Goal: Task Accomplishment & Management: Use online tool/utility

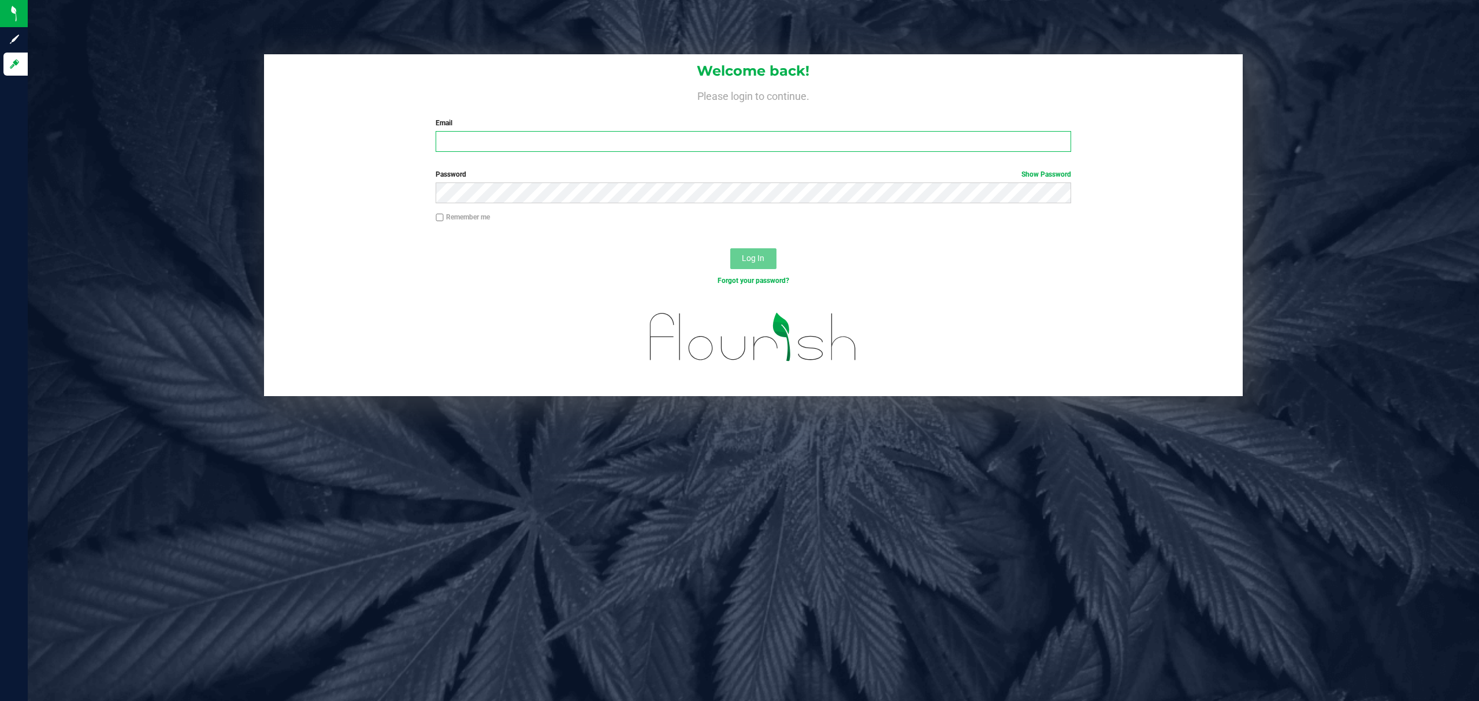
click at [496, 137] on input "Email" at bounding box center [753, 141] width 635 height 21
type input "[EMAIL_ADDRESS][DOMAIN_NAME]"
click at [730, 248] on button "Log In" at bounding box center [753, 258] width 46 height 21
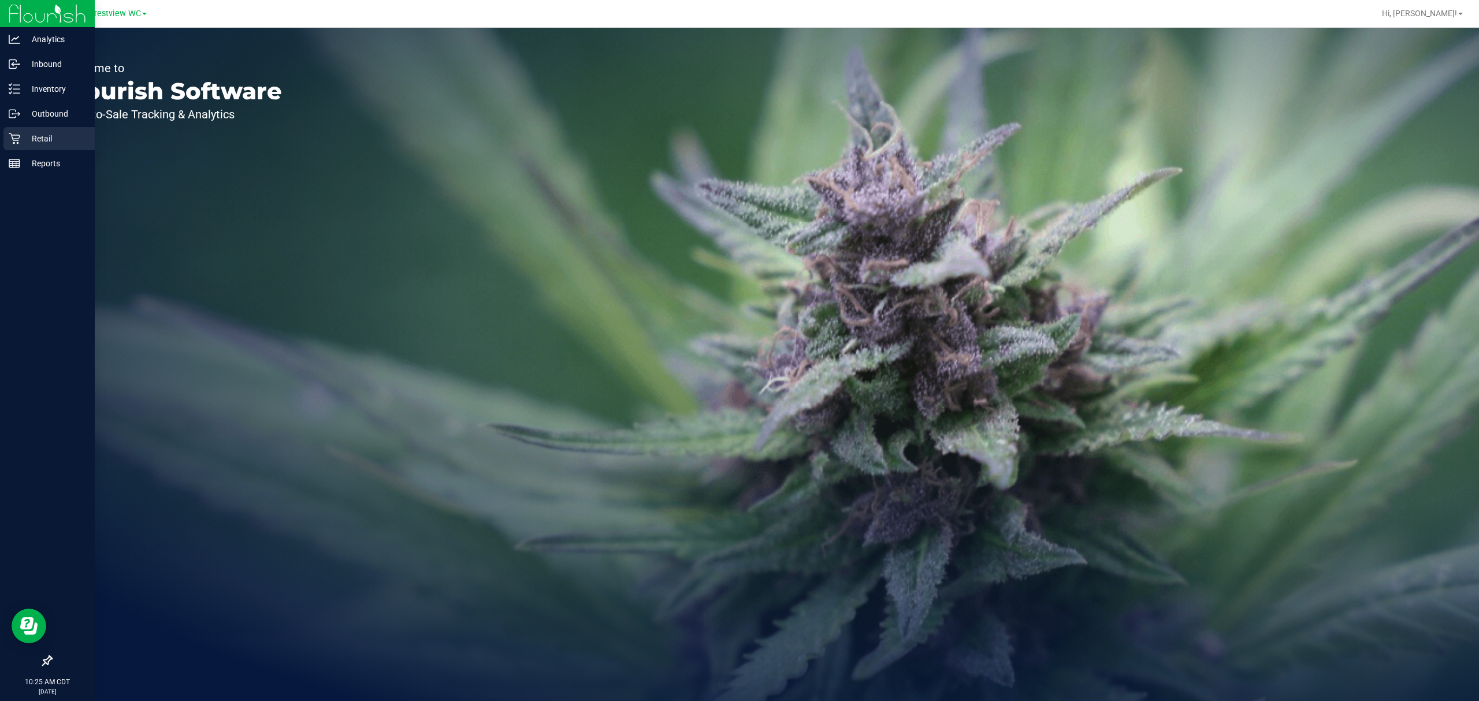
click at [15, 133] on icon at bounding box center [15, 139] width 12 height 12
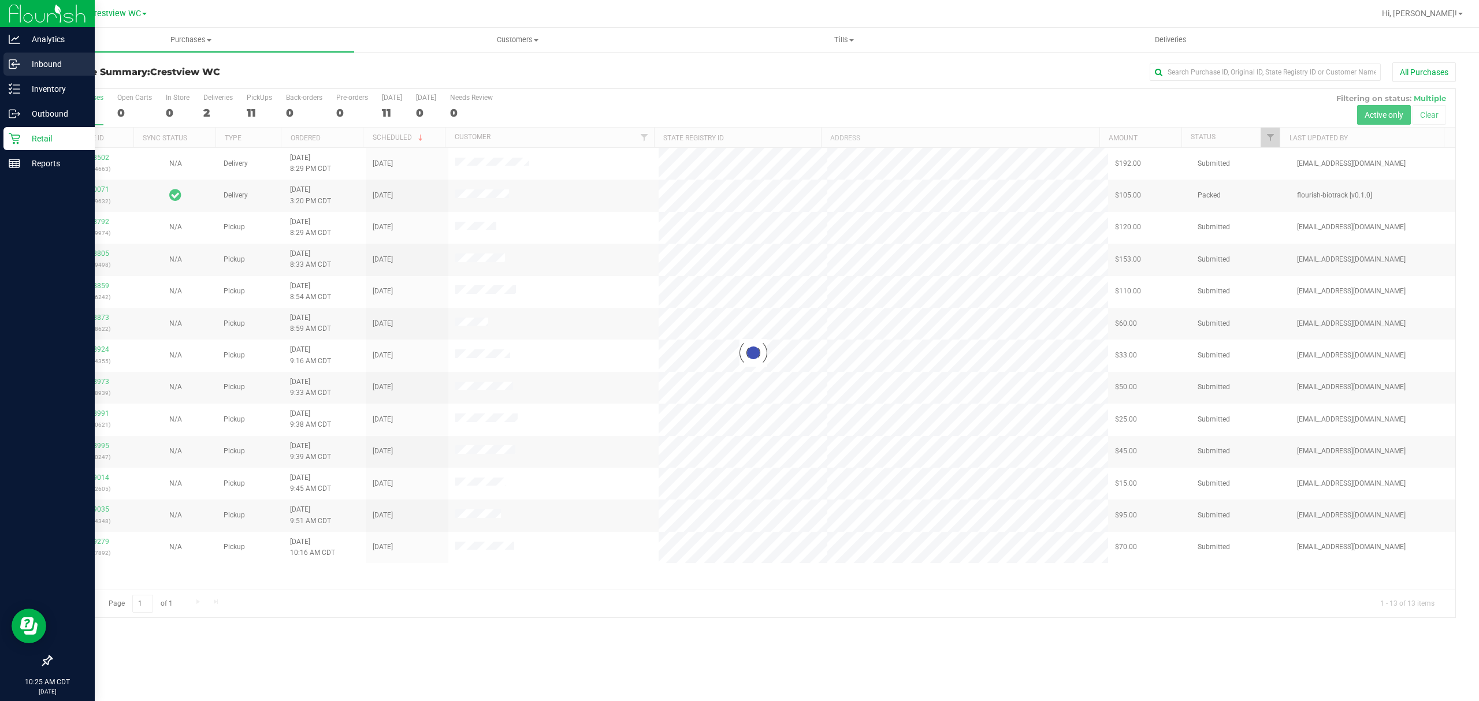
click at [46, 61] on p "Inbound" at bounding box center [54, 64] width 69 height 14
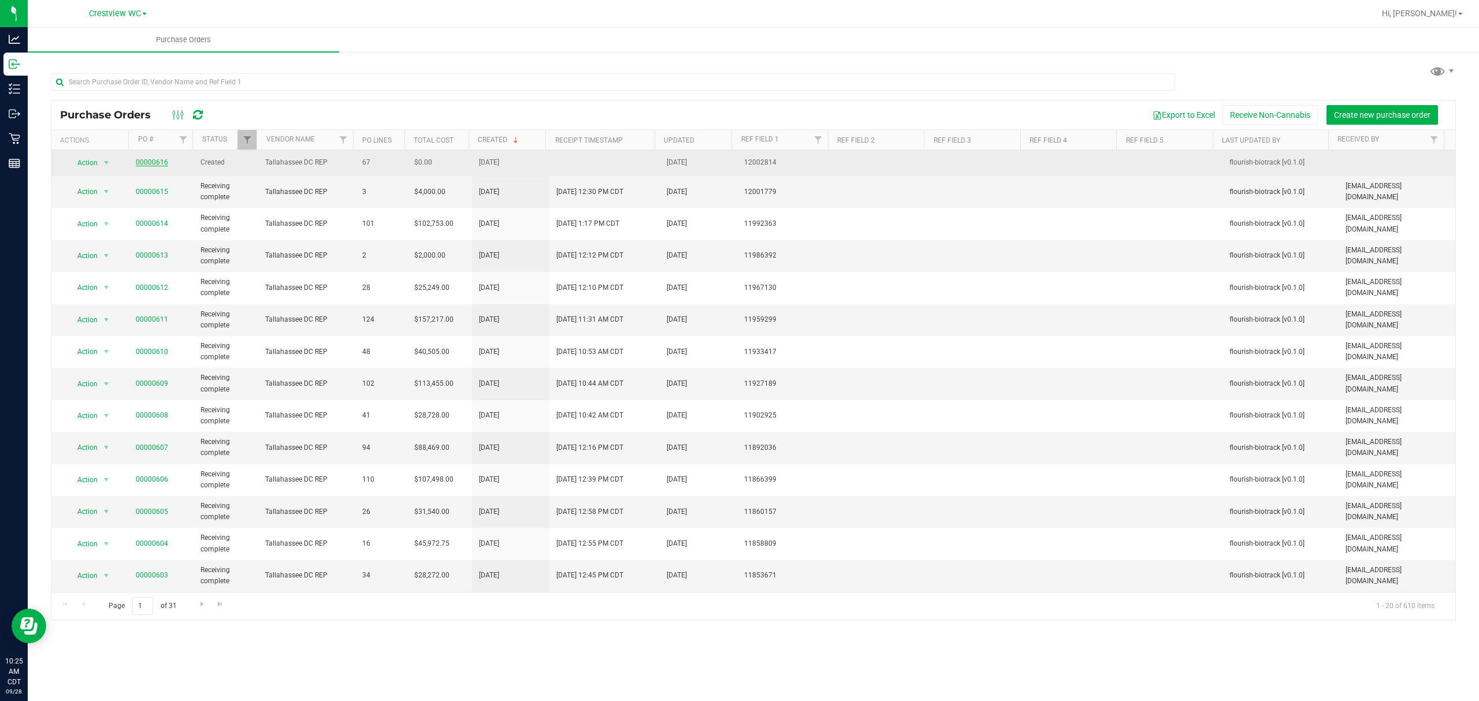
click at [143, 166] on link "00000616" at bounding box center [152, 162] width 32 height 8
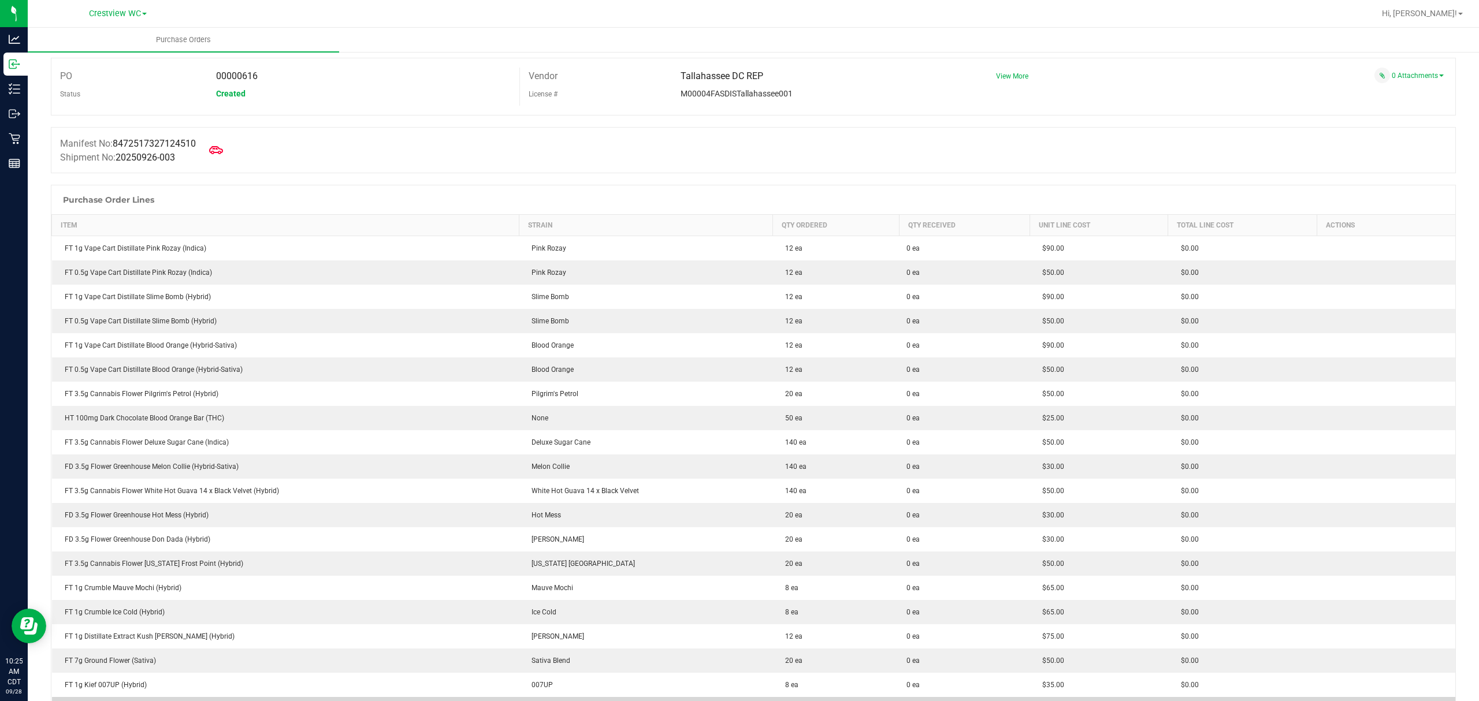
scroll to position [3, 0]
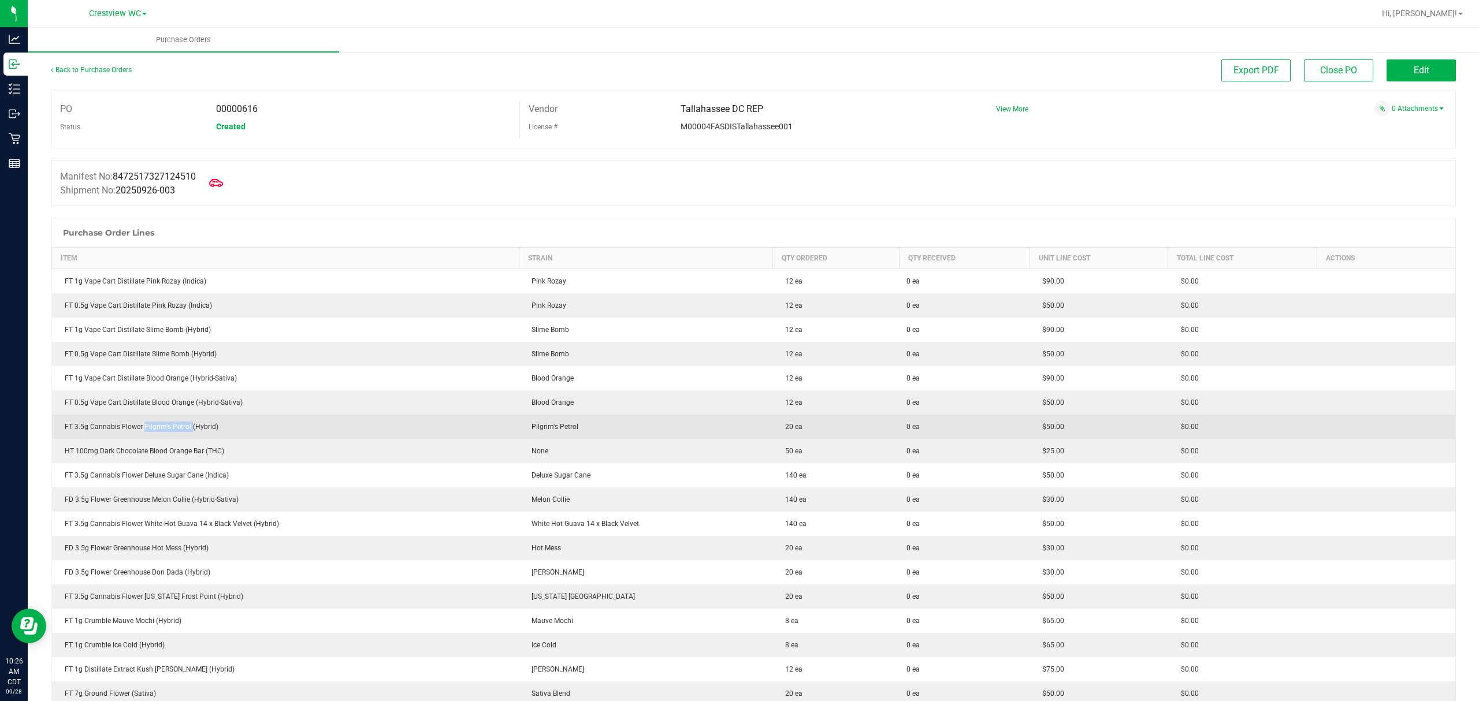
drag, startPoint x: 142, startPoint y: 433, endPoint x: 191, endPoint y: 434, distance: 48.6
click at [191, 434] on td "FT 3.5g Cannabis Flower Pilgrim's Petrol (Hybrid)" at bounding box center [285, 427] width 467 height 24
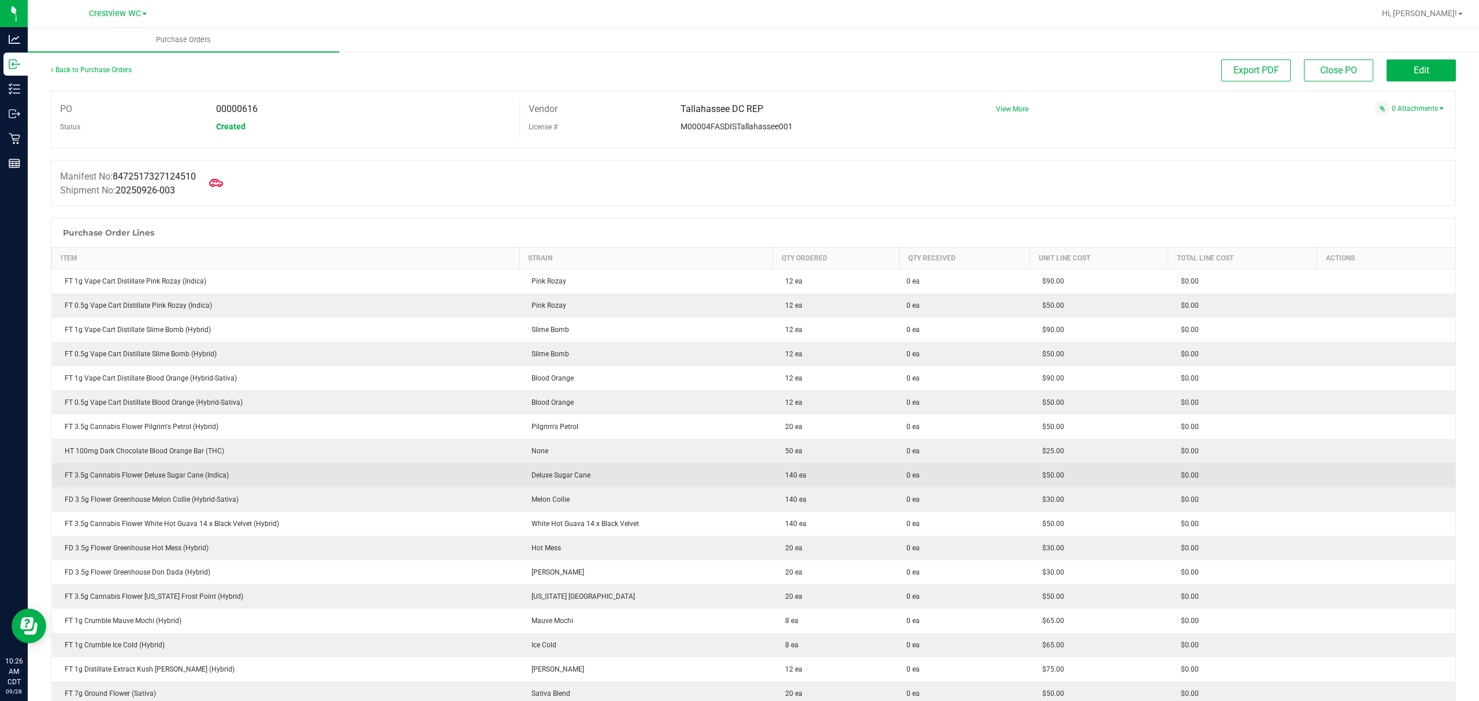
click at [199, 486] on td "FT 3.5g Cannabis Flower Deluxe Sugar Cane (Indica)" at bounding box center [285, 475] width 467 height 24
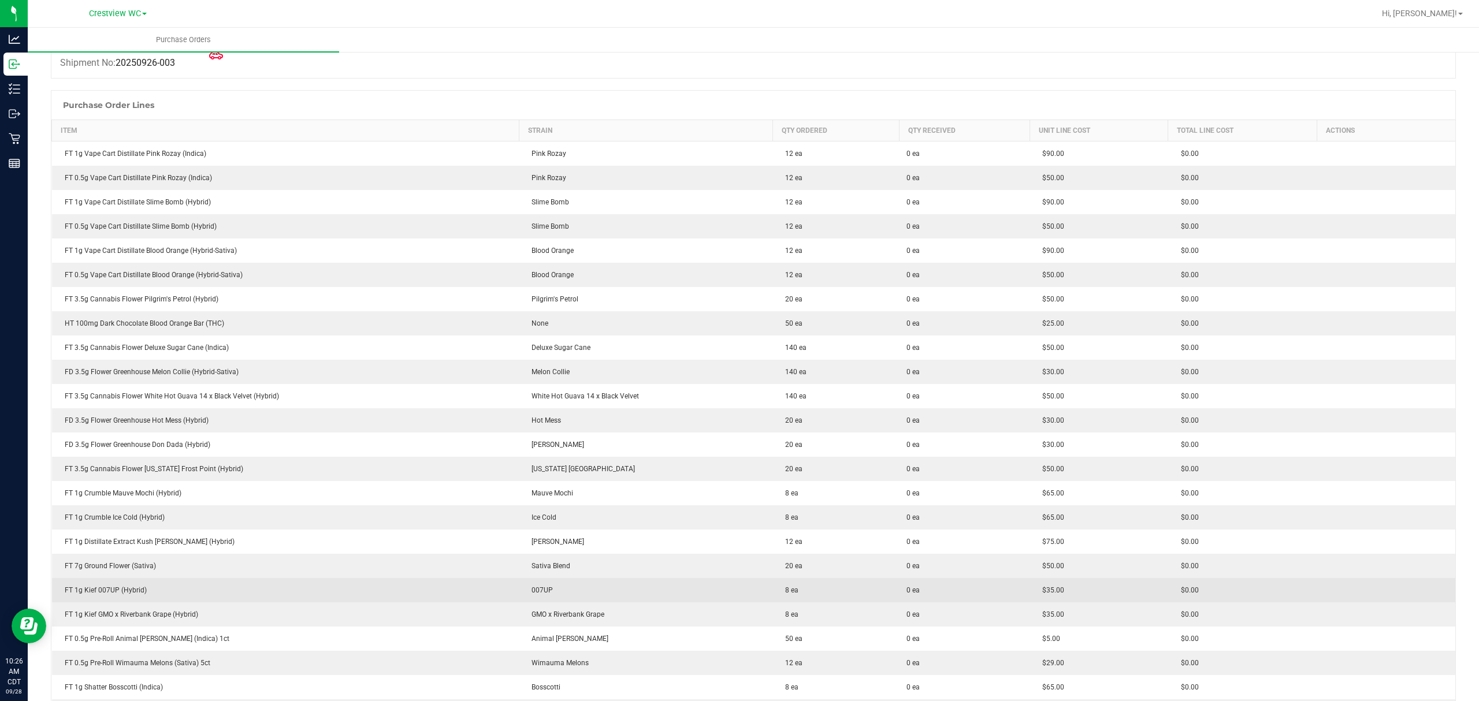
scroll to position [157, 0]
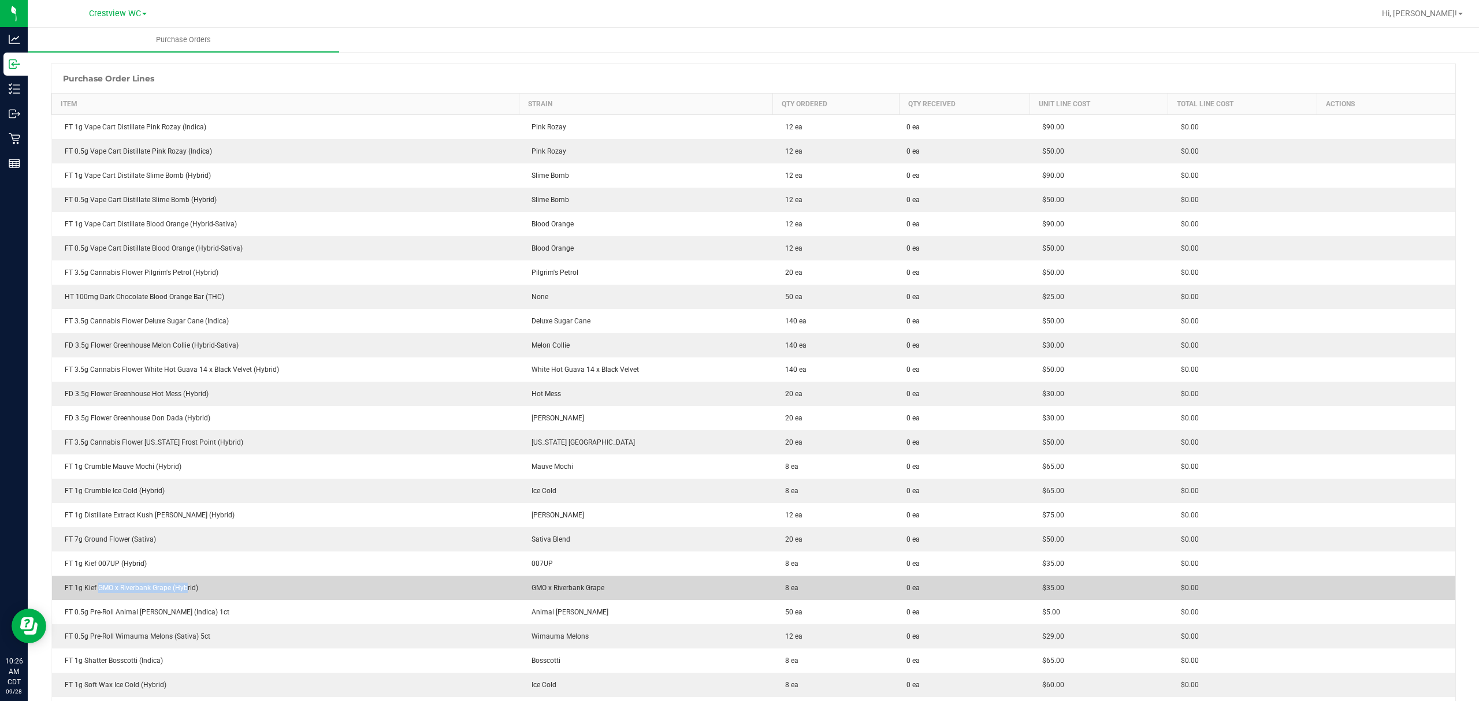
drag, startPoint x: 99, startPoint y: 586, endPoint x: 185, endPoint y: 592, distance: 85.7
click at [185, 592] on div "FT 1g Kief GMO x Riverbank Grape (Hybrid)" at bounding box center [285, 588] width 453 height 10
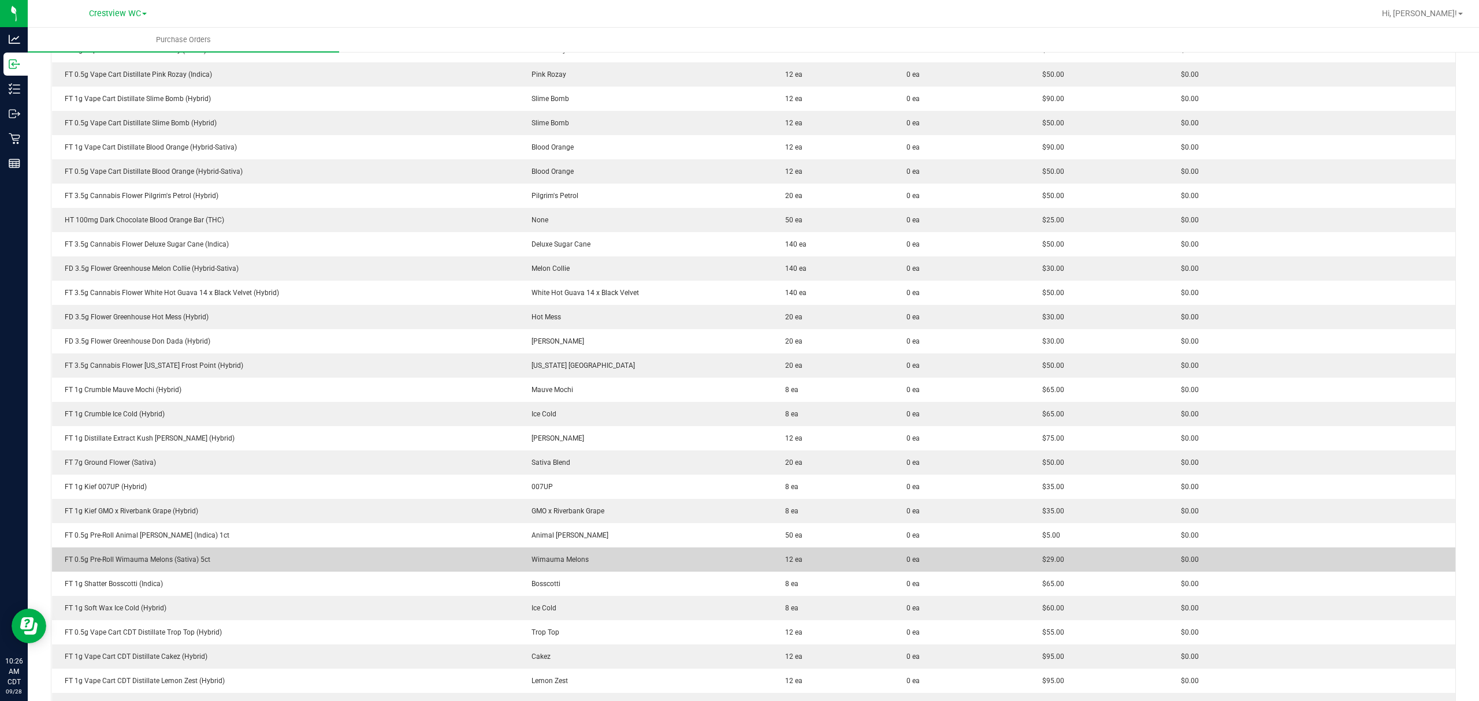
click at [228, 567] on td "FT 0.5g Pre-Roll Wimauma Melons (Sativa) 5ct" at bounding box center [285, 560] width 467 height 24
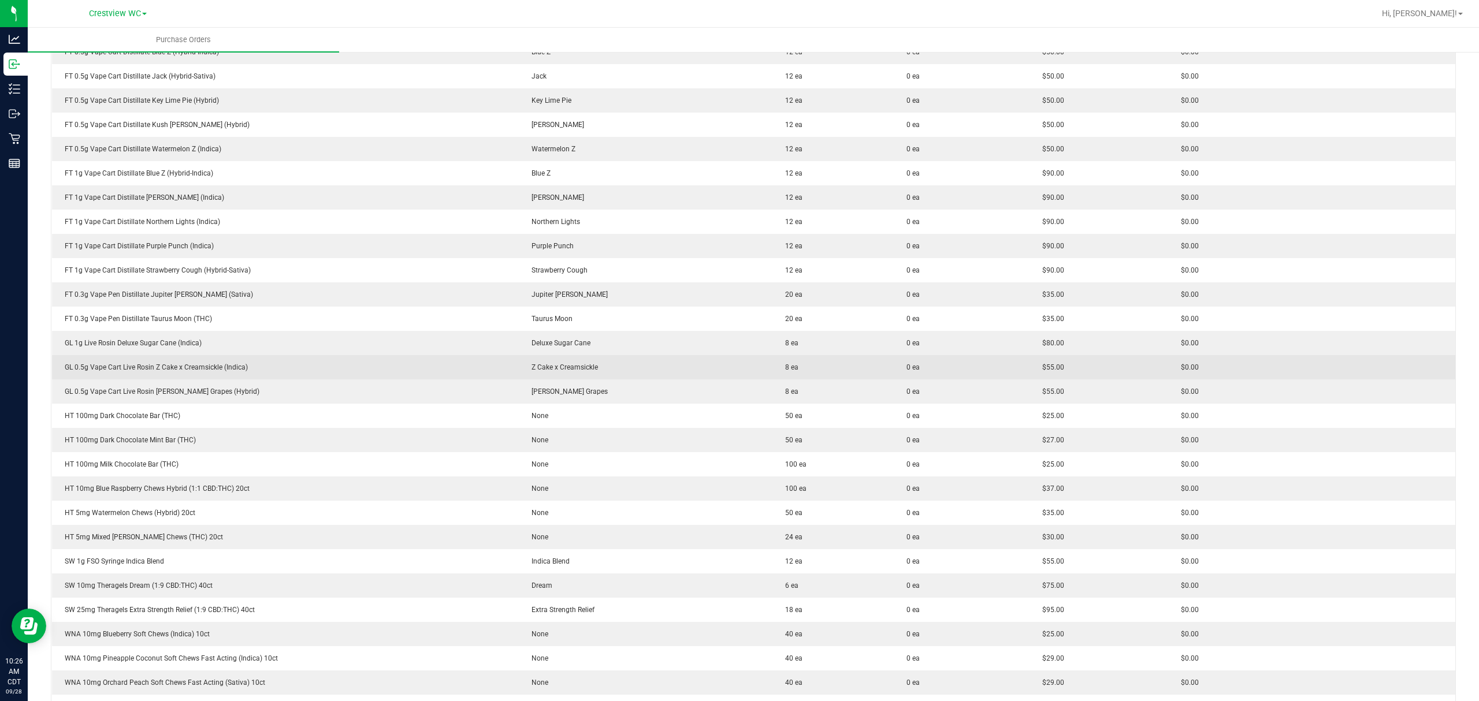
scroll to position [1389, 0]
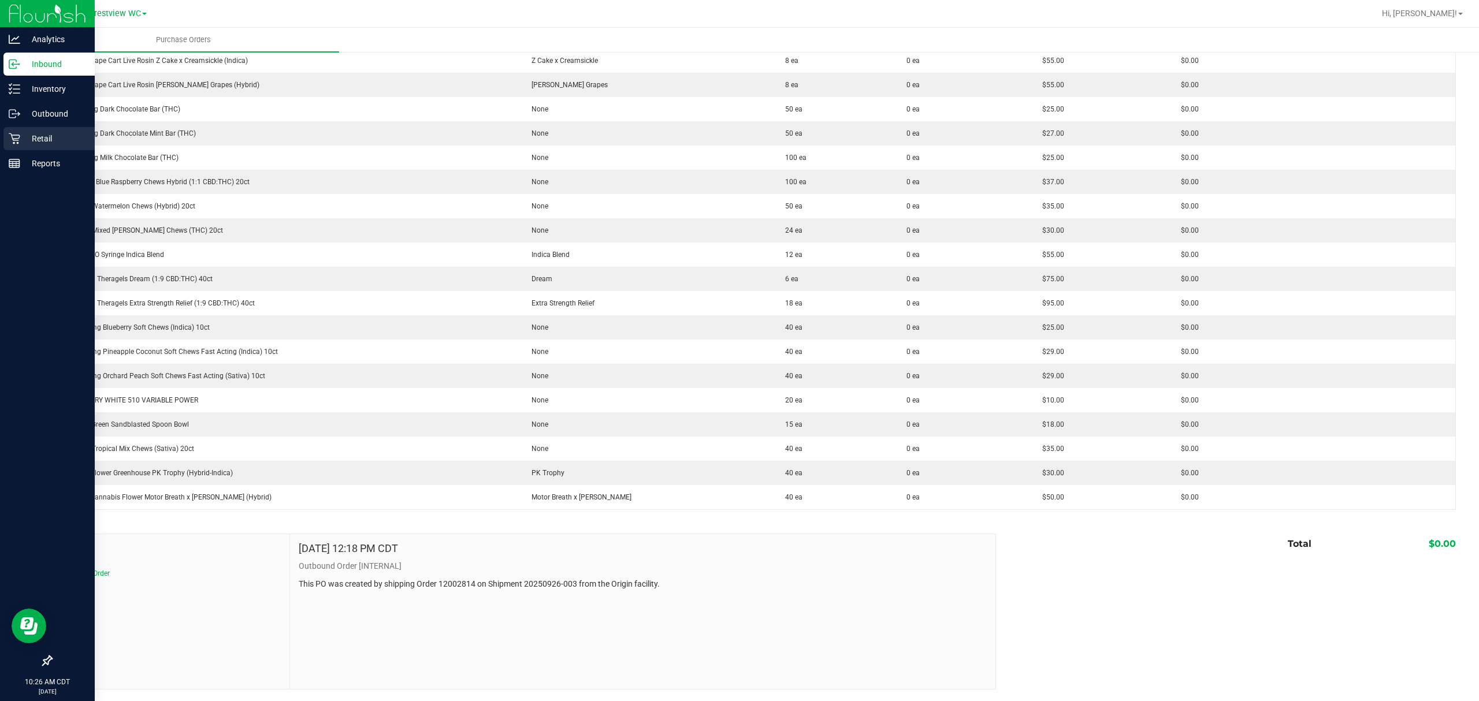
click at [14, 139] on icon at bounding box center [15, 139] width 12 height 12
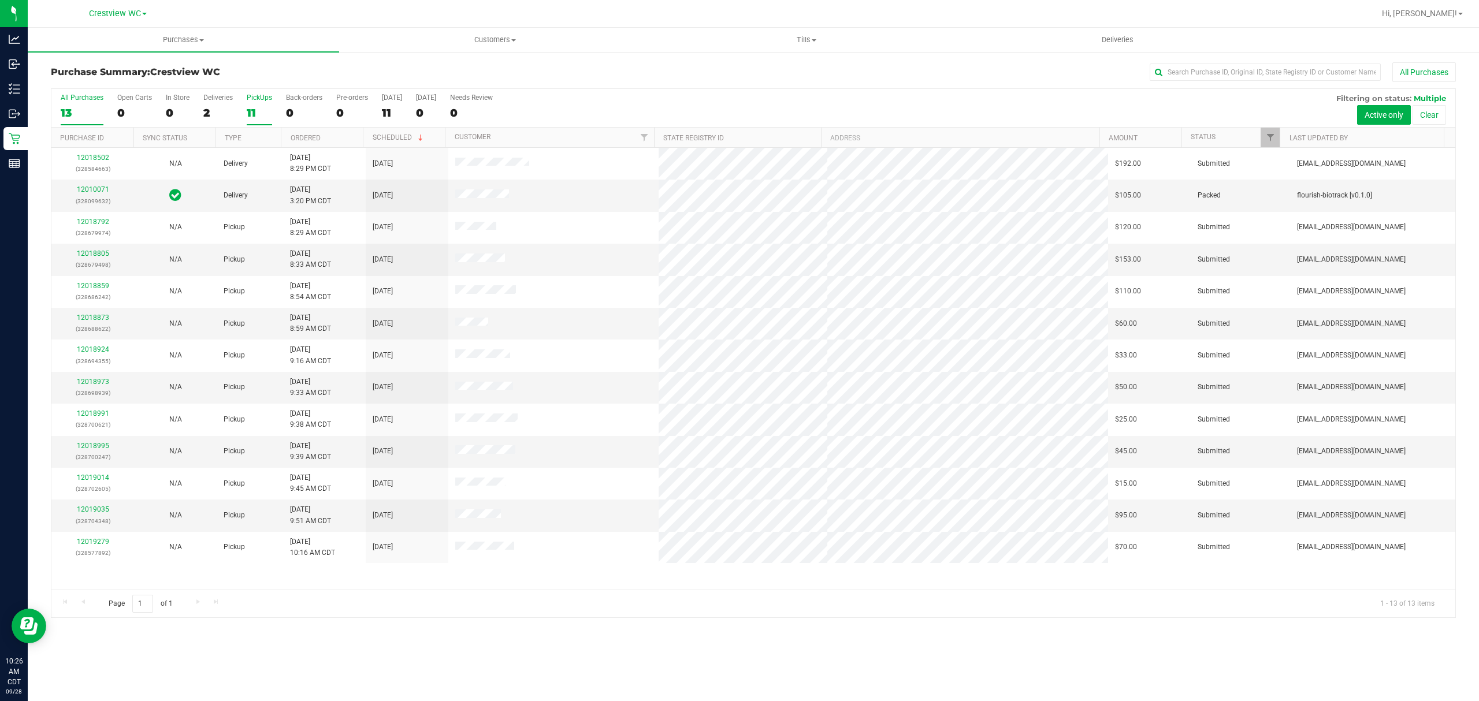
click at [262, 112] on div "11" at bounding box center [259, 112] width 25 height 13
click at [0, 0] on input "PickUps 11" at bounding box center [0, 0] width 0 height 0
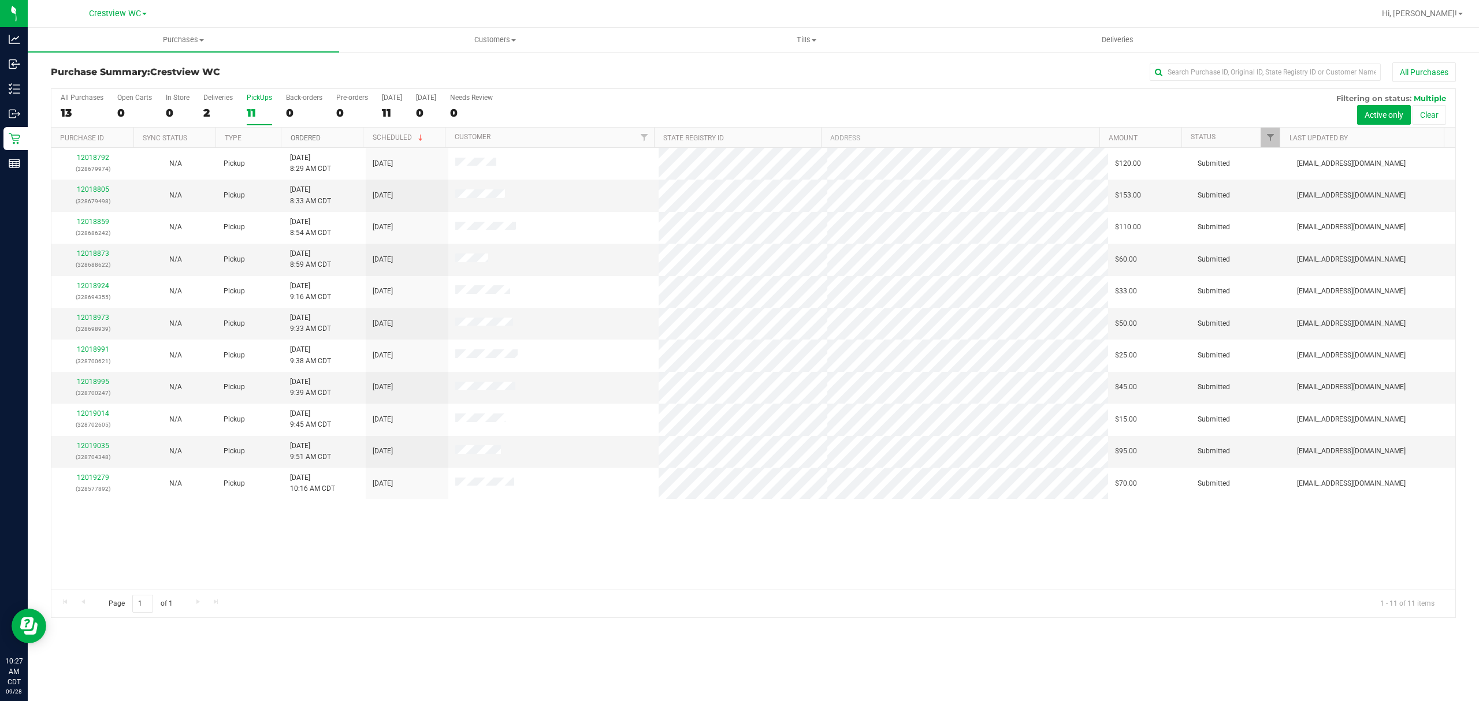
click at [311, 137] on link "Ordered" at bounding box center [306, 138] width 30 height 8
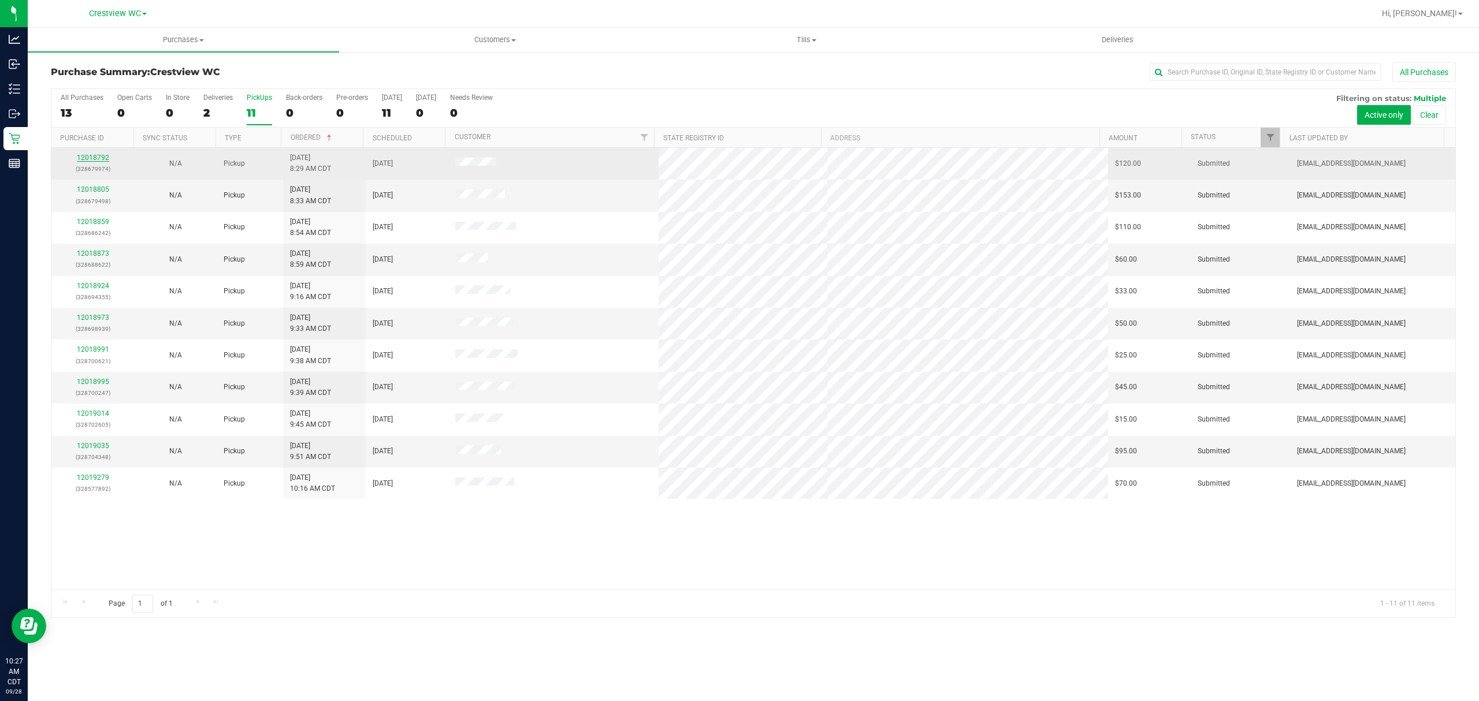
click at [84, 158] on link "12018792" at bounding box center [93, 158] width 32 height 8
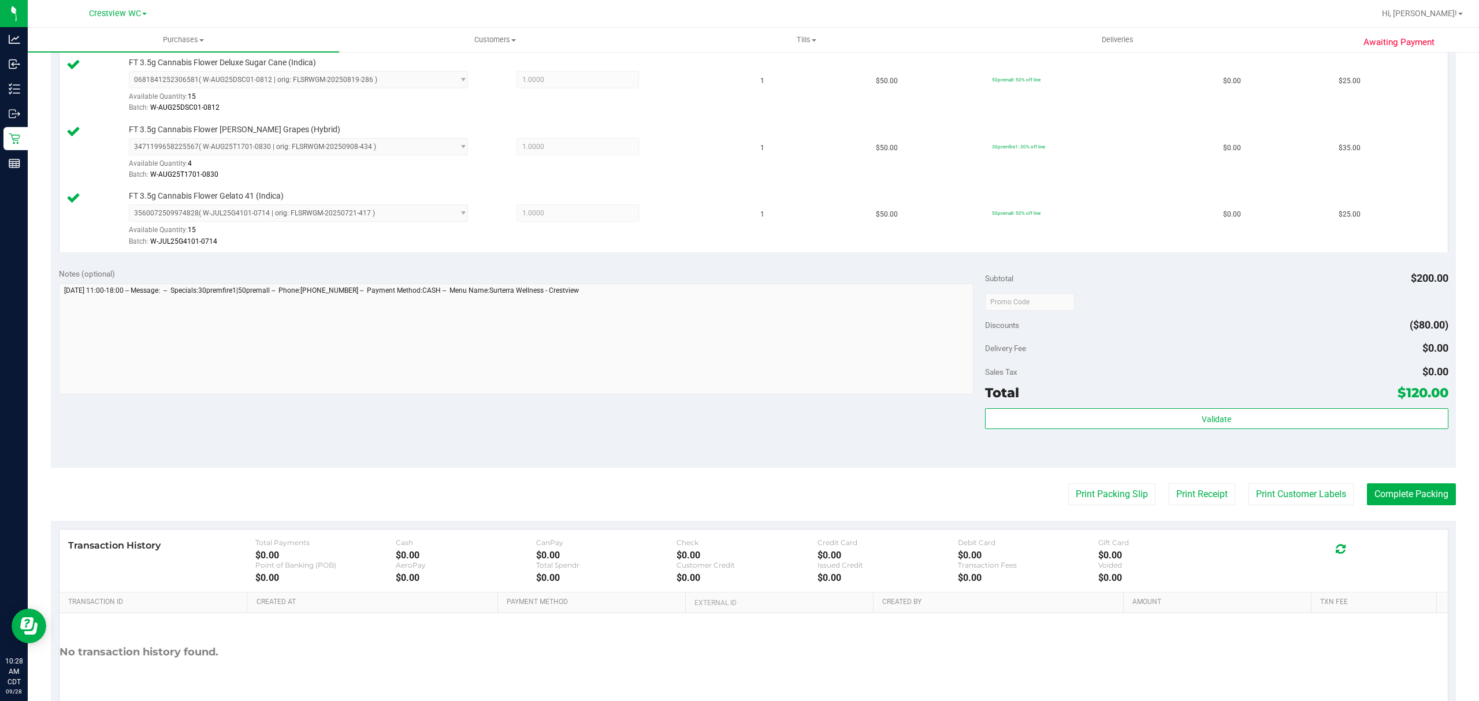
scroll to position [447, 0]
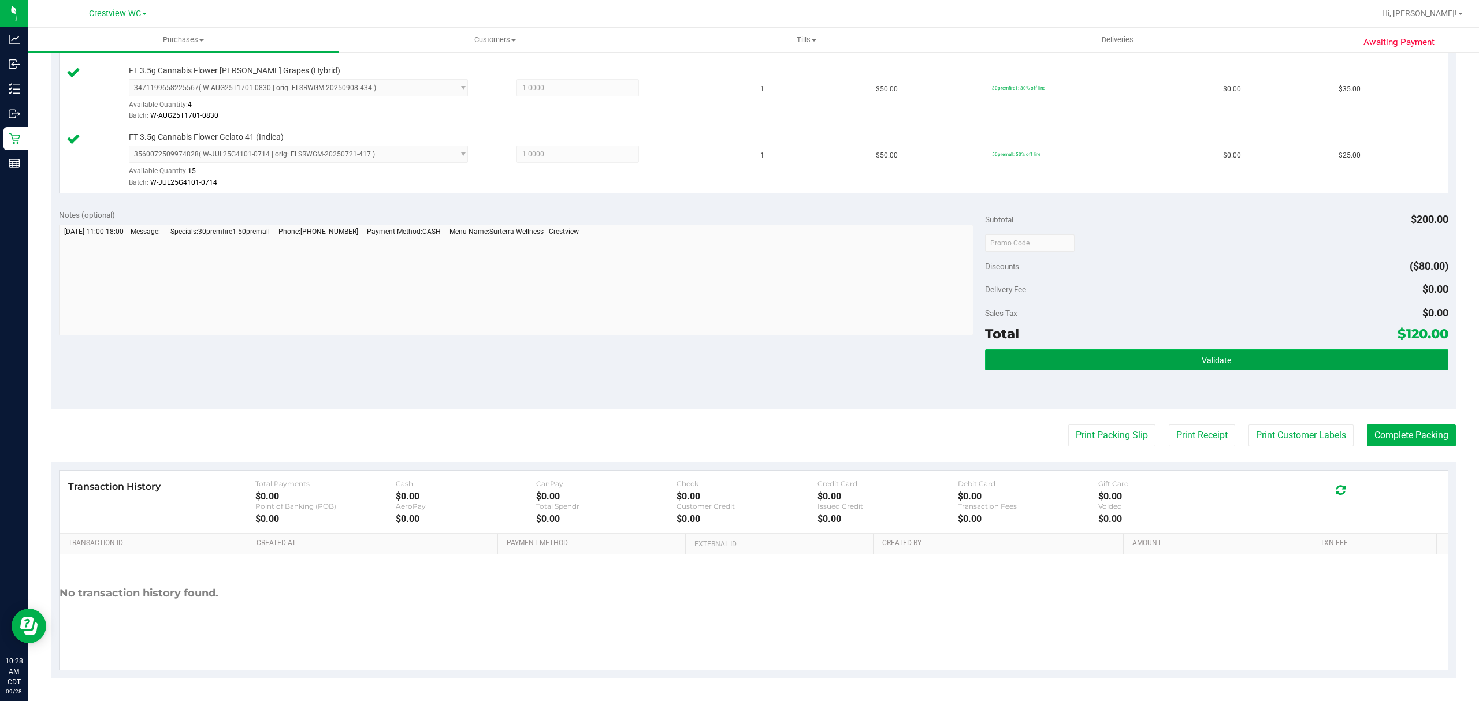
click at [1002, 362] on button "Validate" at bounding box center [1216, 359] width 463 height 21
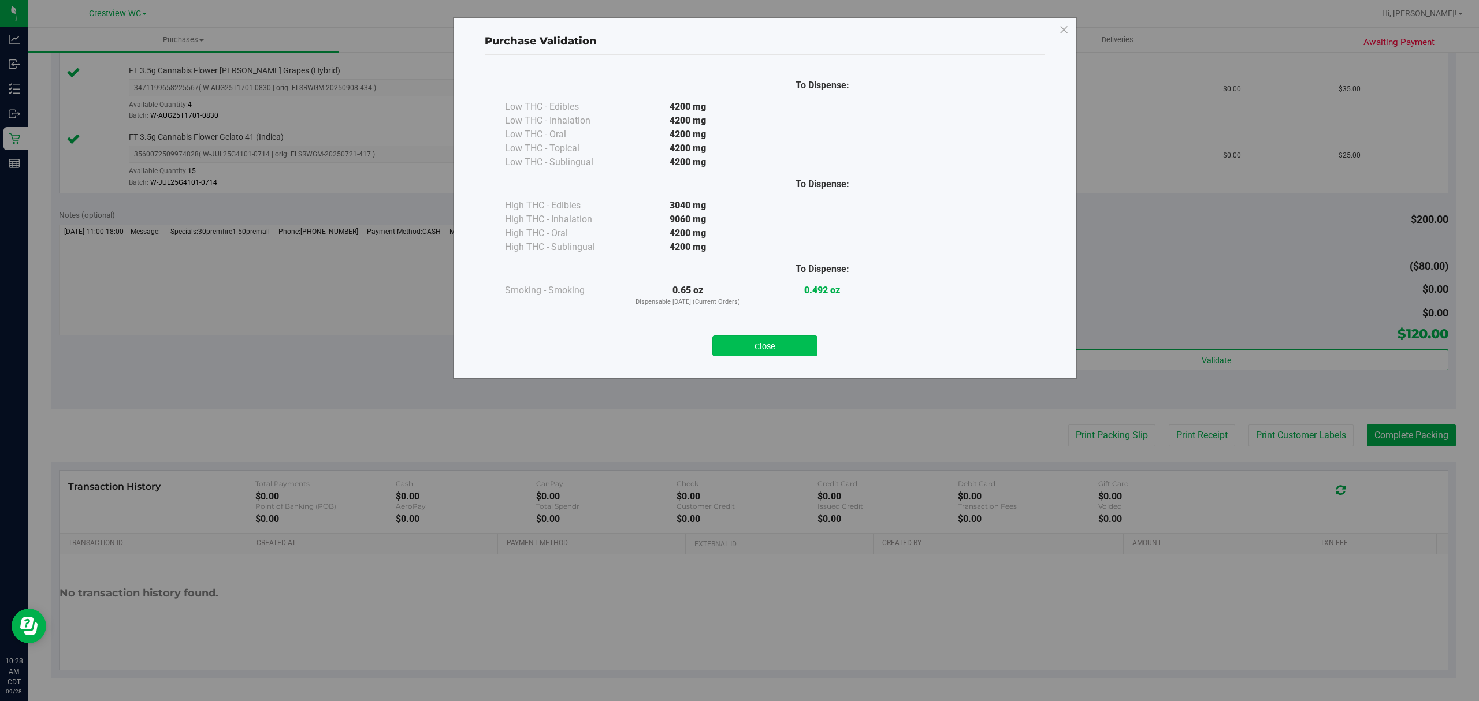
click at [804, 356] on button "Close" at bounding box center [764, 346] width 105 height 21
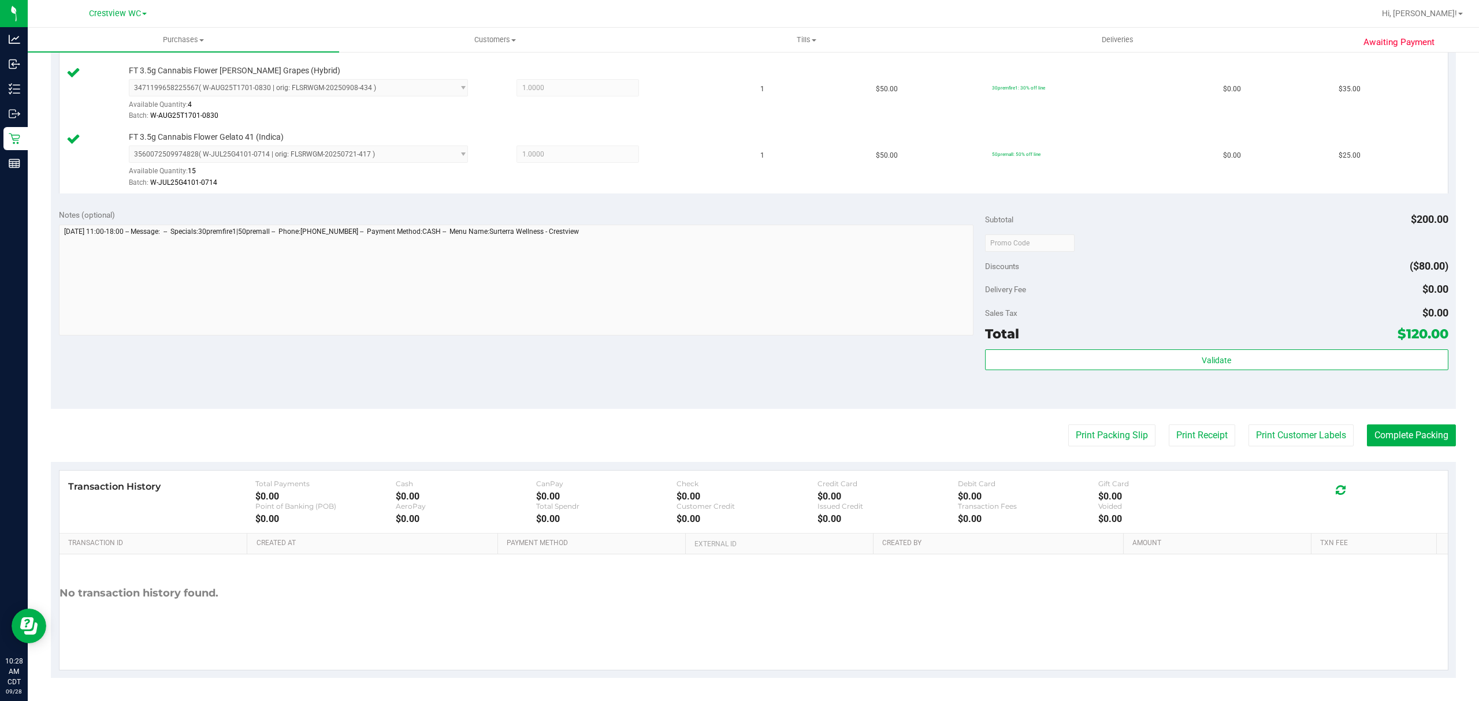
click at [1098, 448] on purchase-details "Back Edit Purchase Cancel Purchase View Profile # 12018792 BioTrack ID: - Submi…" at bounding box center [753, 148] width 1405 height 1059
click at [1085, 436] on button "Print Packing Slip" at bounding box center [1111, 436] width 87 height 22
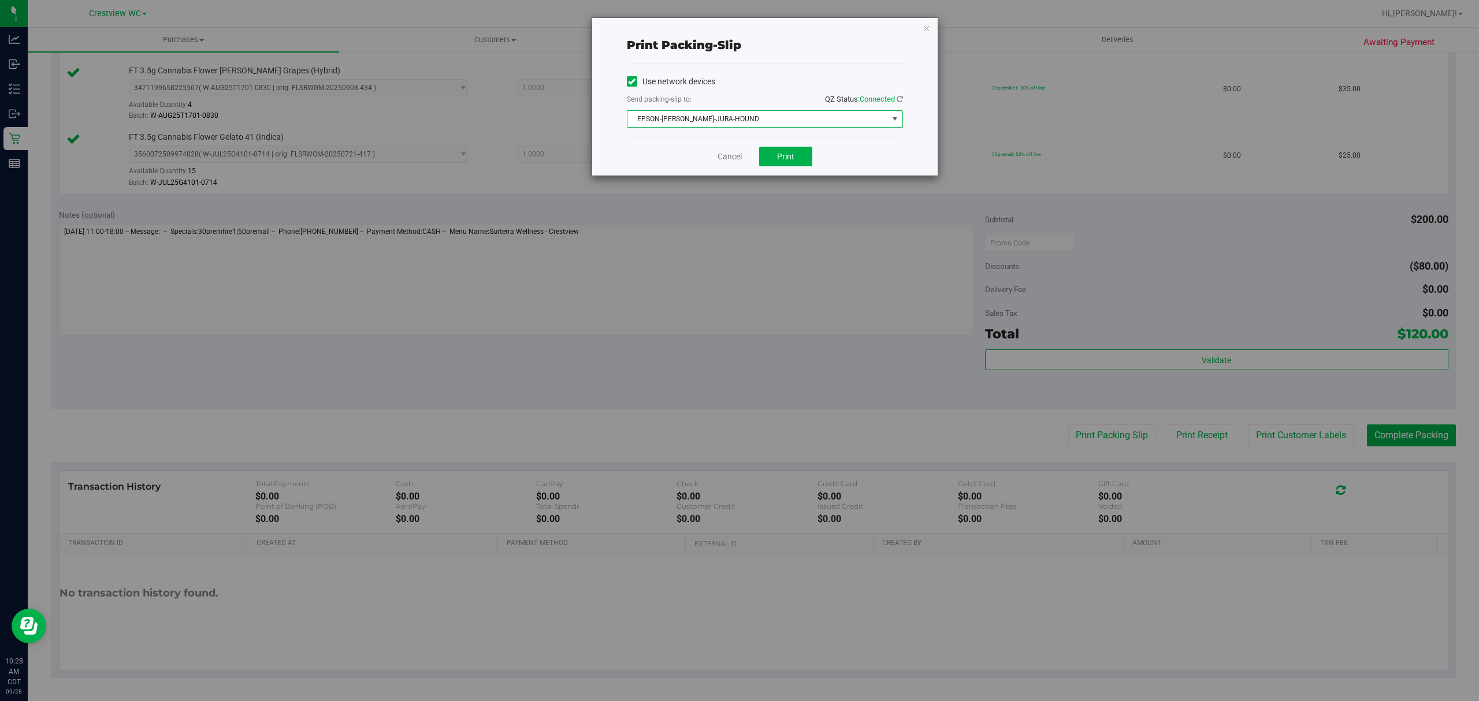
click at [758, 128] on span "EPSON-[PERSON_NAME]-JURA-HOUND" at bounding box center [765, 118] width 276 height 17
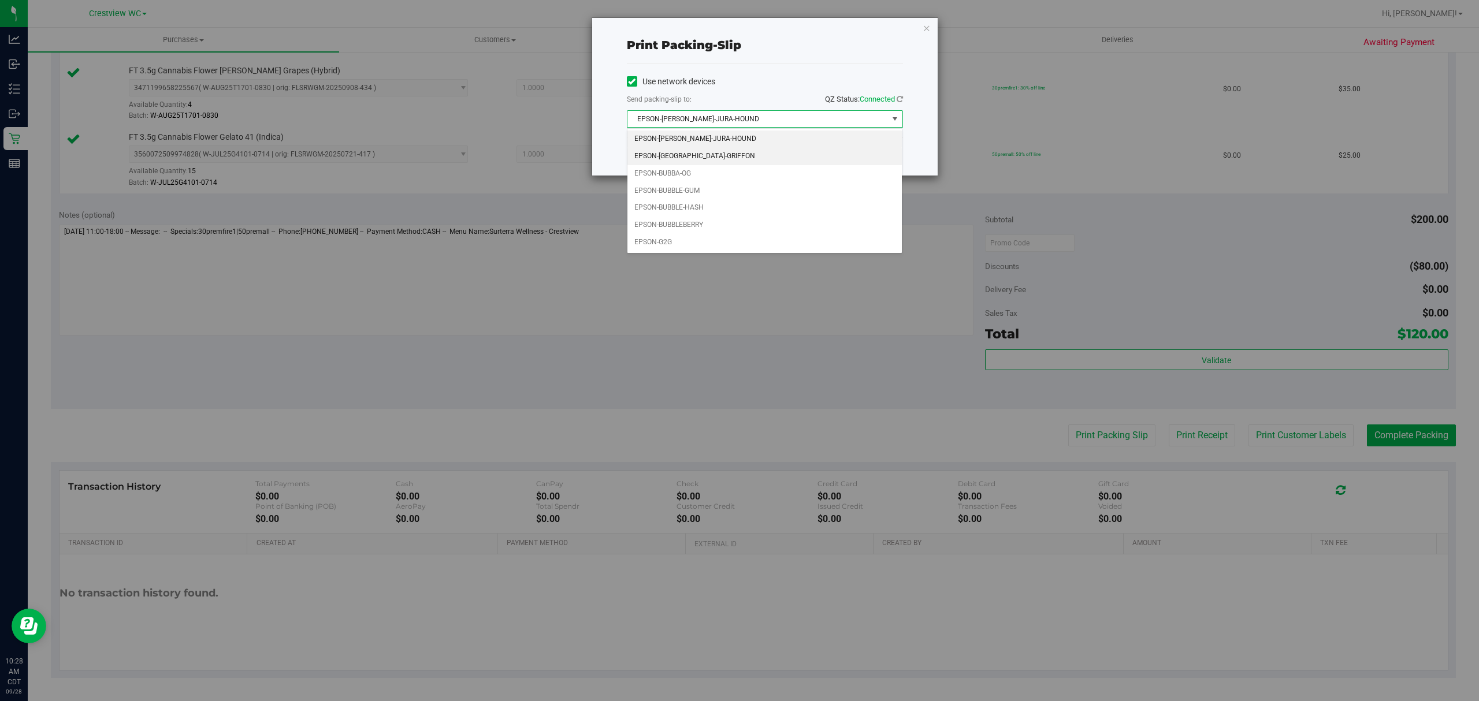
click at [685, 160] on li "EPSON-[GEOGRAPHIC_DATA]-GRIFFON" at bounding box center [764, 156] width 274 height 17
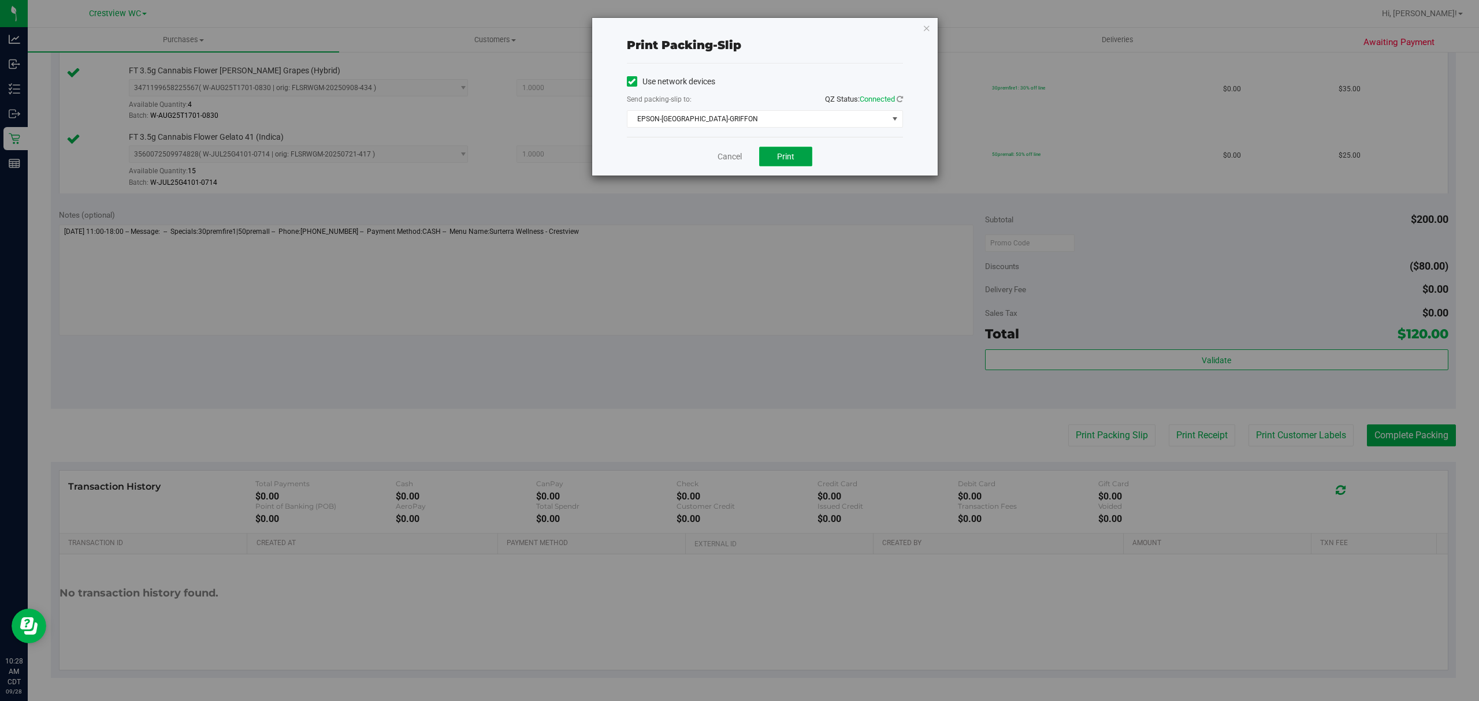
click at [791, 160] on span "Print" at bounding box center [785, 156] width 17 height 9
click at [731, 157] on link "Cancel" at bounding box center [729, 157] width 24 height 12
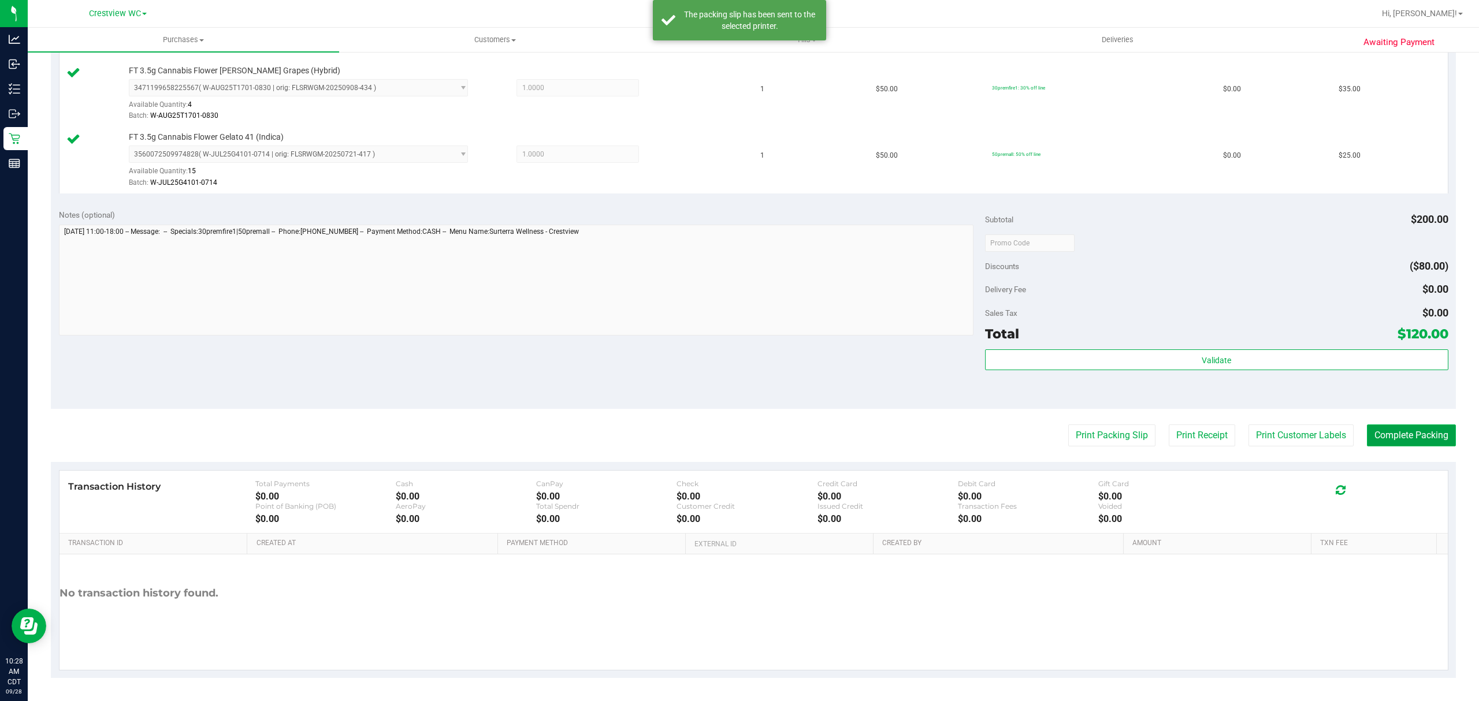
click at [1415, 435] on button "Complete Packing" at bounding box center [1411, 436] width 89 height 22
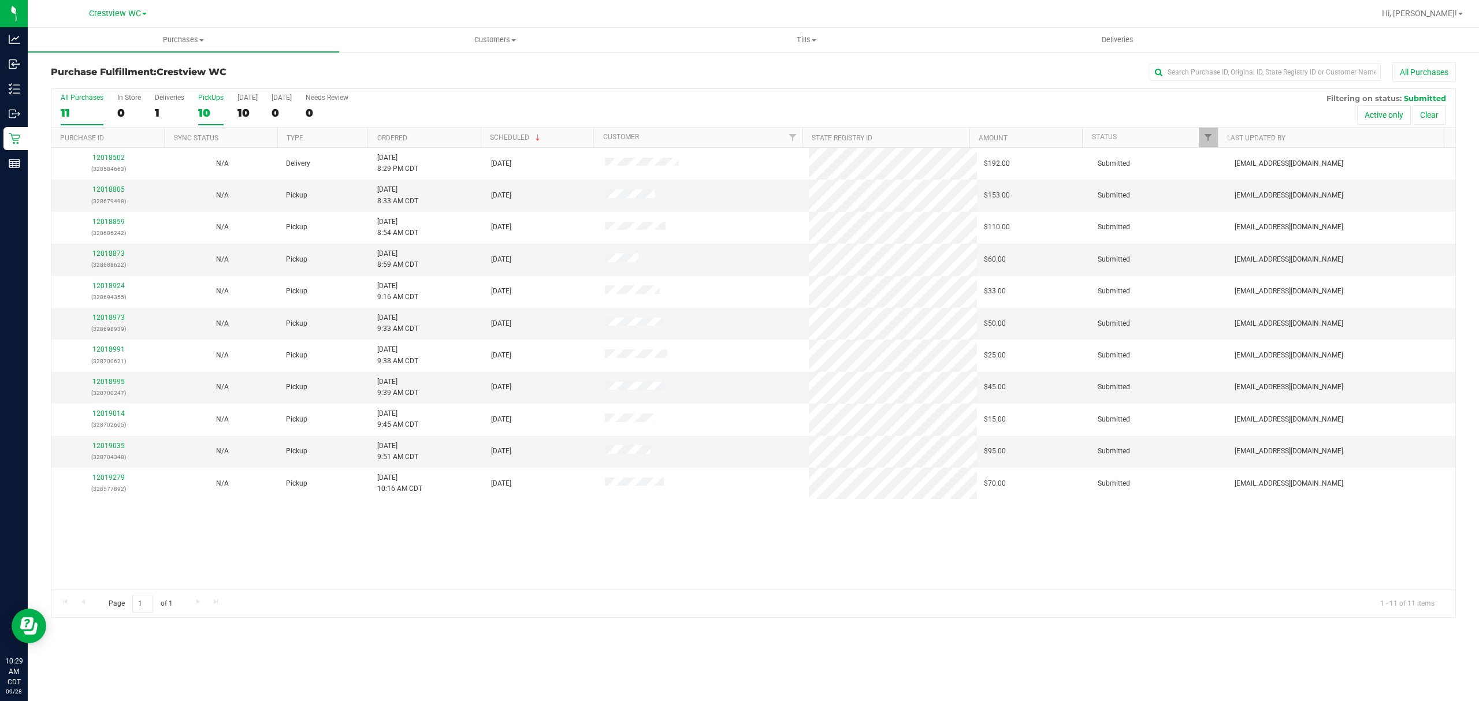
click at [214, 109] on div "10" at bounding box center [210, 112] width 25 height 13
click at [0, 0] on input "PickUps 10" at bounding box center [0, 0] width 0 height 0
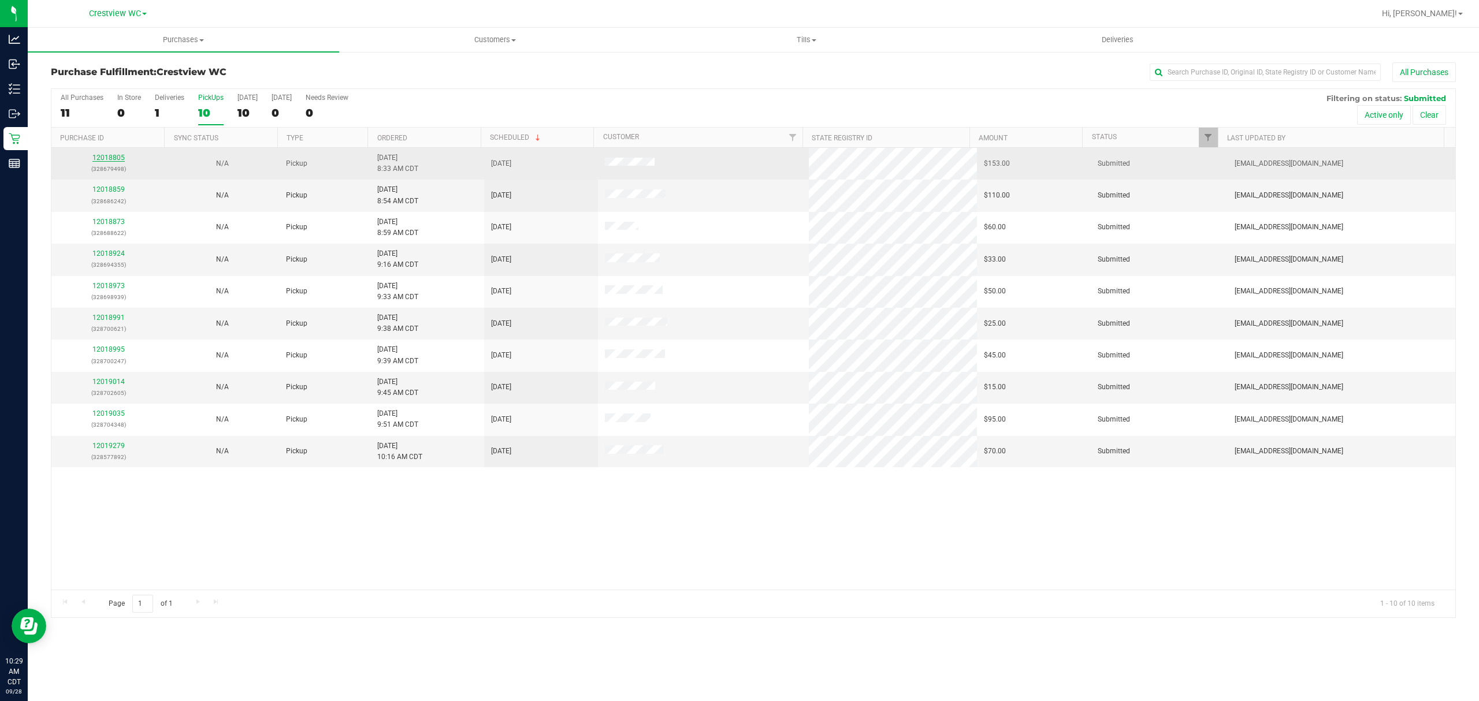
click at [102, 158] on link "12018805" at bounding box center [108, 158] width 32 height 8
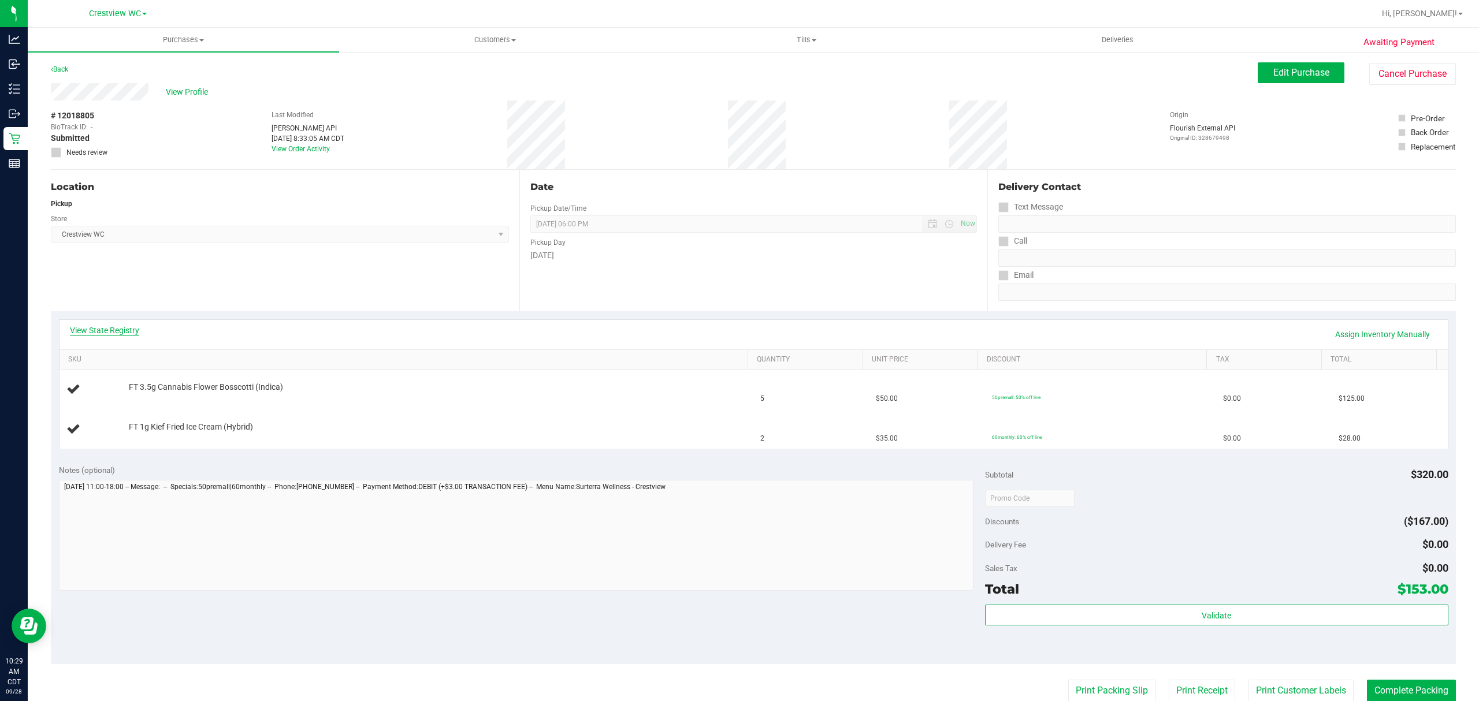
click at [120, 328] on link "View State Registry" at bounding box center [104, 331] width 69 height 12
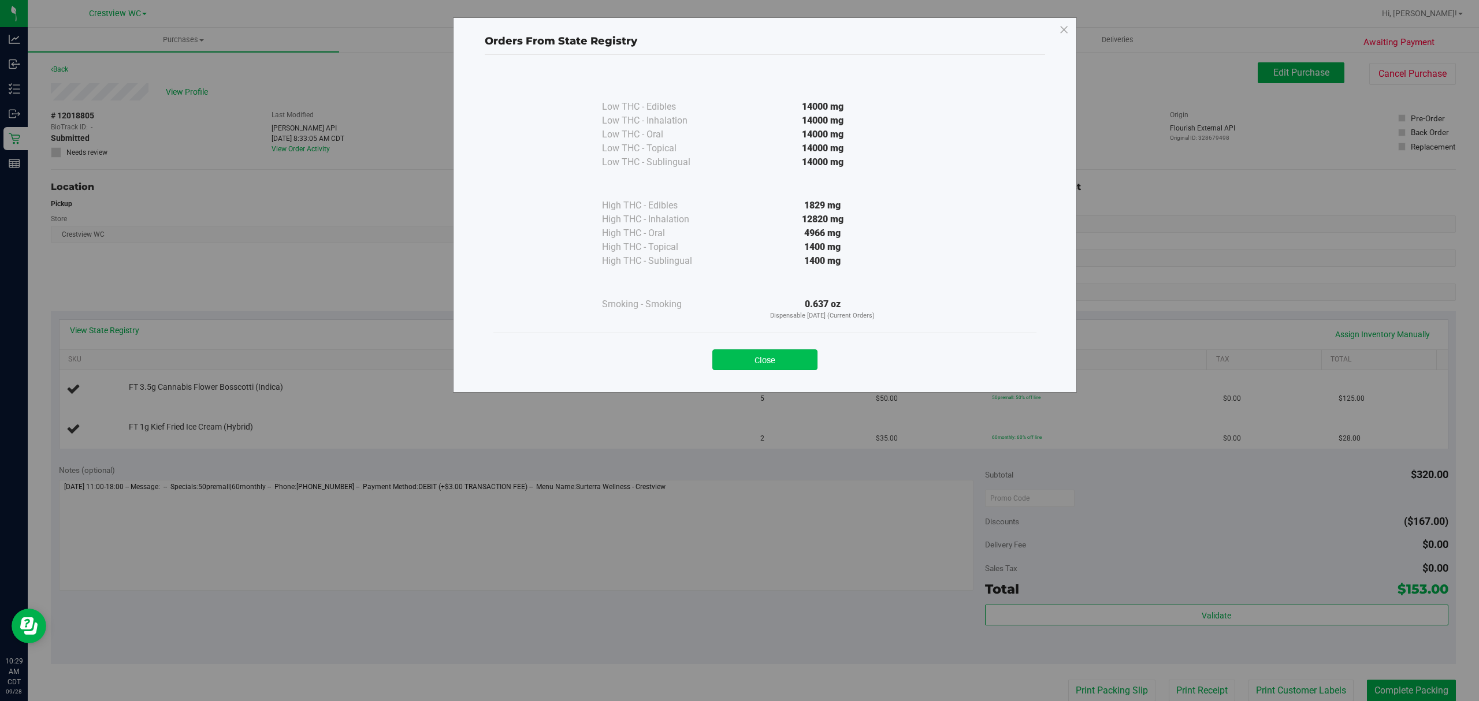
click at [793, 354] on button "Close" at bounding box center [764, 359] width 105 height 21
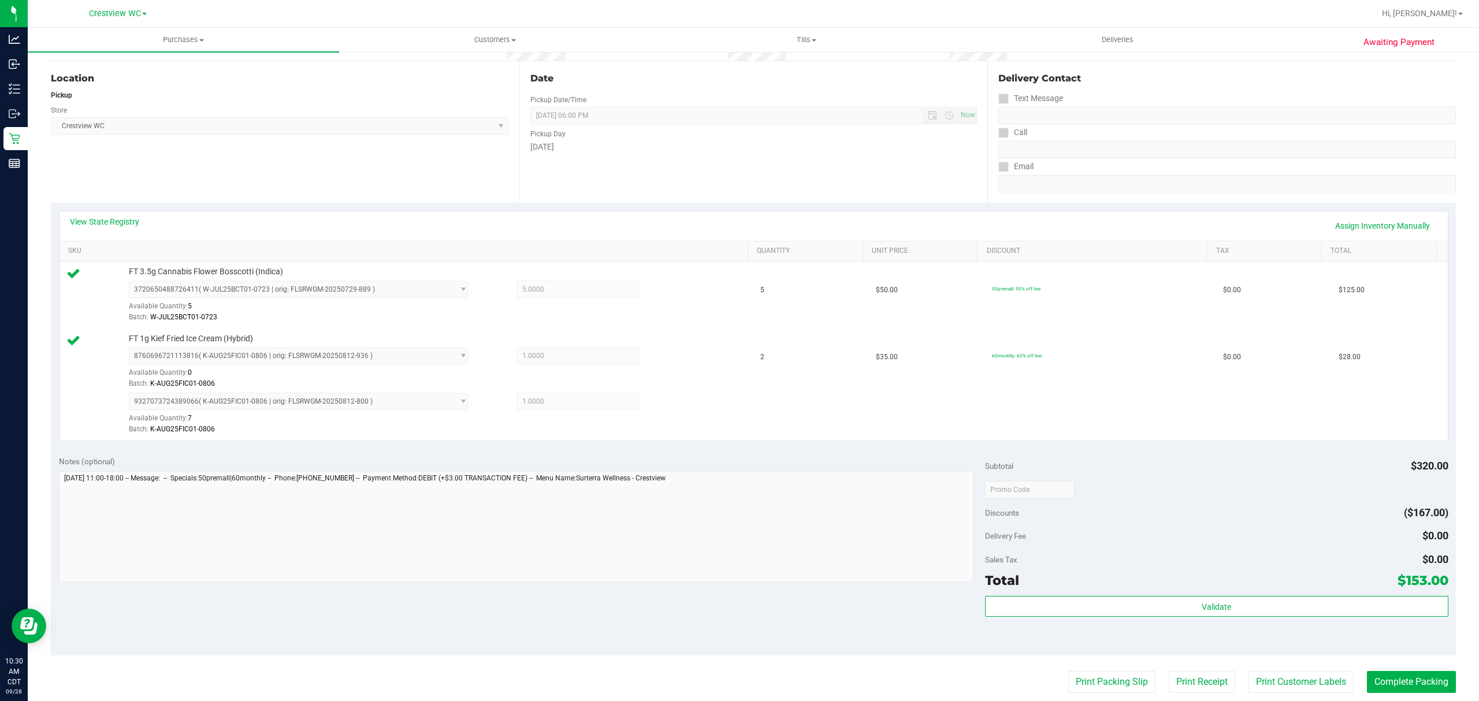
scroll to position [231, 0]
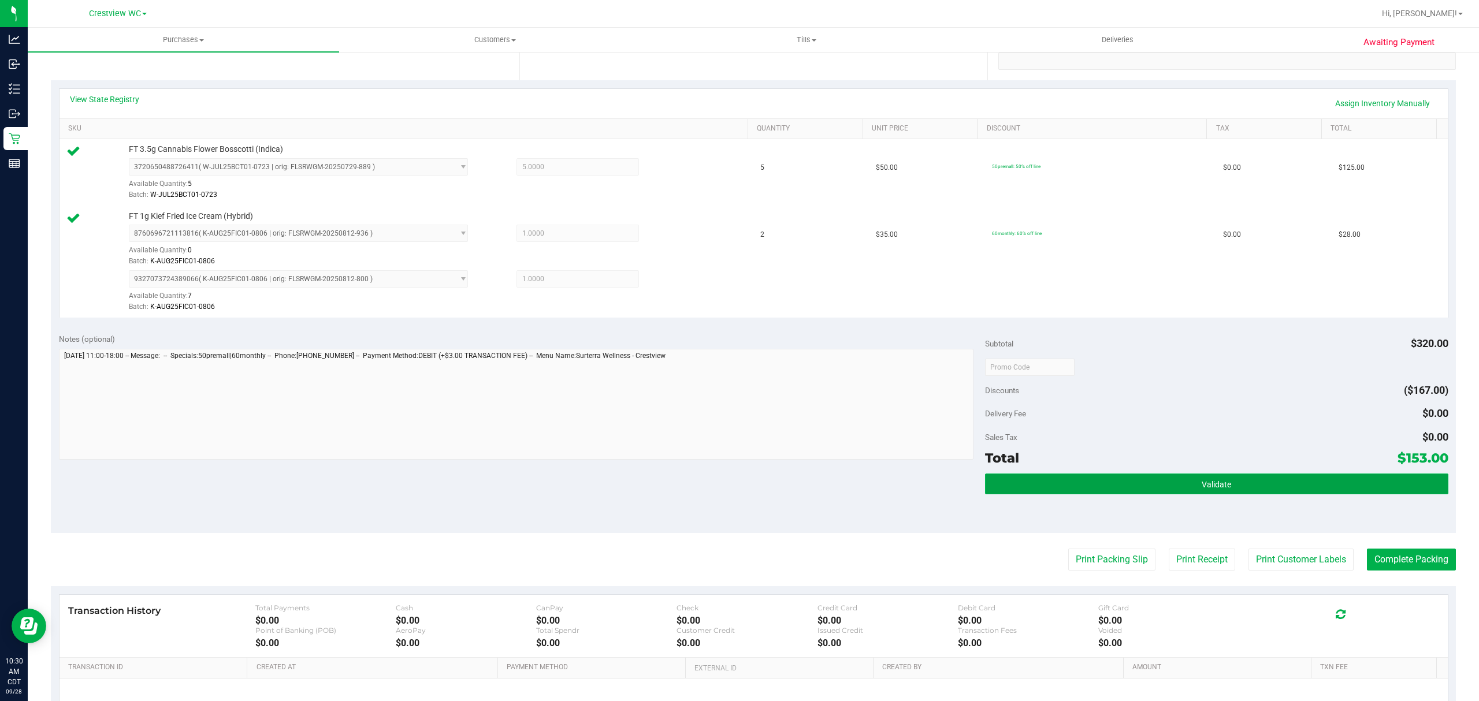
click at [1140, 489] on button "Validate" at bounding box center [1216, 484] width 463 height 21
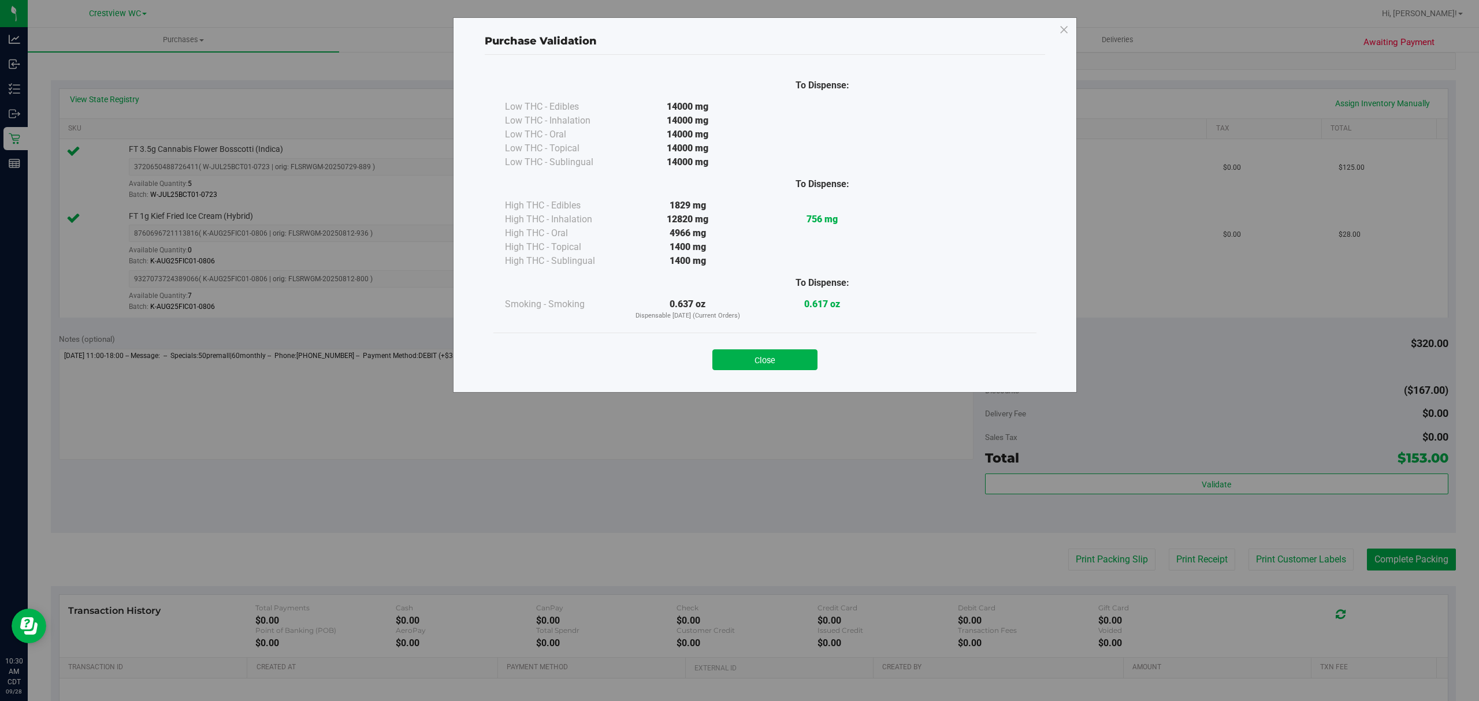
click at [819, 362] on div "Close" at bounding box center [765, 356] width 526 height 29
click at [813, 360] on button "Close" at bounding box center [764, 359] width 105 height 21
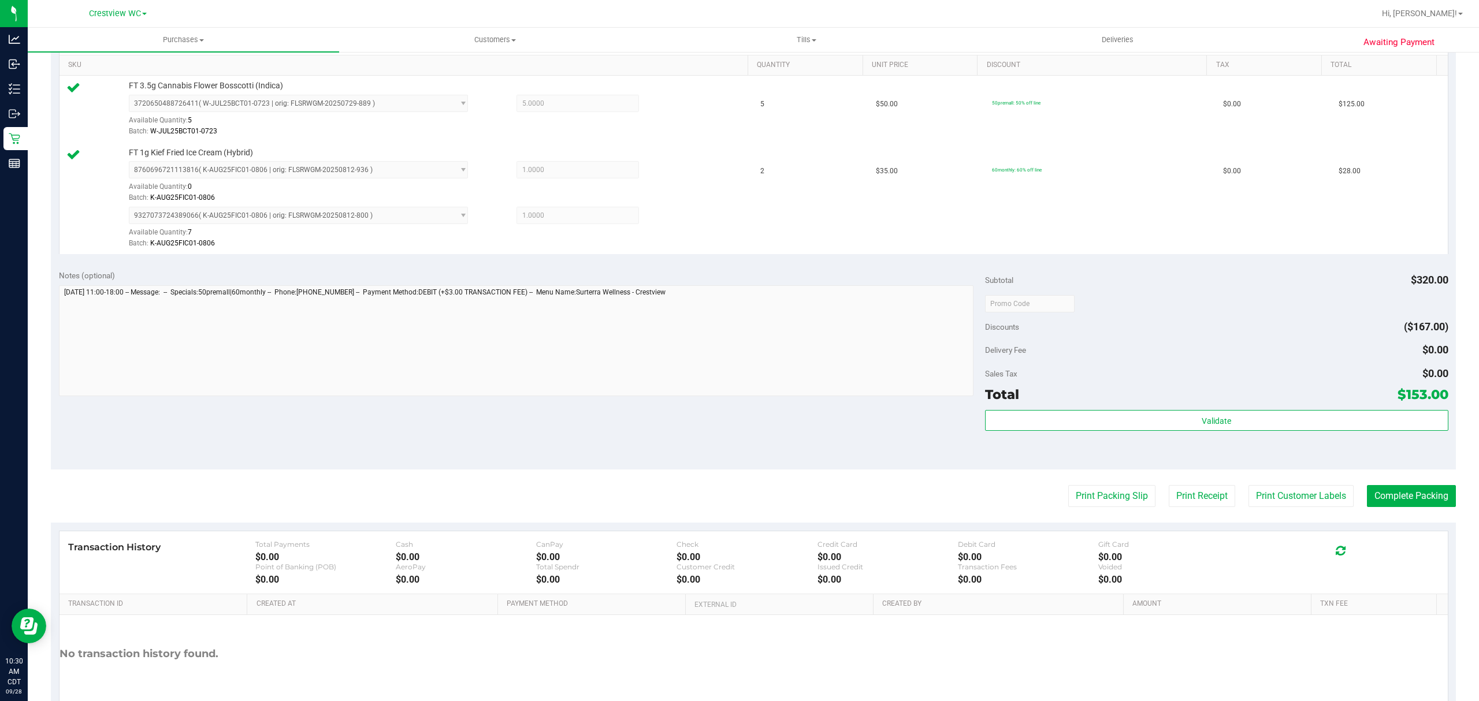
scroll to position [358, 0]
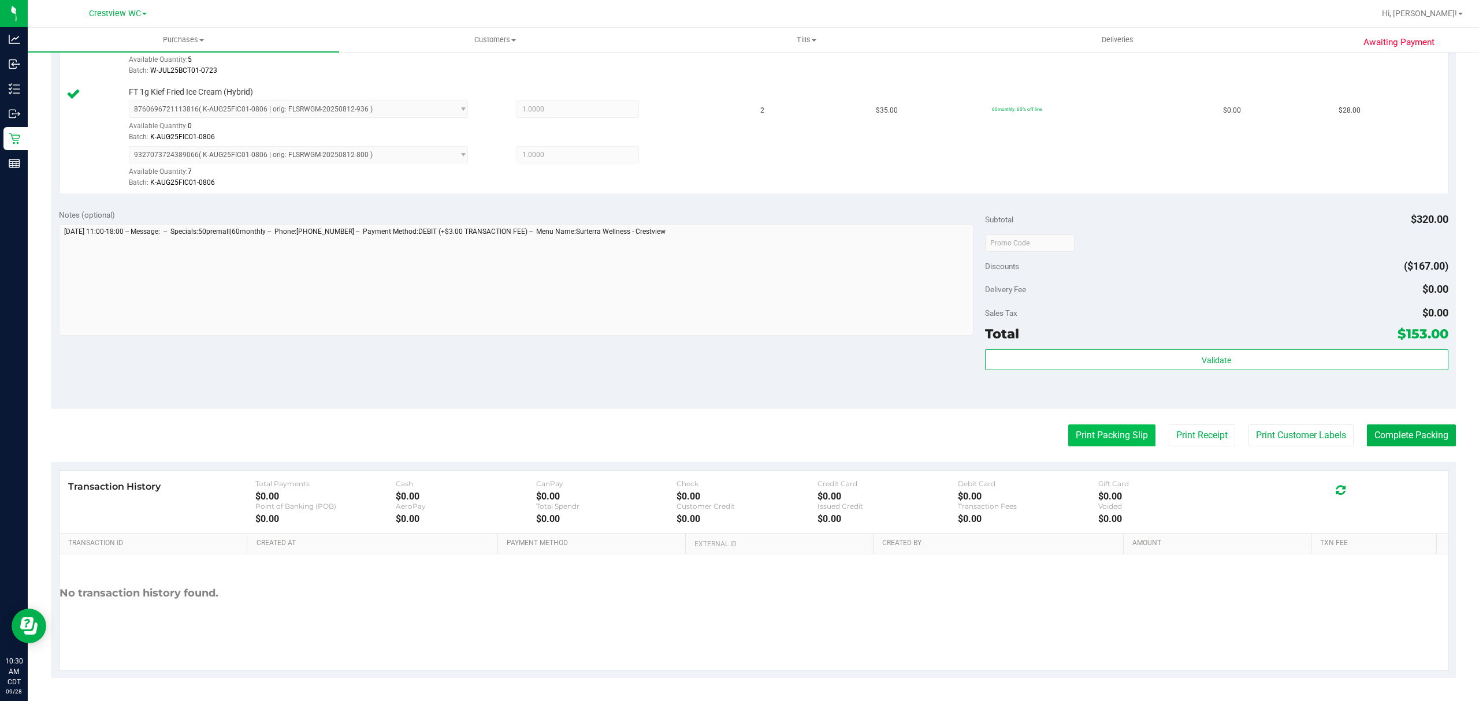
click at [1128, 434] on button "Print Packing Slip" at bounding box center [1111, 436] width 87 height 22
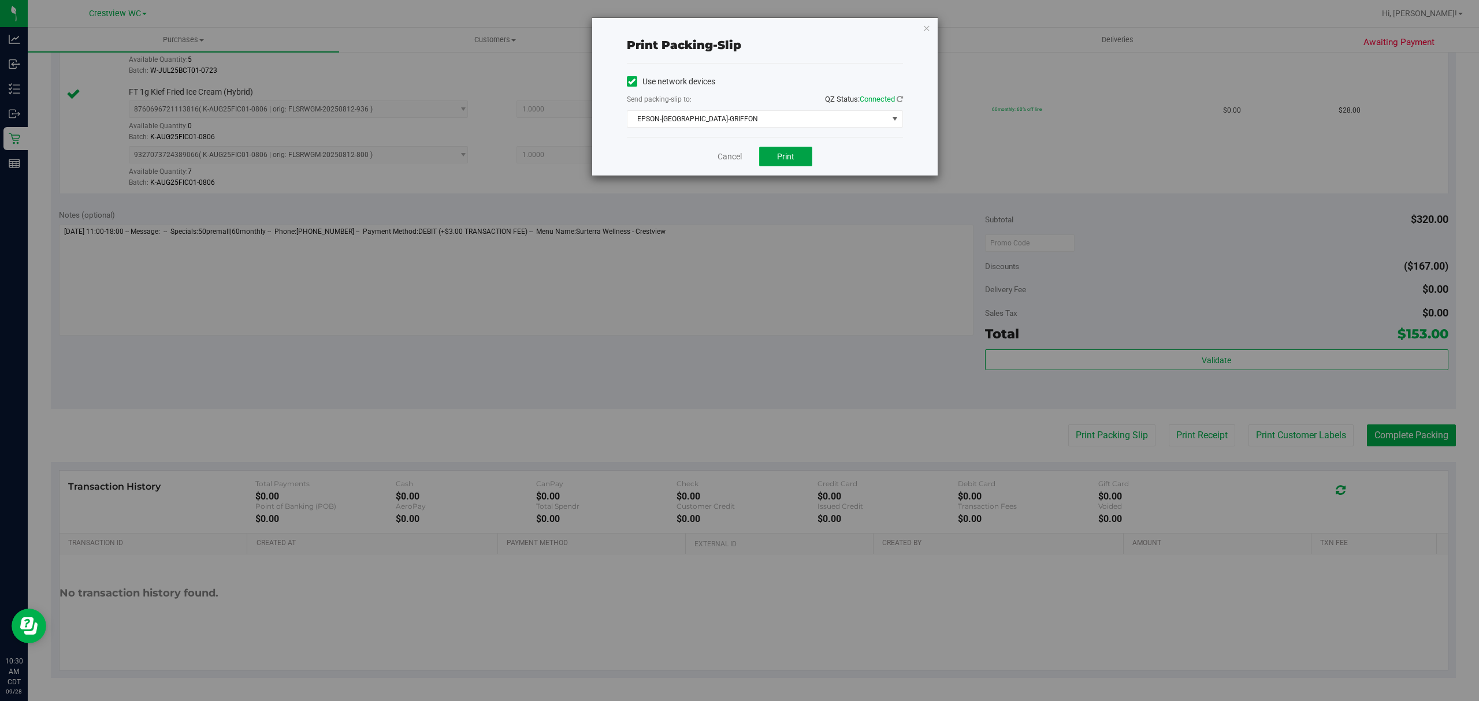
click at [793, 160] on span "Print" at bounding box center [785, 156] width 17 height 9
click at [733, 155] on link "Cancel" at bounding box center [729, 157] width 24 height 12
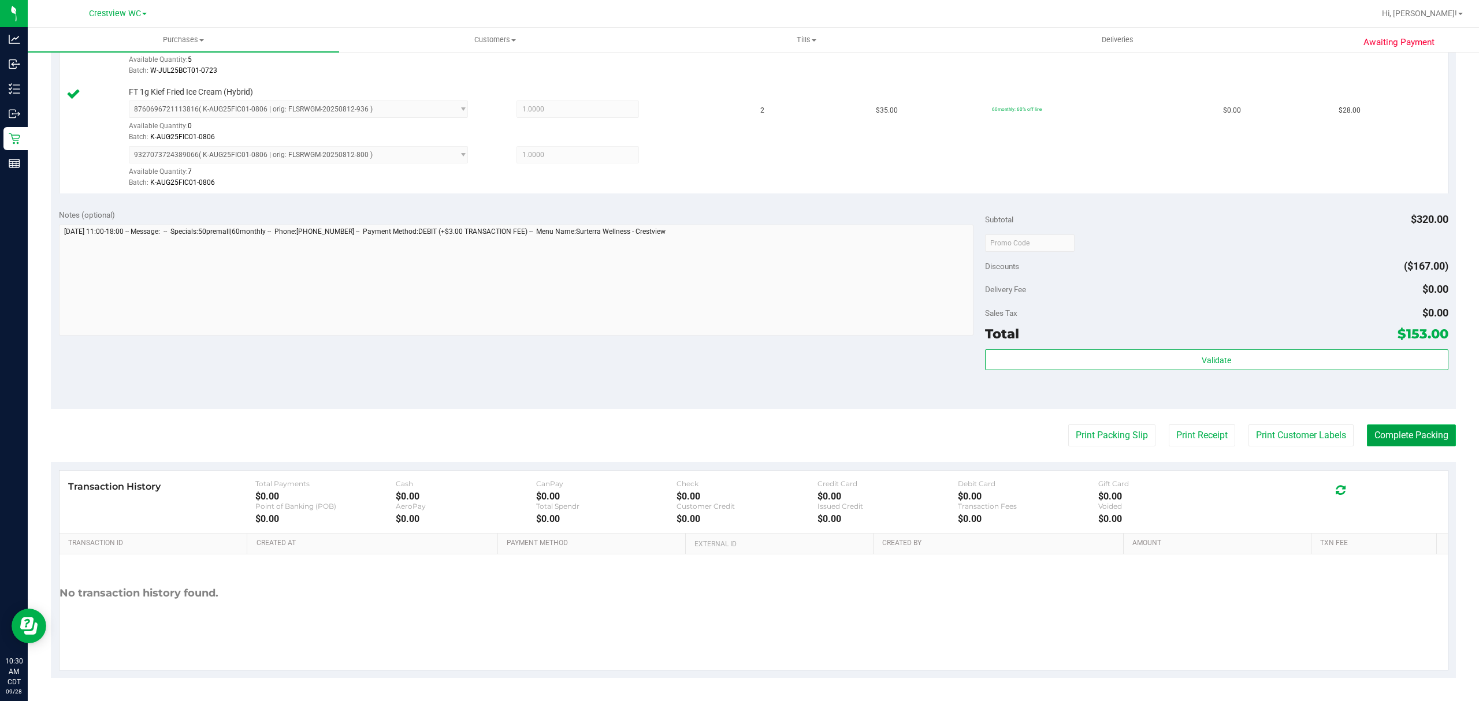
click at [1385, 425] on button "Complete Packing" at bounding box center [1411, 436] width 89 height 22
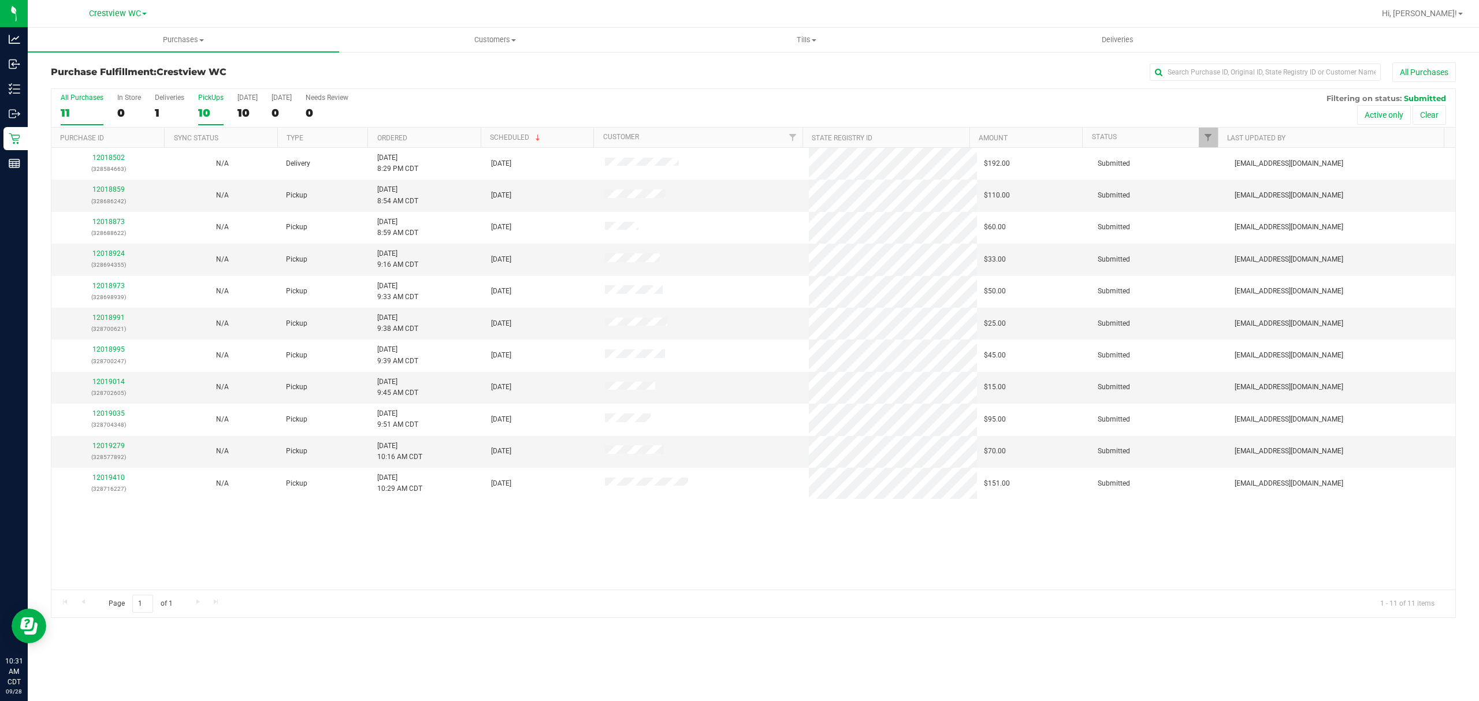
click at [199, 102] on div "PickUps" at bounding box center [210, 98] width 25 height 8
click at [0, 0] on input "PickUps 10" at bounding box center [0, 0] width 0 height 0
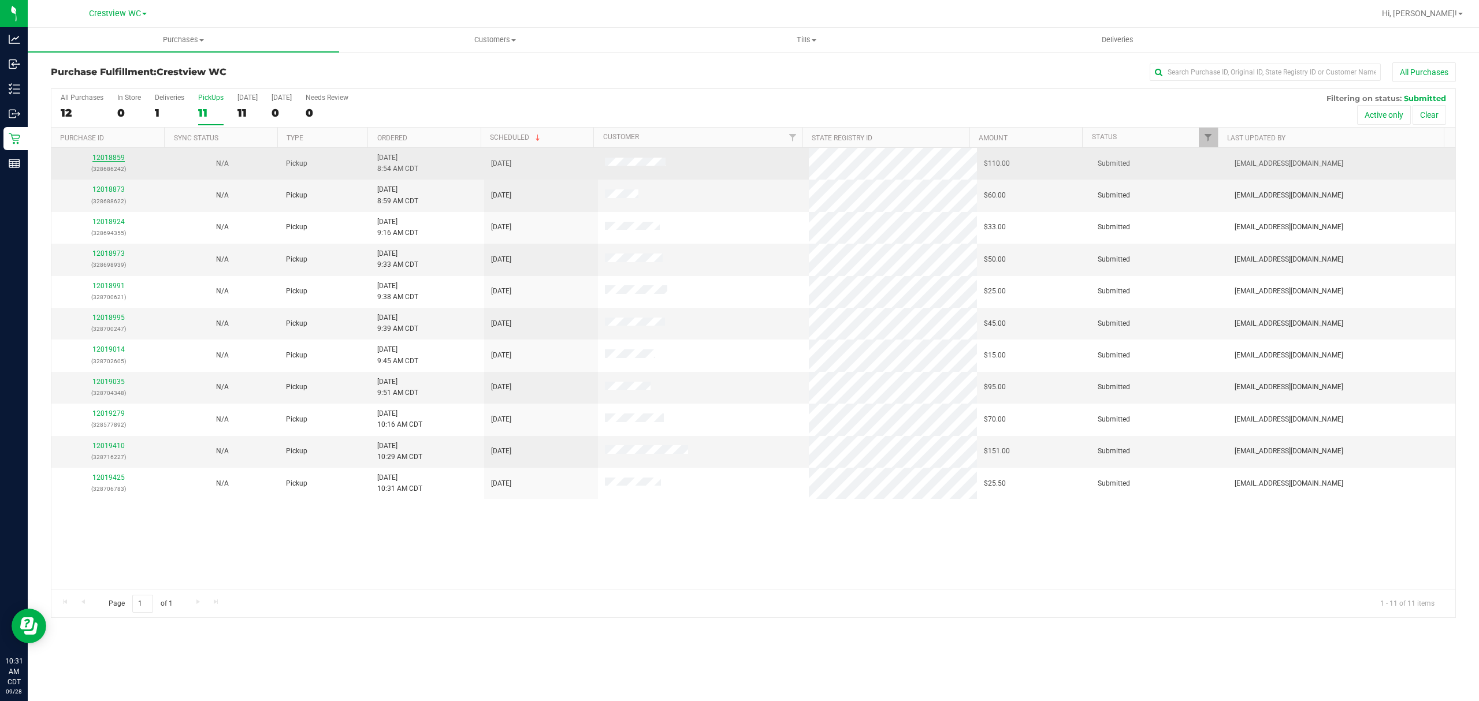
click at [109, 161] on link "12018859" at bounding box center [108, 158] width 32 height 8
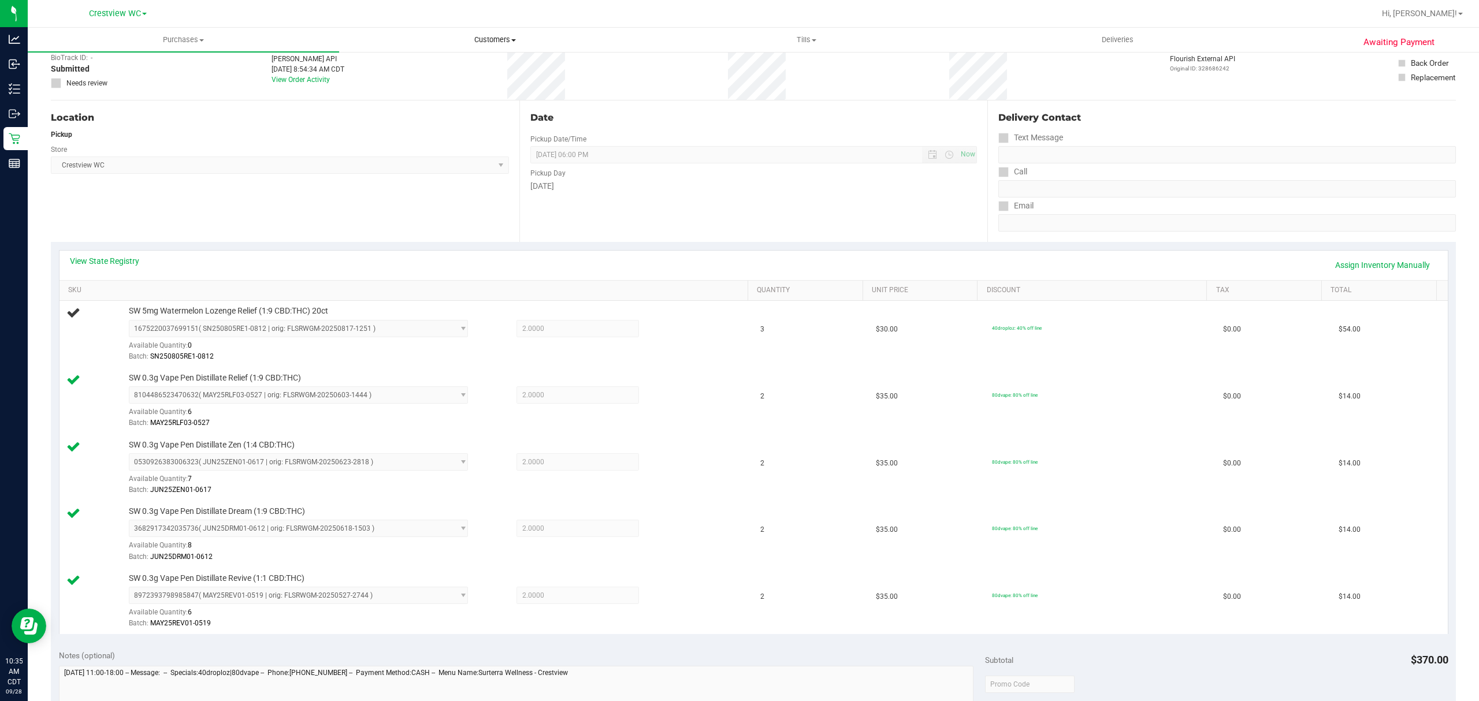
scroll to position [154, 0]
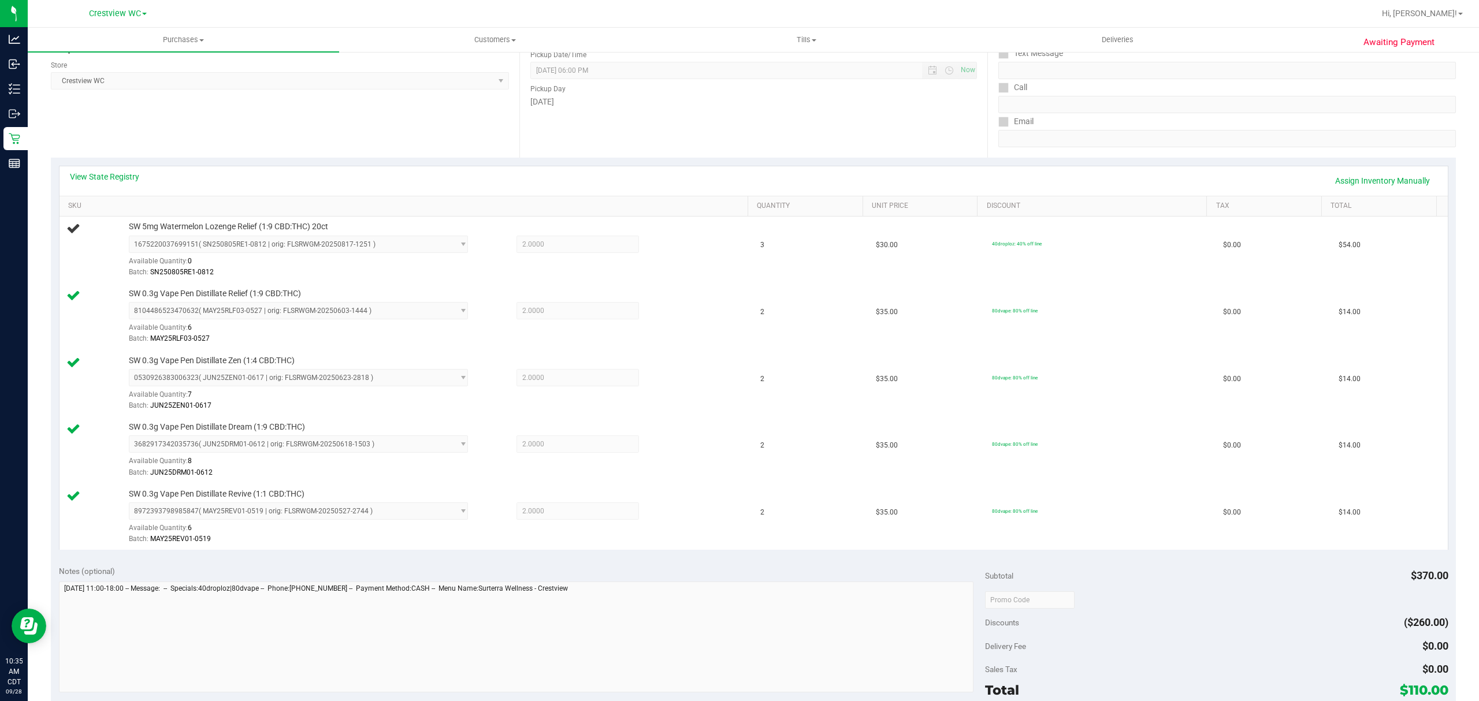
drag, startPoint x: 199, startPoint y: 157, endPoint x: 204, endPoint y: 149, distance: 9.3
click at [199, 156] on purchase-details "Back Edit Purchase Cancel Purchase View Profile # 12018859 BioTrack ID: - Submi…" at bounding box center [753, 472] width 1405 height 1126
click at [280, 399] on div "Available Quantity: 7" at bounding box center [307, 397] width 357 height 23
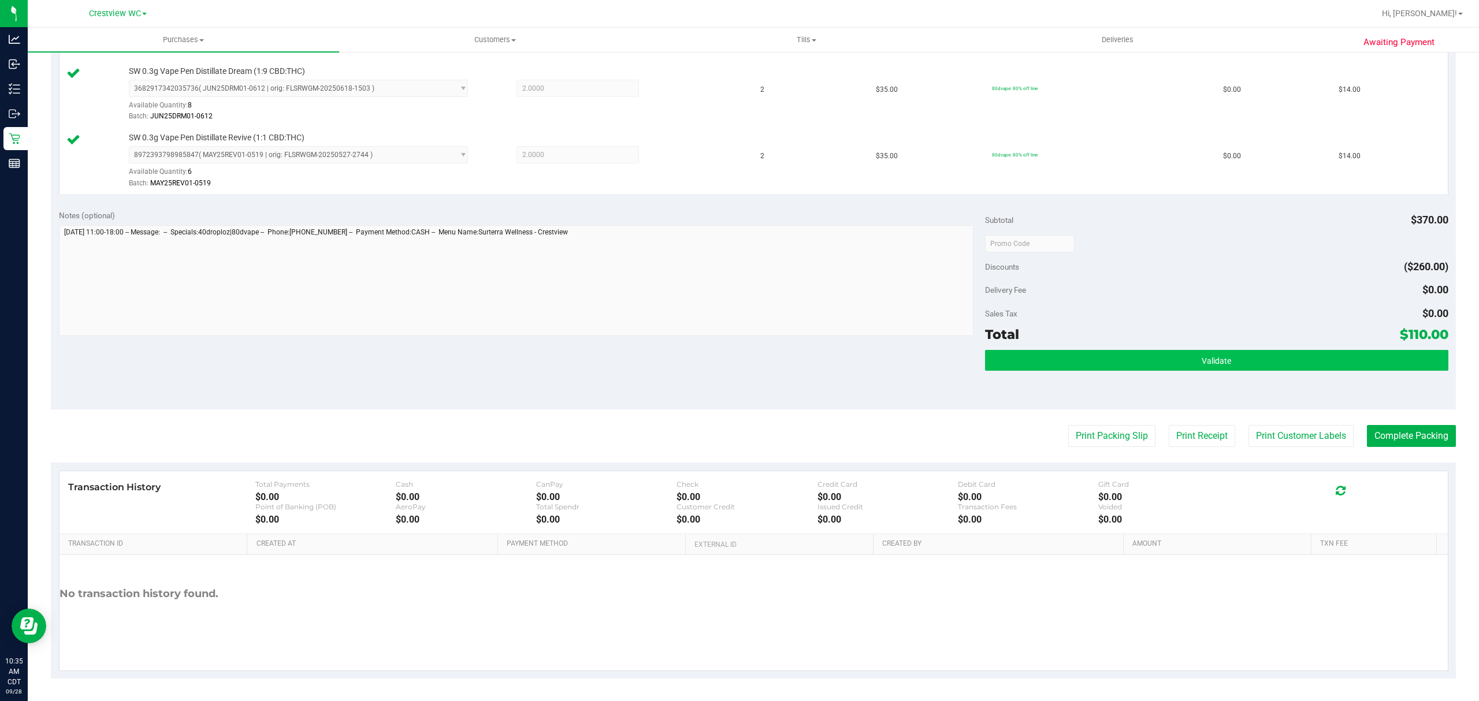
scroll to position [560, 0]
click at [1066, 359] on button "Validate" at bounding box center [1216, 359] width 463 height 21
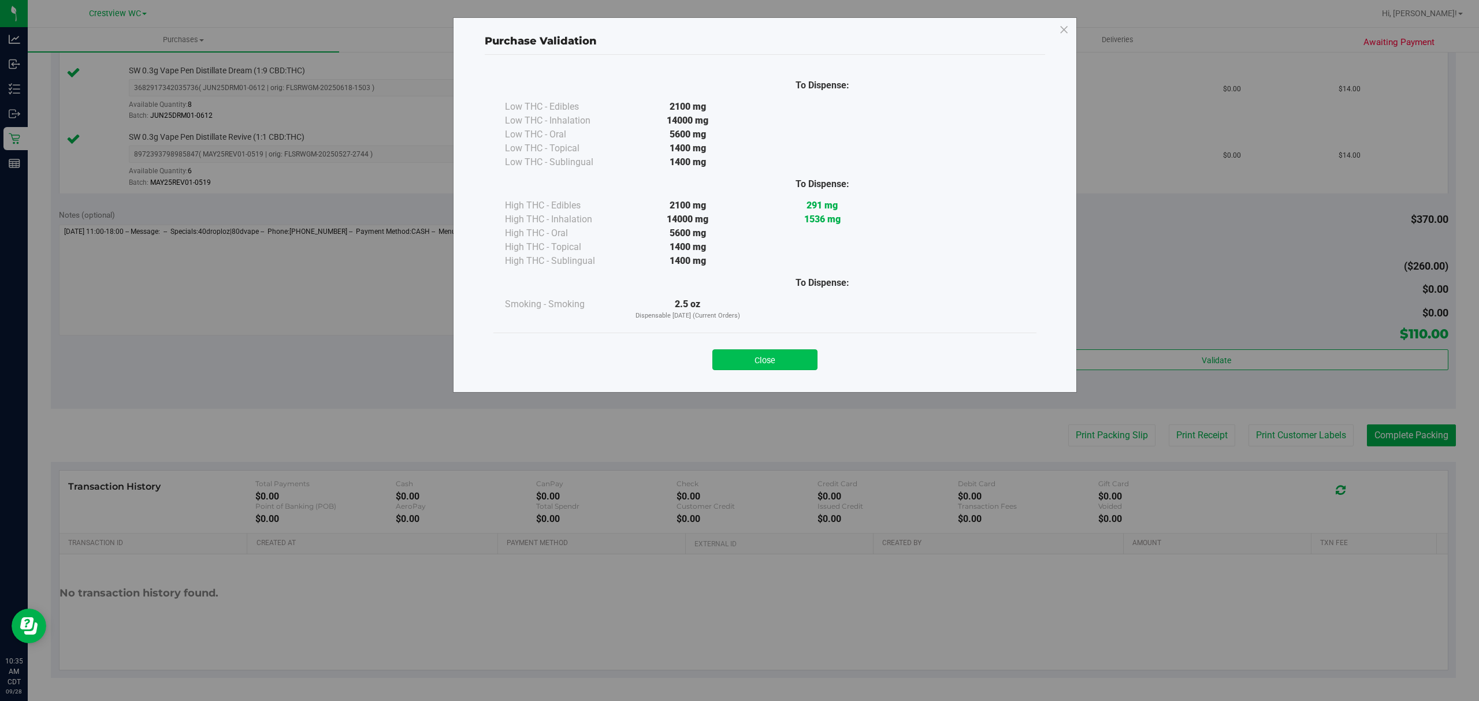
click at [811, 368] on button "Close" at bounding box center [764, 359] width 105 height 21
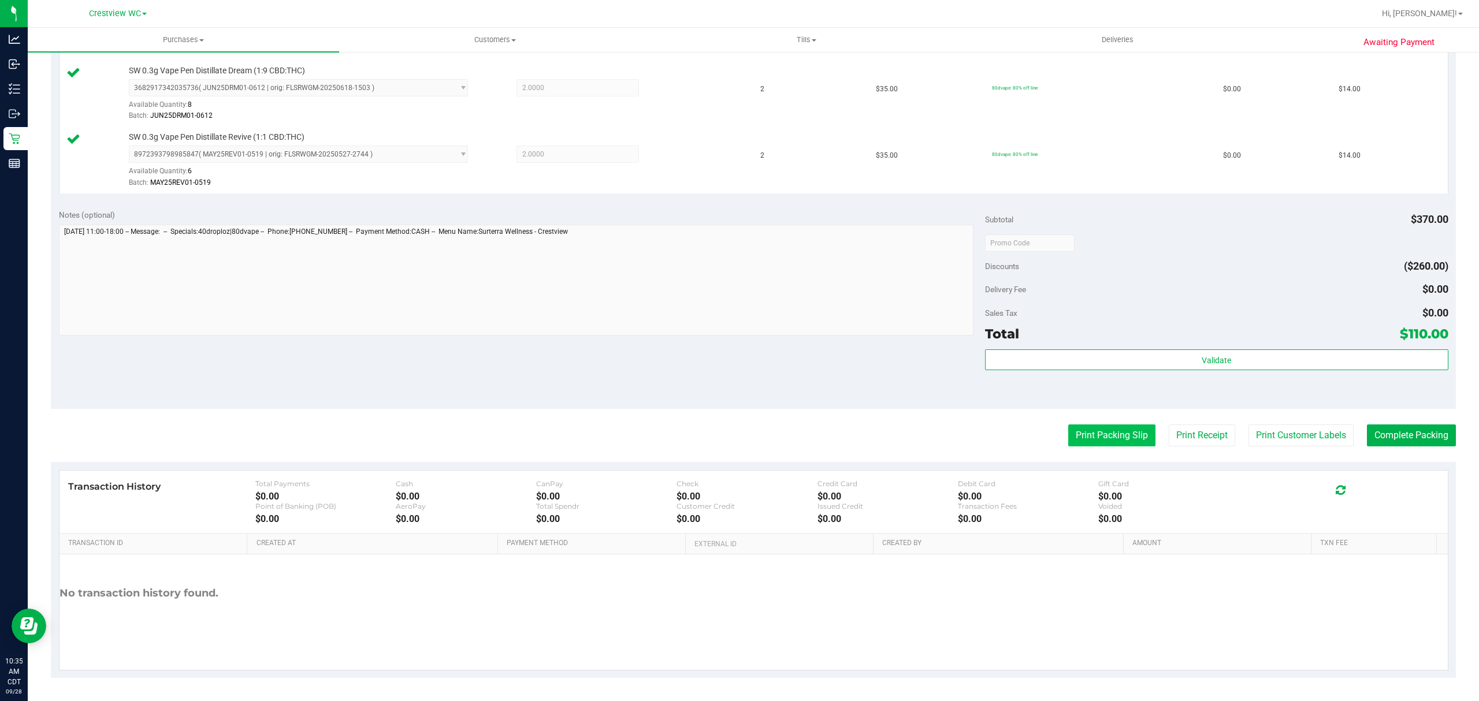
click at [1117, 442] on button "Print Packing Slip" at bounding box center [1111, 436] width 87 height 22
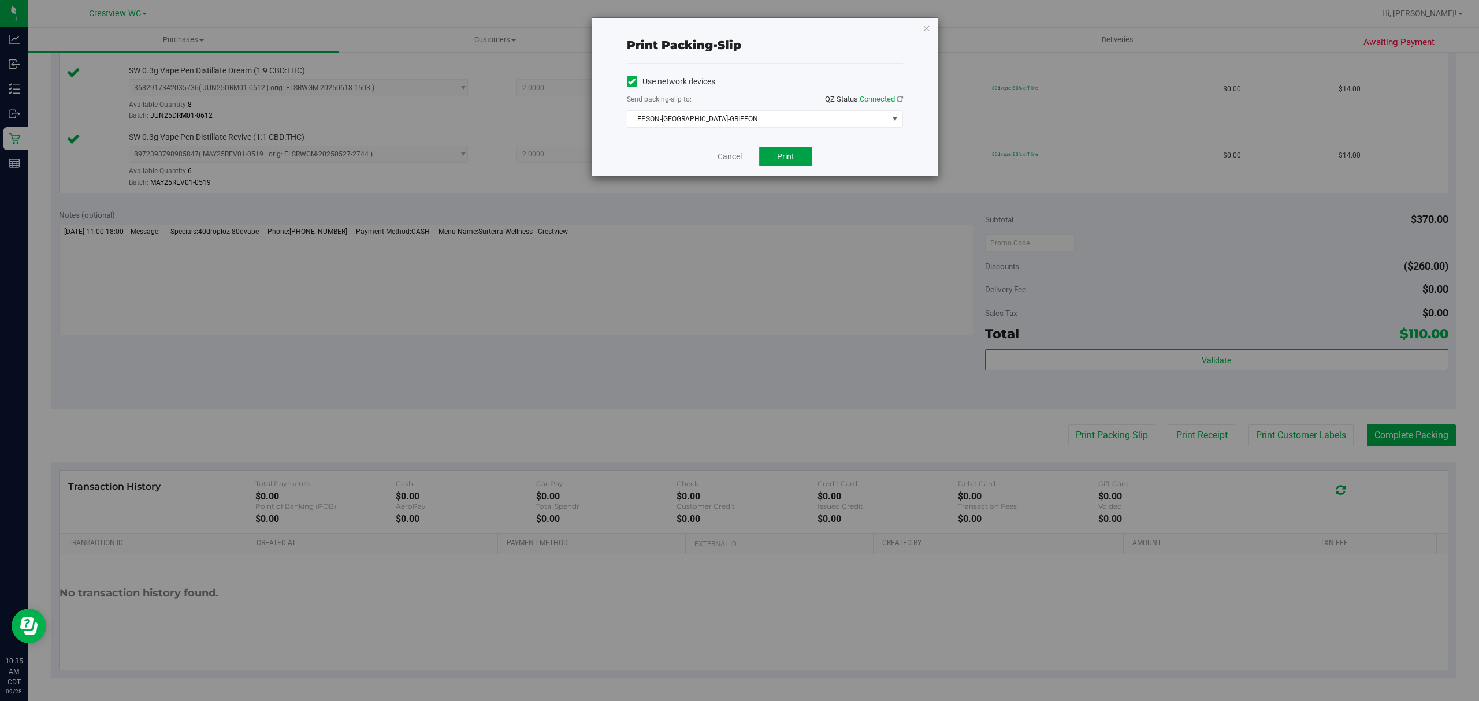
click at [800, 153] on button "Print" at bounding box center [785, 157] width 53 height 20
click at [719, 157] on link "Cancel" at bounding box center [729, 157] width 24 height 12
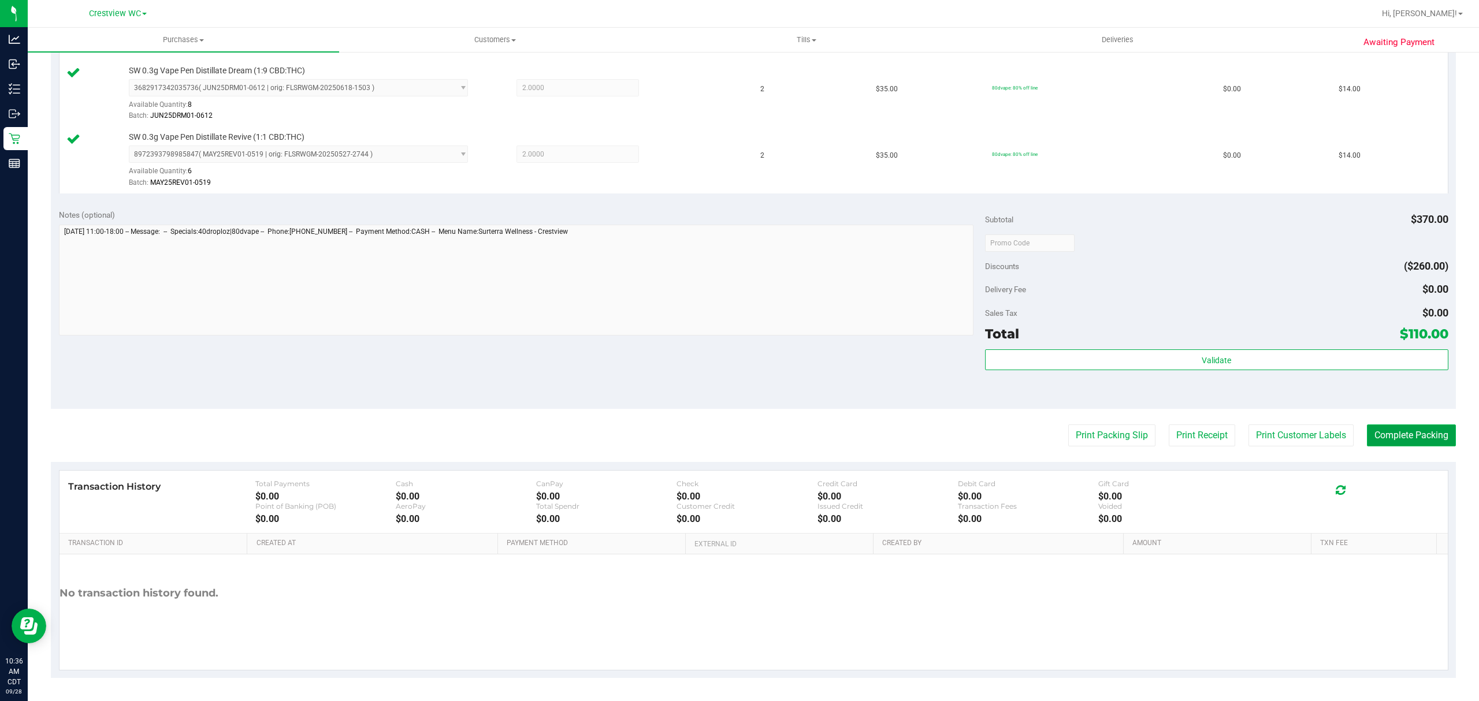
click at [1413, 428] on button "Complete Packing" at bounding box center [1411, 436] width 89 height 22
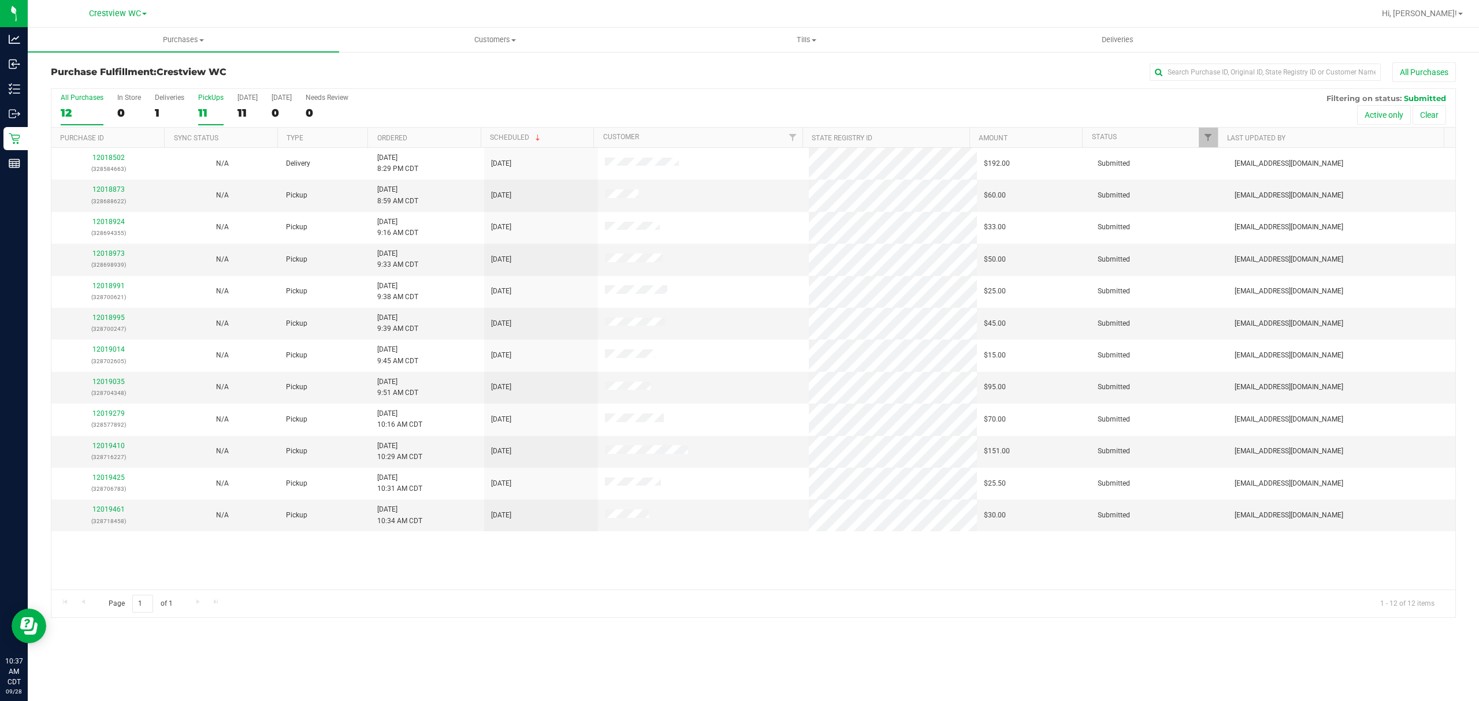
click at [211, 114] on div "11" at bounding box center [210, 112] width 25 height 13
click at [0, 0] on input "PickUps 11" at bounding box center [0, 0] width 0 height 0
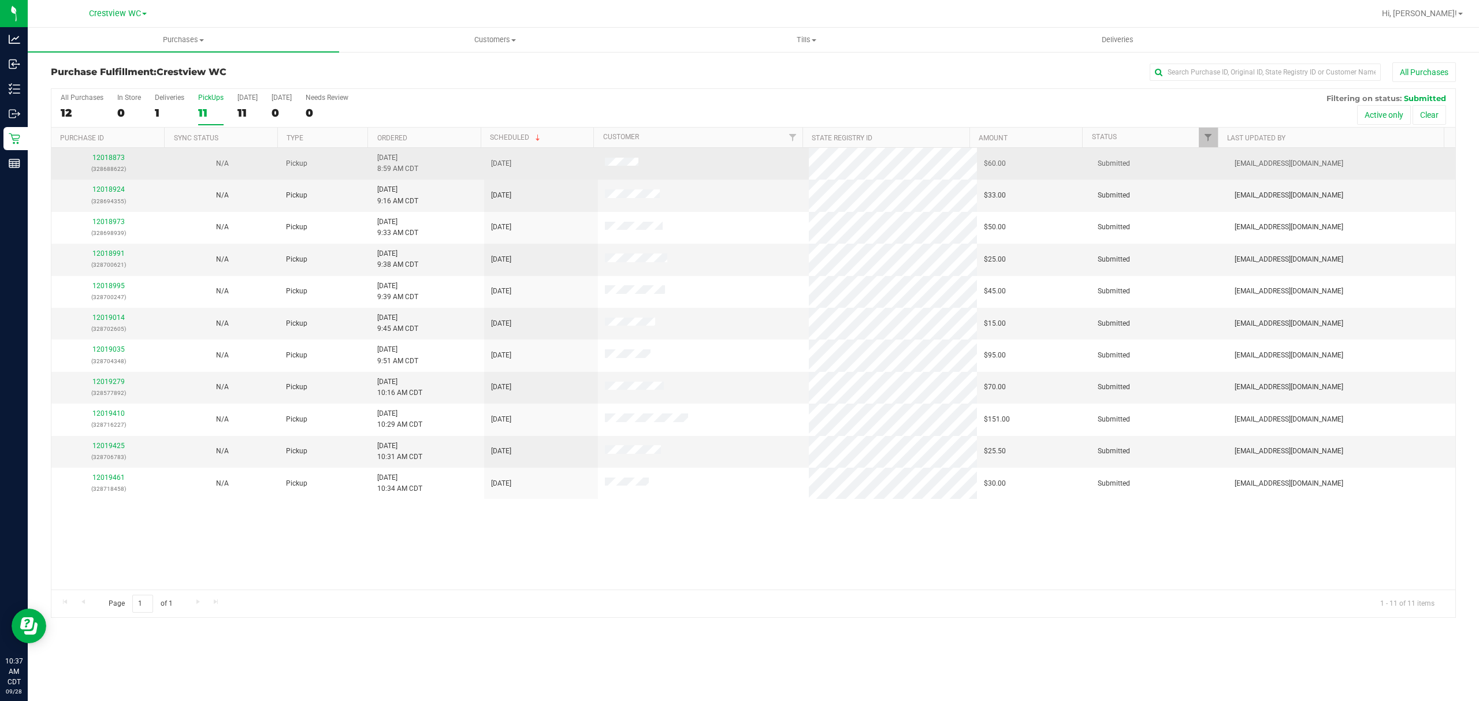
click at [101, 166] on p "(328688622)" at bounding box center [108, 168] width 100 height 11
click at [105, 160] on link "12018873" at bounding box center [108, 158] width 32 height 8
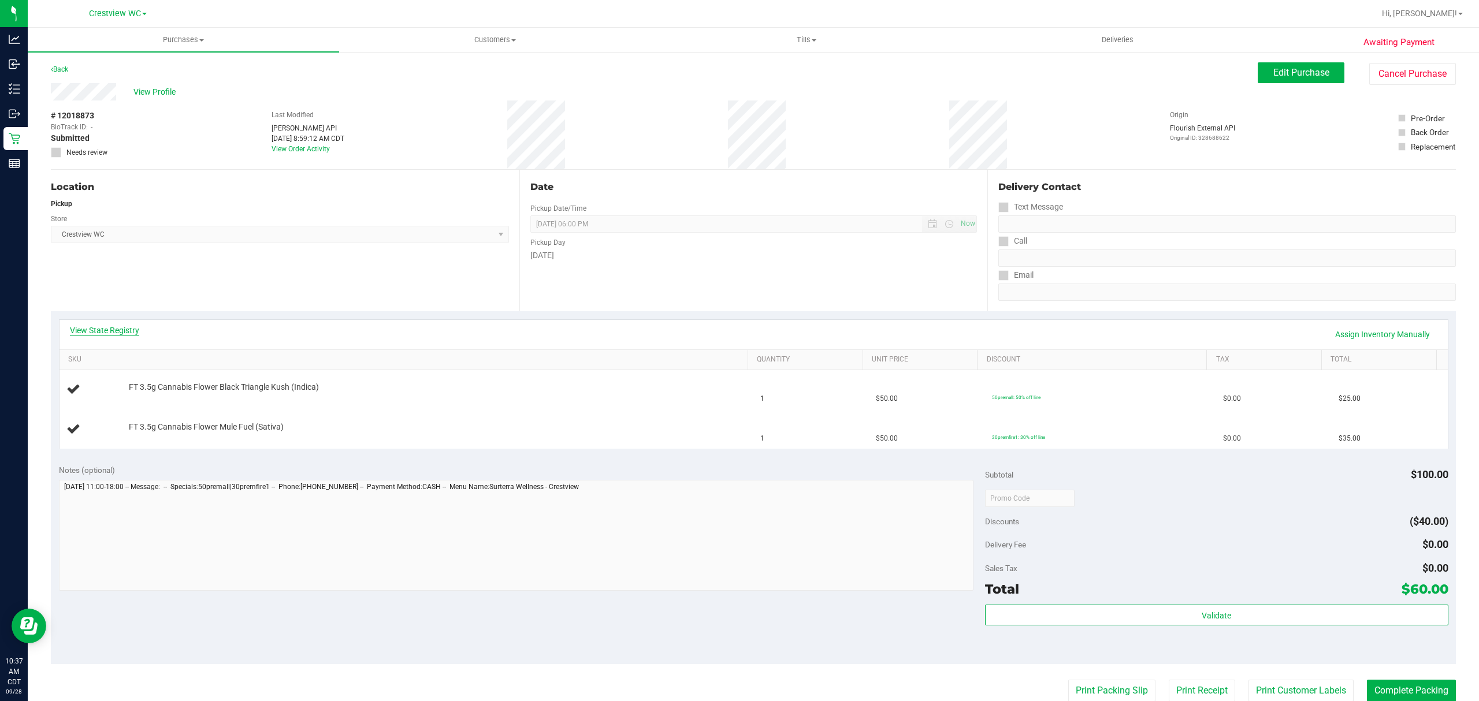
click at [116, 334] on link "View State Registry" at bounding box center [104, 331] width 69 height 12
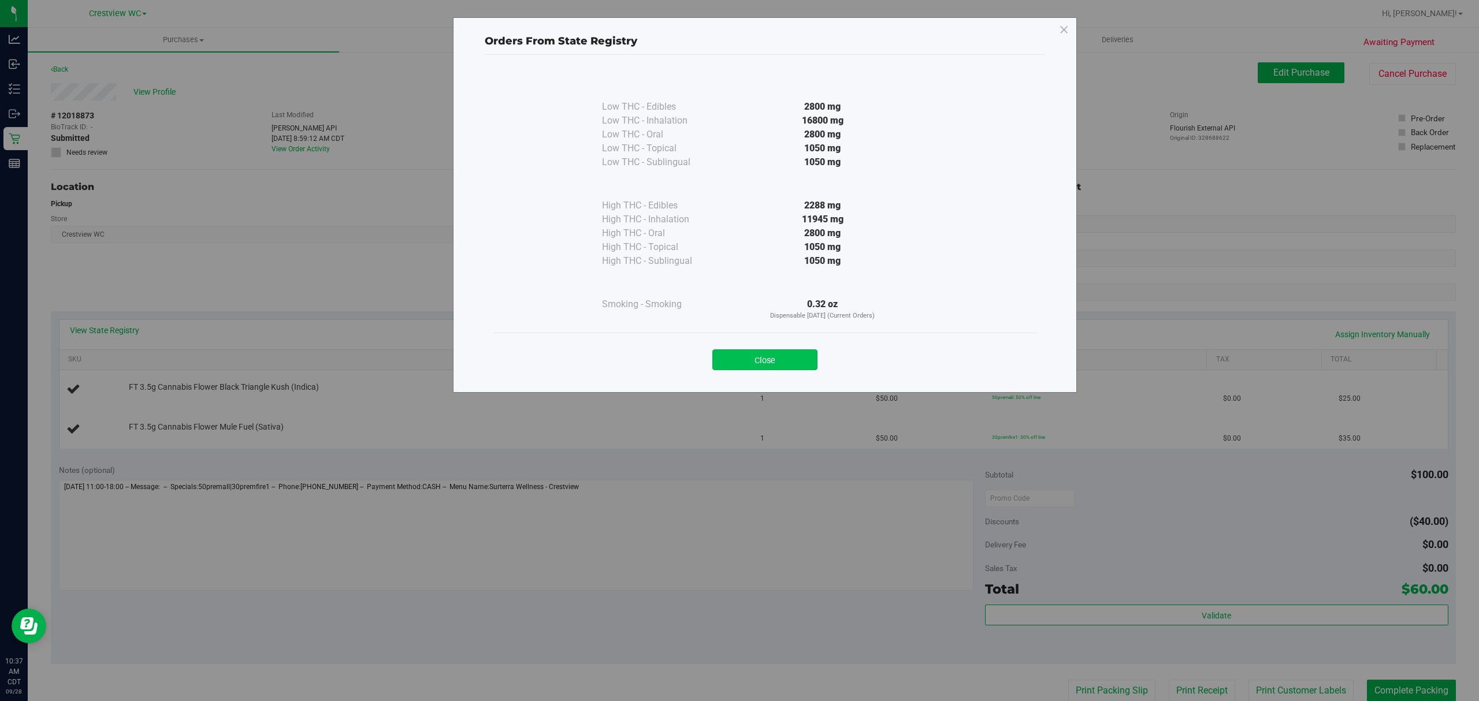
click at [793, 365] on button "Close" at bounding box center [764, 359] width 105 height 21
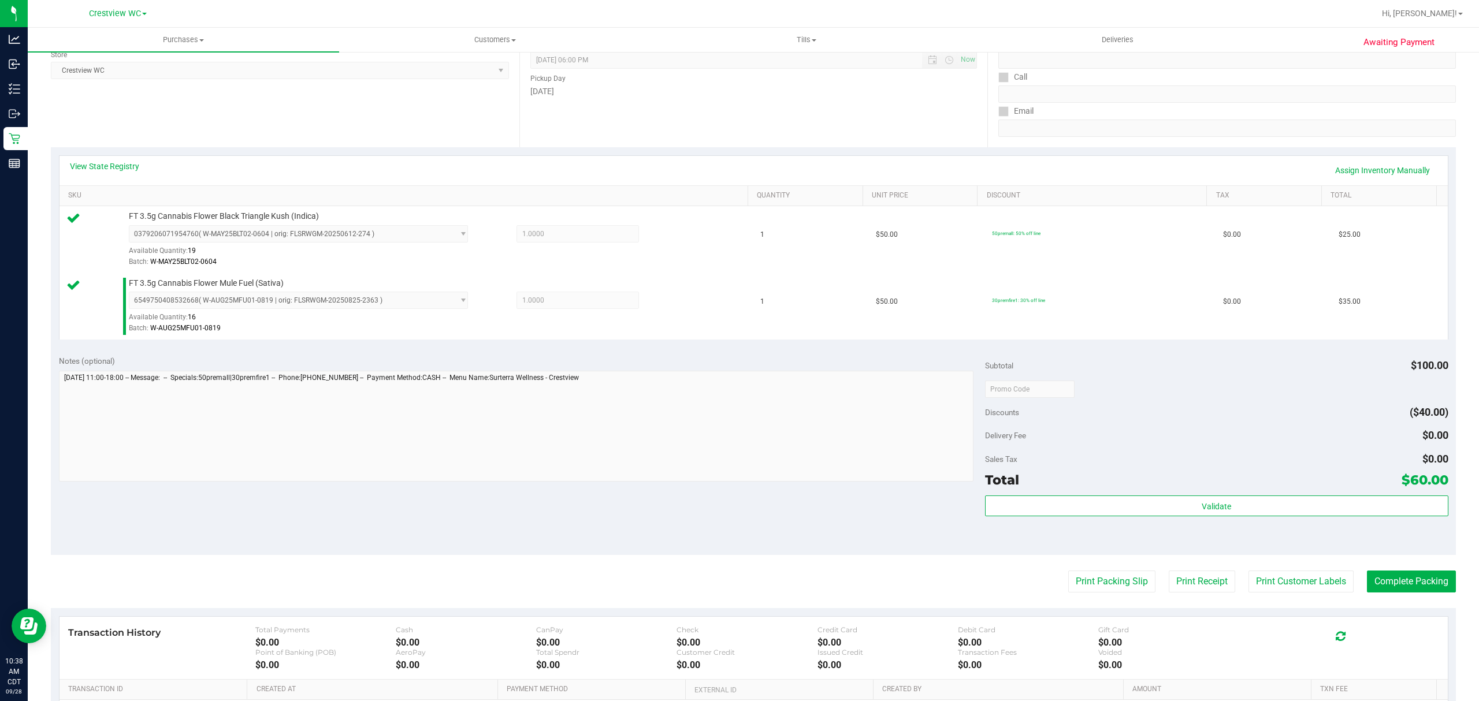
scroll to position [312, 0]
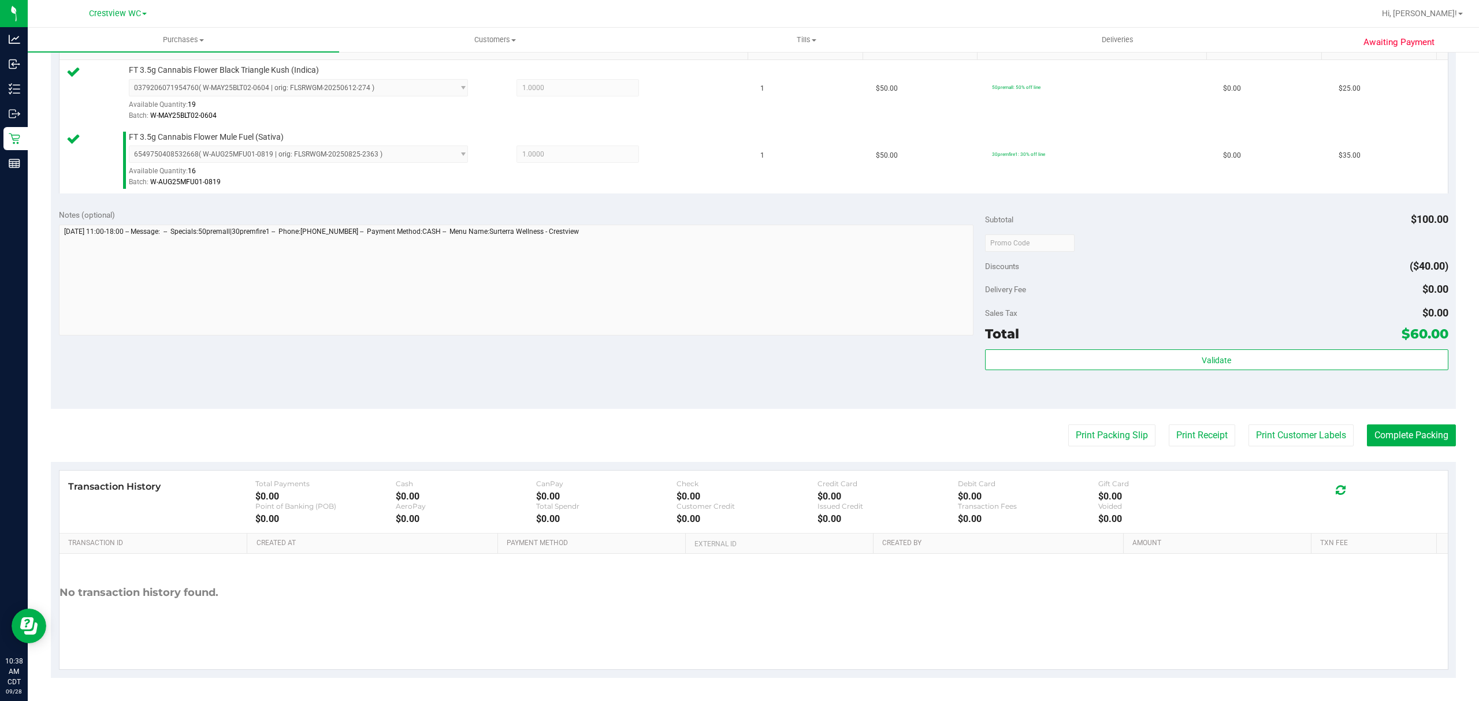
drag, startPoint x: 1214, startPoint y: 378, endPoint x: 1219, endPoint y: 373, distance: 7.0
click at [1214, 378] on div "Validate" at bounding box center [1216, 375] width 463 height 52
click at [1220, 372] on div "Validate" at bounding box center [1216, 375] width 463 height 52
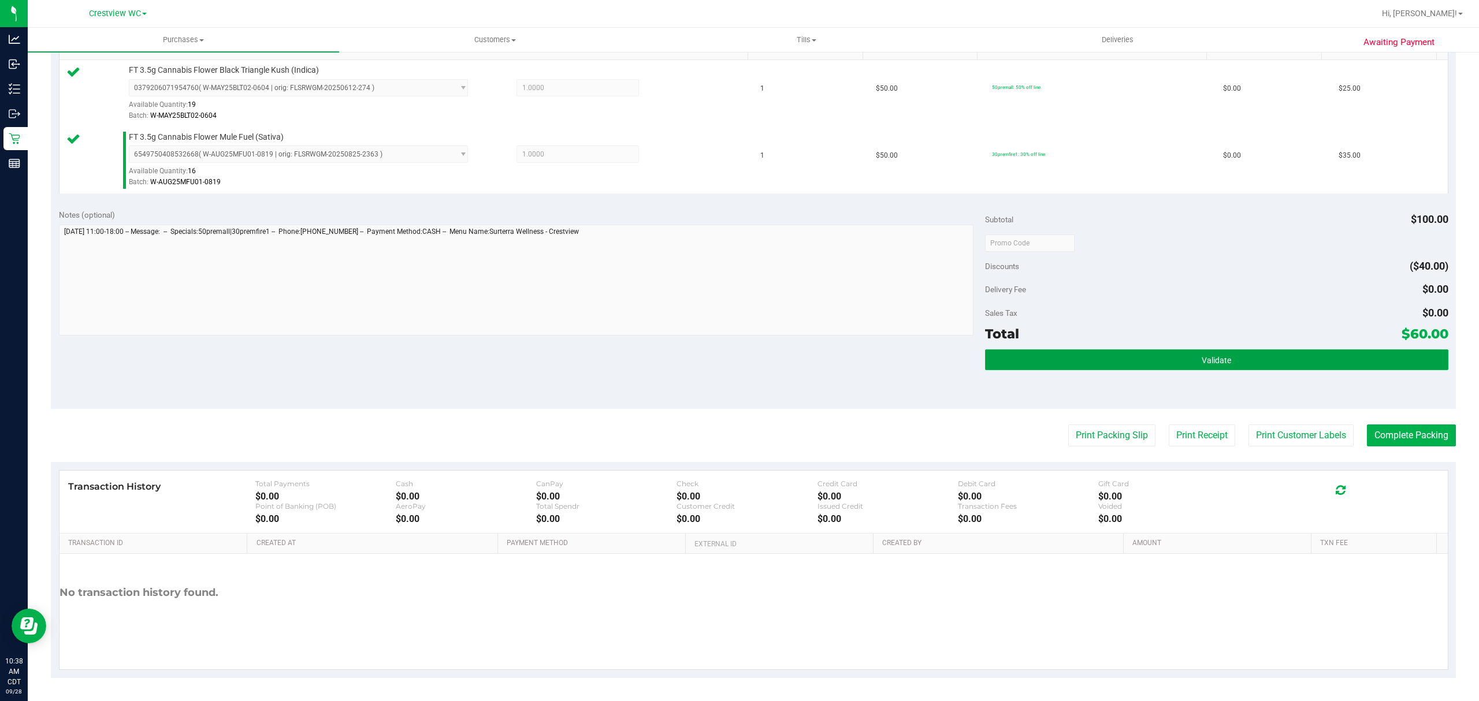
click at [1229, 366] on button "Validate" at bounding box center [1216, 359] width 463 height 21
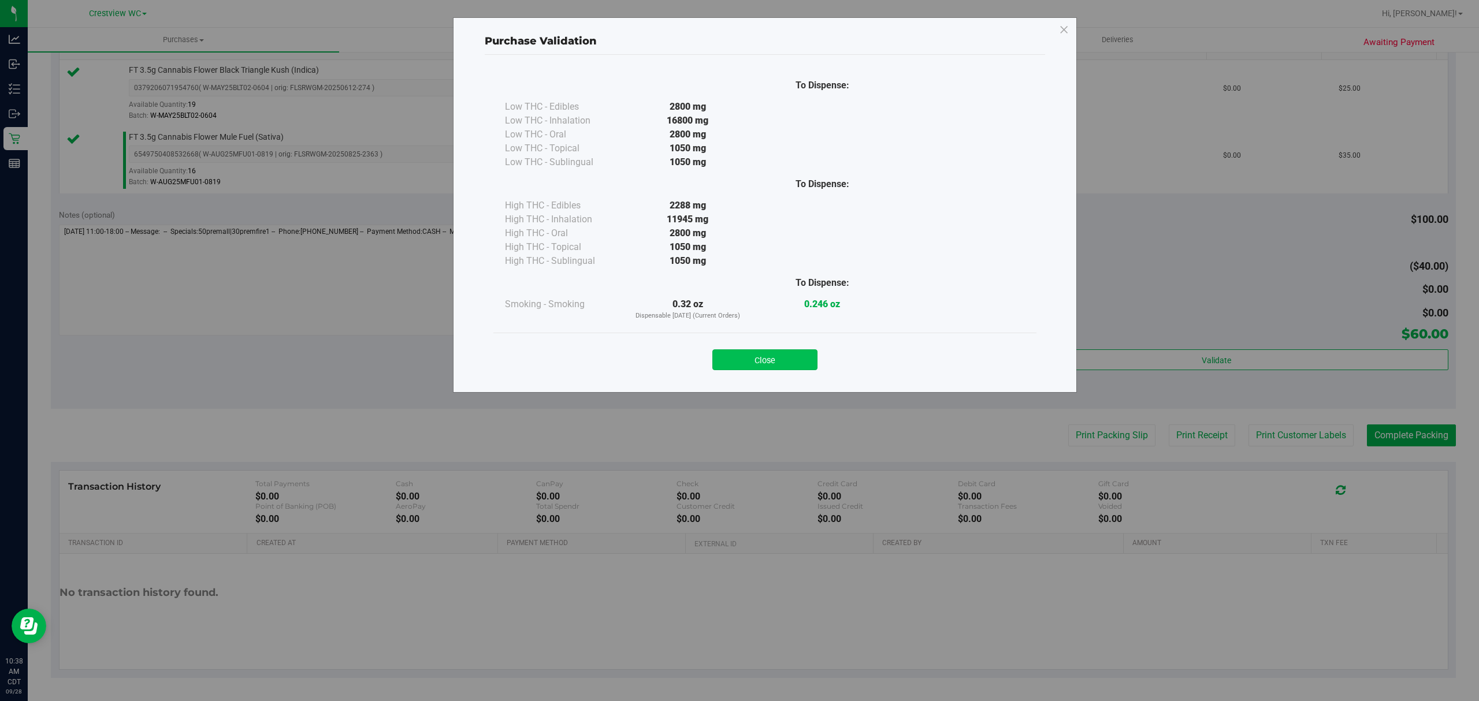
drag, startPoint x: 728, startPoint y: 342, endPoint x: 743, endPoint y: 360, distance: 23.5
click at [728, 344] on div "Close" at bounding box center [765, 356] width 526 height 29
click at [743, 360] on button "Close" at bounding box center [764, 359] width 105 height 21
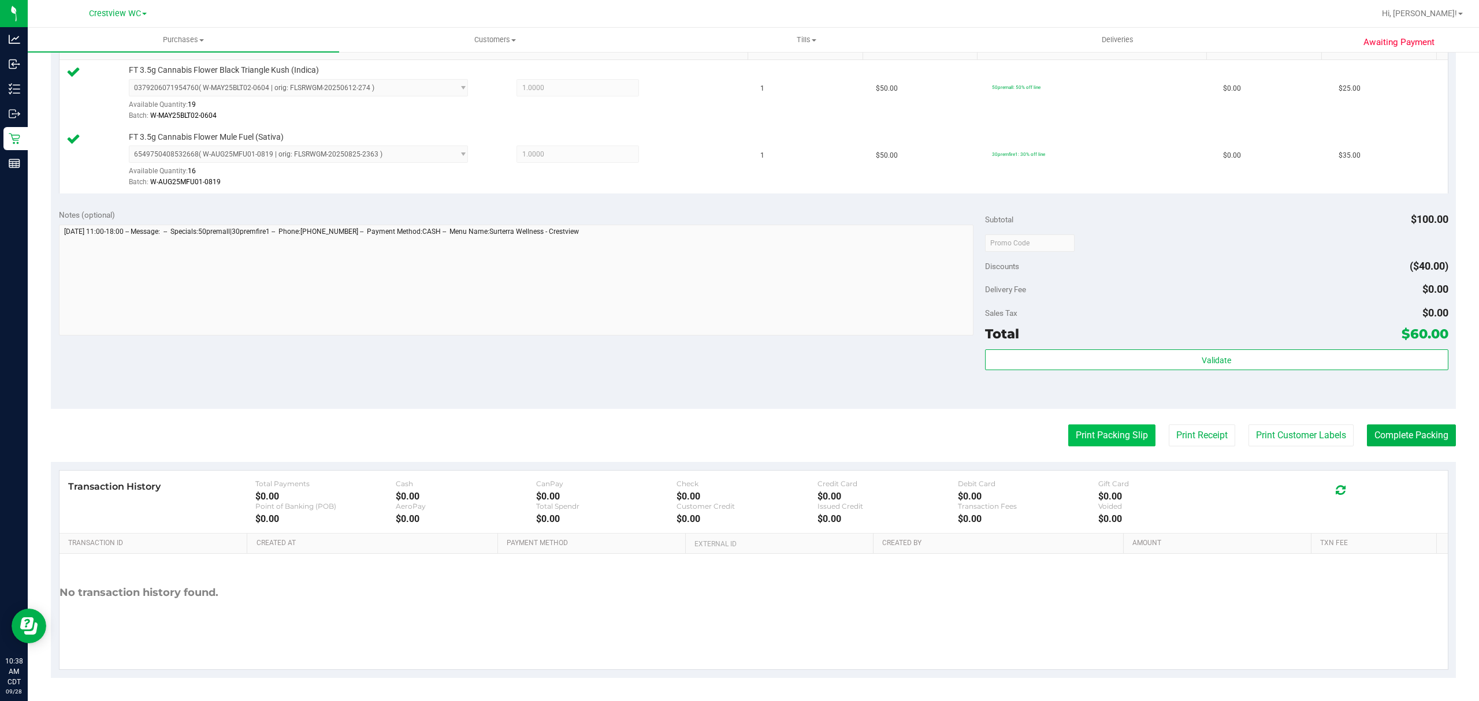
click at [1101, 438] on button "Print Packing Slip" at bounding box center [1111, 436] width 87 height 22
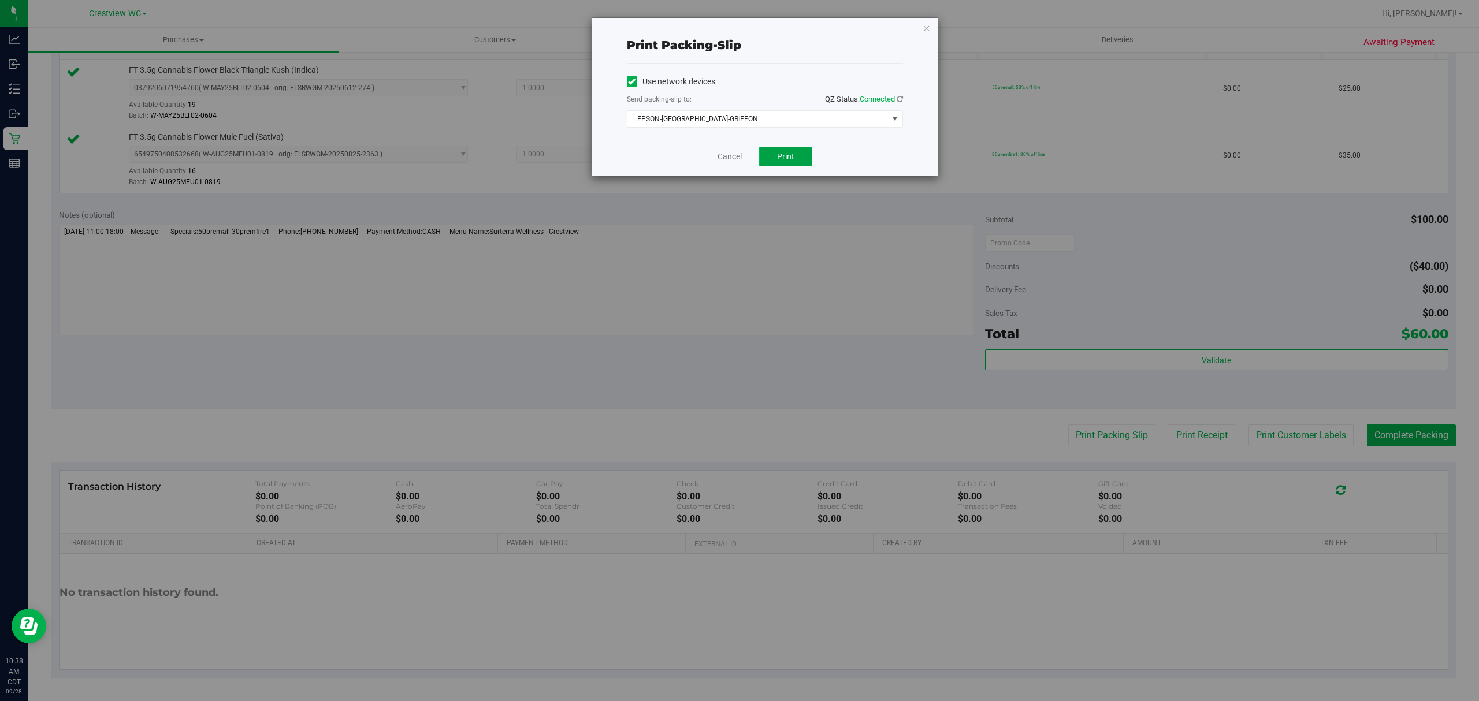
click at [793, 157] on span "Print" at bounding box center [785, 156] width 17 height 9
click at [724, 185] on div "Print packing-slip Use network devices Send packing-slip to: QZ Status: Connect…" at bounding box center [743, 350] width 1487 height 701
click at [735, 157] on link "Cancel" at bounding box center [729, 157] width 24 height 12
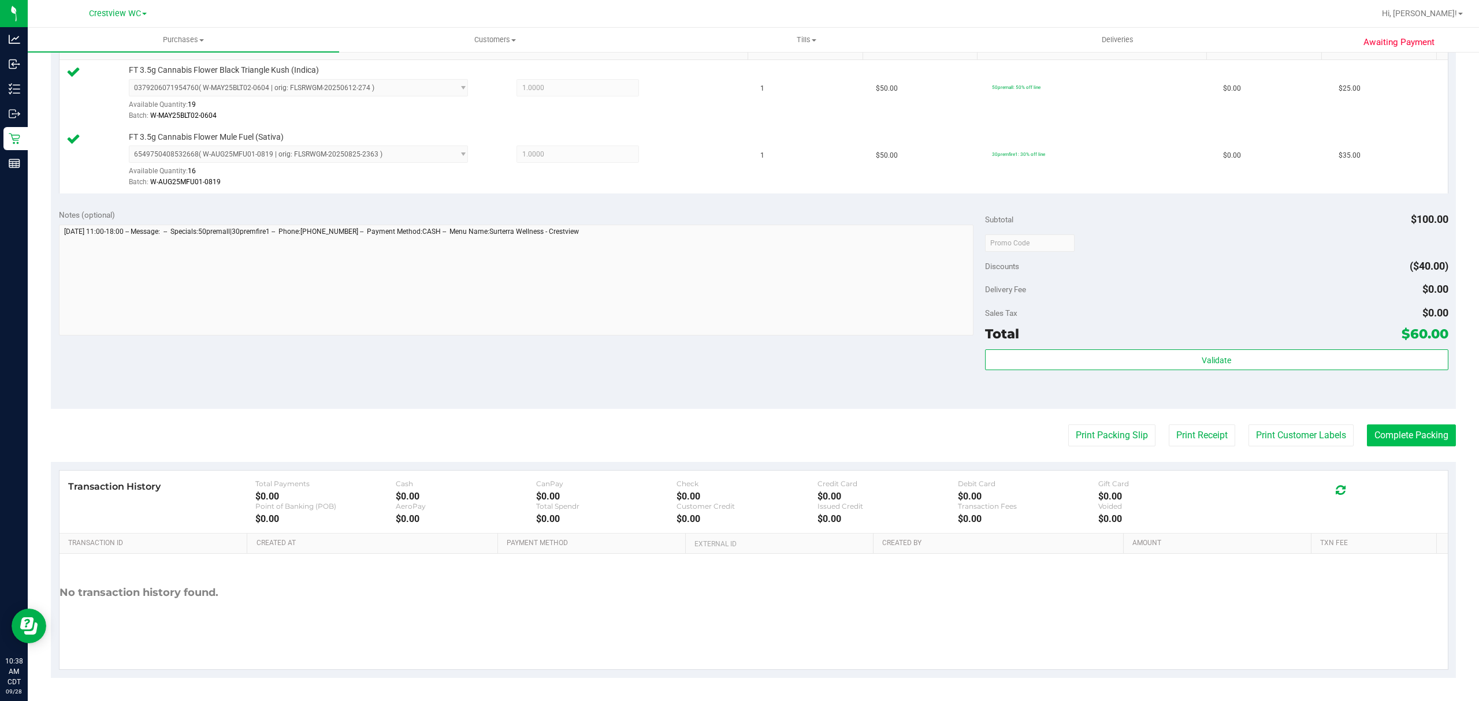
click at [1417, 438] on button "Complete Packing" at bounding box center [1411, 436] width 89 height 22
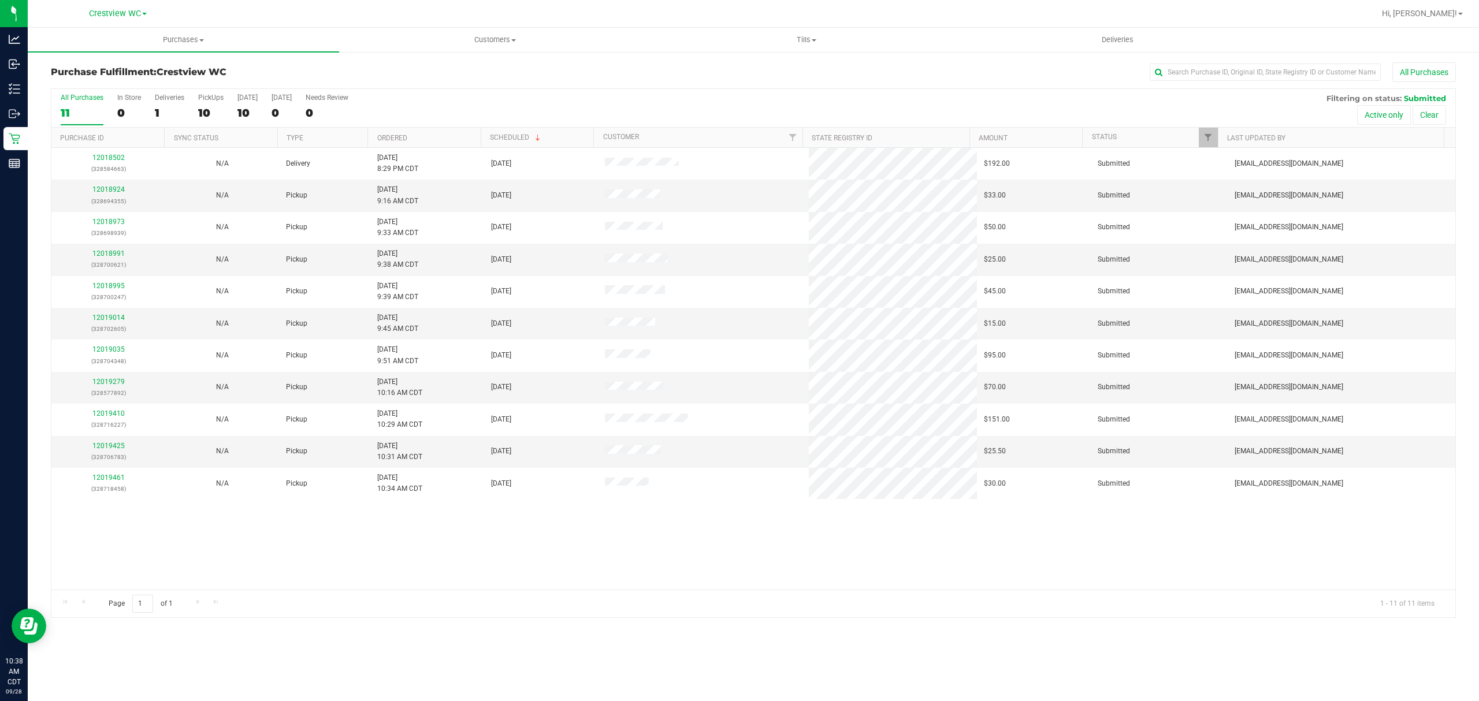
click at [197, 120] on div "All Purchases 11 In Store 0 Deliveries 1 PickUps 10 [DATE] 10 [DATE] 0 Needs Re…" at bounding box center [753, 108] width 1404 height 39
click at [215, 116] on div "10" at bounding box center [210, 112] width 25 height 13
click at [0, 0] on input "PickUps 10" at bounding box center [0, 0] width 0 height 0
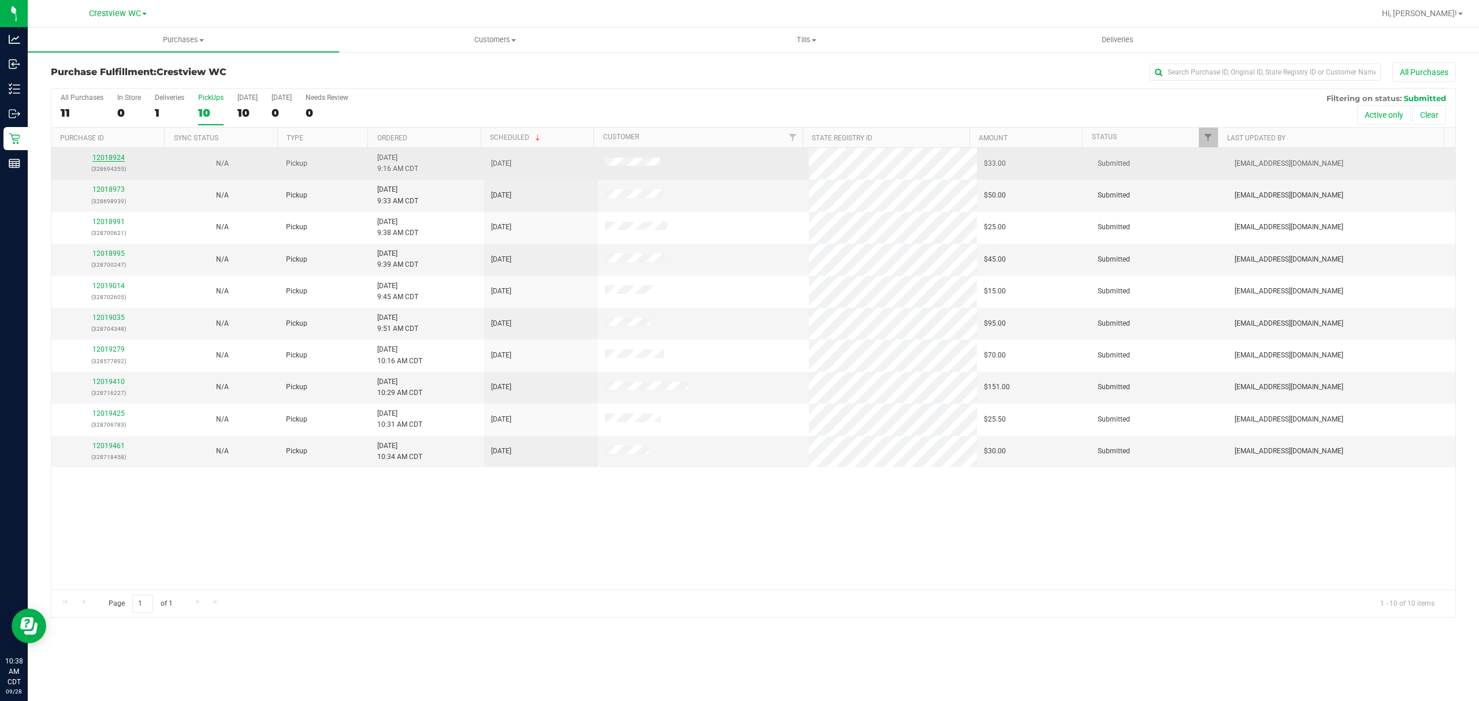
click at [112, 161] on link "12018924" at bounding box center [108, 158] width 32 height 8
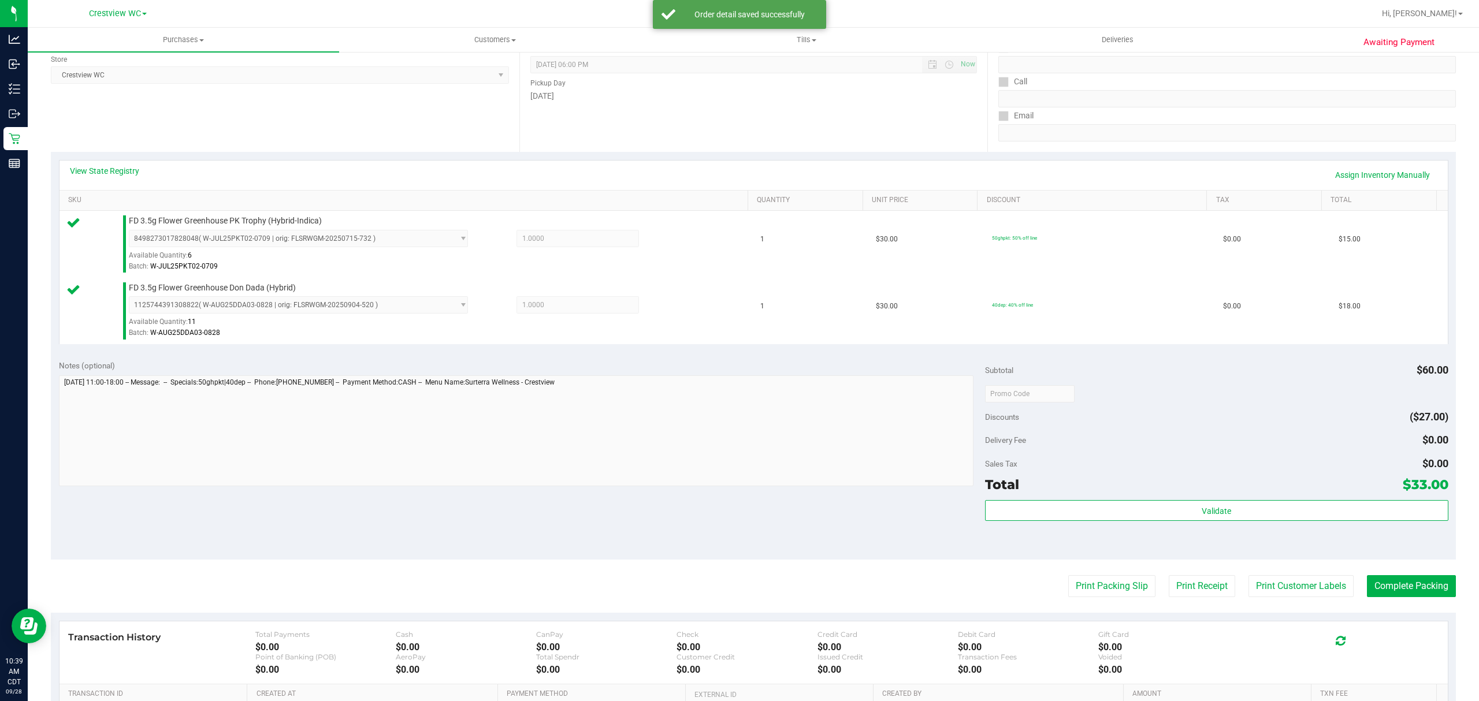
scroll to position [312, 0]
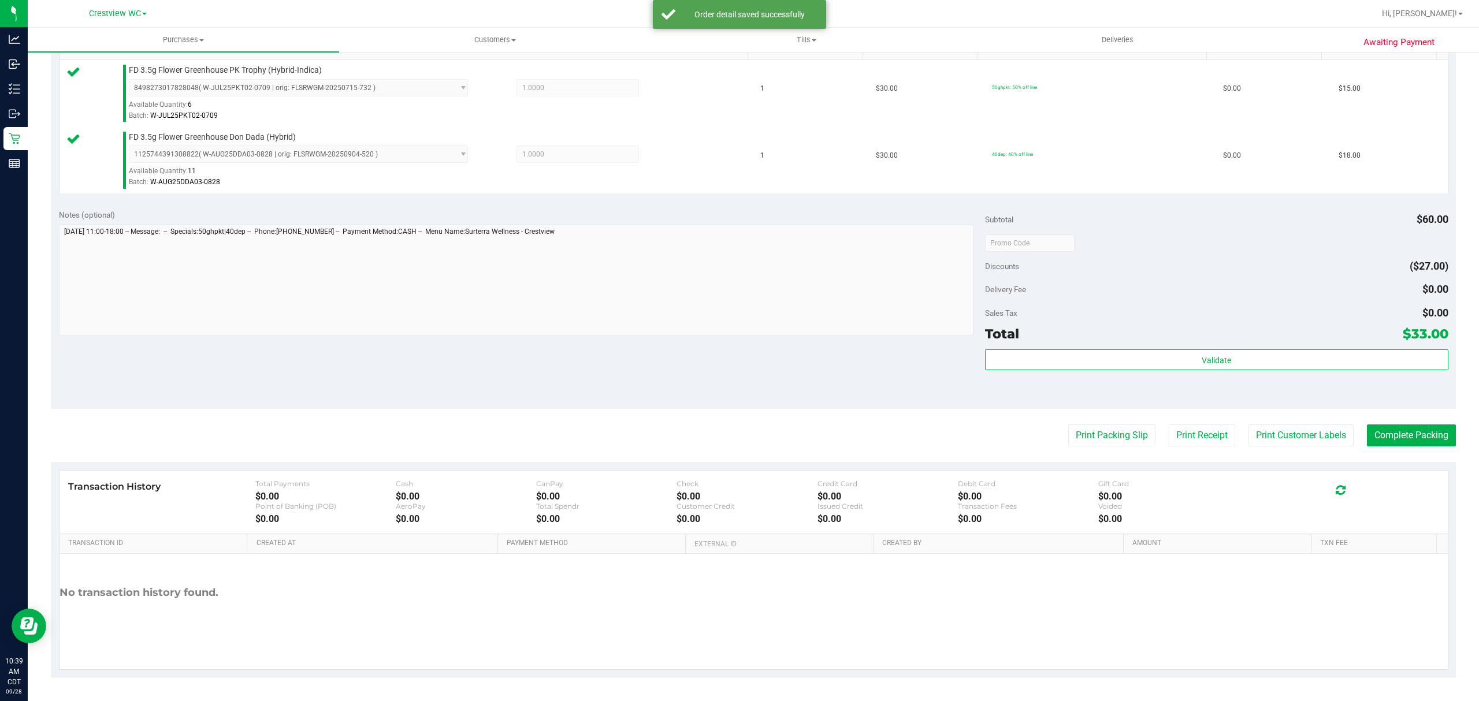
click at [1180, 377] on div "Validate" at bounding box center [1216, 375] width 463 height 52
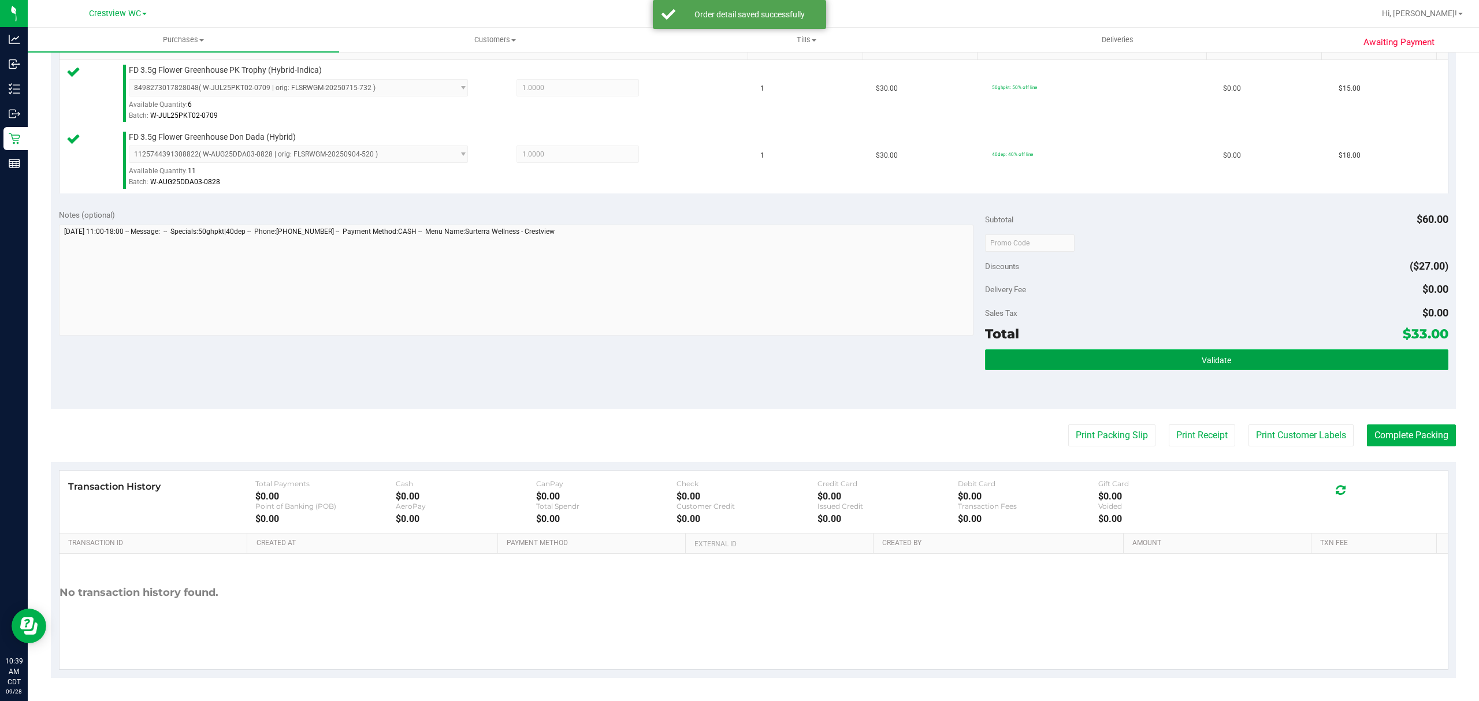
click at [1202, 358] on span "Validate" at bounding box center [1216, 360] width 29 height 9
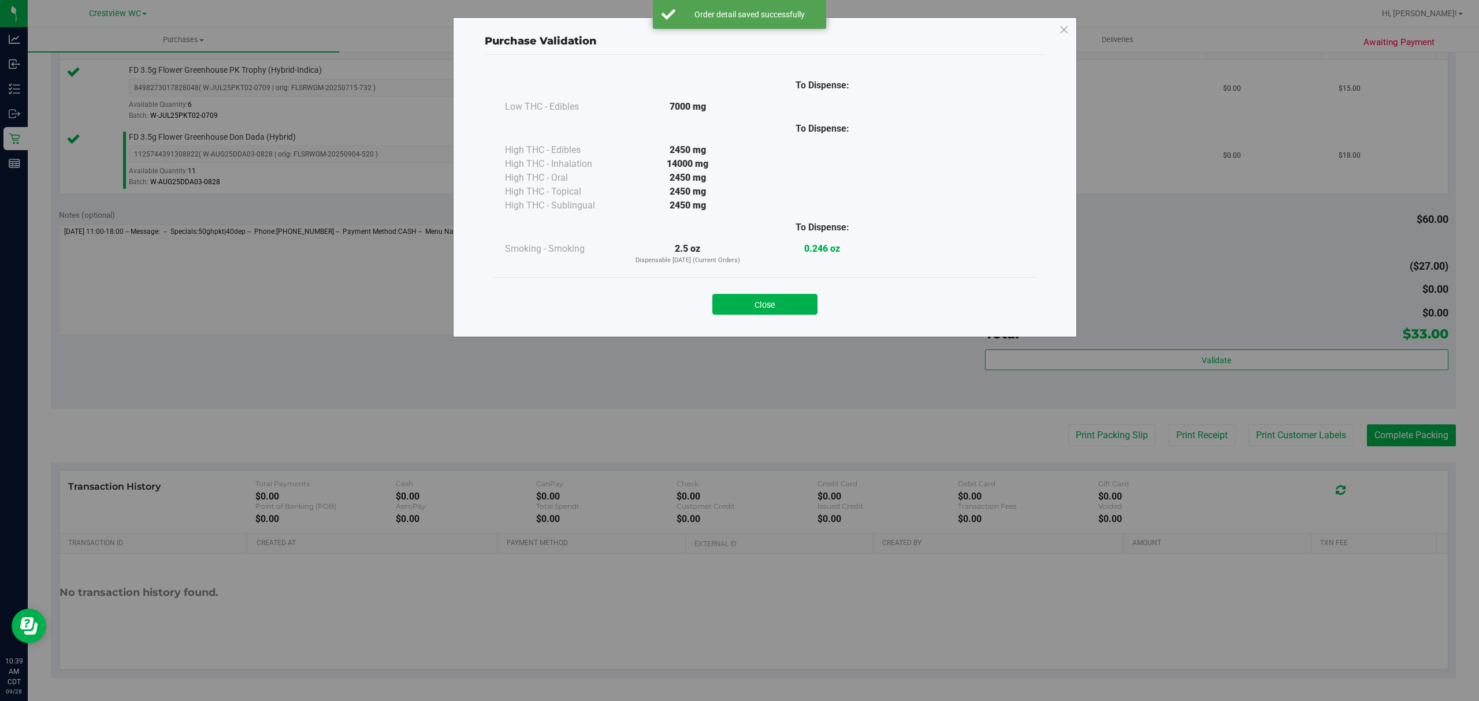
click at [812, 304] on button "Close" at bounding box center [764, 304] width 105 height 21
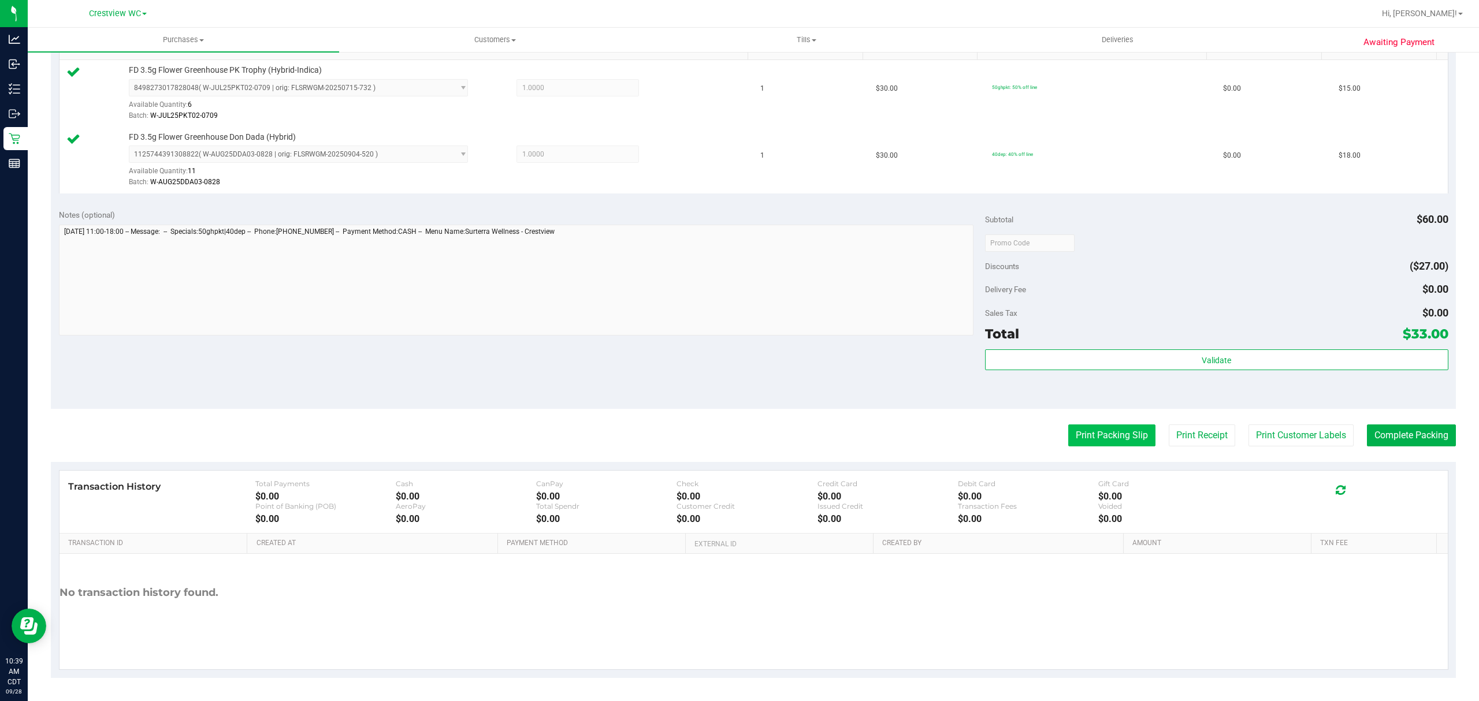
click at [1116, 439] on button "Print Packing Slip" at bounding box center [1111, 436] width 87 height 22
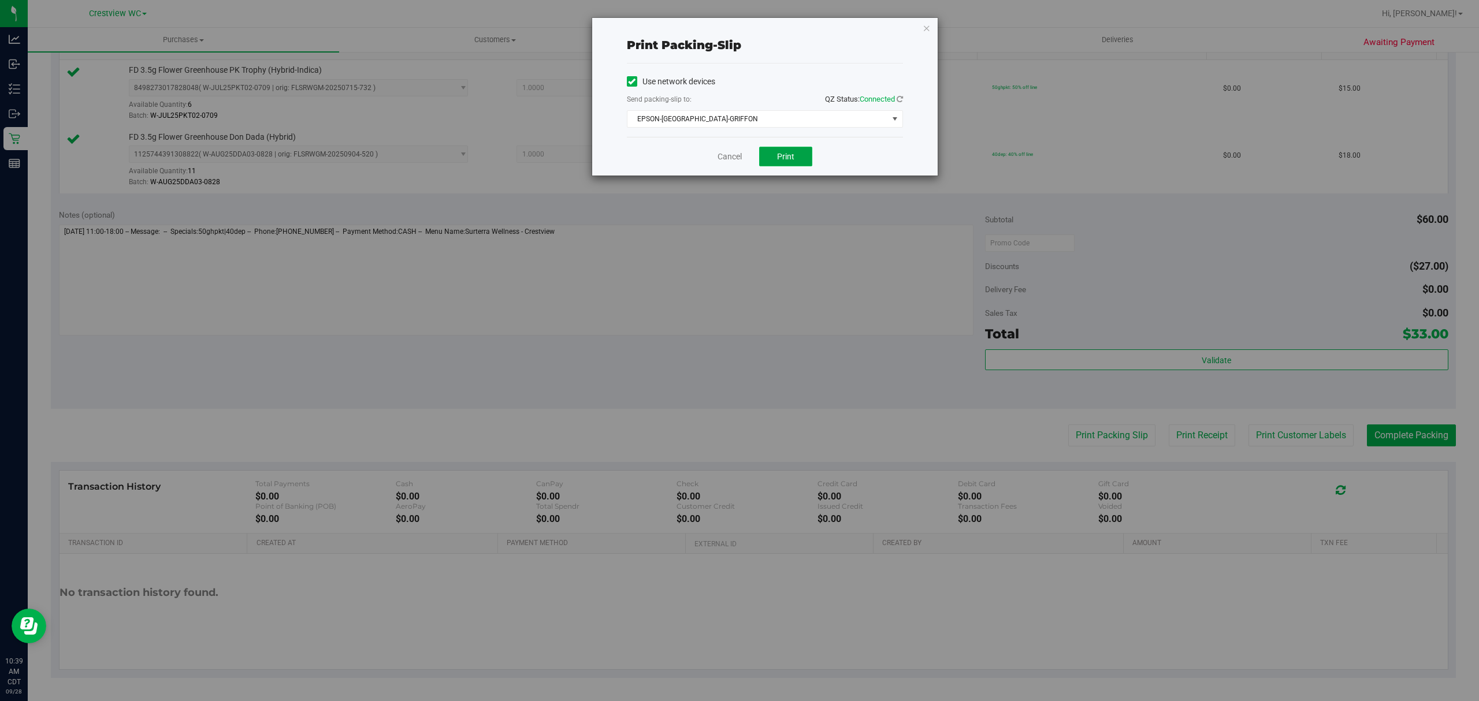
click at [798, 158] on button "Print" at bounding box center [785, 157] width 53 height 20
click at [732, 162] on link "Cancel" at bounding box center [729, 157] width 24 height 12
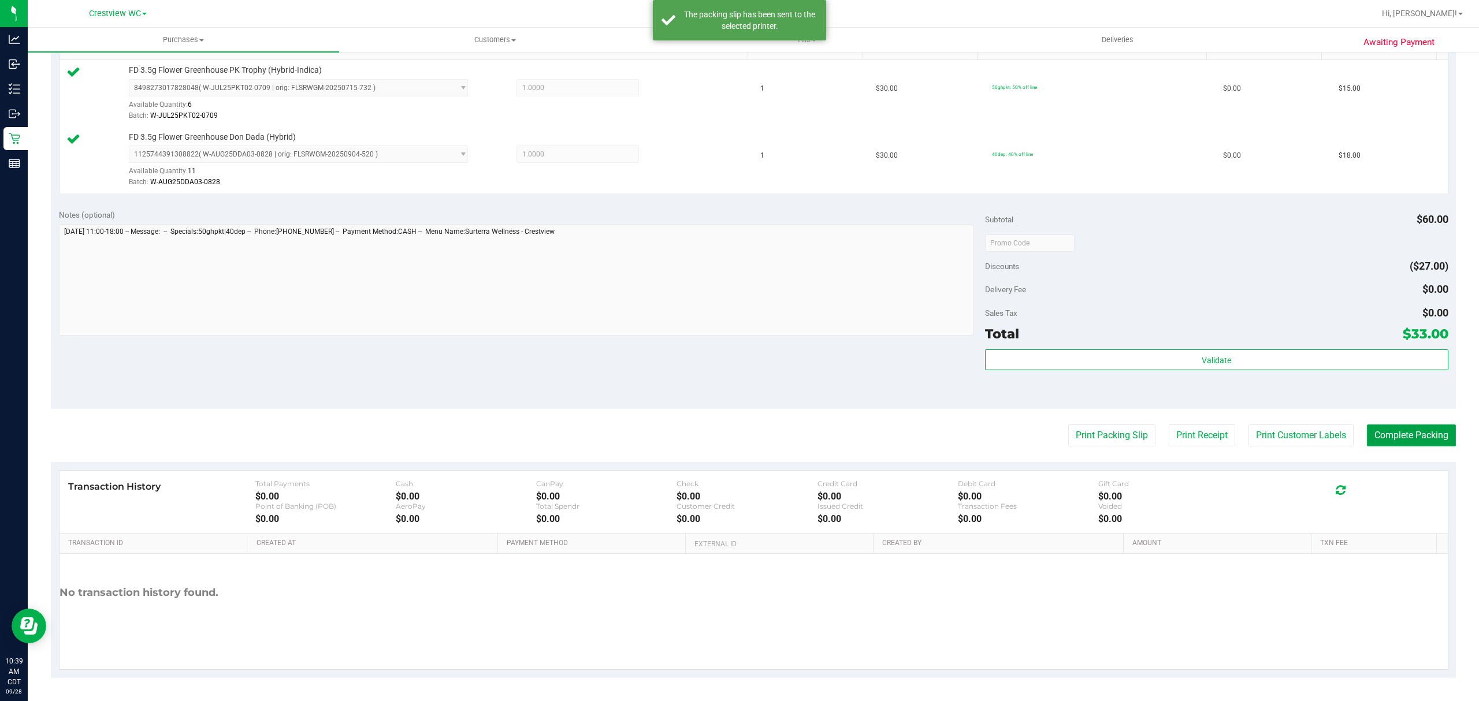
click at [1393, 430] on button "Complete Packing" at bounding box center [1411, 436] width 89 height 22
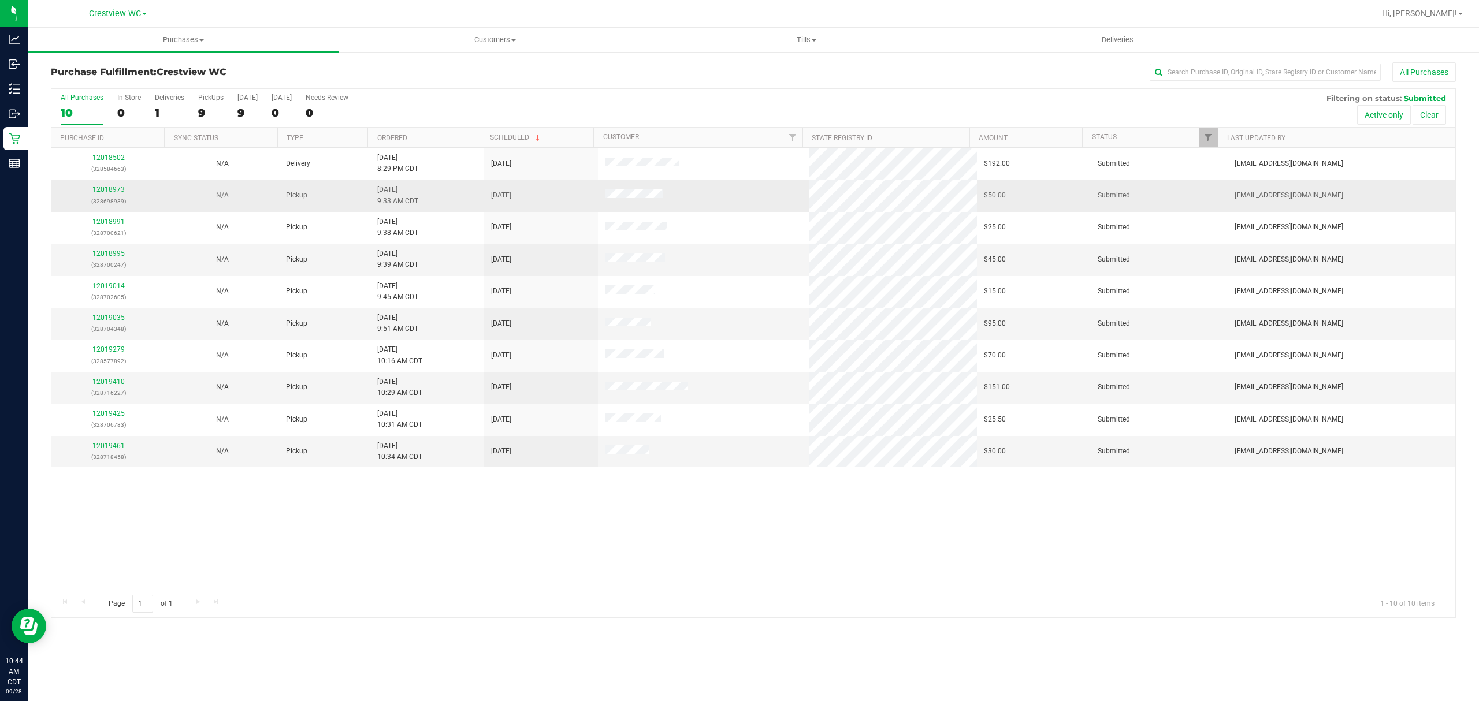
click at [107, 189] on link "12018973" at bounding box center [108, 189] width 32 height 8
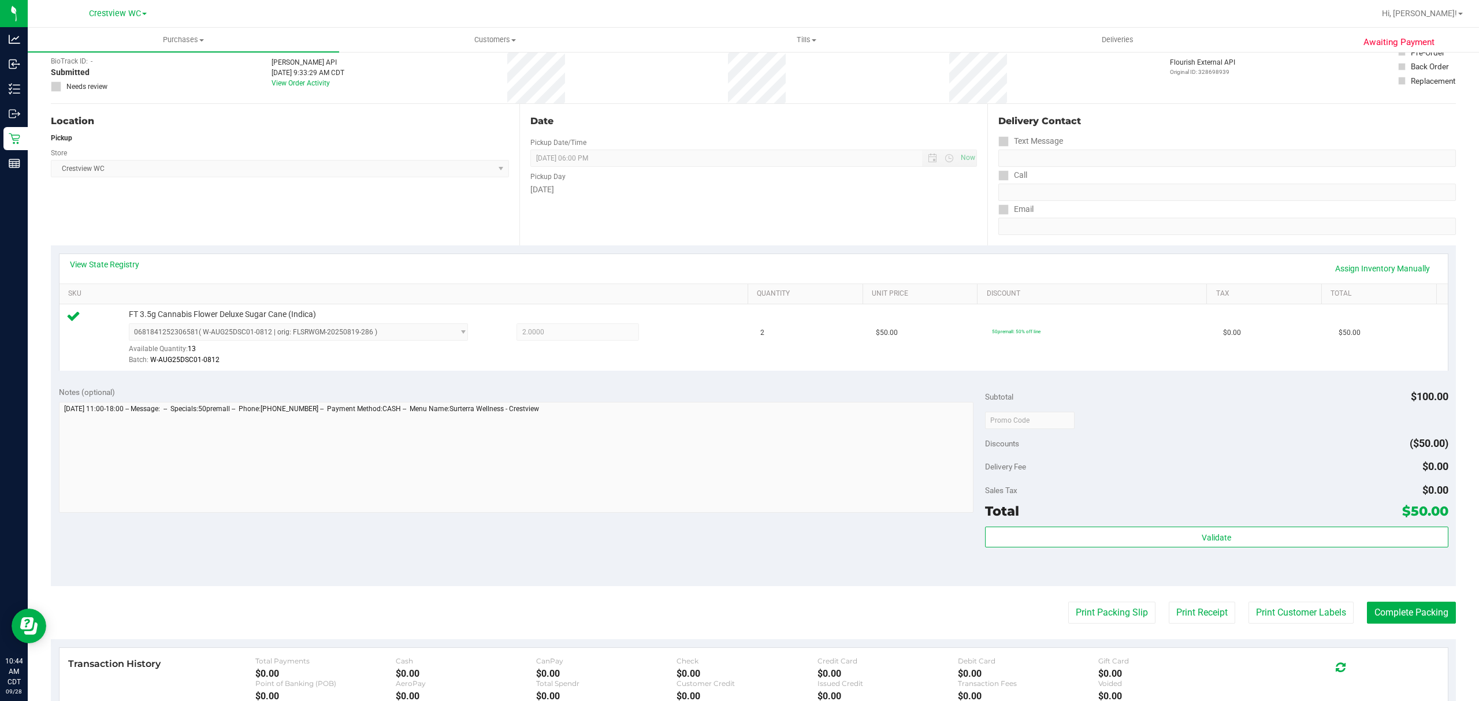
scroll to position [154, 0]
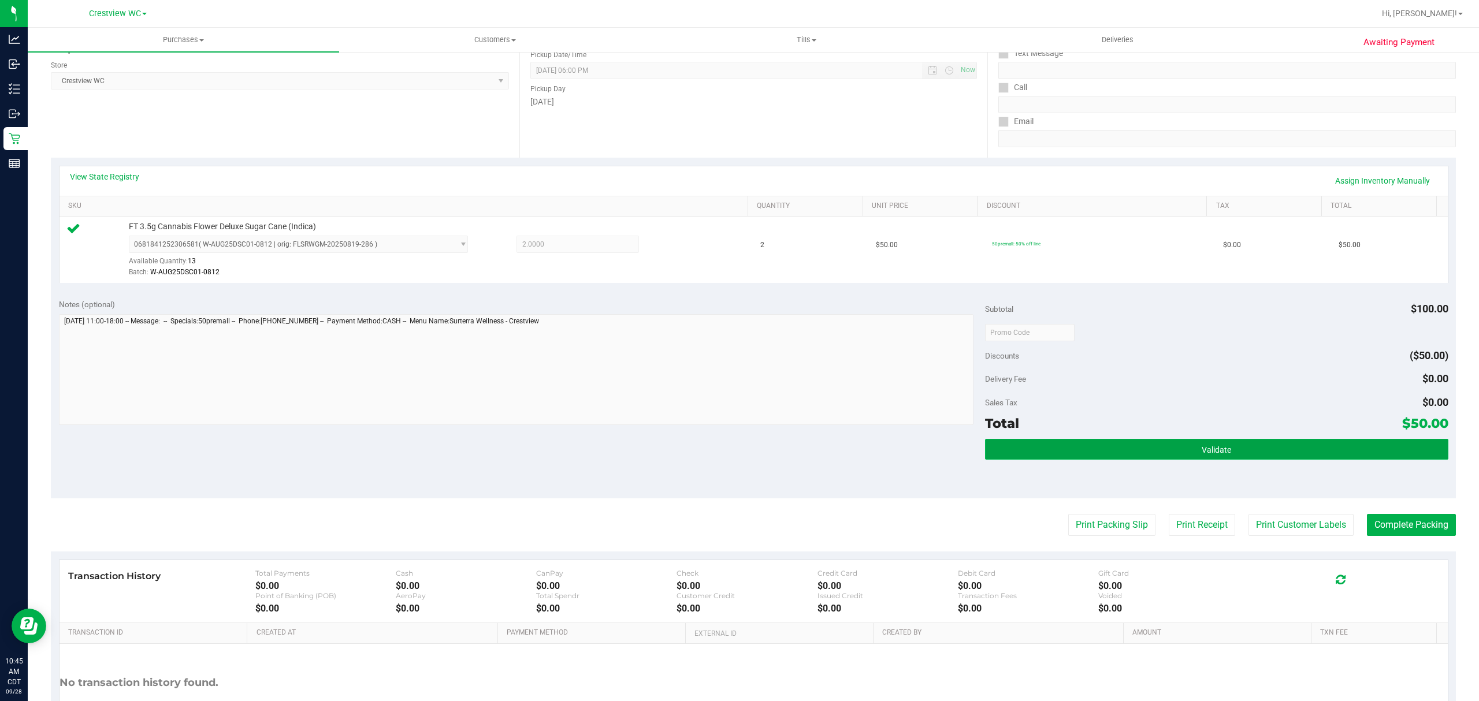
click at [1080, 454] on button "Validate" at bounding box center [1216, 449] width 463 height 21
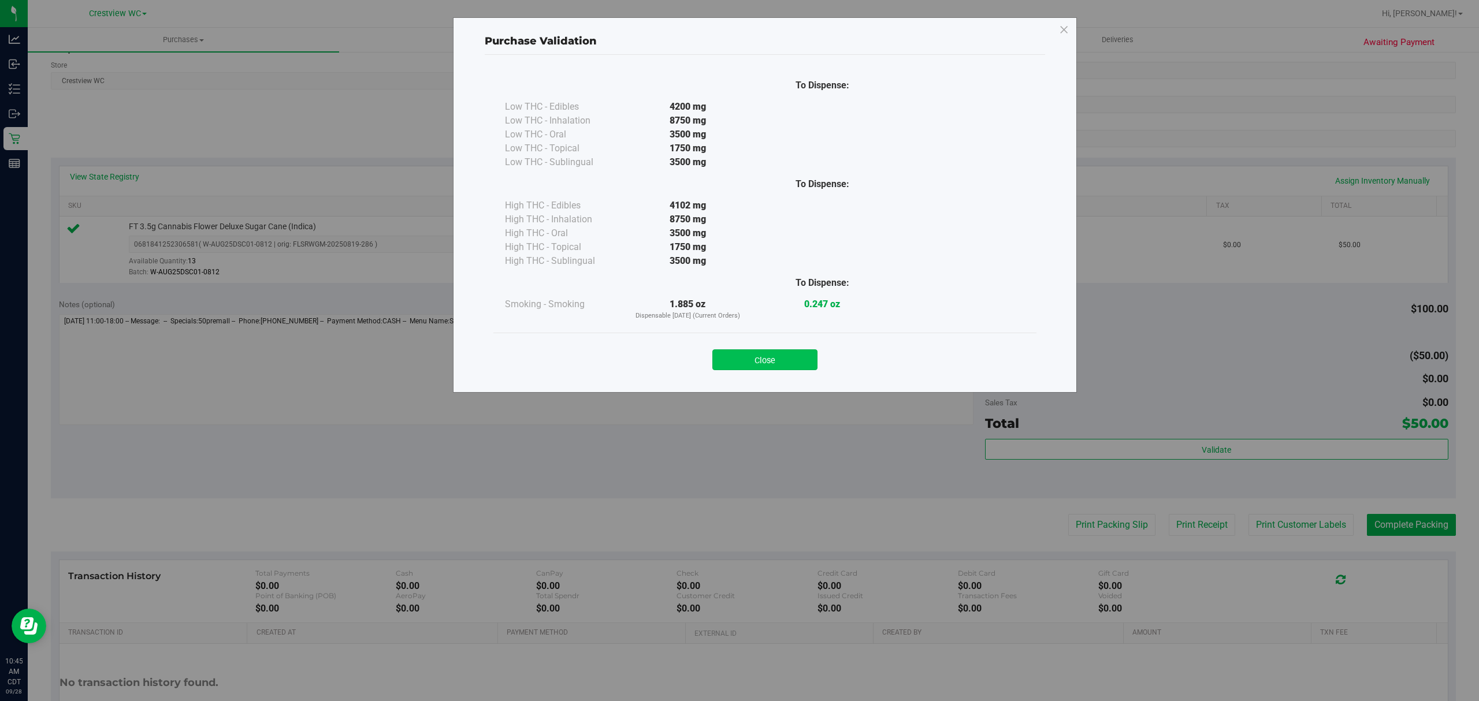
click at [802, 363] on button "Close" at bounding box center [764, 359] width 105 height 21
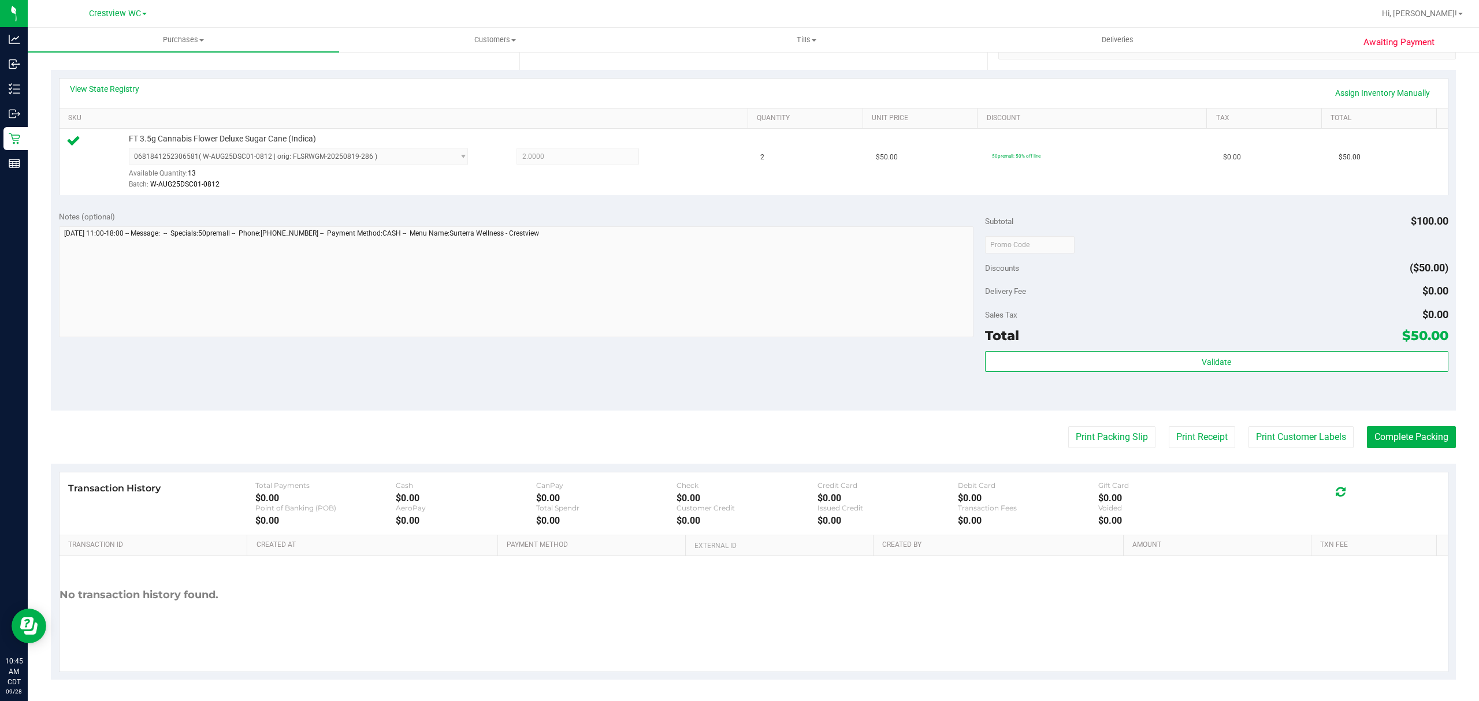
scroll to position [245, 0]
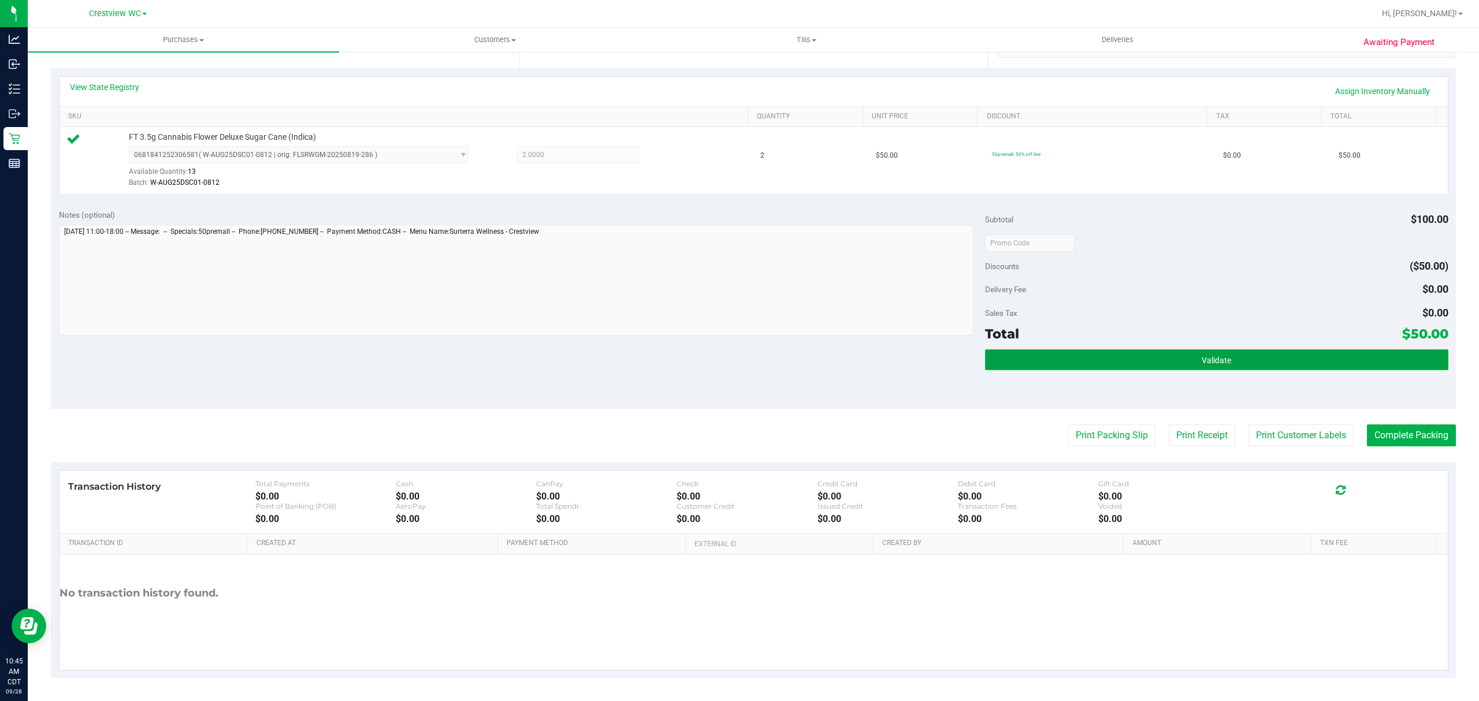
click at [1271, 349] on button "Validate" at bounding box center [1216, 359] width 463 height 21
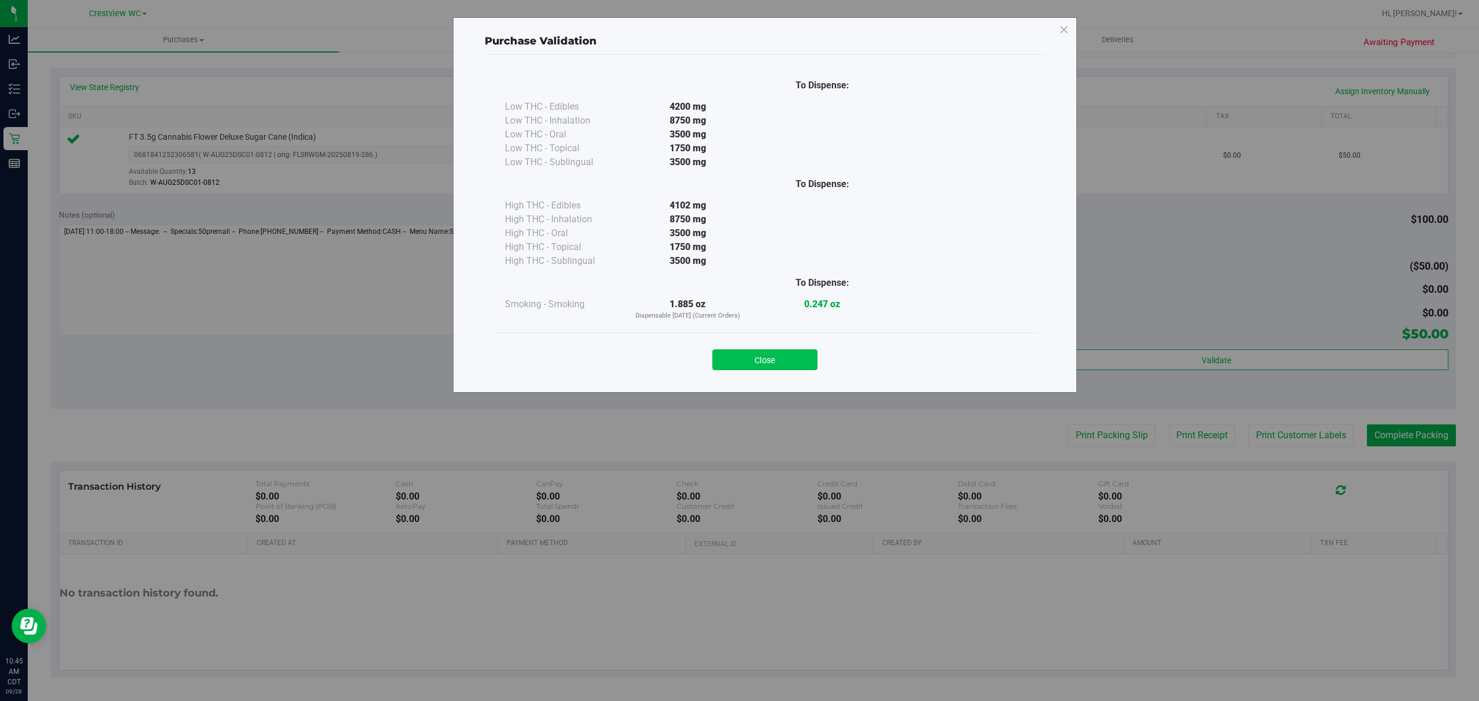
click at [786, 354] on button "Close" at bounding box center [764, 359] width 105 height 21
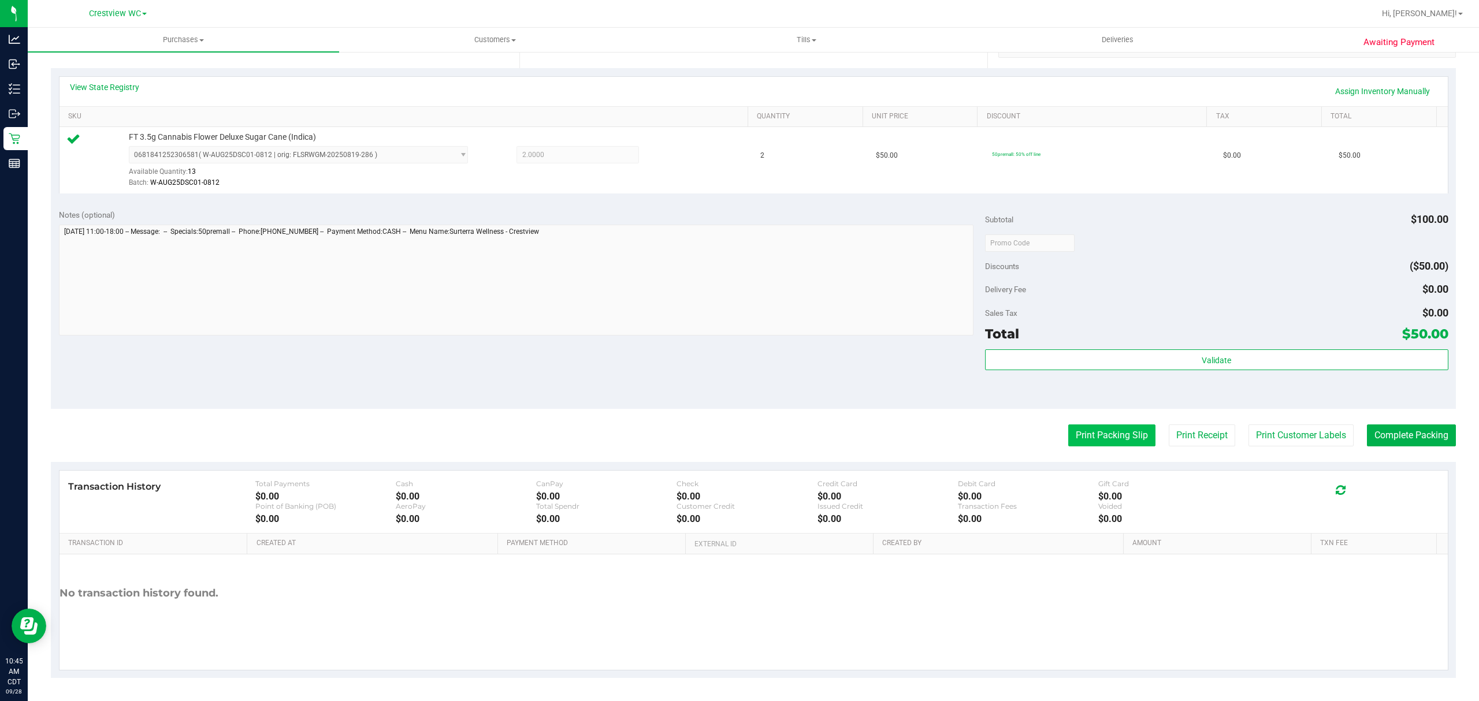
click at [1116, 436] on button "Print Packing Slip" at bounding box center [1111, 436] width 87 height 22
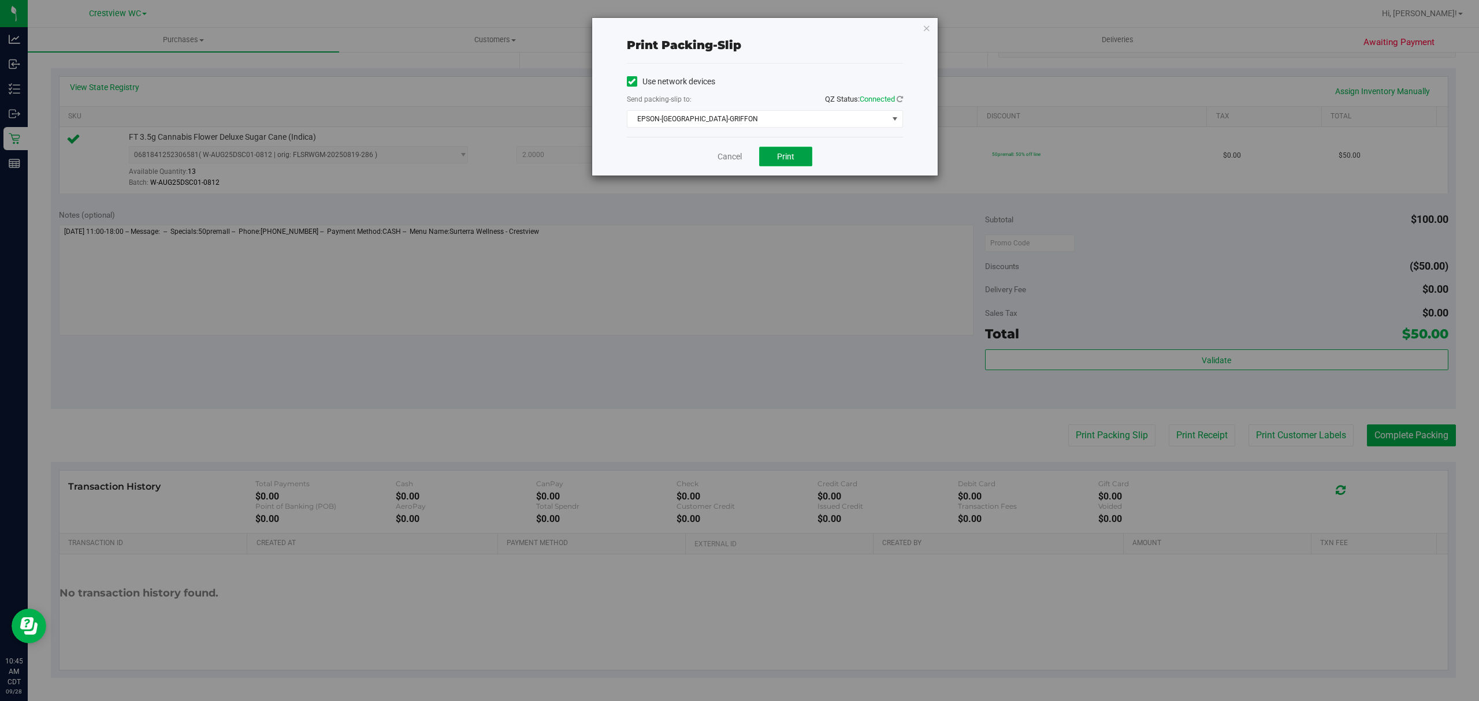
click at [784, 150] on button "Print" at bounding box center [785, 157] width 53 height 20
click at [726, 158] on link "Cancel" at bounding box center [729, 157] width 24 height 12
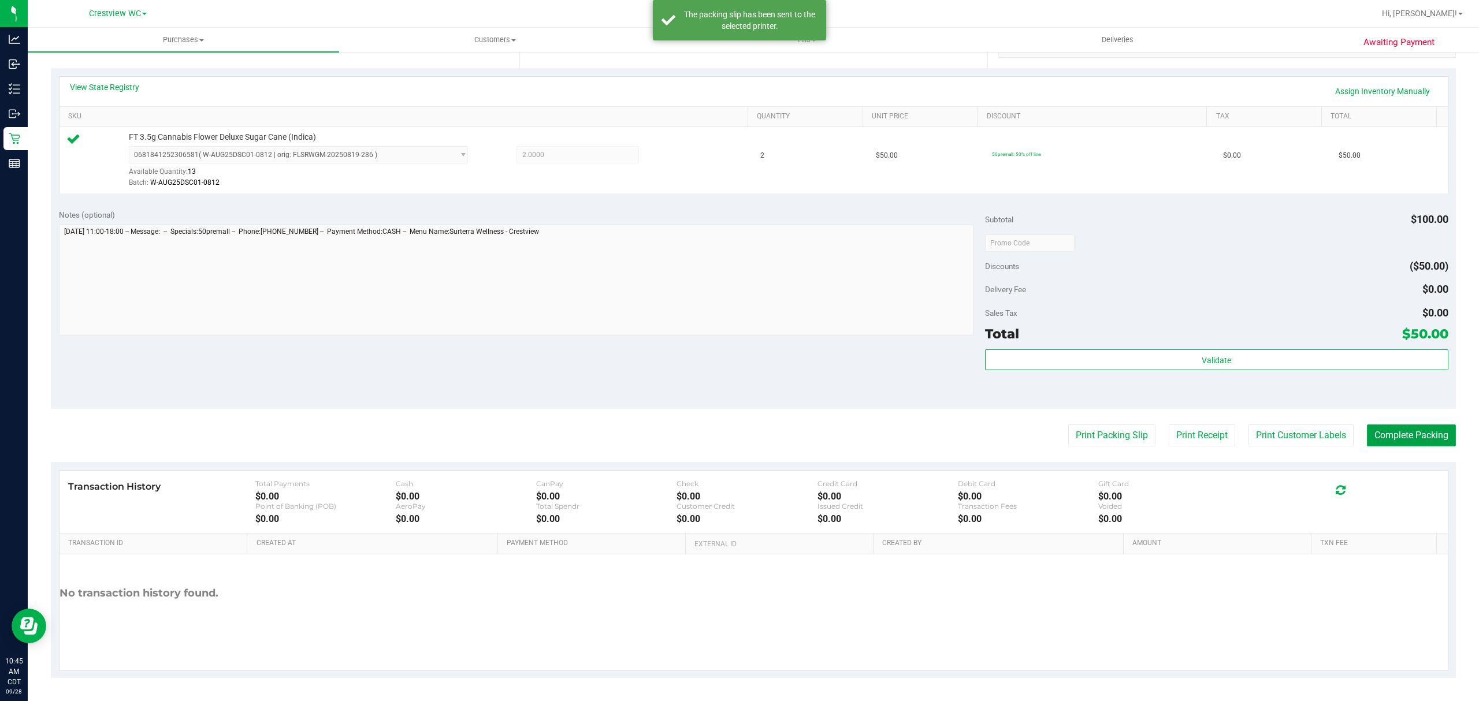
click at [1376, 427] on button "Complete Packing" at bounding box center [1411, 436] width 89 height 22
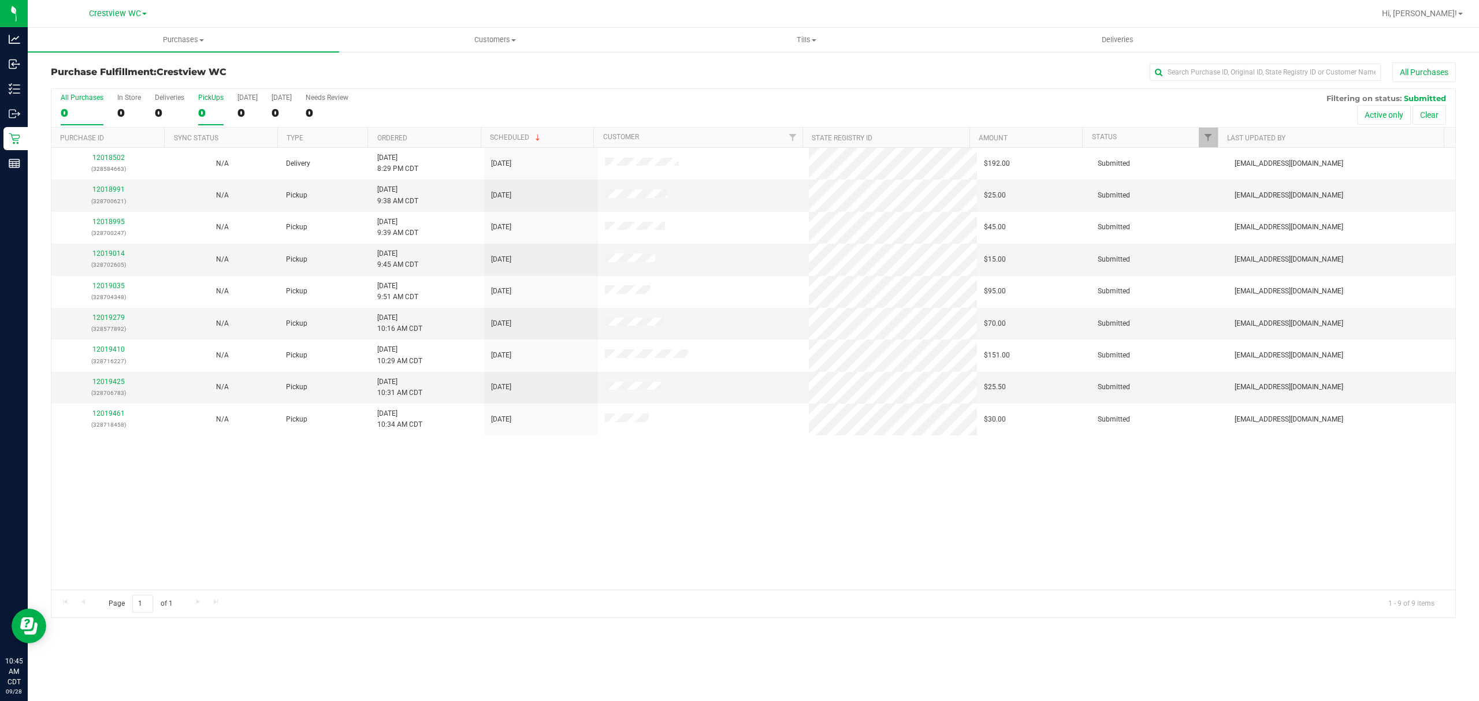
click at [202, 114] on div "0" at bounding box center [210, 112] width 25 height 13
click at [0, 0] on input "PickUps 0" at bounding box center [0, 0] width 0 height 0
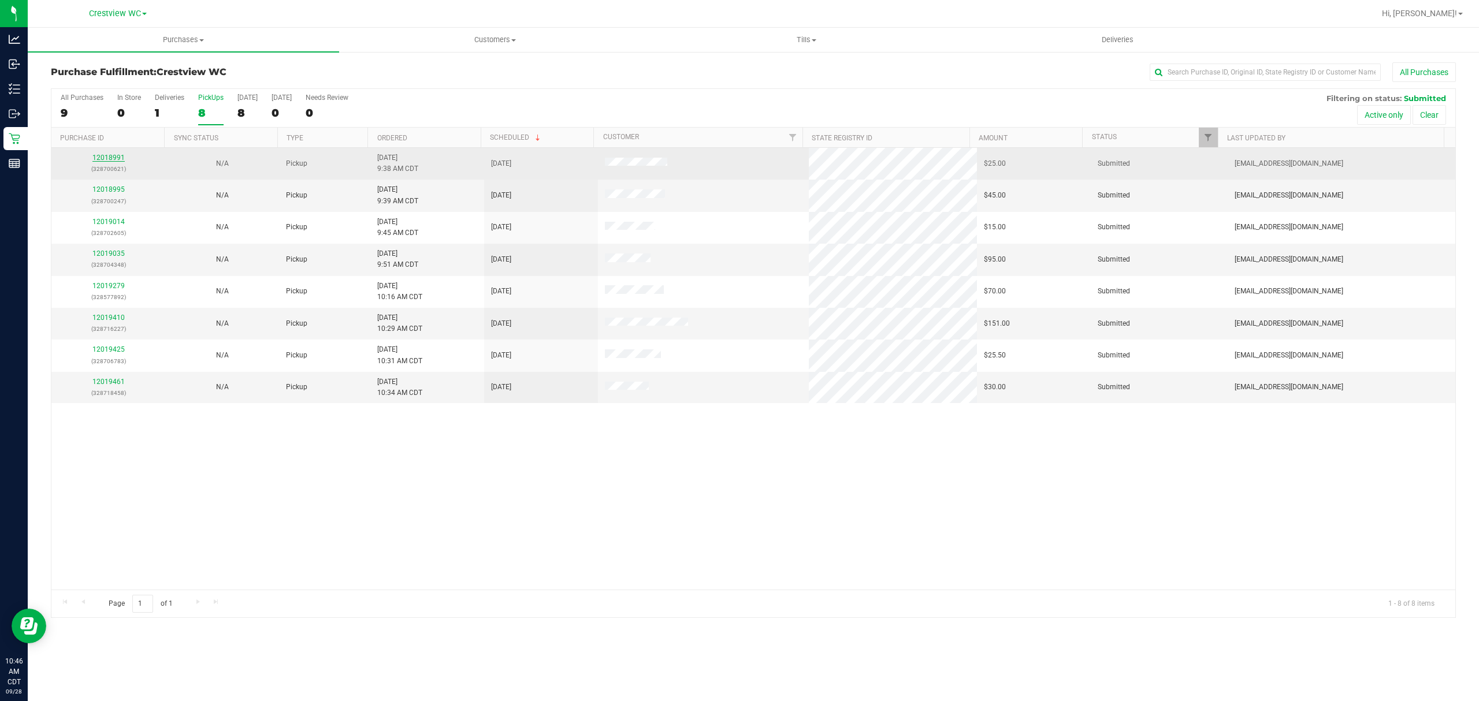
click at [114, 160] on link "12018991" at bounding box center [108, 158] width 32 height 8
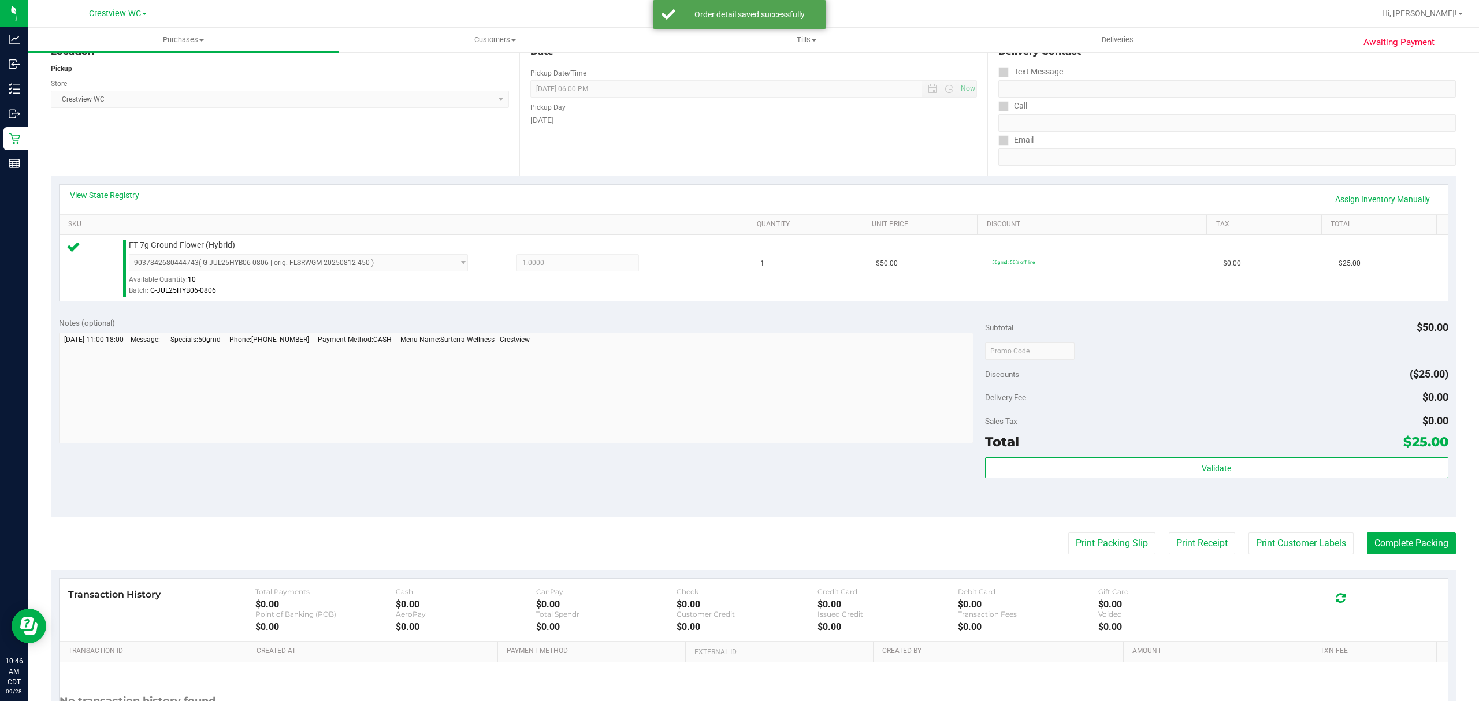
scroll to position [245, 0]
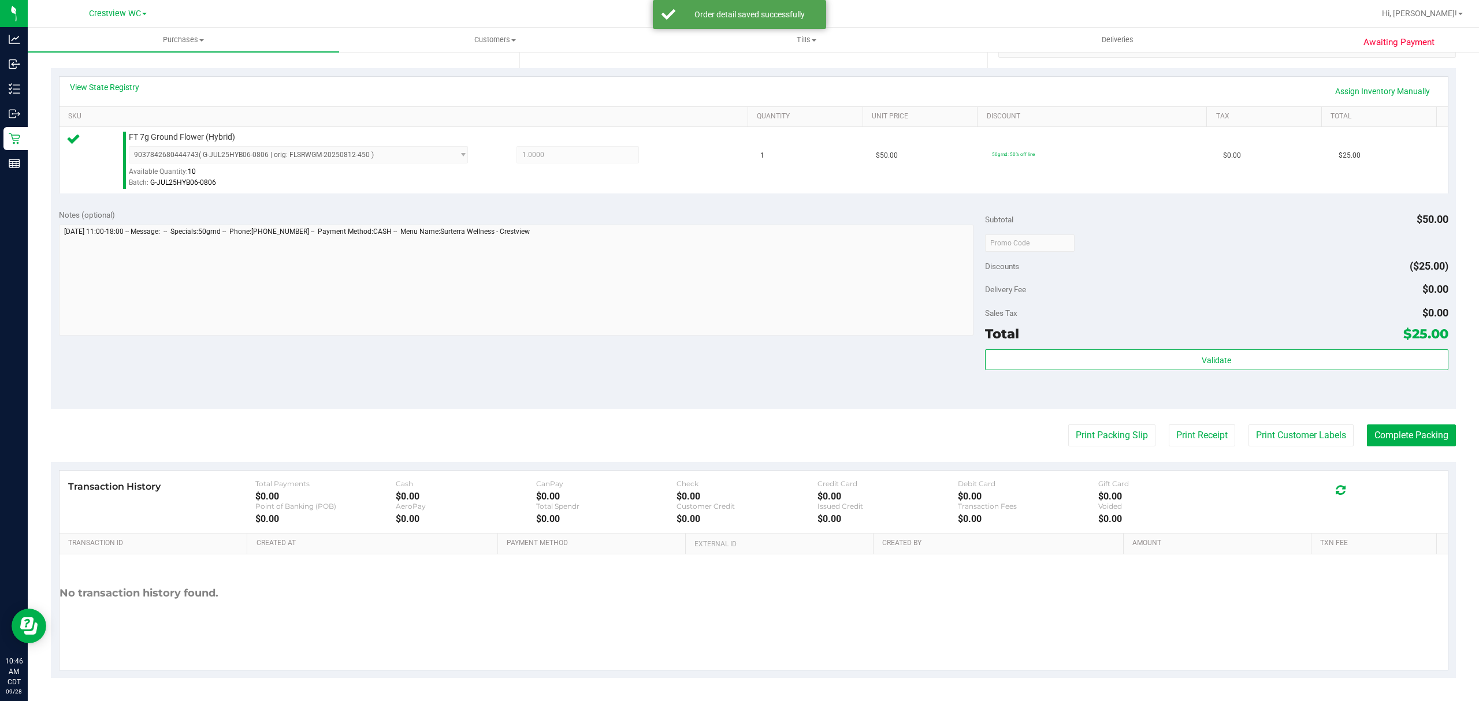
click at [1058, 371] on div "Validate" at bounding box center [1216, 375] width 463 height 52
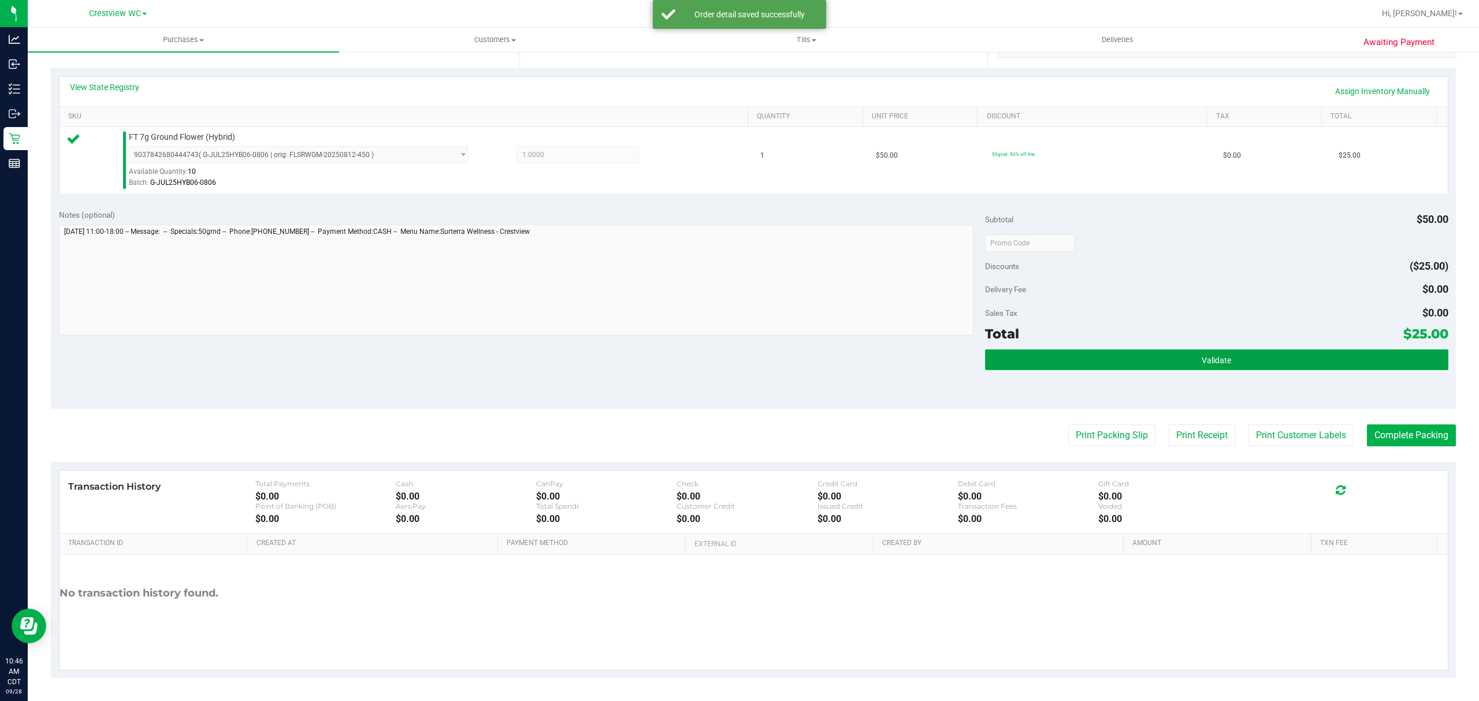
click at [1096, 355] on button "Validate" at bounding box center [1216, 359] width 463 height 21
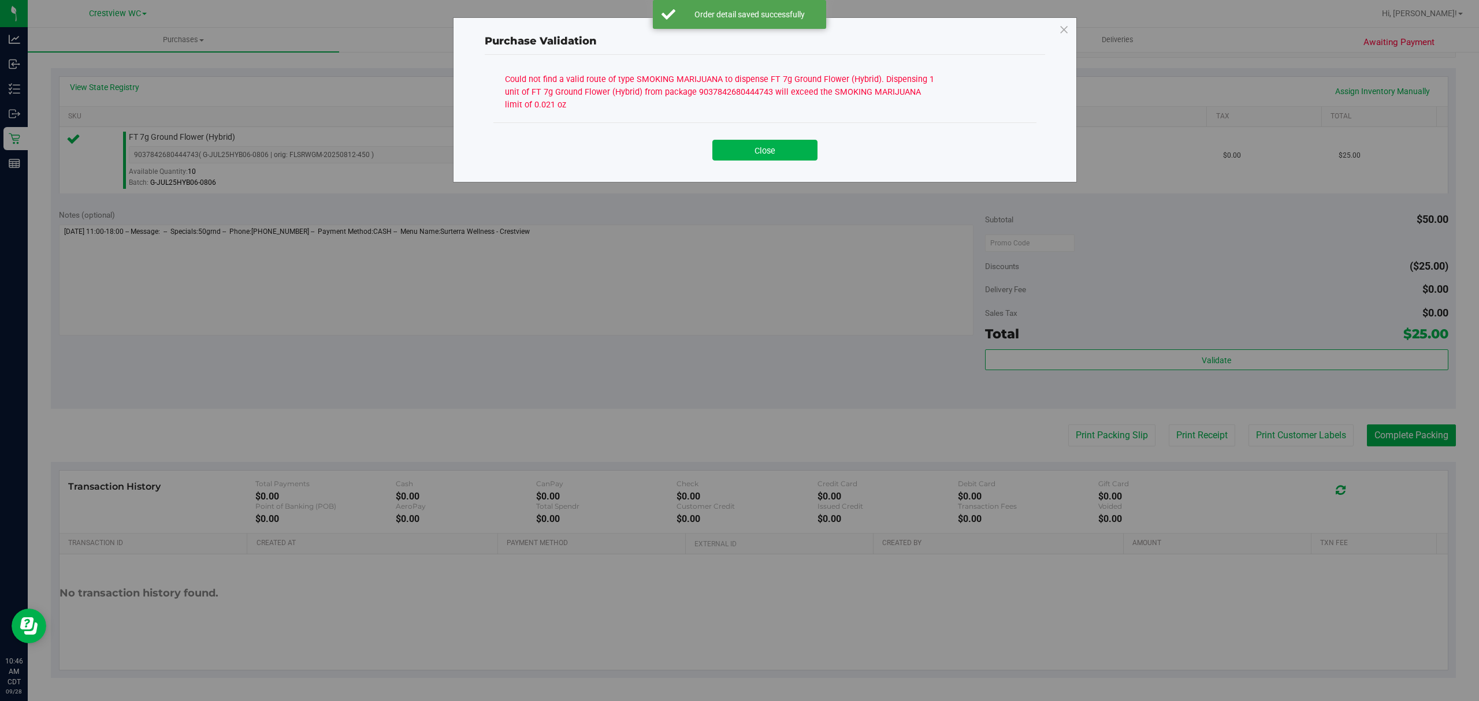
click at [781, 136] on div "Close" at bounding box center [765, 146] width 526 height 29
click at [720, 153] on button "Close" at bounding box center [764, 150] width 105 height 21
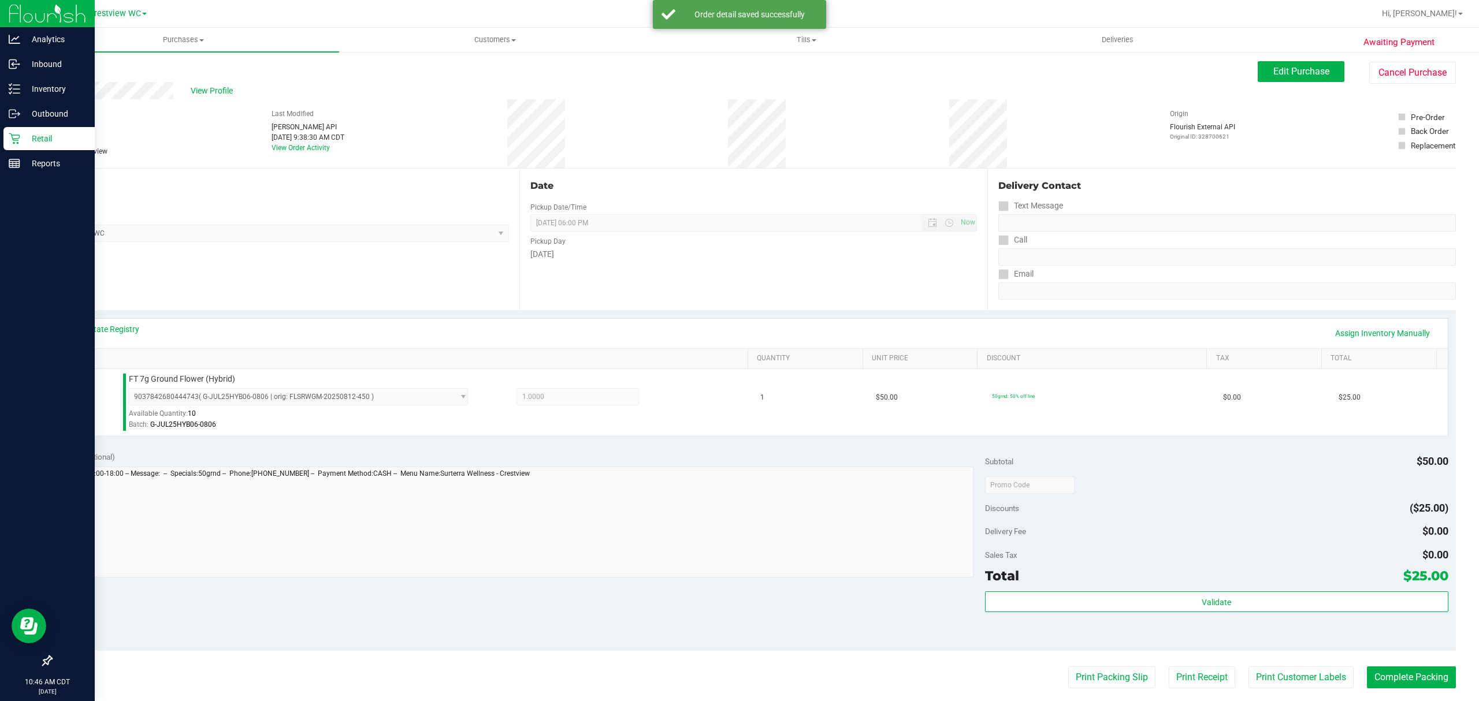
scroll to position [0, 0]
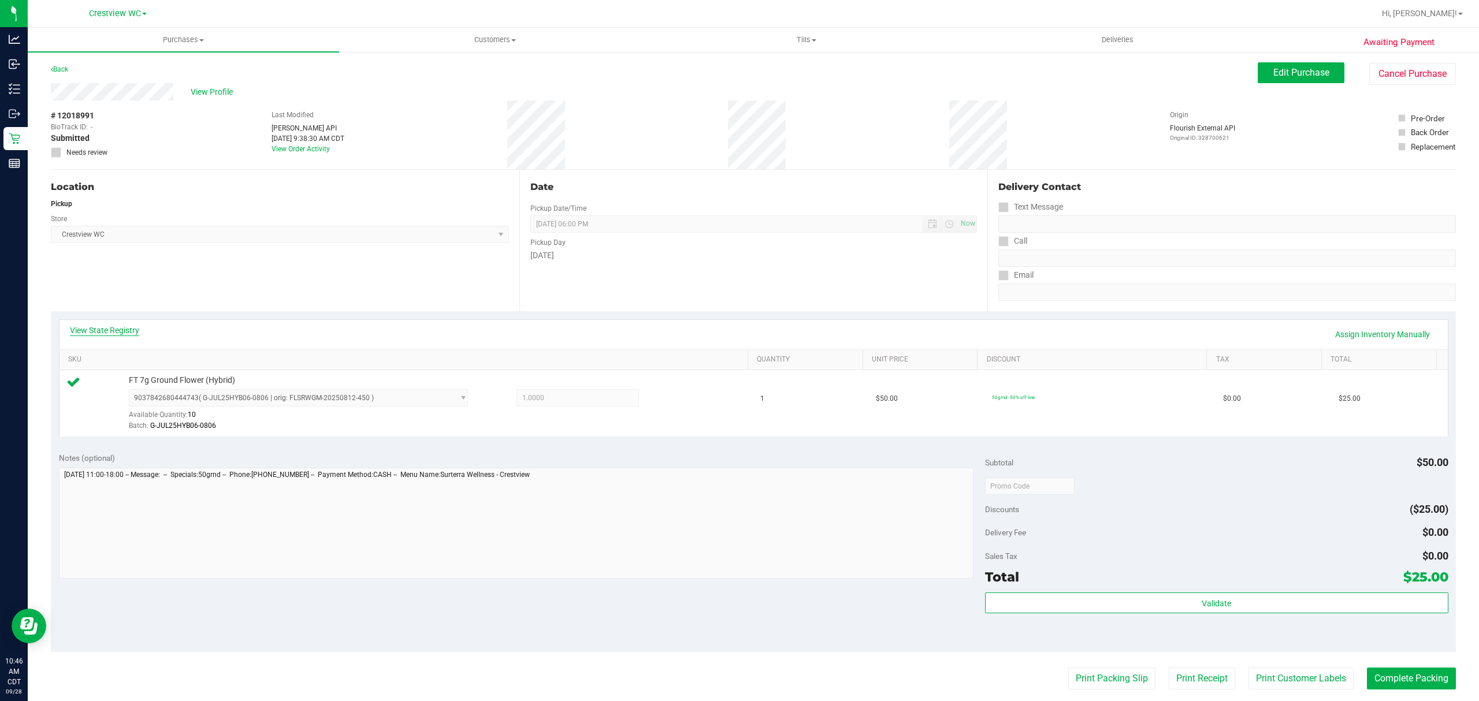
click at [104, 333] on link "View State Registry" at bounding box center [104, 331] width 69 height 12
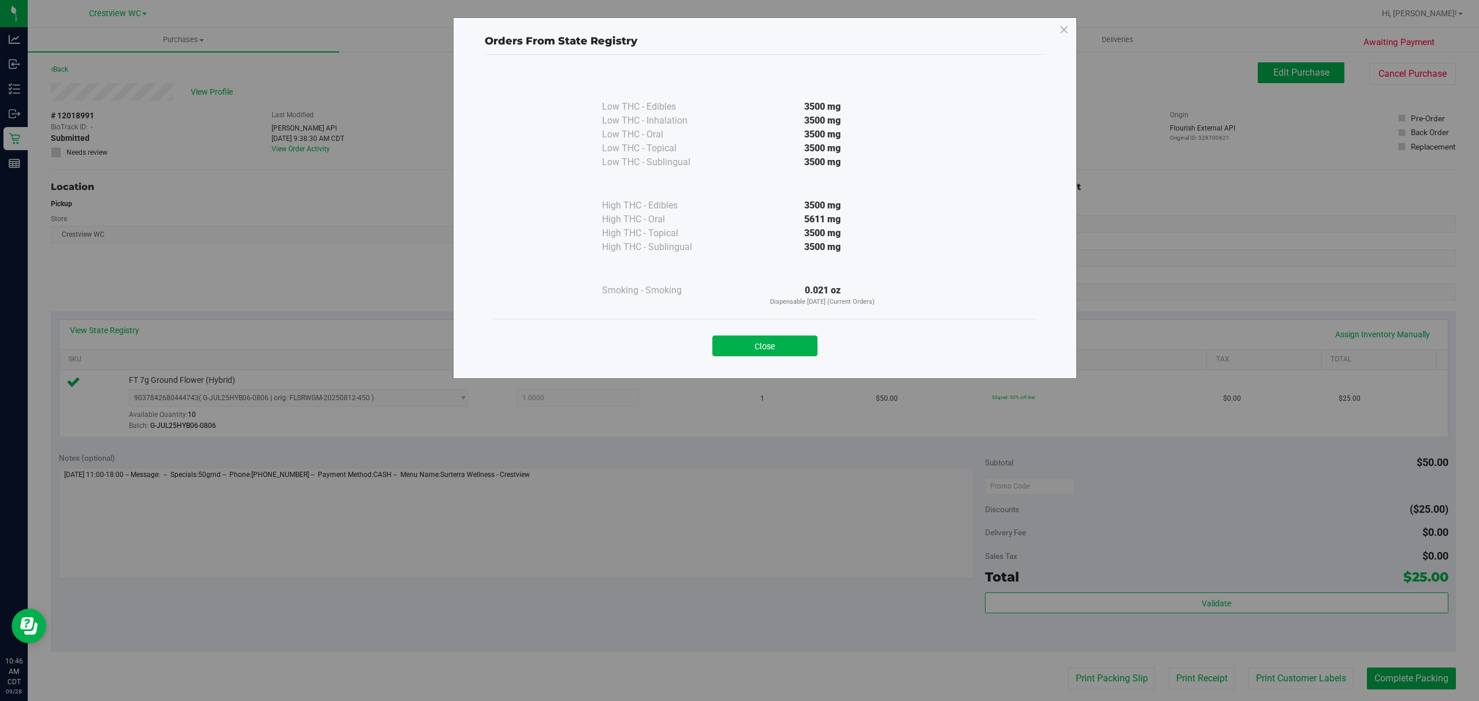
click at [820, 355] on div "Close" at bounding box center [765, 342] width 526 height 29
click at [813, 352] on button "Close" at bounding box center [764, 346] width 105 height 21
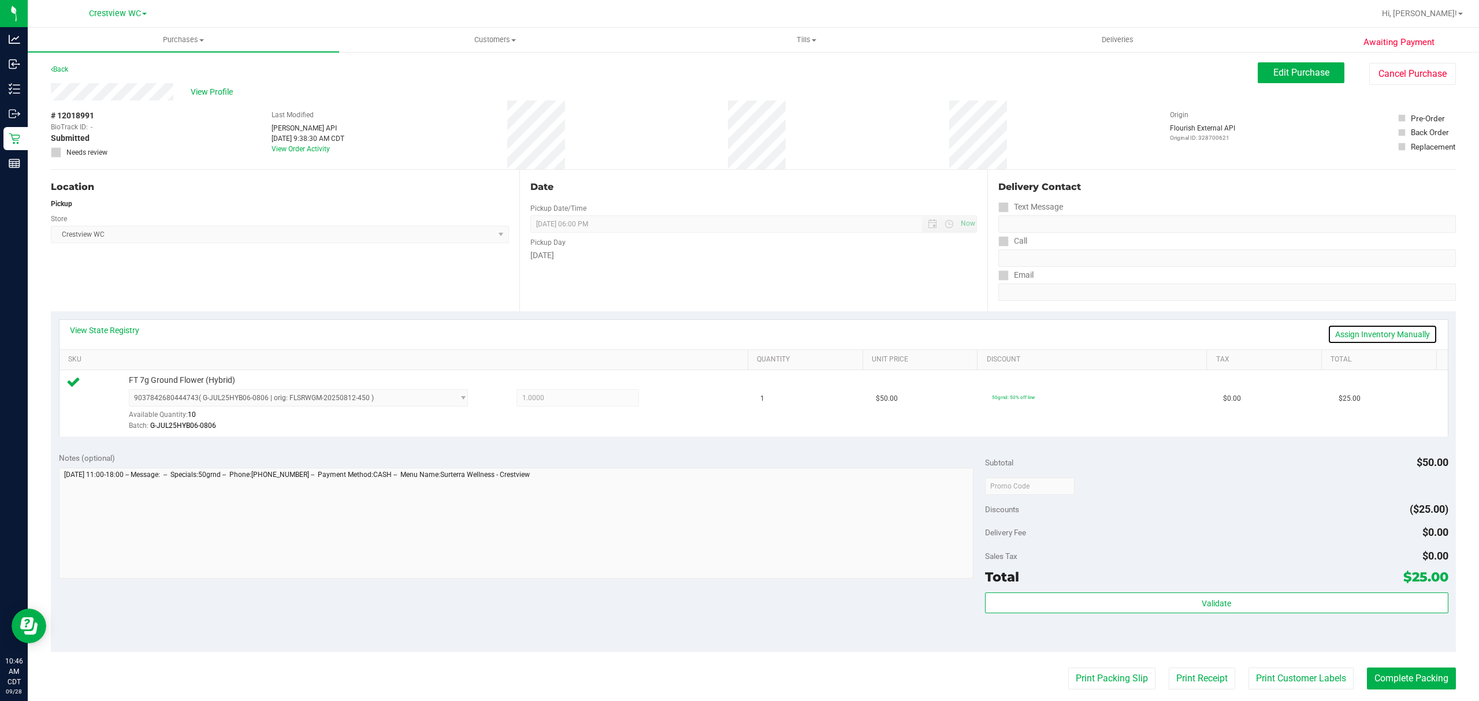
click at [1398, 330] on link "Assign Inventory Manually" at bounding box center [1382, 335] width 110 height 20
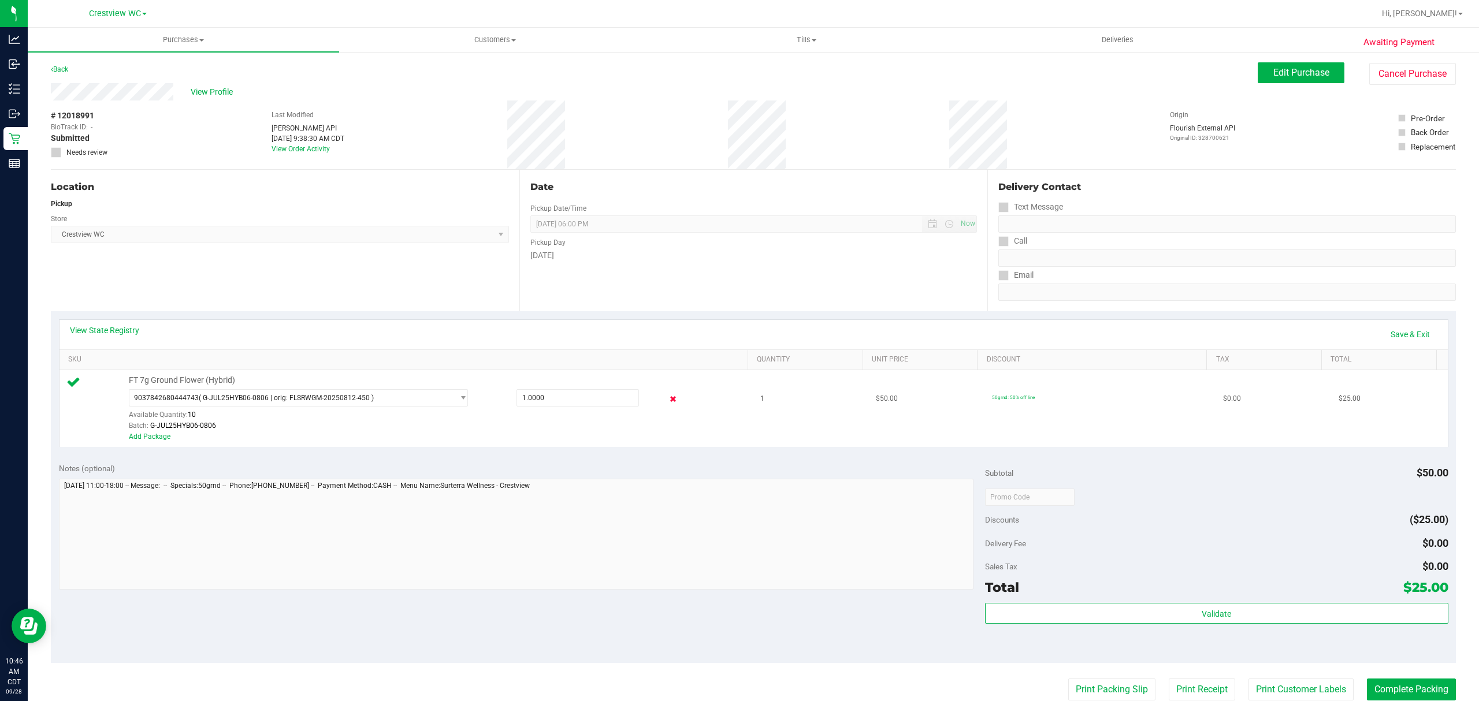
click at [667, 396] on icon at bounding box center [673, 399] width 12 height 13
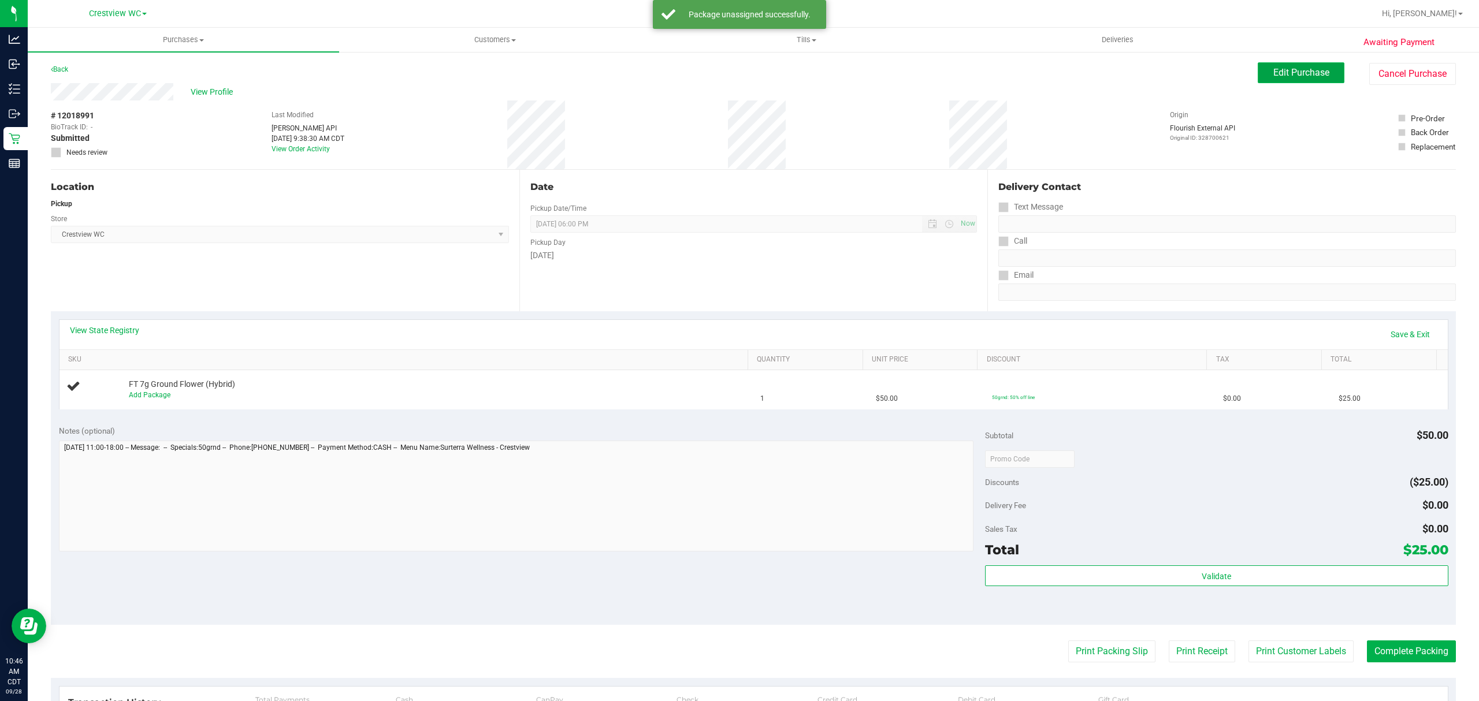
click at [1284, 68] on span "Edit Purchase" at bounding box center [1301, 72] width 56 height 11
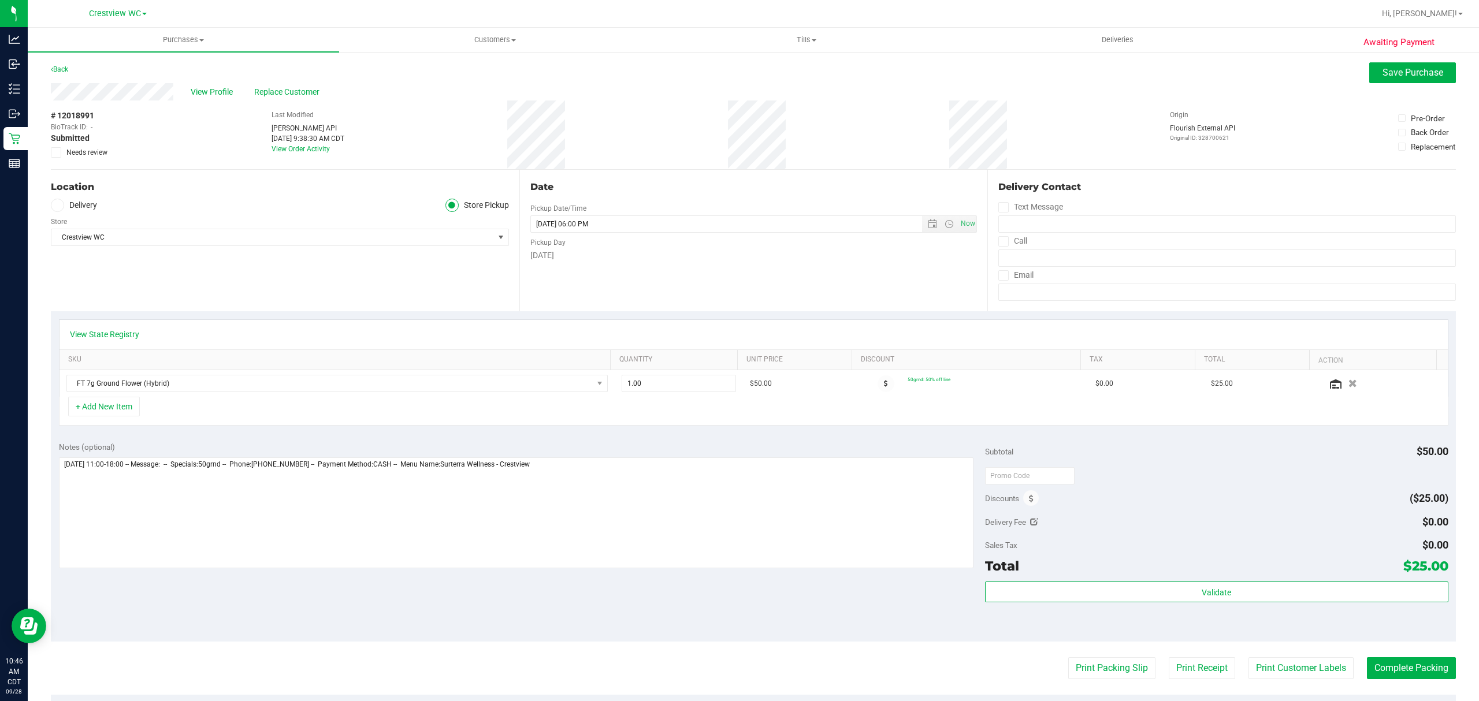
click at [91, 153] on span "Needs review" at bounding box center [86, 152] width 41 height 10
click at [0, 0] on input "Needs review" at bounding box center [0, 0] width 0 height 0
click at [1420, 81] on button "Save Purchase" at bounding box center [1412, 72] width 87 height 21
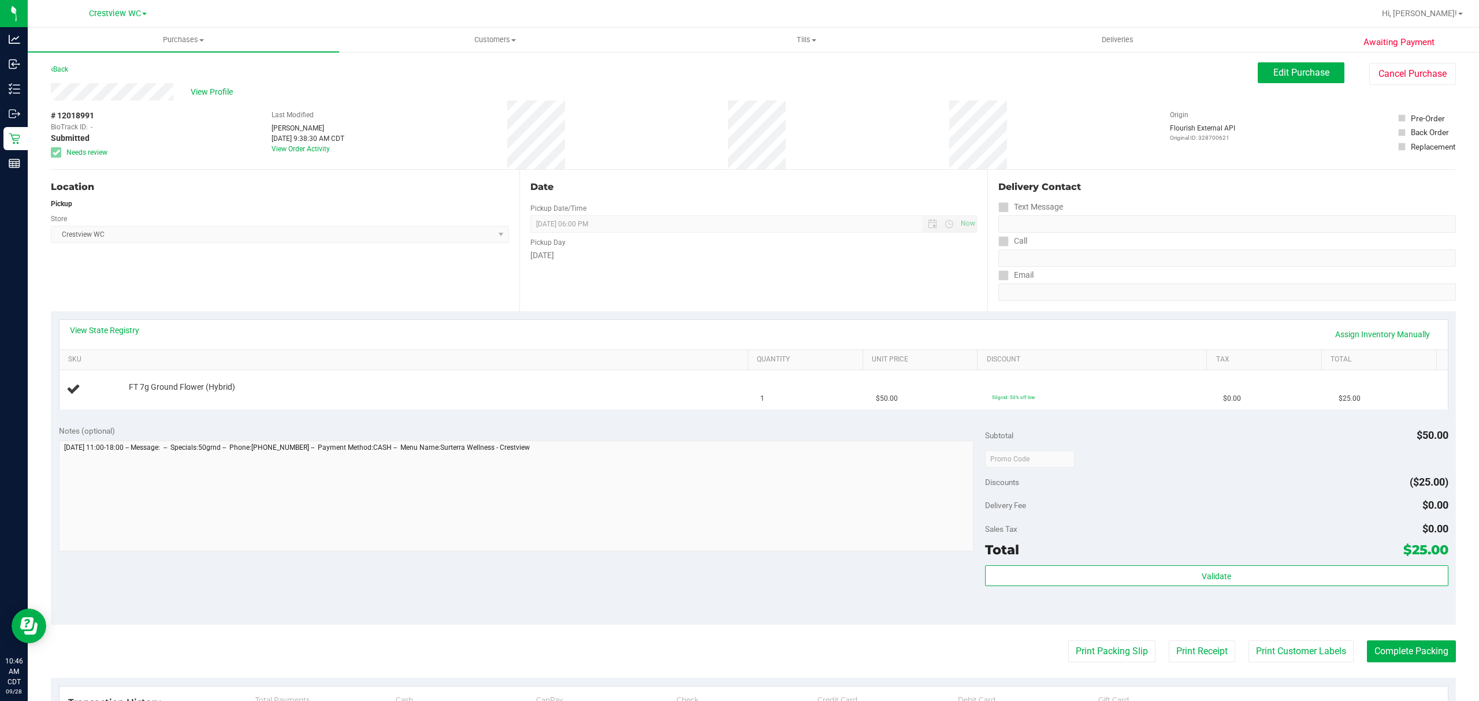
click at [74, 68] on div "Back Edit Purchase Cancel Purchase" at bounding box center [753, 72] width 1405 height 21
click at [65, 68] on link "Back" at bounding box center [59, 69] width 17 height 8
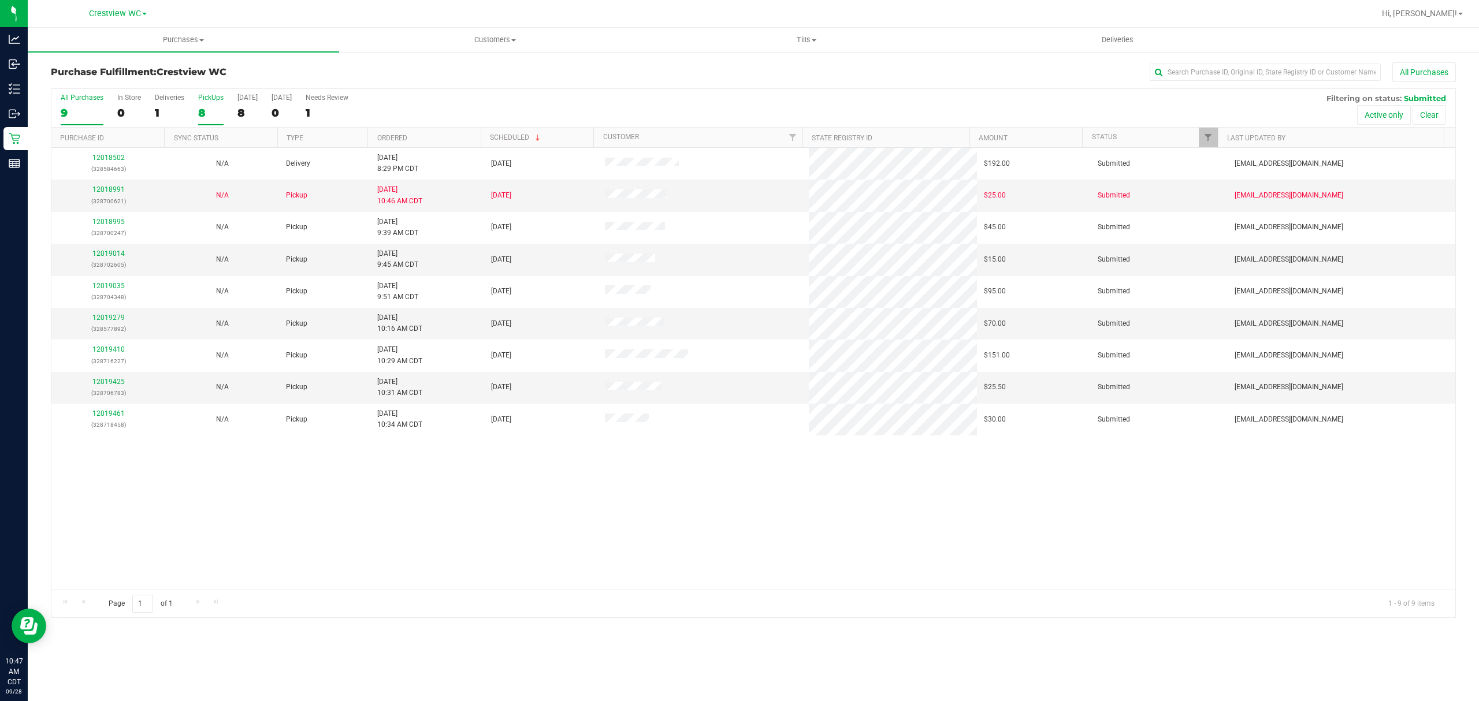
click at [220, 110] on div "8" at bounding box center [210, 112] width 25 height 13
click at [0, 0] on input "PickUps 8" at bounding box center [0, 0] width 0 height 0
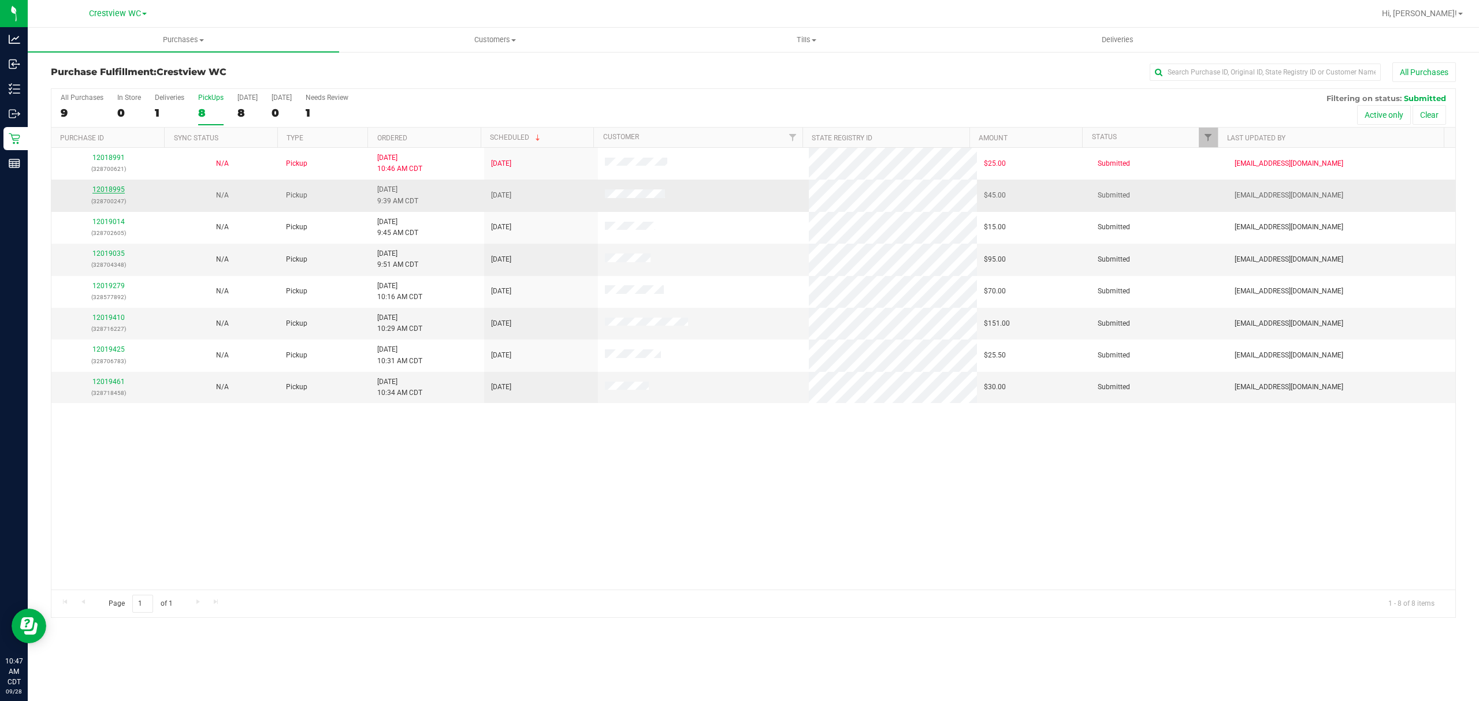
click at [110, 191] on link "12018995" at bounding box center [108, 189] width 32 height 8
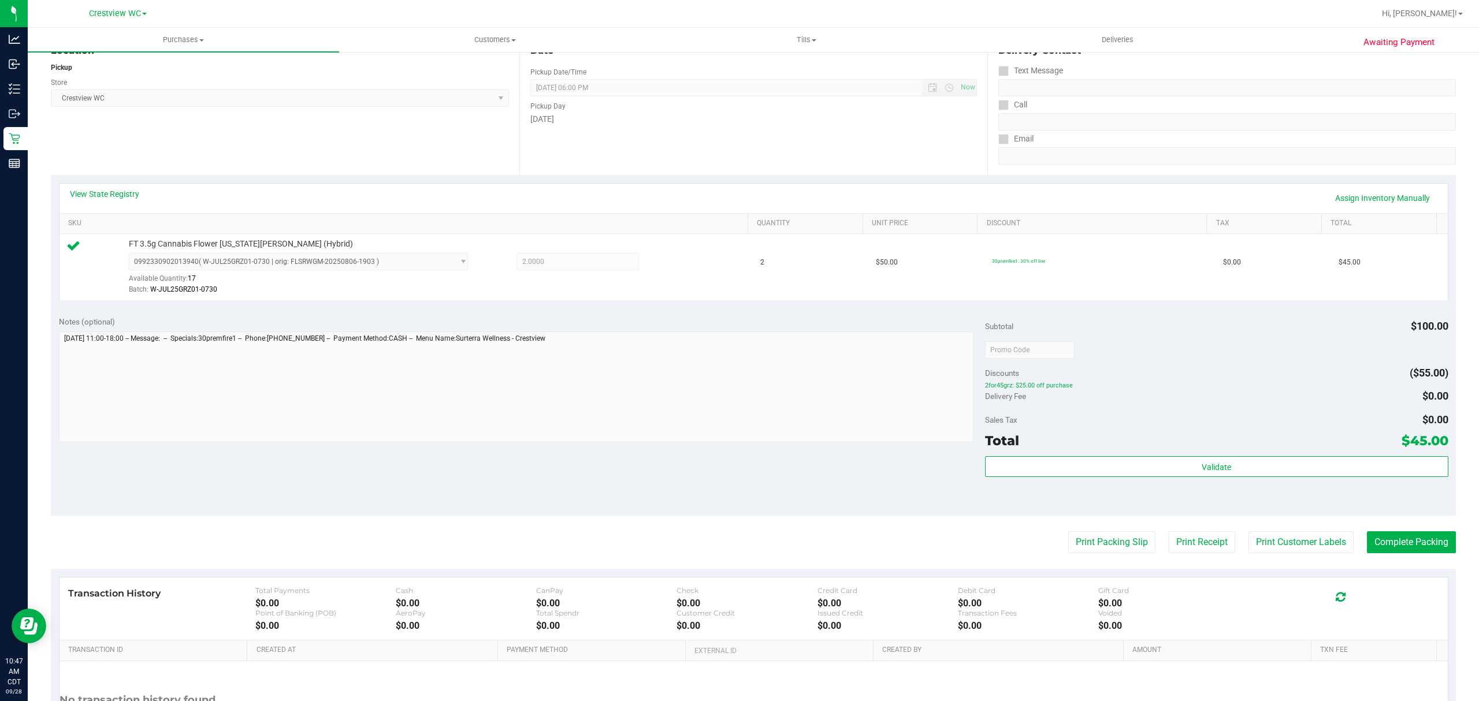
scroll to position [245, 0]
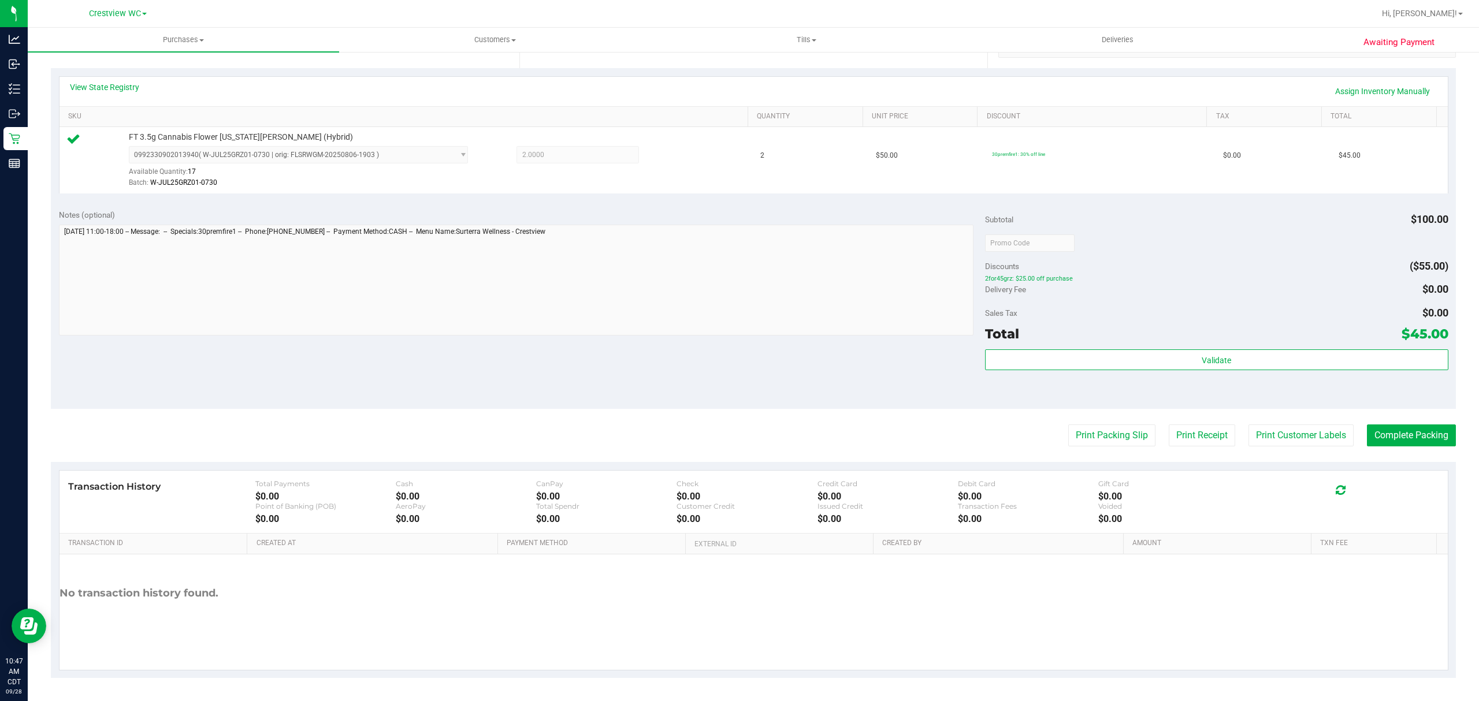
click at [1161, 371] on div "Validate" at bounding box center [1216, 375] width 463 height 52
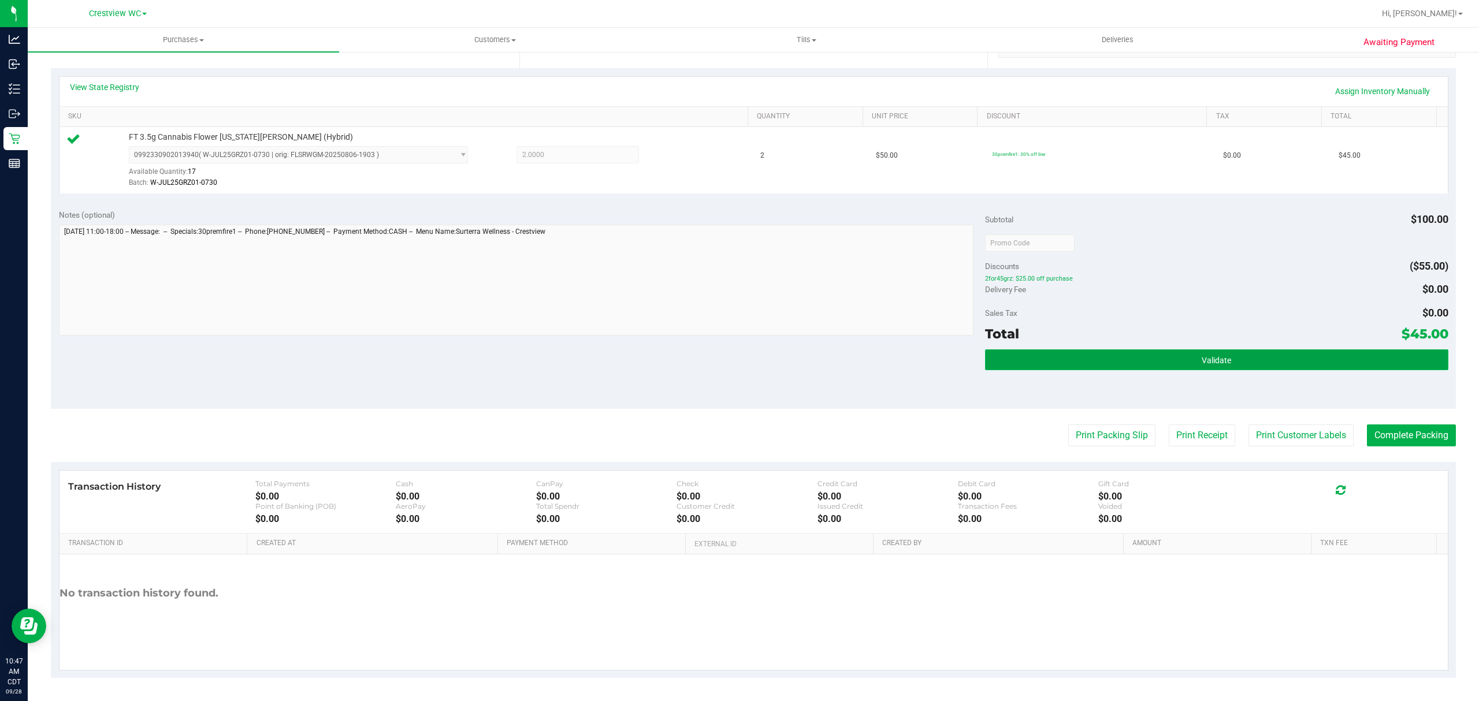
click at [1166, 362] on button "Validate" at bounding box center [1216, 359] width 463 height 21
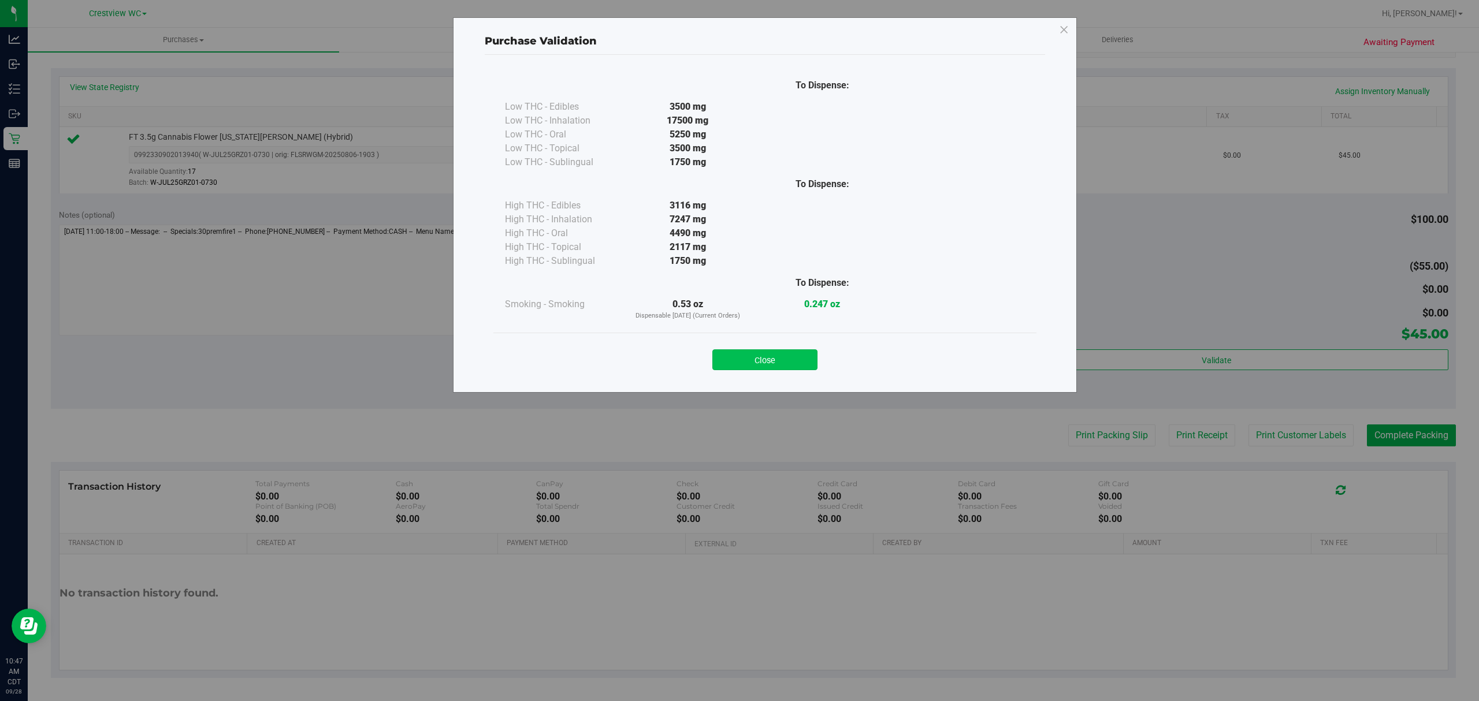
click at [812, 349] on button "Close" at bounding box center [764, 359] width 105 height 21
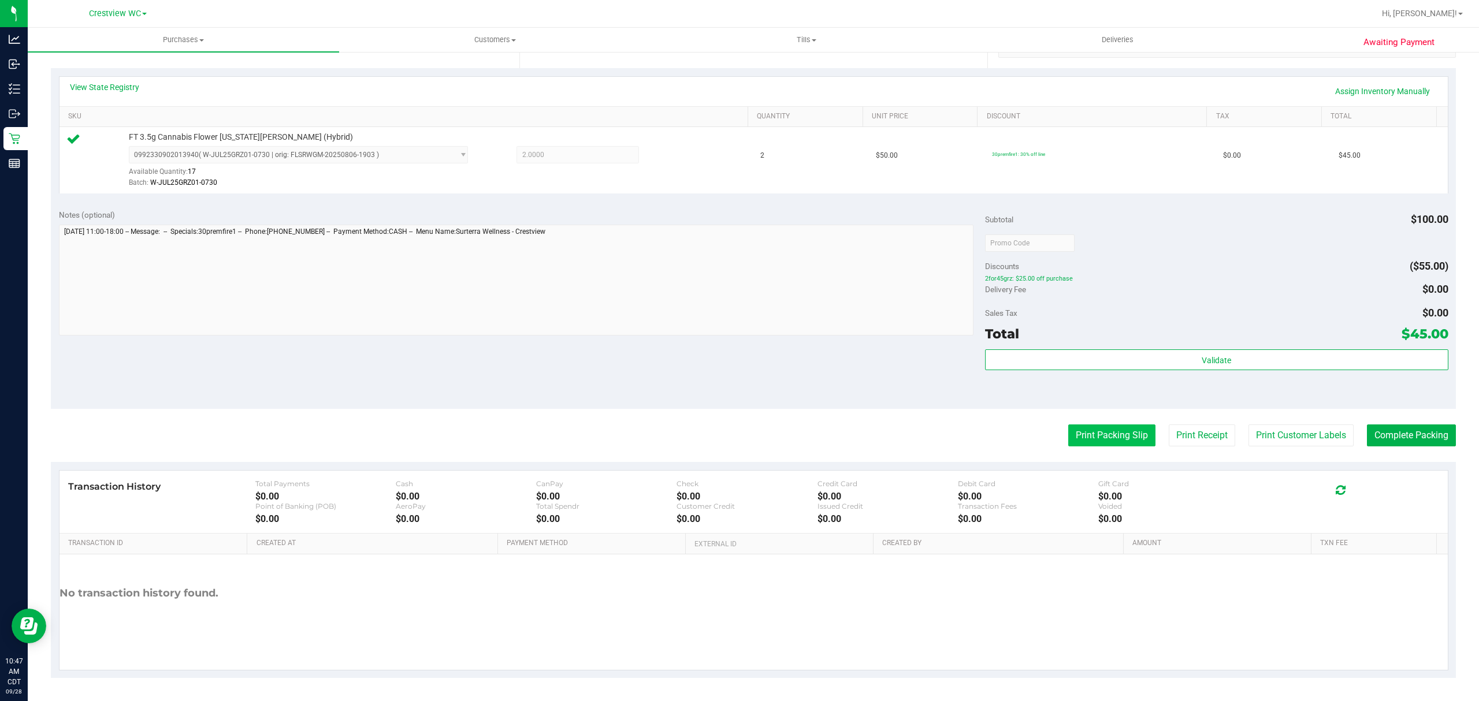
click at [1068, 426] on button "Print Packing Slip" at bounding box center [1111, 436] width 87 height 22
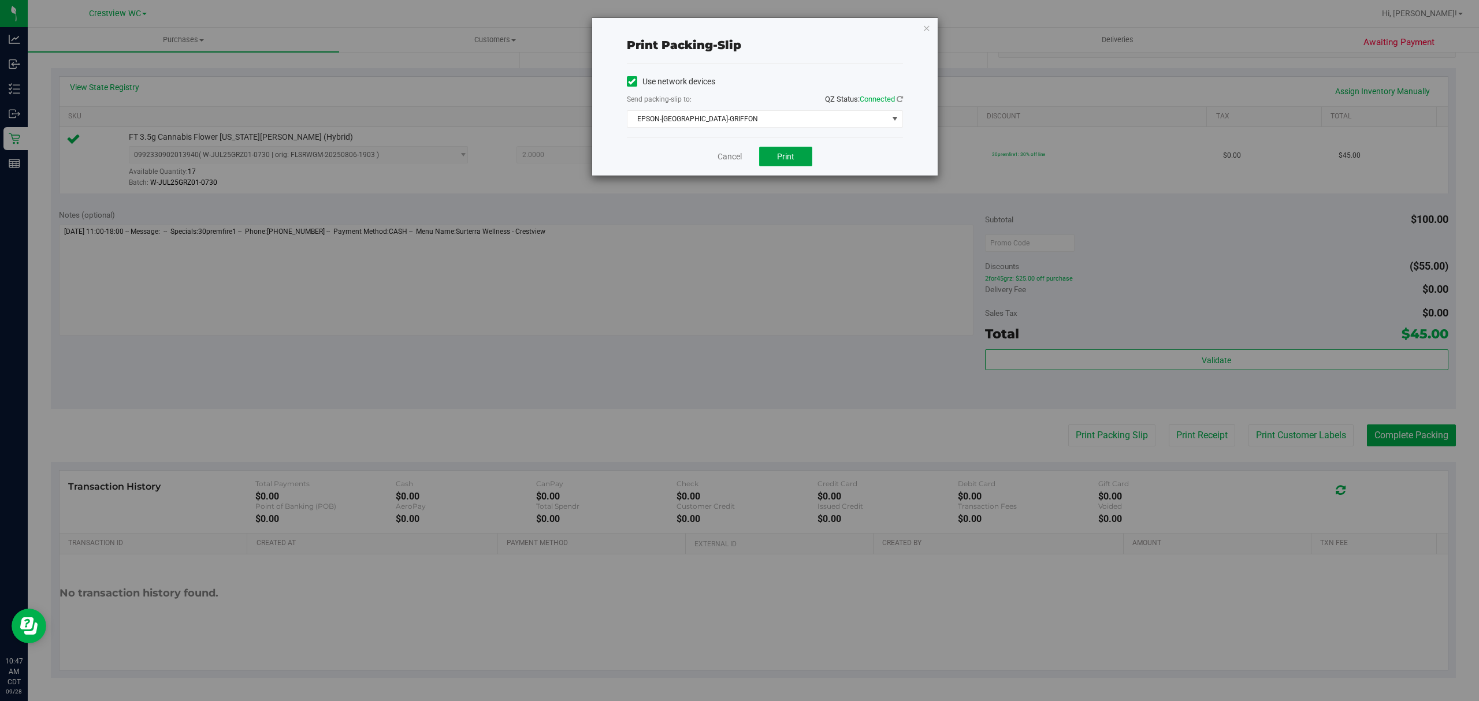
click at [788, 152] on span "Print" at bounding box center [785, 156] width 17 height 9
click at [731, 153] on link "Cancel" at bounding box center [729, 157] width 24 height 12
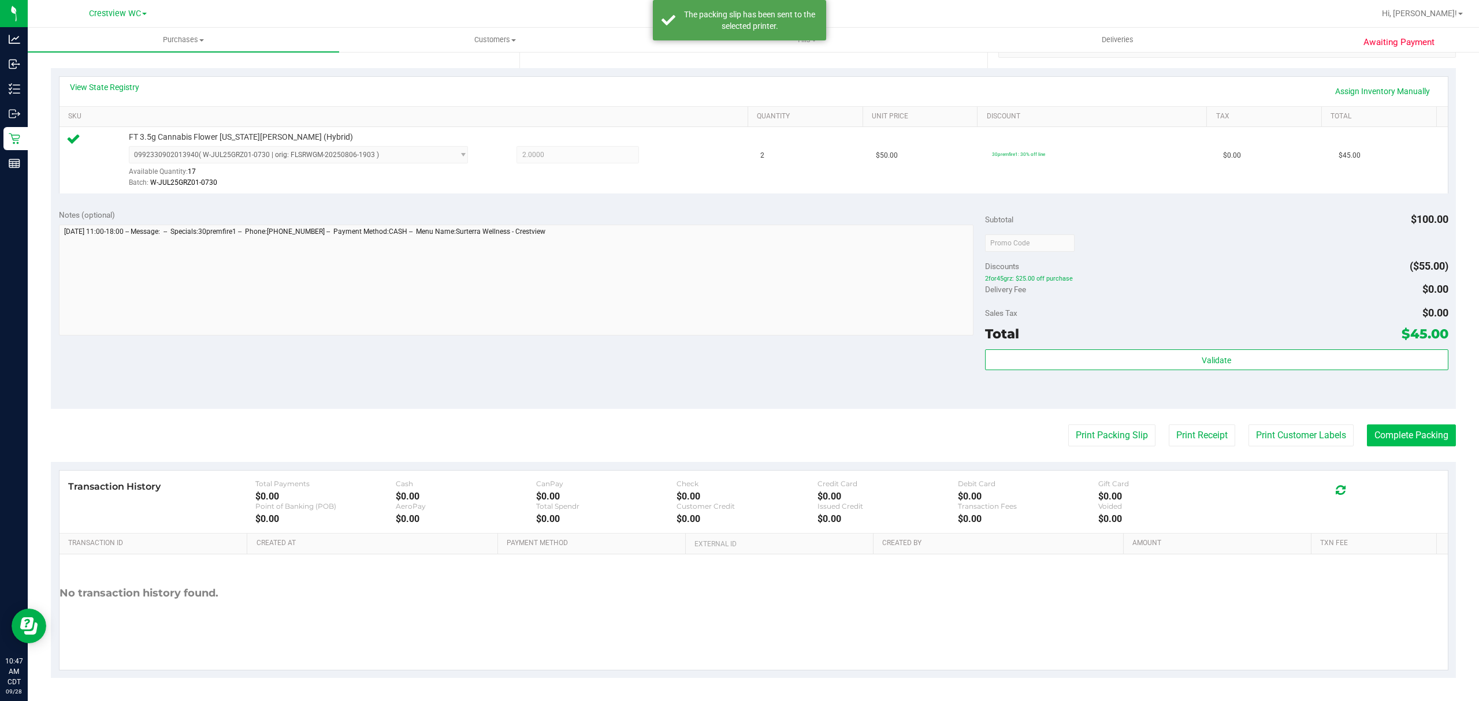
click at [1435, 447] on purchase-details "Back Edit Purchase Cancel Purchase View Profile # 12018995 BioTrack ID: - Submi…" at bounding box center [753, 248] width 1405 height 859
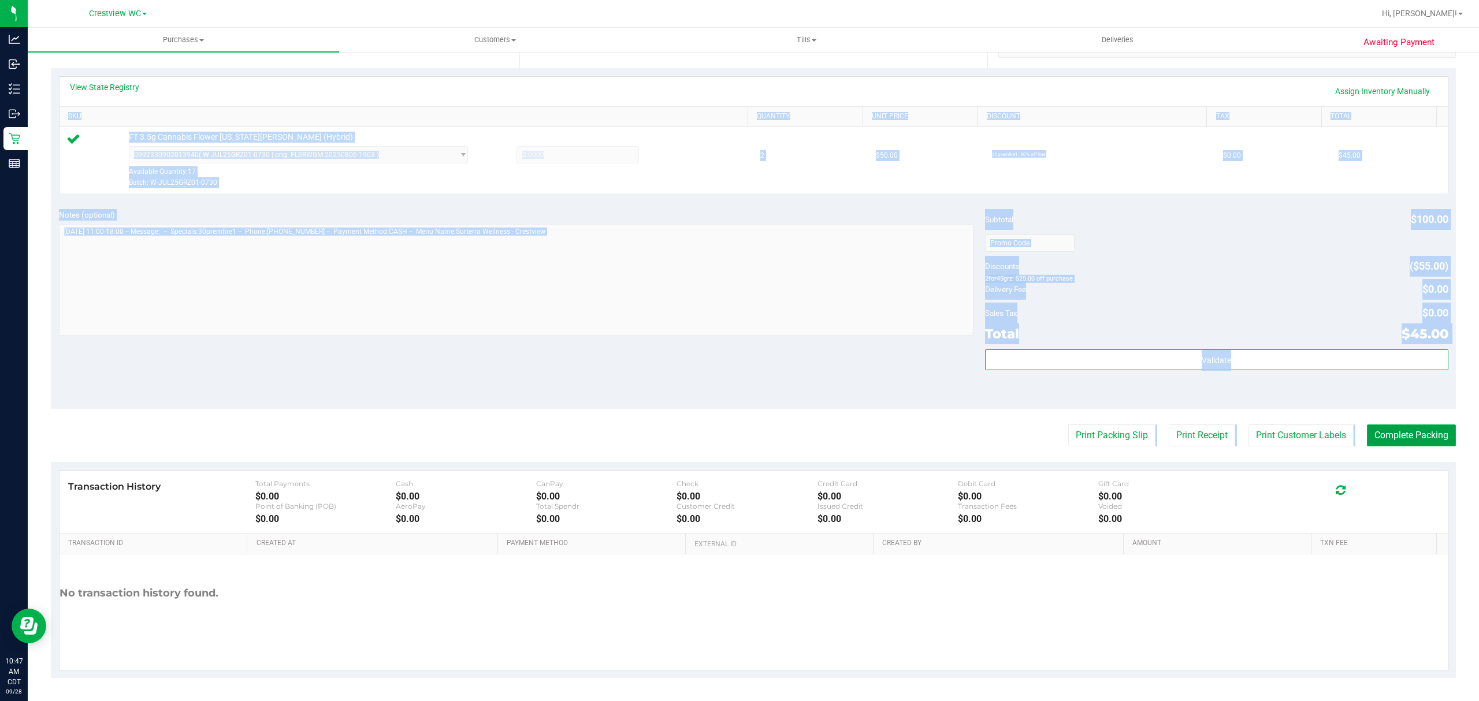
click at [1413, 442] on button "Complete Packing" at bounding box center [1411, 436] width 89 height 22
click at [1320, 284] on div "Delivery Fee $0.00" at bounding box center [1216, 289] width 463 height 21
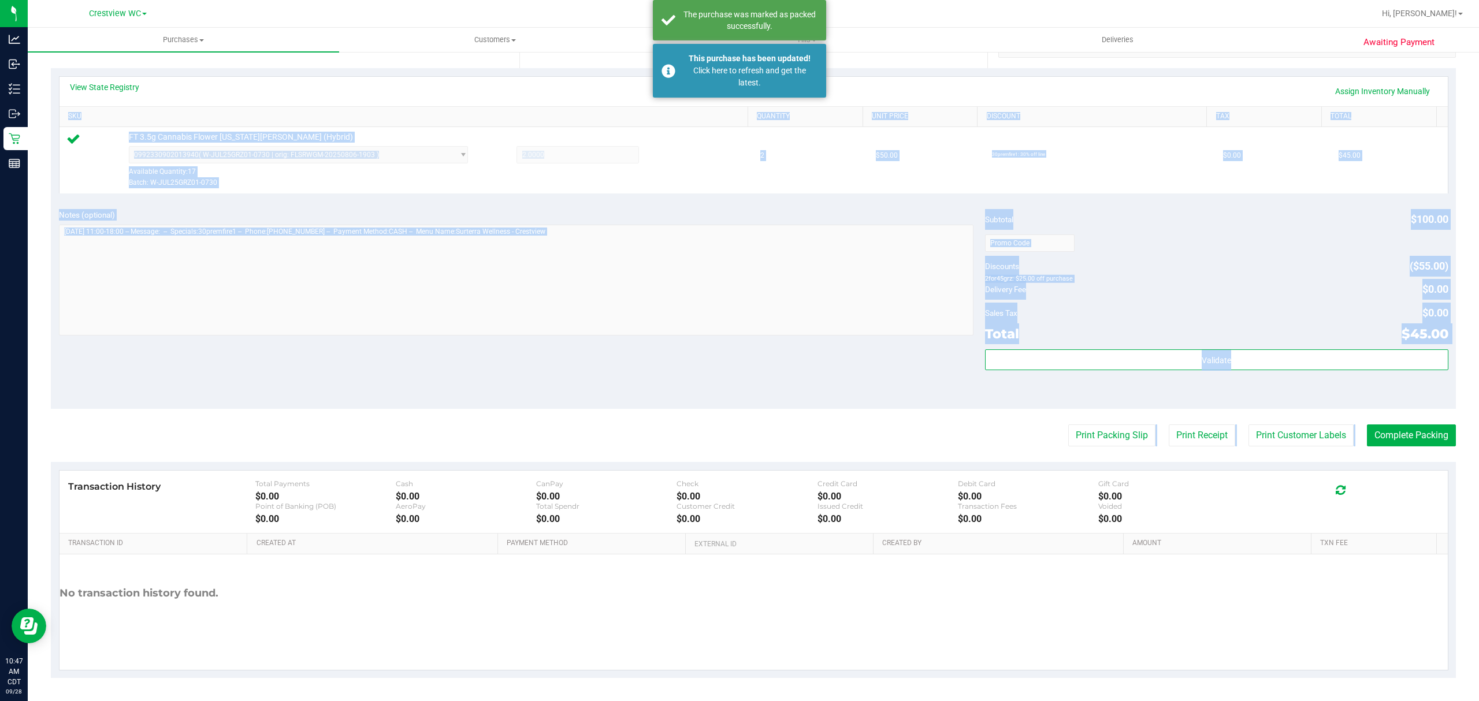
click at [1119, 256] on div "Discounts ($55.00)" at bounding box center [1216, 266] width 463 height 21
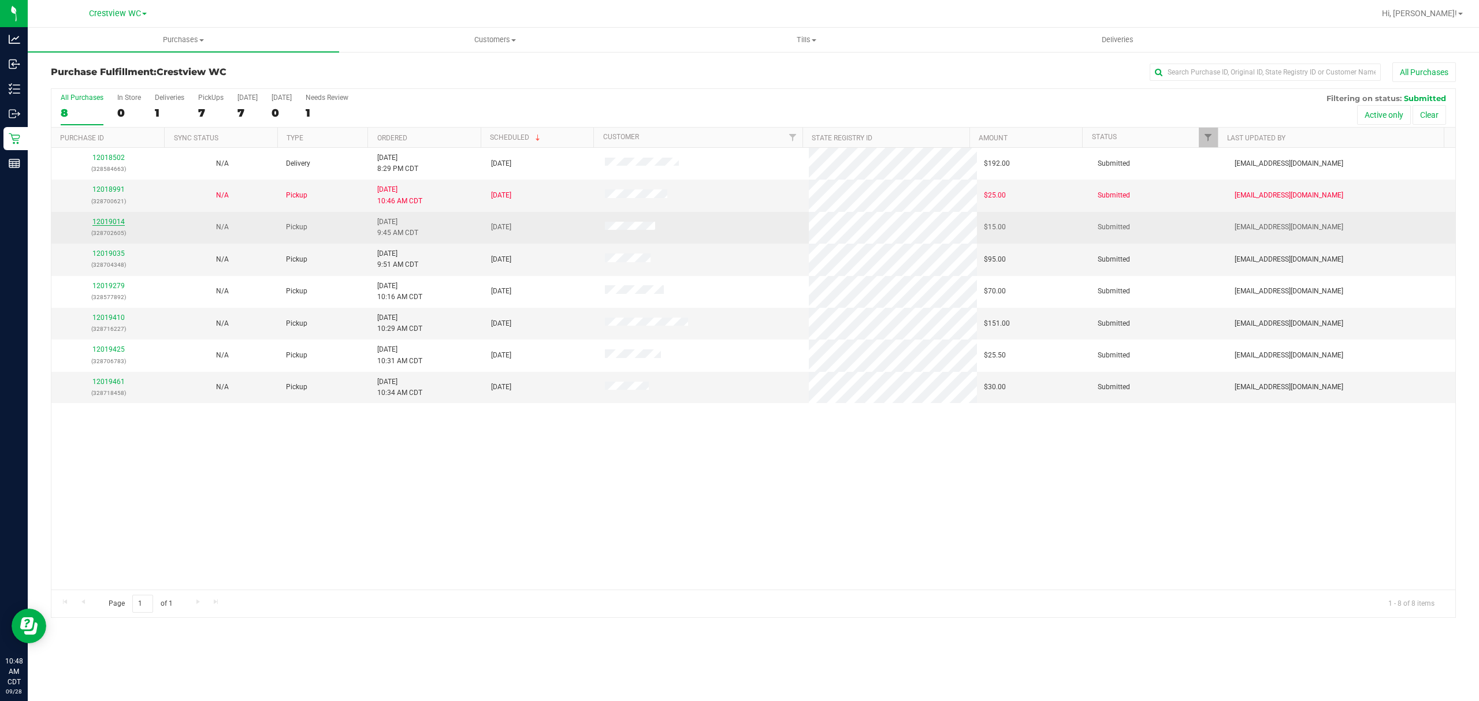
click at [119, 225] on link "12019014" at bounding box center [108, 222] width 32 height 8
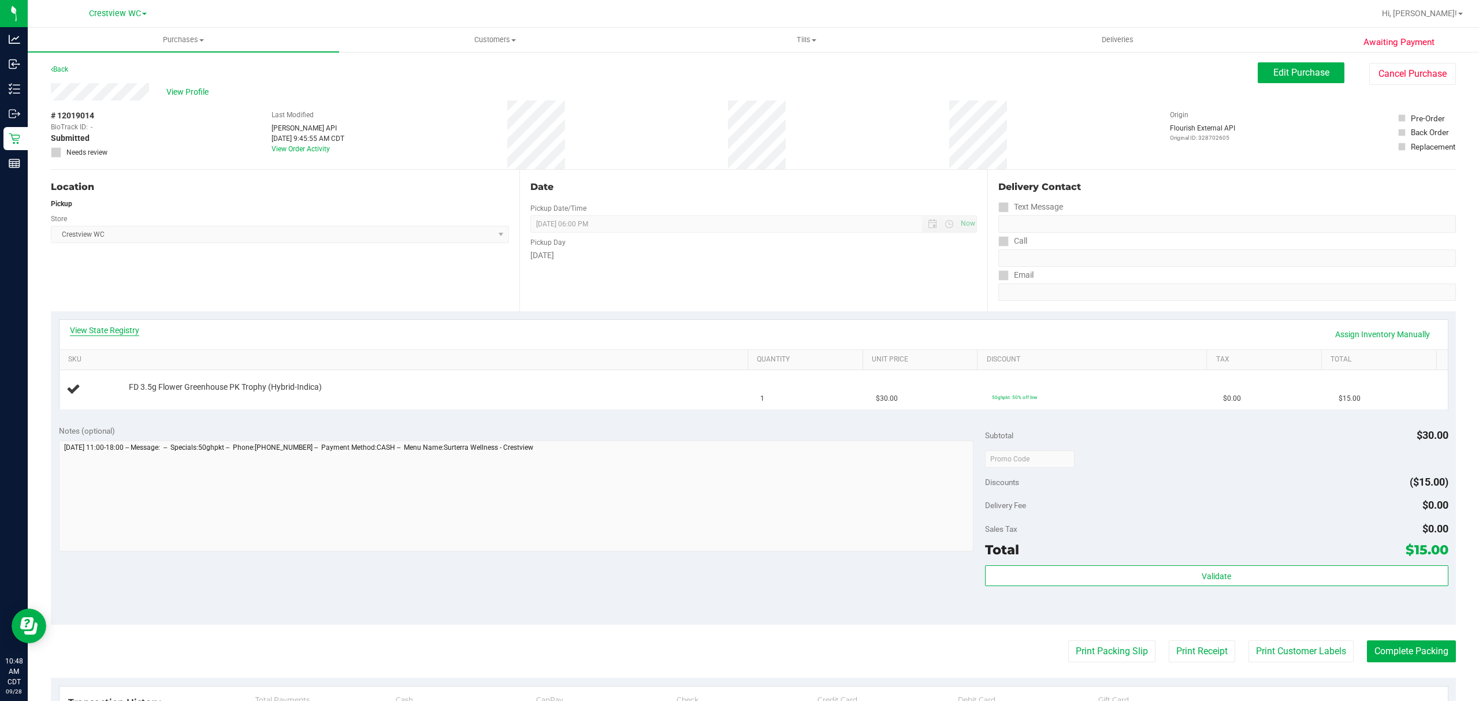
click at [104, 329] on link "View State Registry" at bounding box center [104, 331] width 69 height 12
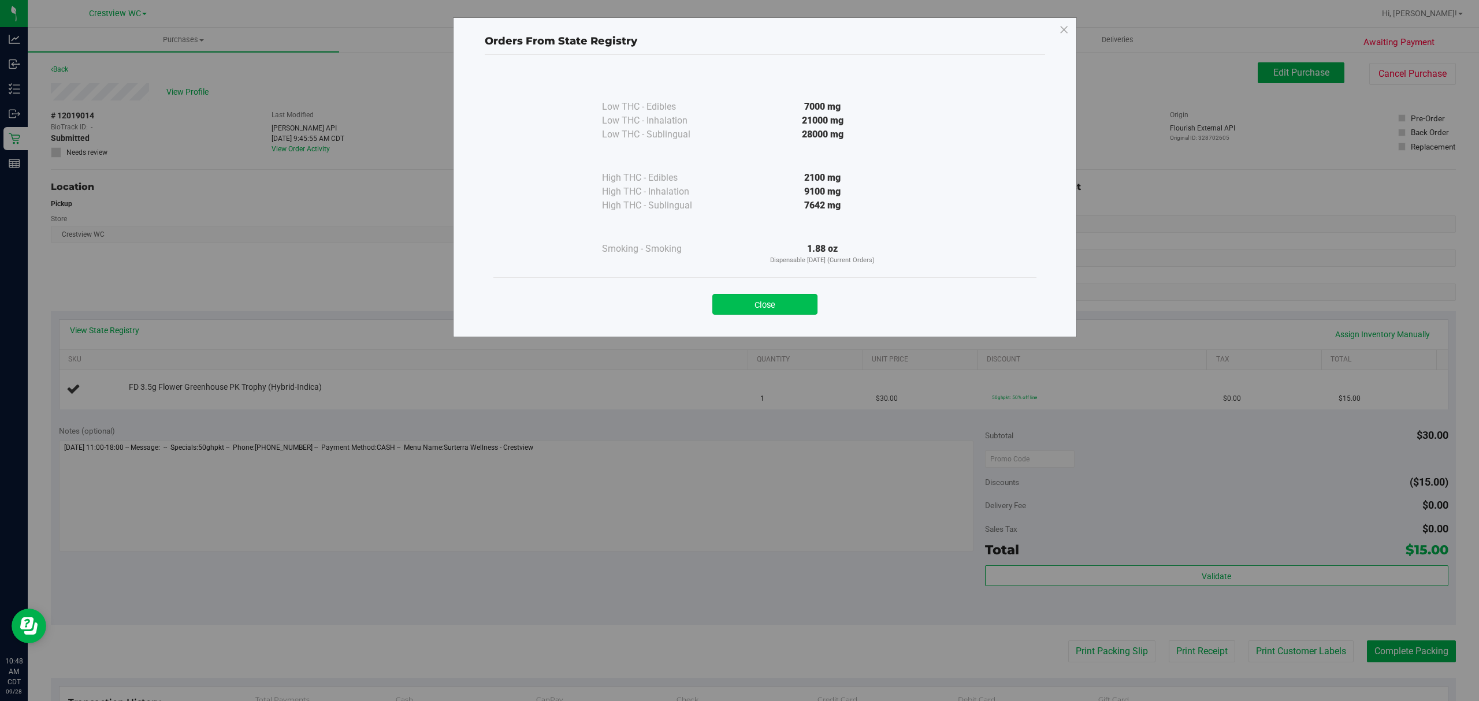
click at [764, 303] on button "Close" at bounding box center [764, 304] width 105 height 21
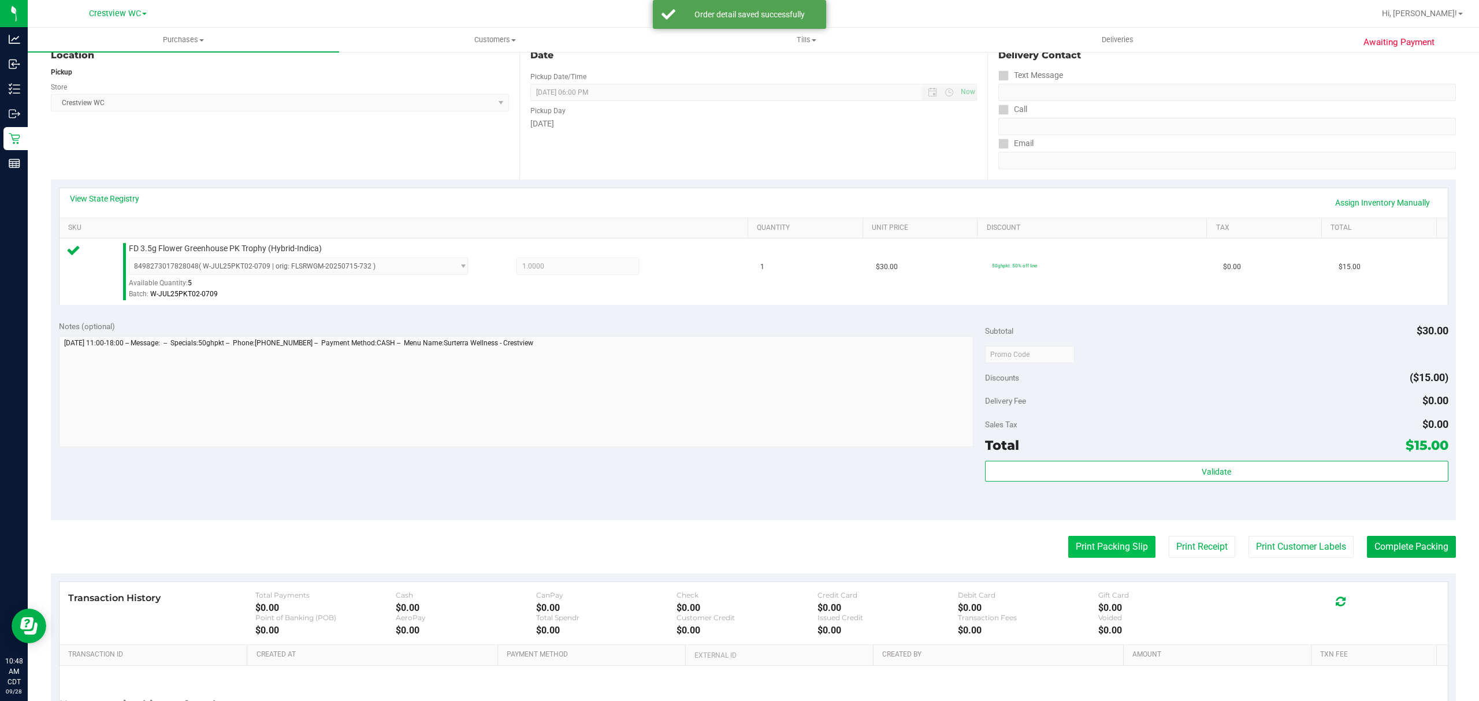
scroll to position [245, 0]
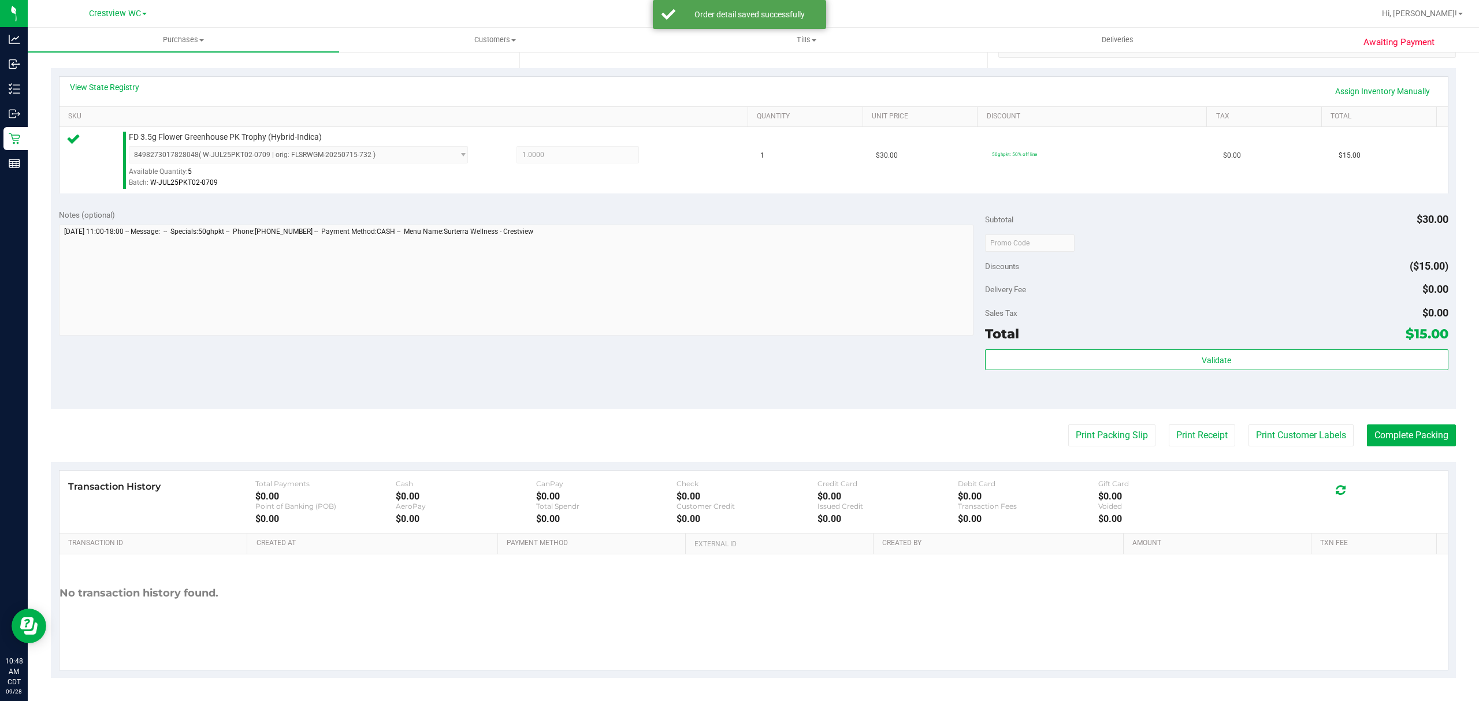
click at [1149, 380] on div "Validate" at bounding box center [1216, 375] width 463 height 52
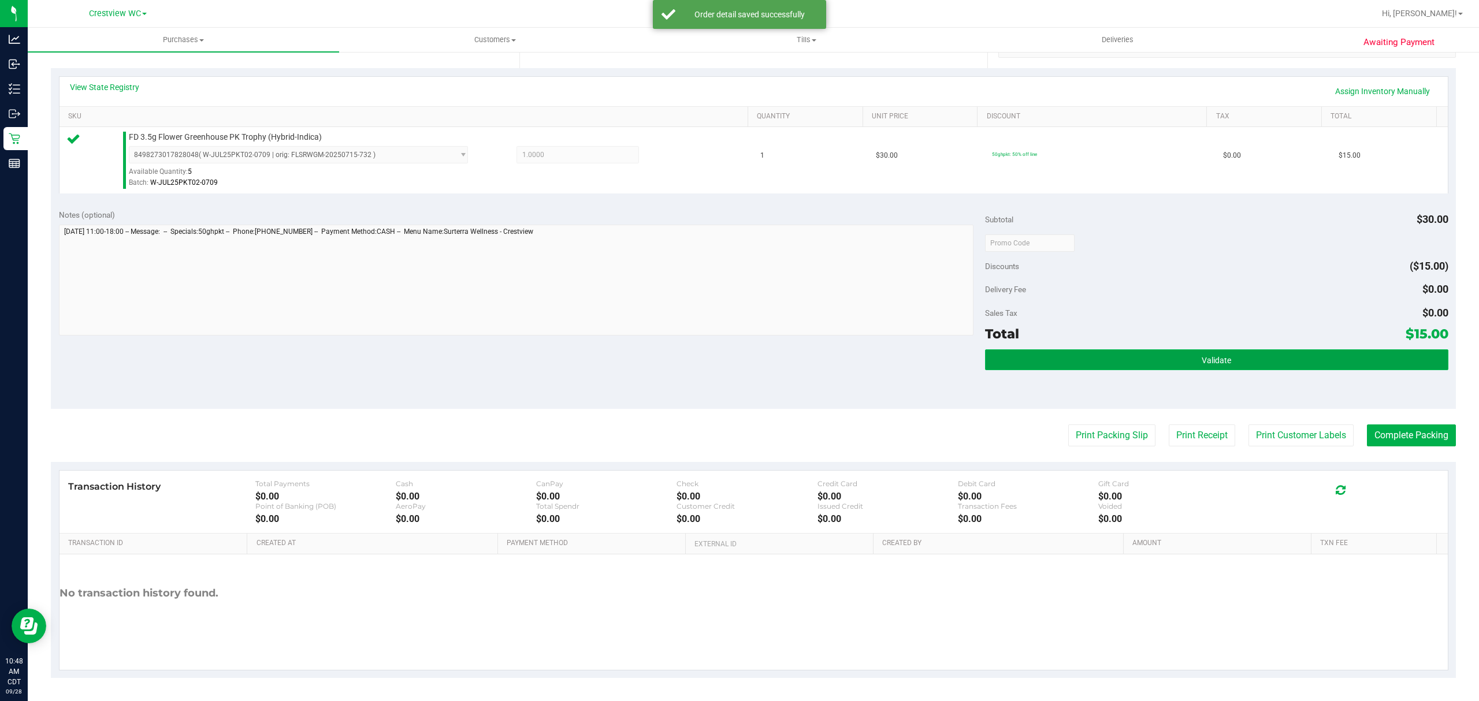
click at [1156, 354] on button "Validate" at bounding box center [1216, 359] width 463 height 21
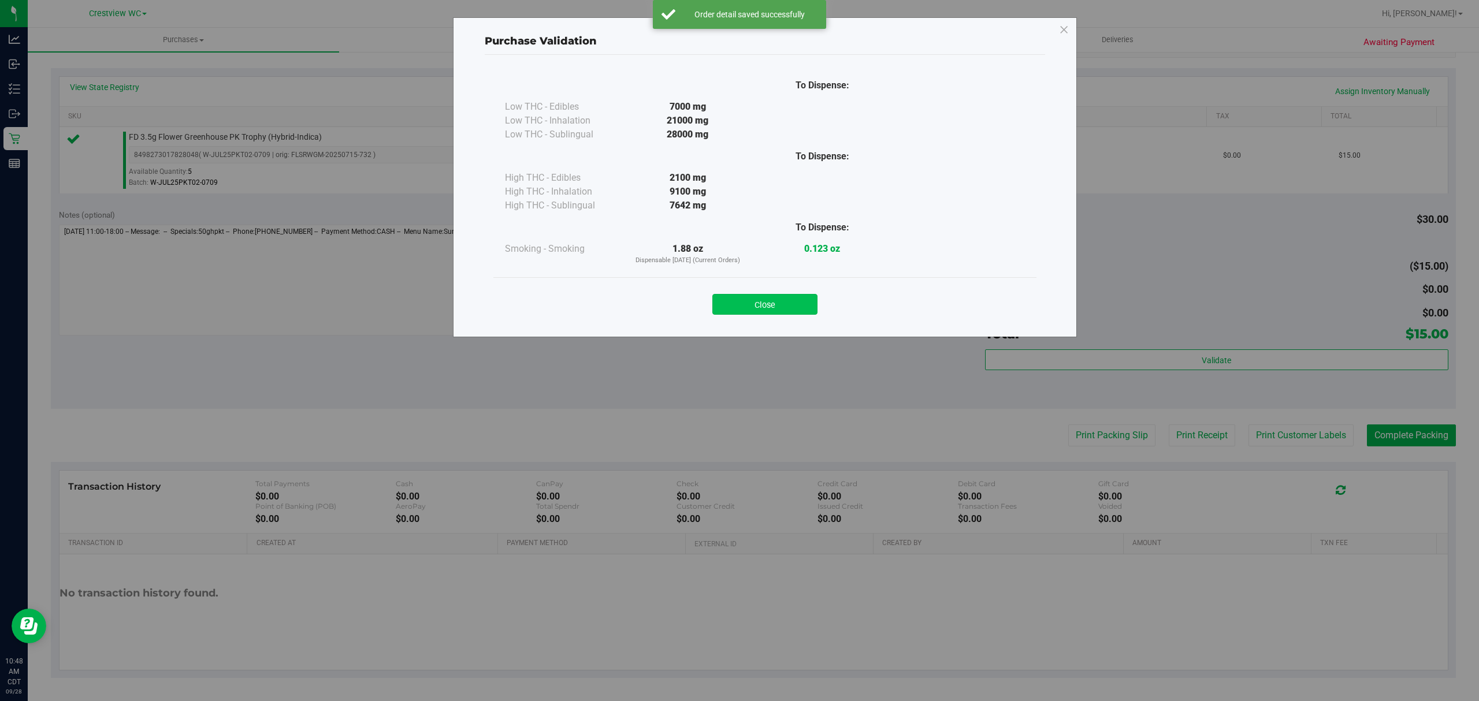
drag, startPoint x: 772, startPoint y: 312, endPoint x: 779, endPoint y: 306, distance: 9.0
click at [775, 311] on button "Close" at bounding box center [764, 304] width 105 height 21
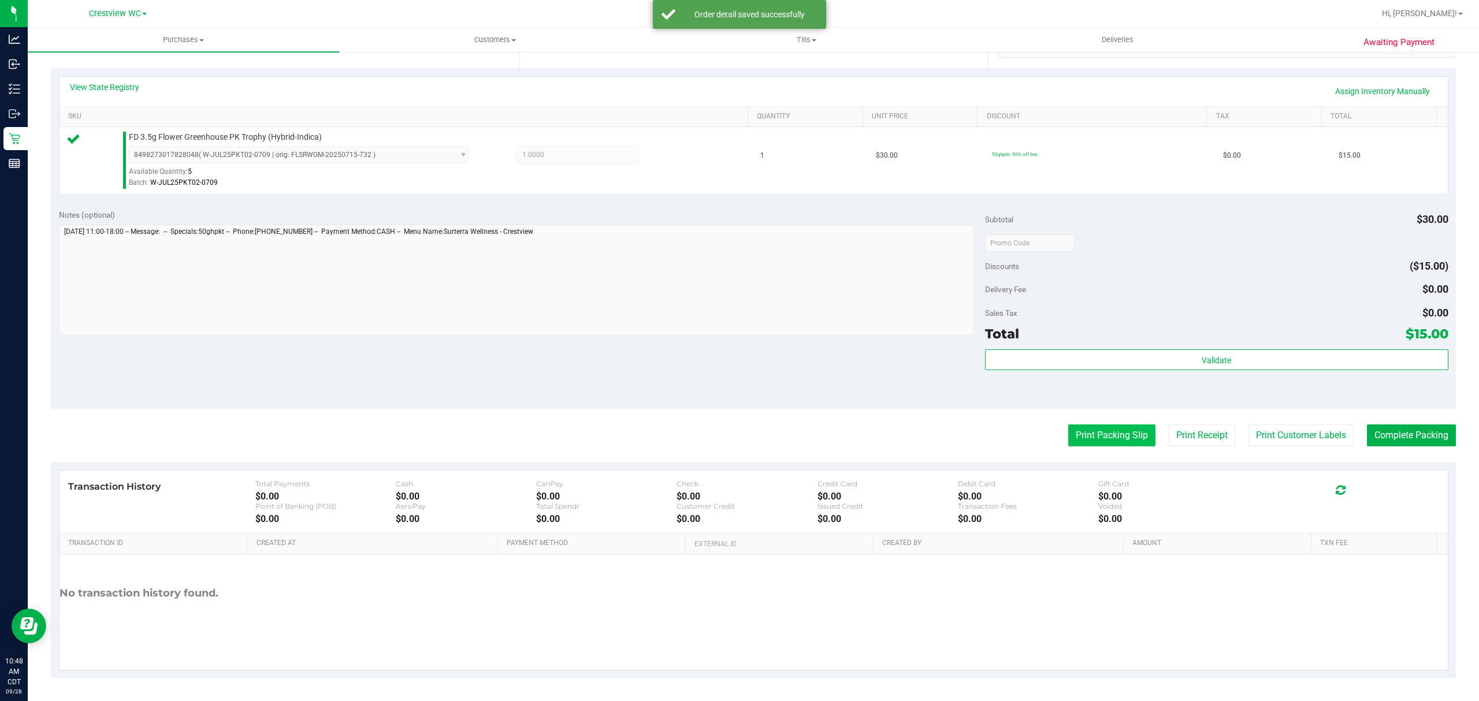
click at [1125, 436] on button "Print Packing Slip" at bounding box center [1111, 436] width 87 height 22
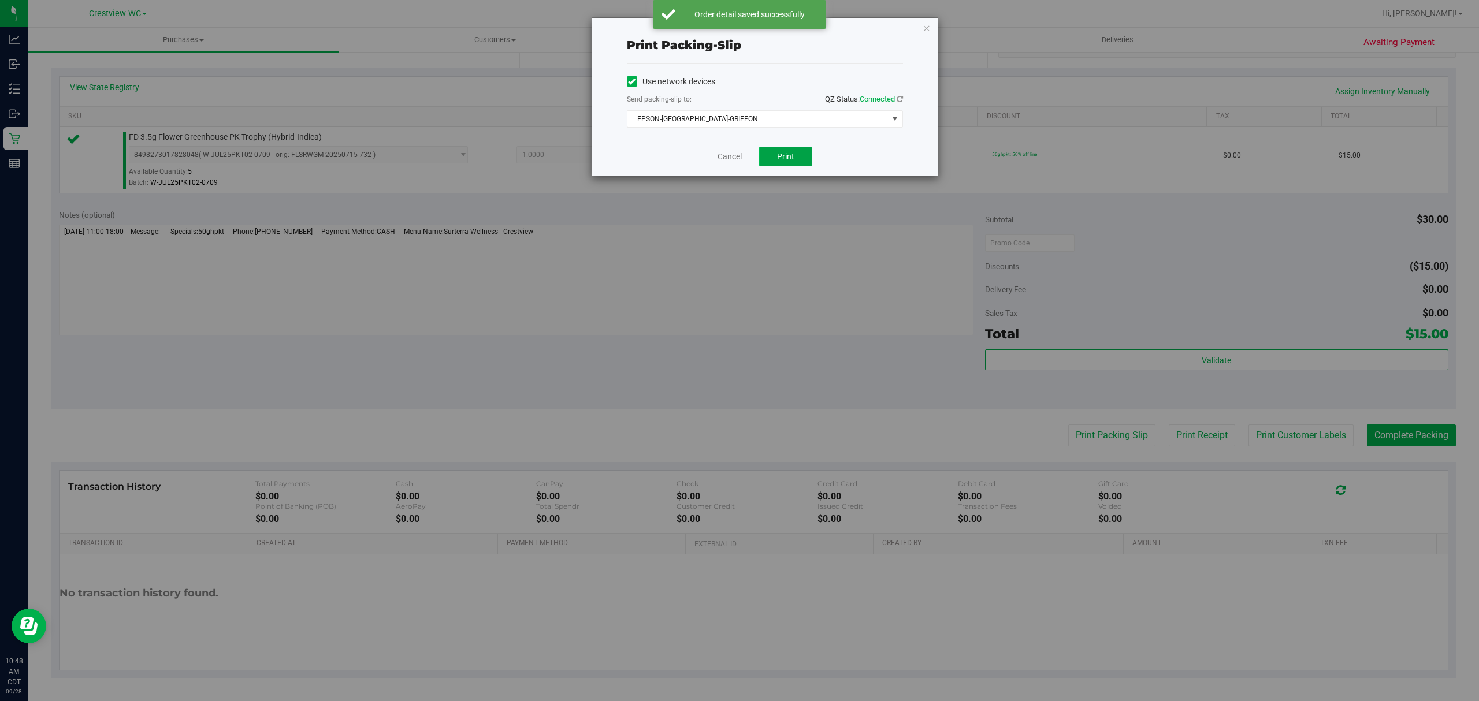
click at [796, 163] on button "Print" at bounding box center [785, 157] width 53 height 20
drag, startPoint x: 720, startPoint y: 159, endPoint x: 795, endPoint y: 202, distance: 86.9
click at [720, 159] on link "Cancel" at bounding box center [729, 157] width 24 height 12
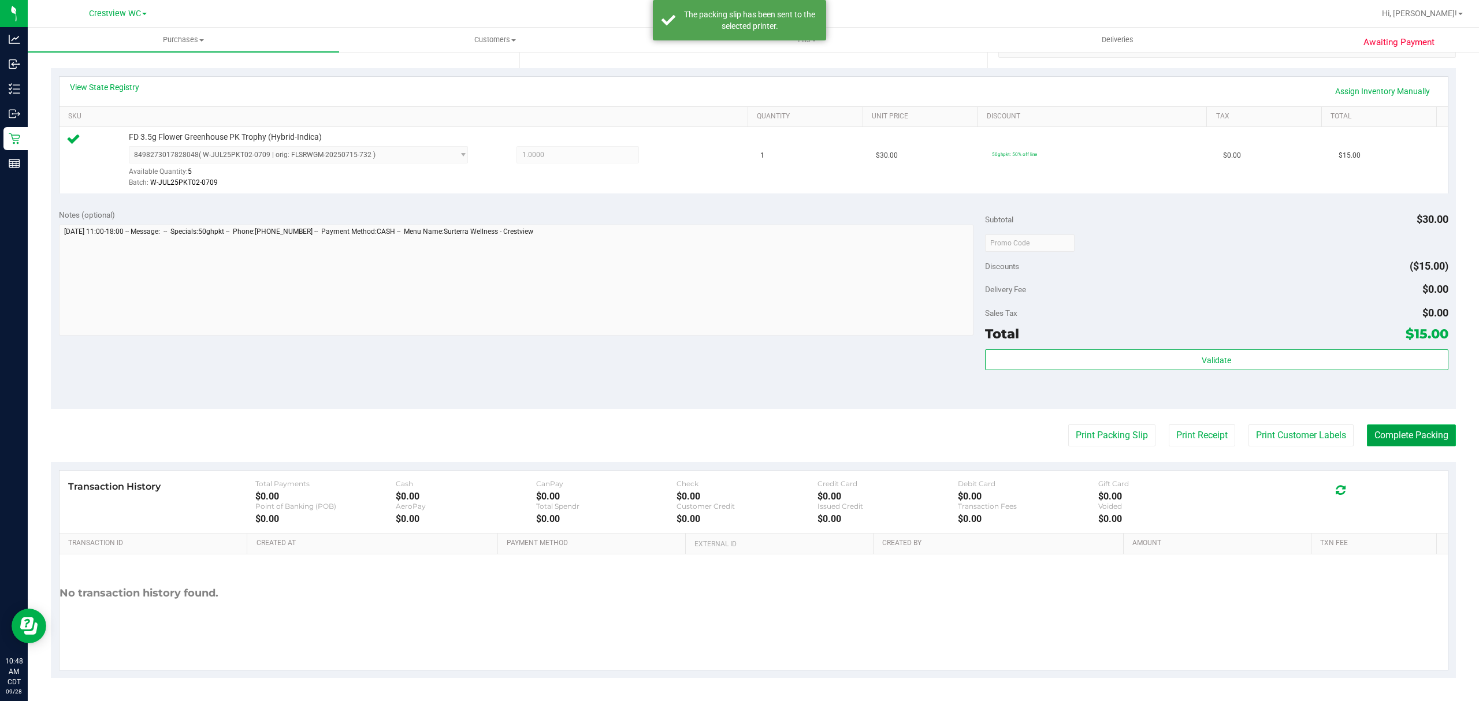
click at [1407, 441] on button "Complete Packing" at bounding box center [1411, 436] width 89 height 22
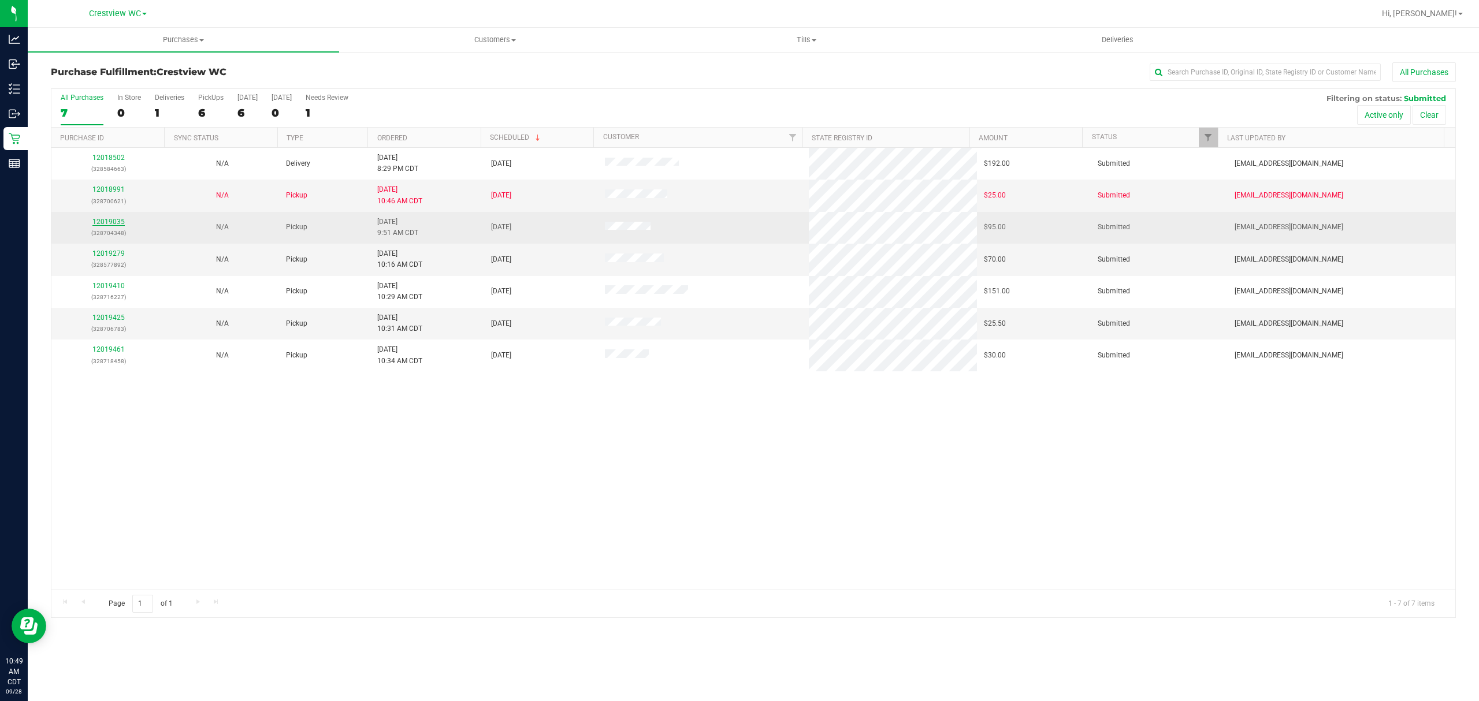
click at [111, 220] on link "12019035" at bounding box center [108, 222] width 32 height 8
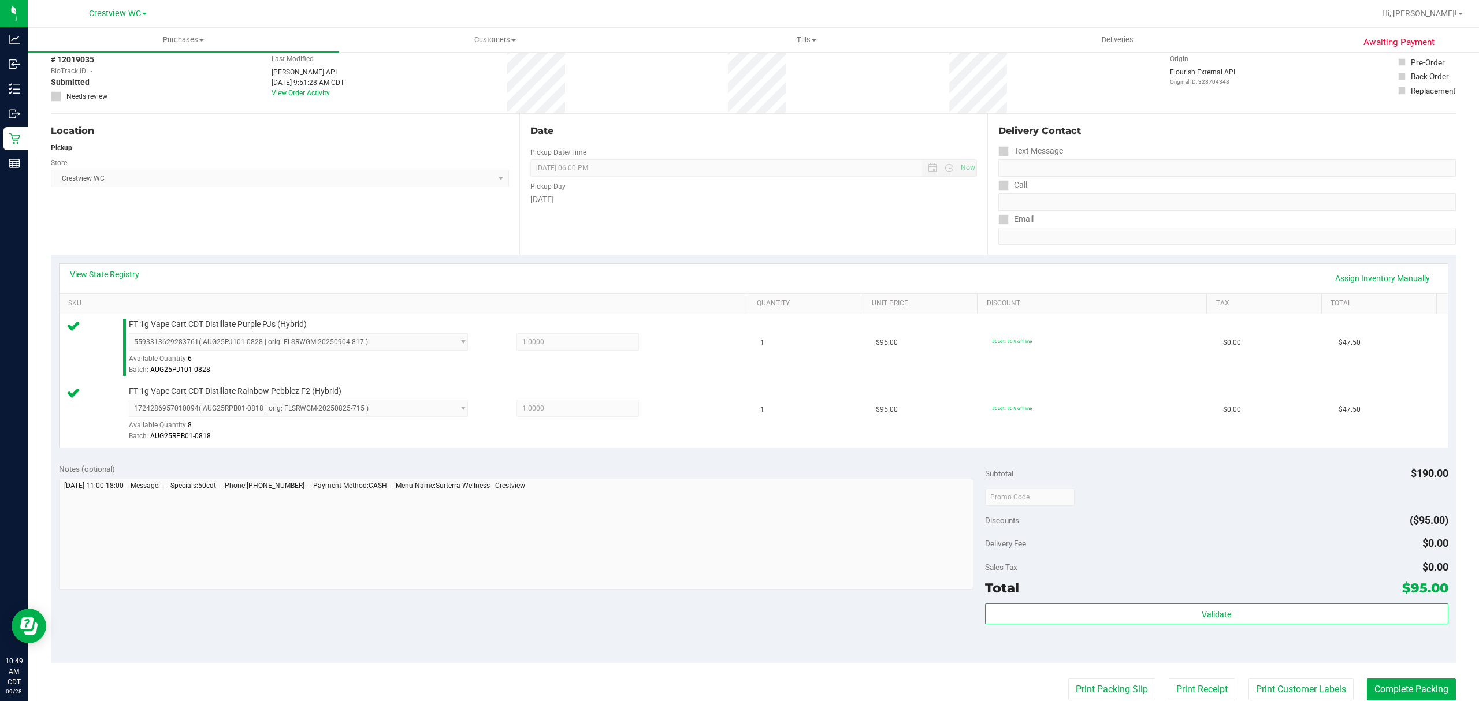
scroll to position [312, 0]
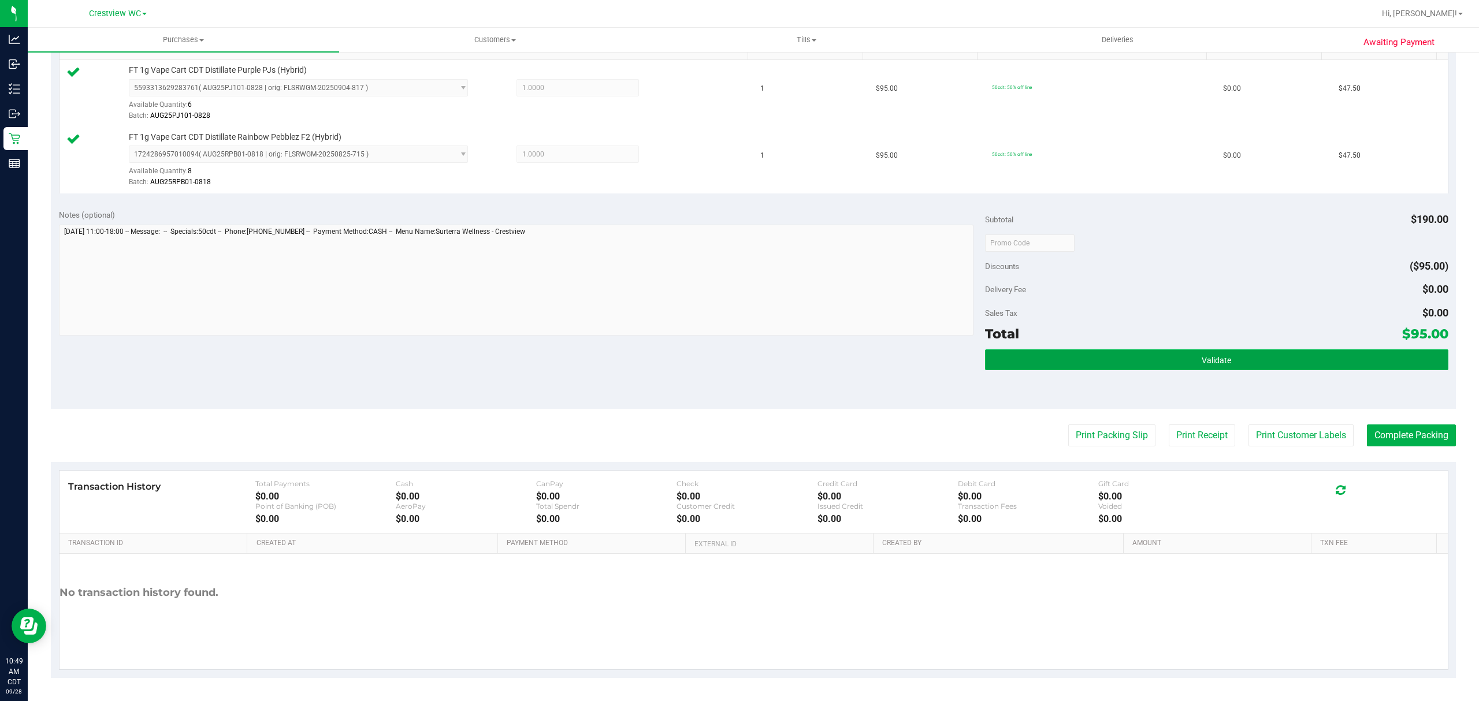
click at [1104, 349] on button "Validate" at bounding box center [1216, 359] width 463 height 21
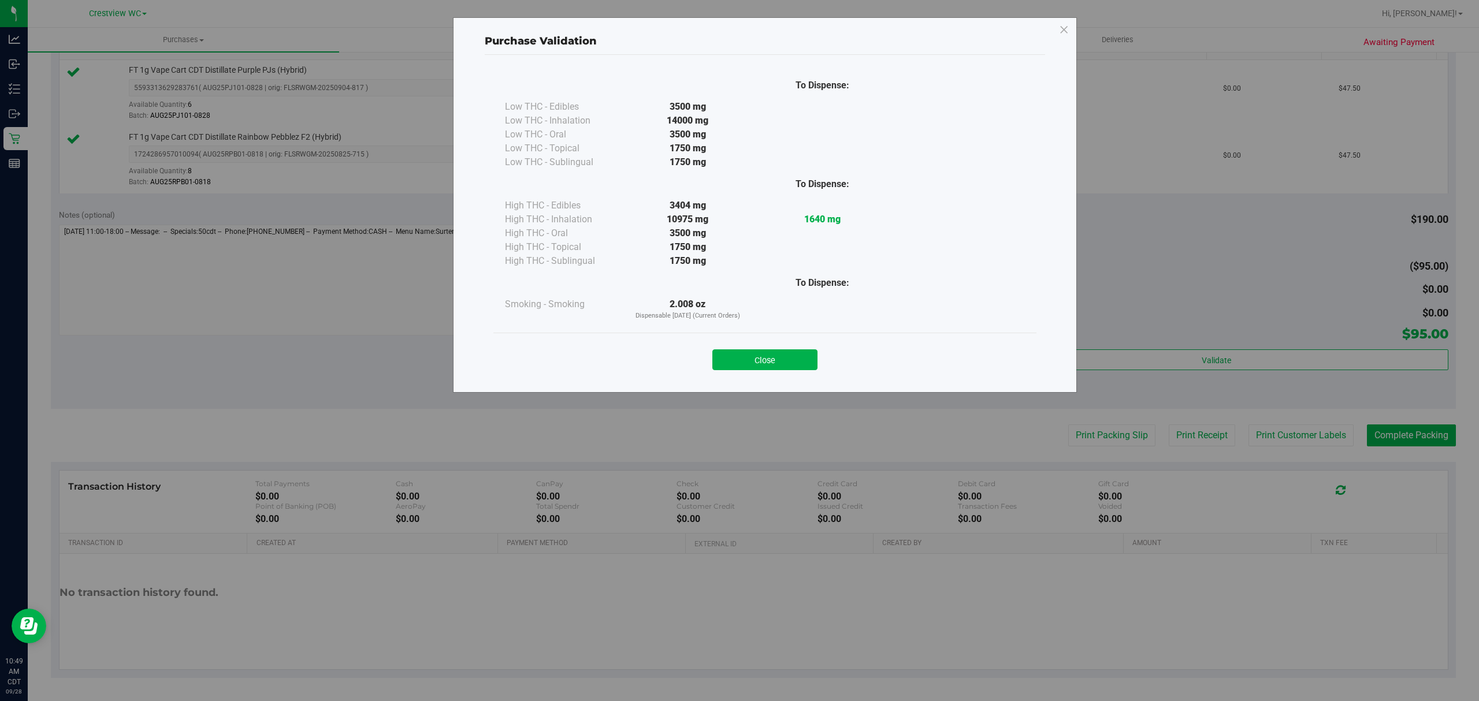
click at [819, 356] on div "Close" at bounding box center [765, 356] width 526 height 29
click at [810, 360] on button "Close" at bounding box center [764, 359] width 105 height 21
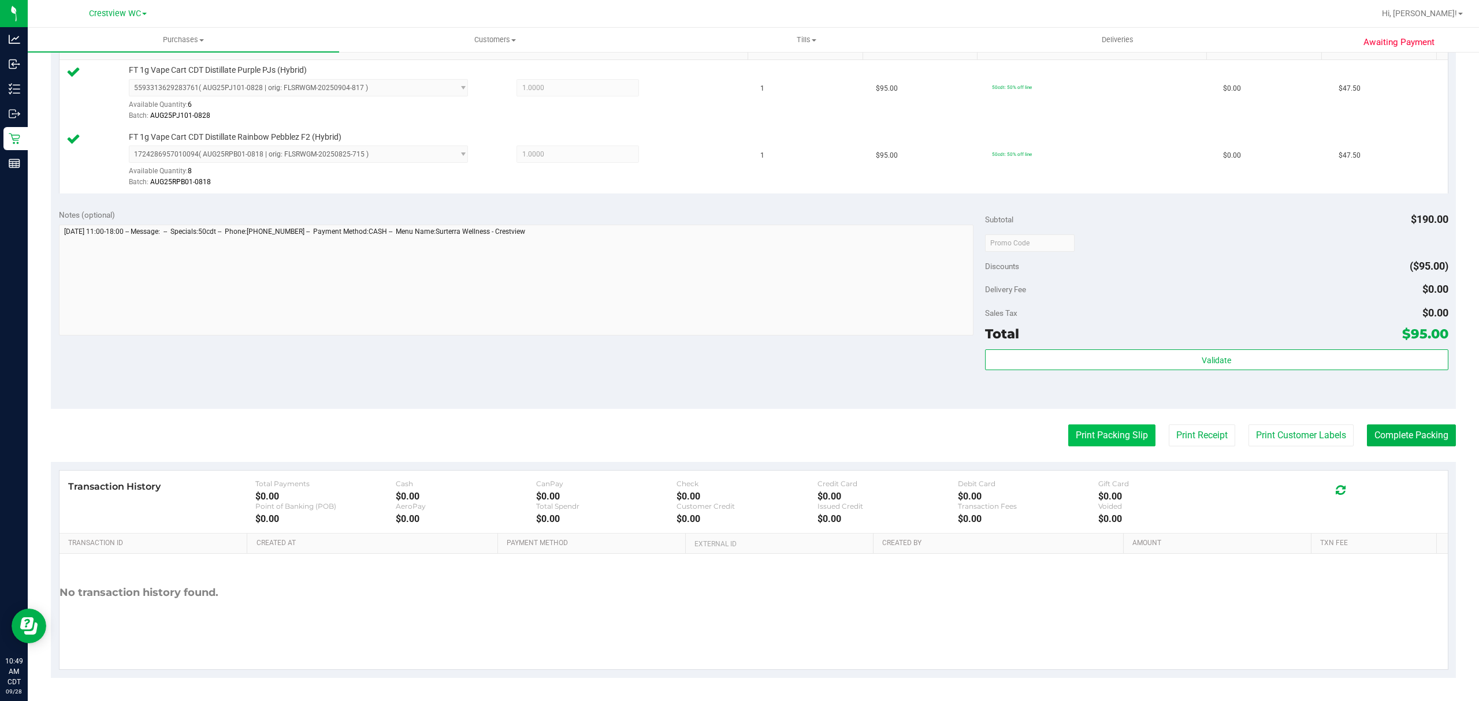
click at [1114, 444] on button "Print Packing Slip" at bounding box center [1111, 436] width 87 height 22
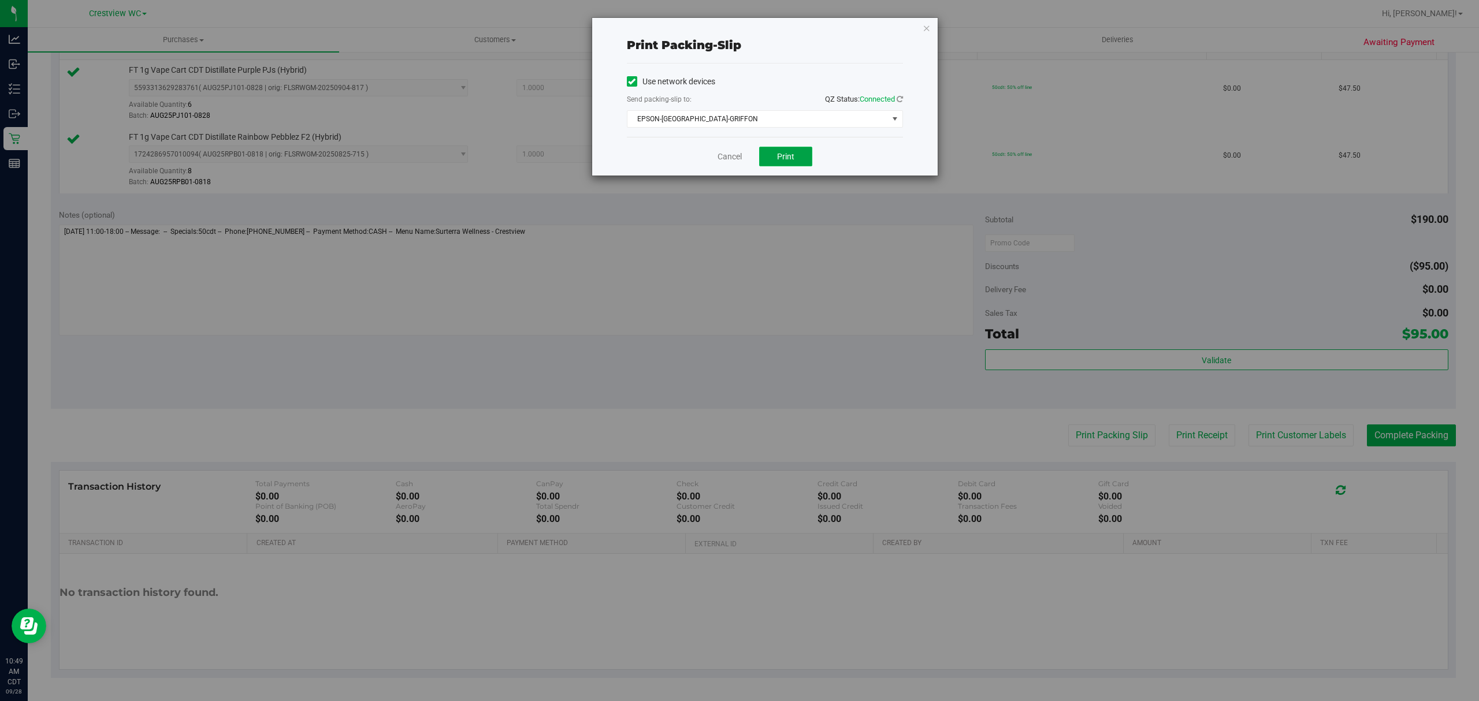
click at [789, 154] on span "Print" at bounding box center [785, 156] width 17 height 9
drag, startPoint x: 728, startPoint y: 158, endPoint x: 737, endPoint y: 160, distance: 8.8
click at [728, 158] on link "Cancel" at bounding box center [729, 157] width 24 height 12
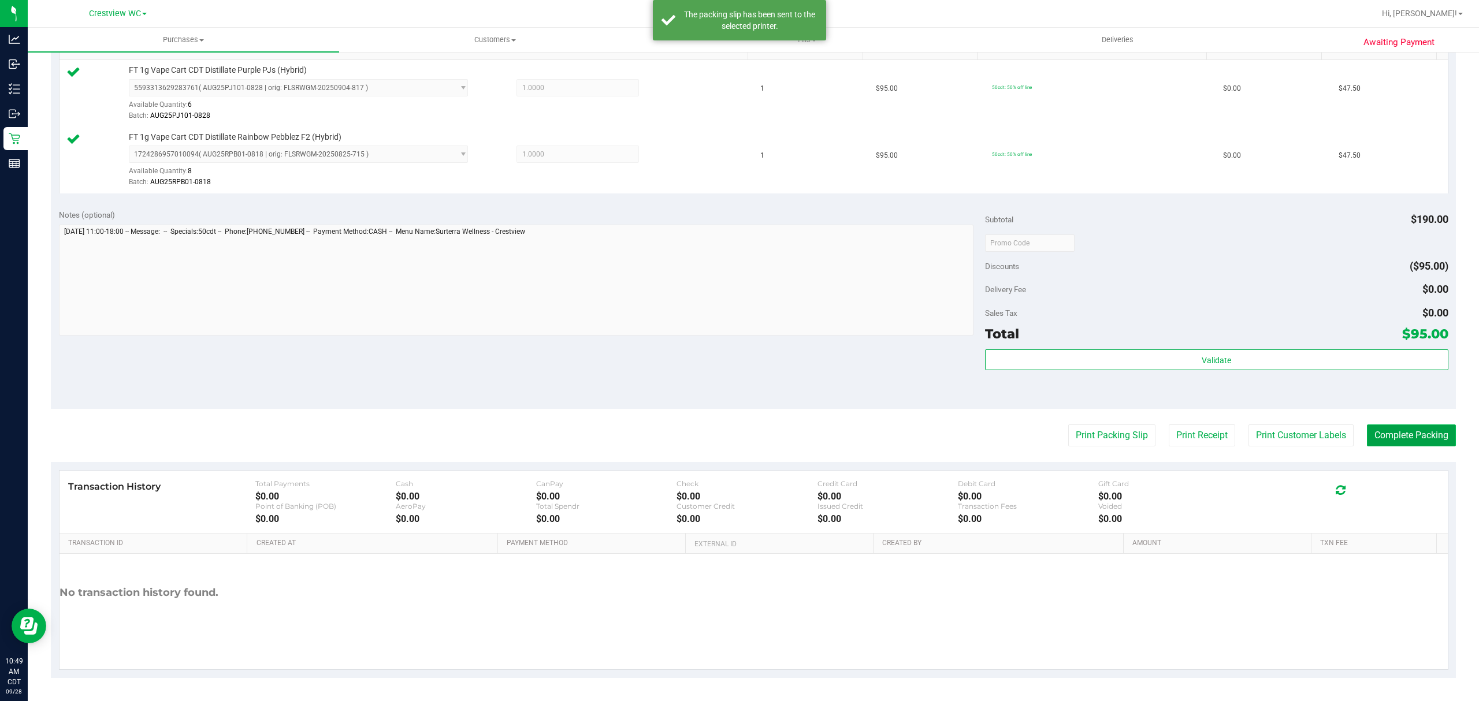
click at [1420, 440] on button "Complete Packing" at bounding box center [1411, 436] width 89 height 22
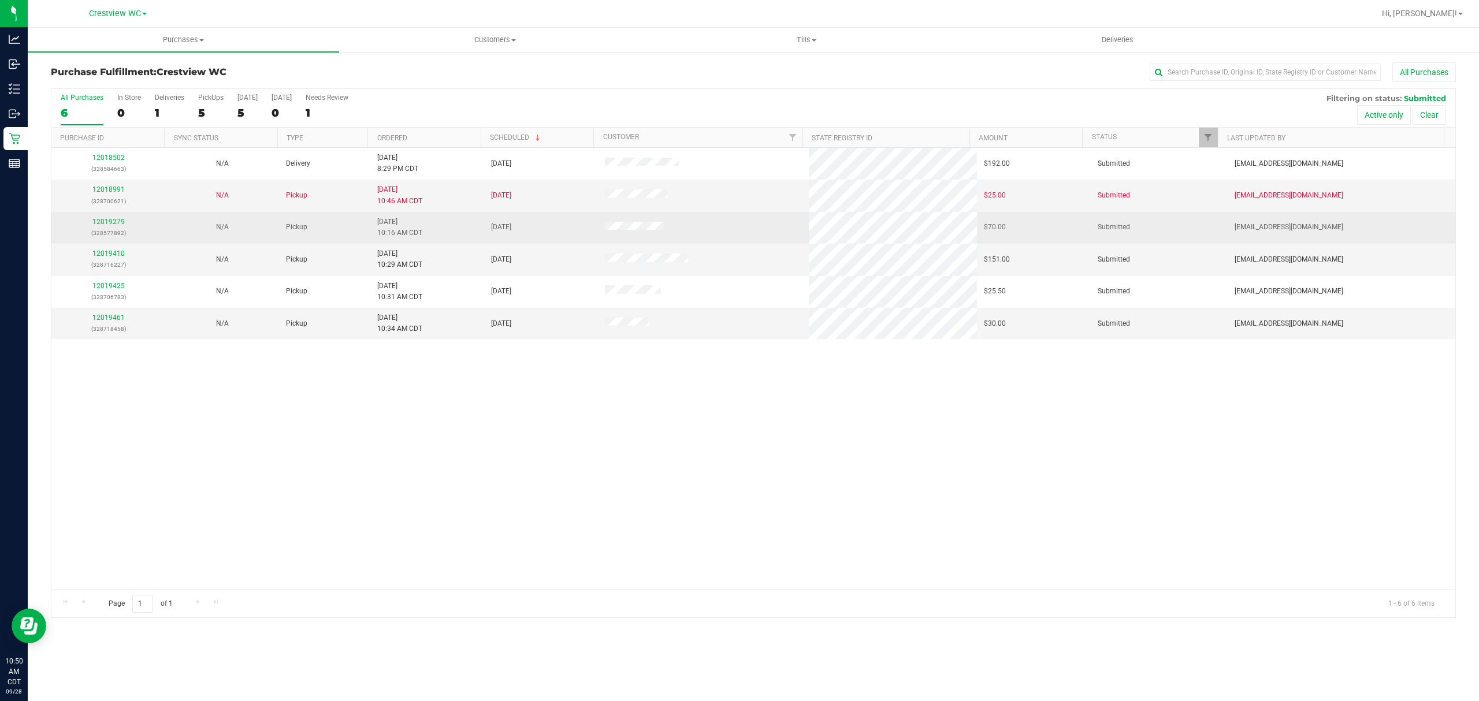
click at [114, 218] on div "12019279 (328577892)" at bounding box center [108, 228] width 100 height 22
click at [117, 222] on link "12019279" at bounding box center [108, 222] width 32 height 8
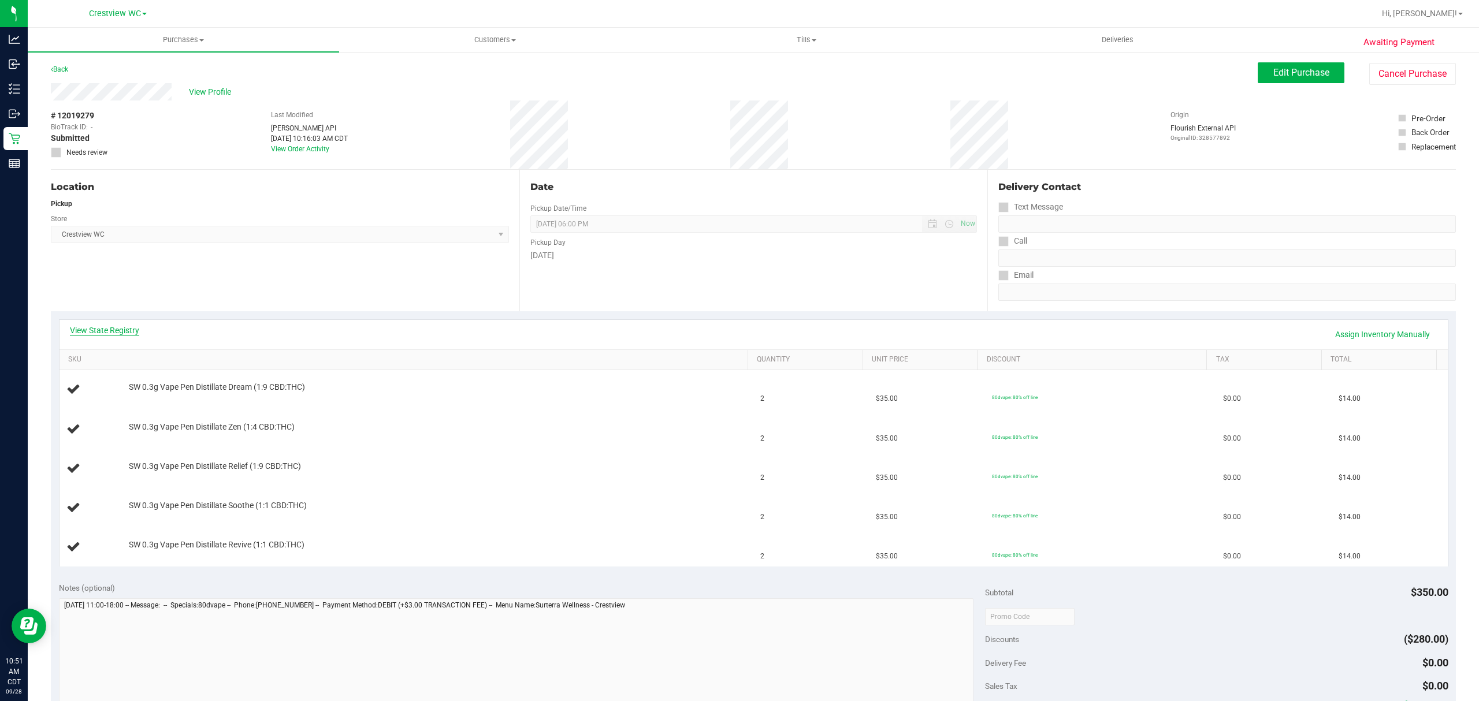
click at [128, 333] on link "View State Registry" at bounding box center [104, 331] width 69 height 12
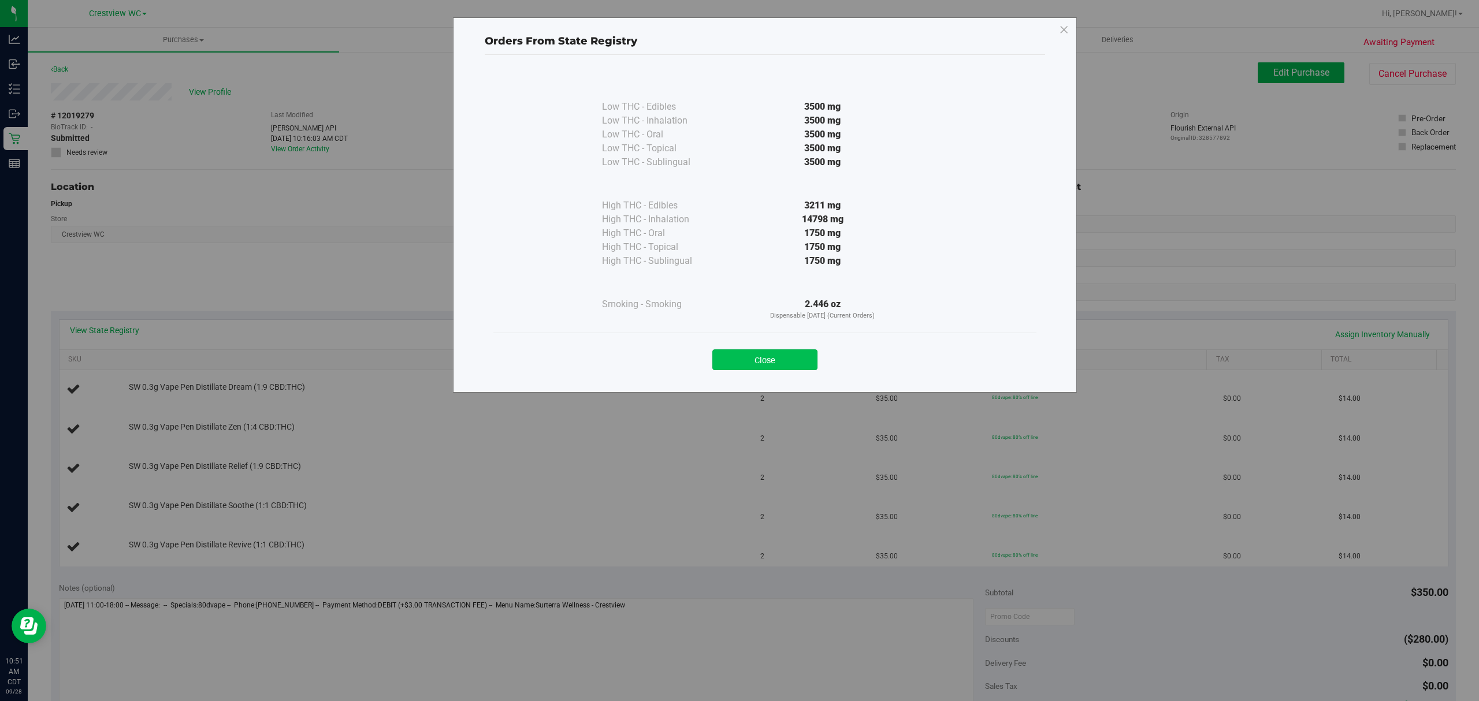
click at [798, 358] on button "Close" at bounding box center [764, 359] width 105 height 21
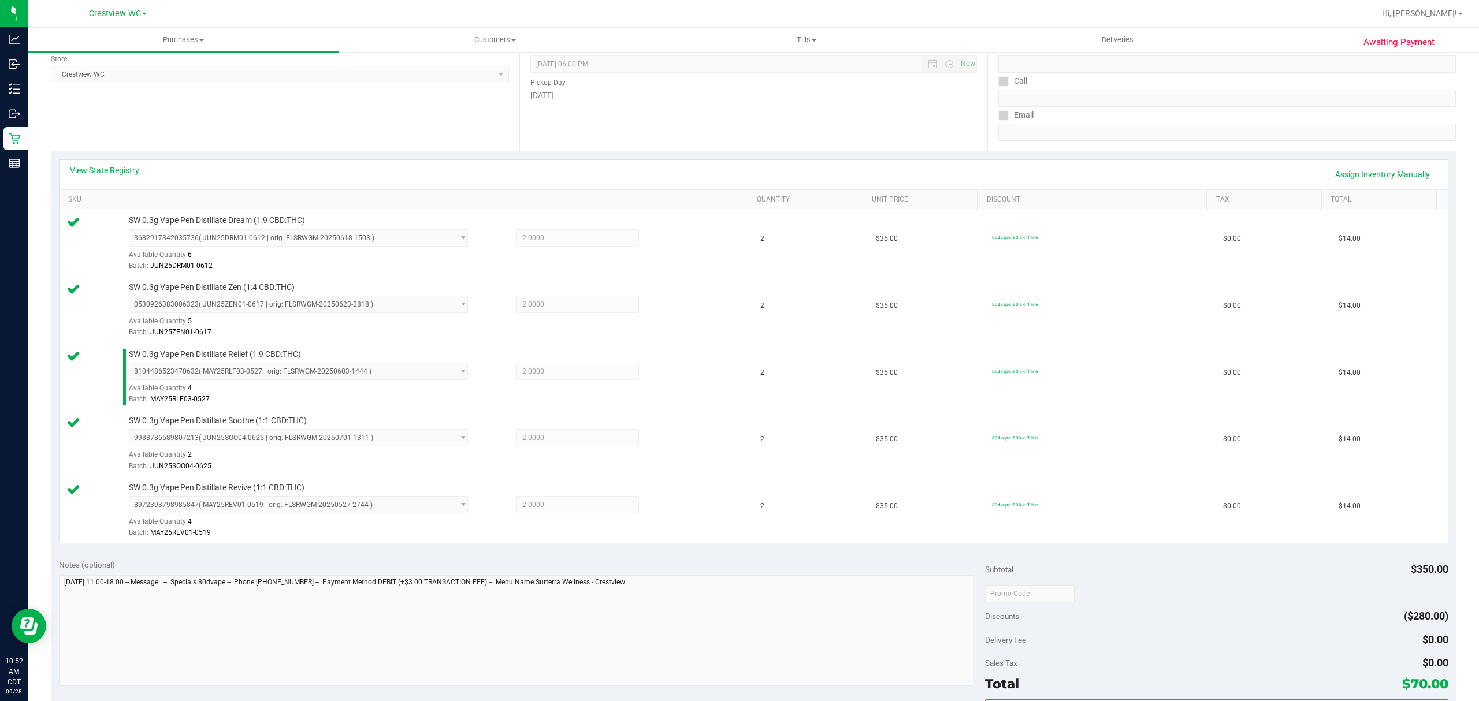
scroll to position [462, 0]
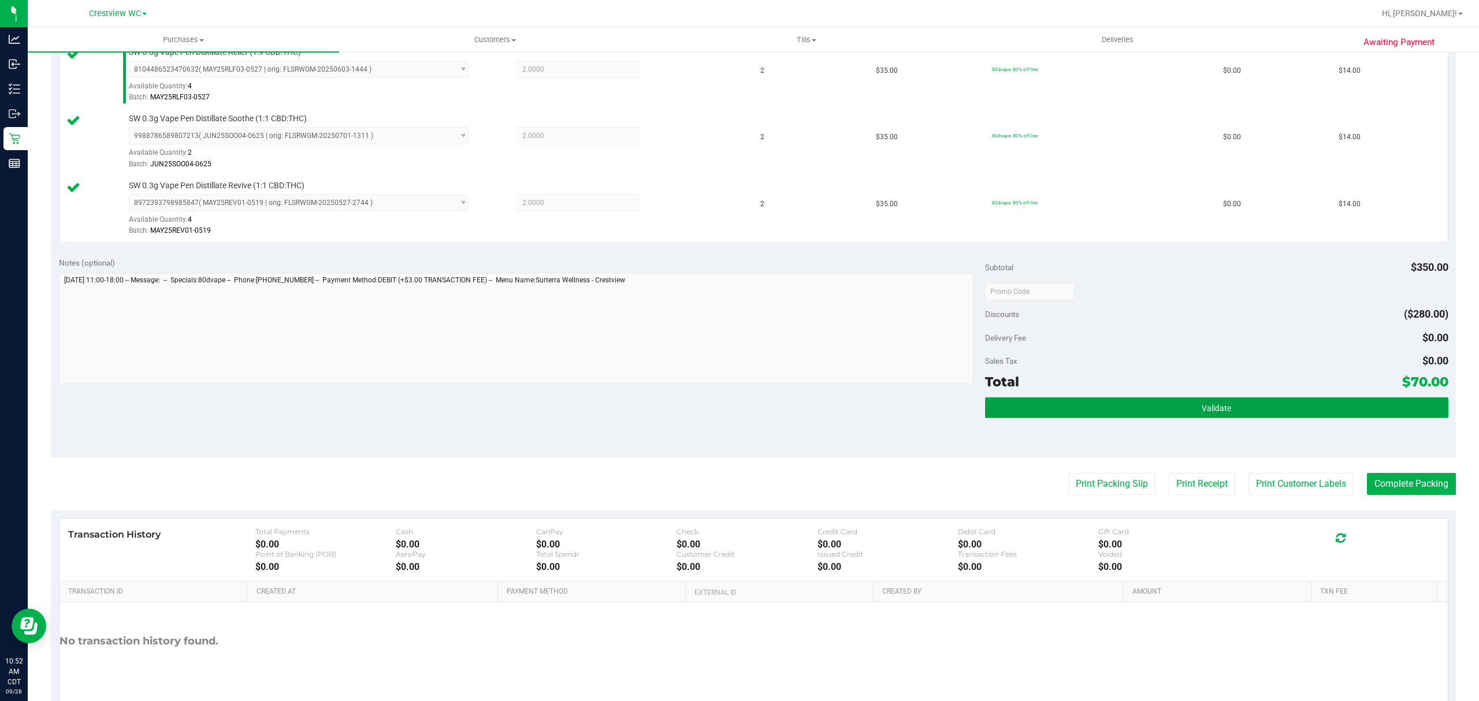
click at [1215, 410] on span "Validate" at bounding box center [1216, 408] width 29 height 9
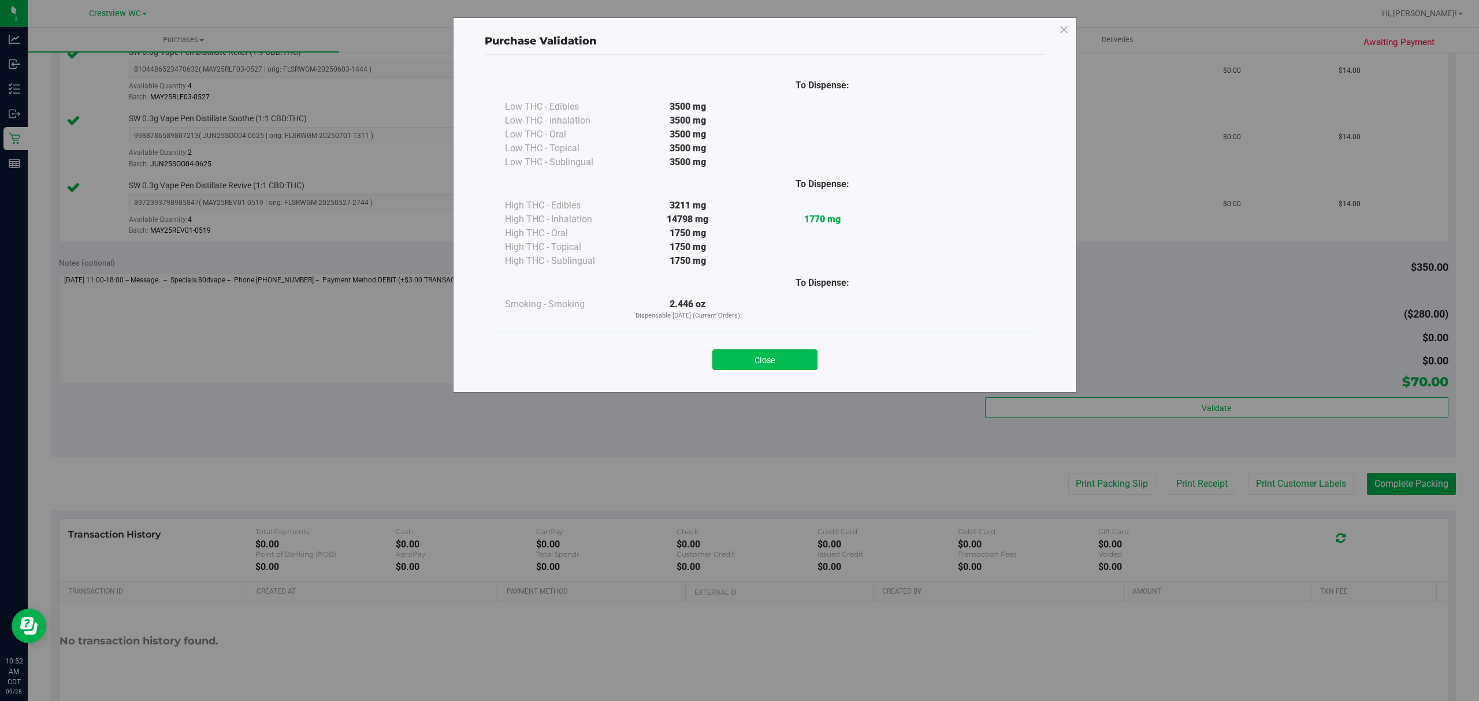
click at [752, 354] on button "Close" at bounding box center [764, 359] width 105 height 21
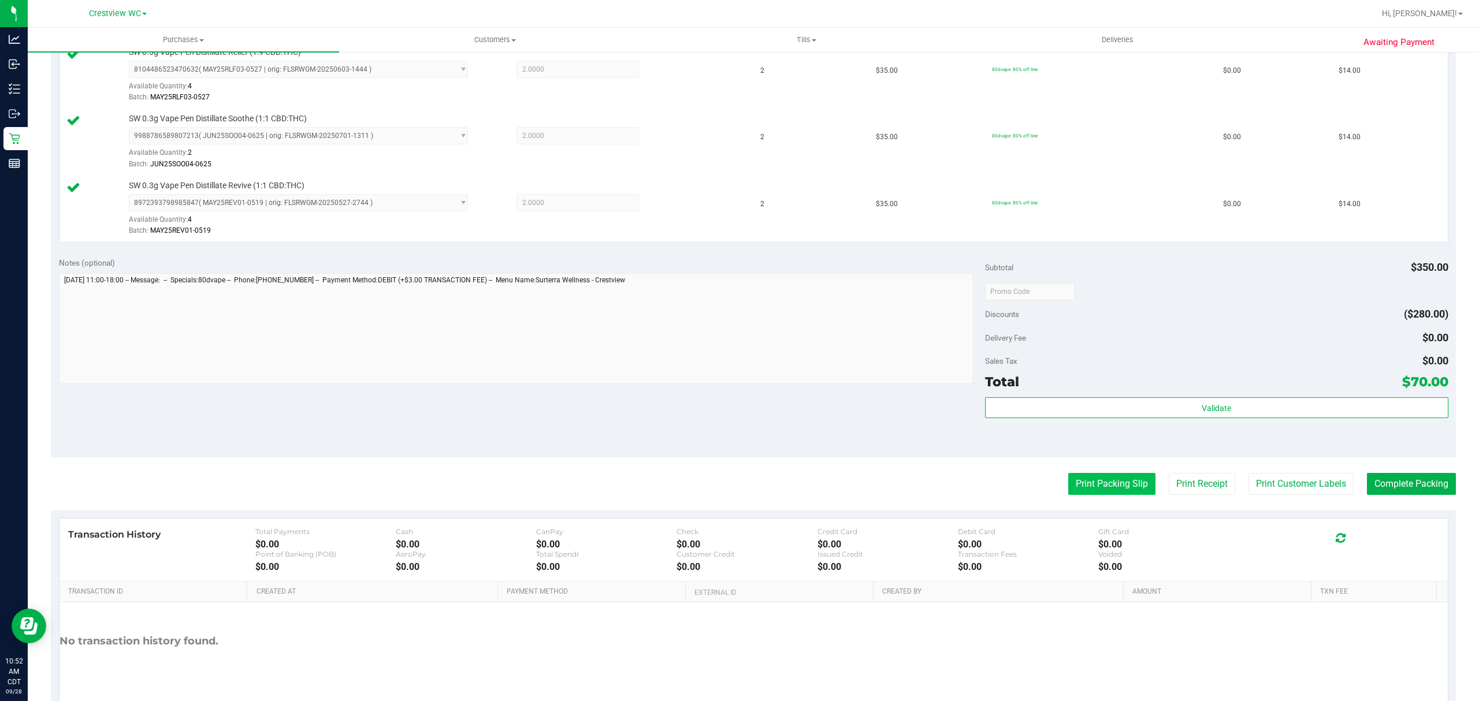
click at [1117, 488] on button "Print Packing Slip" at bounding box center [1111, 484] width 87 height 22
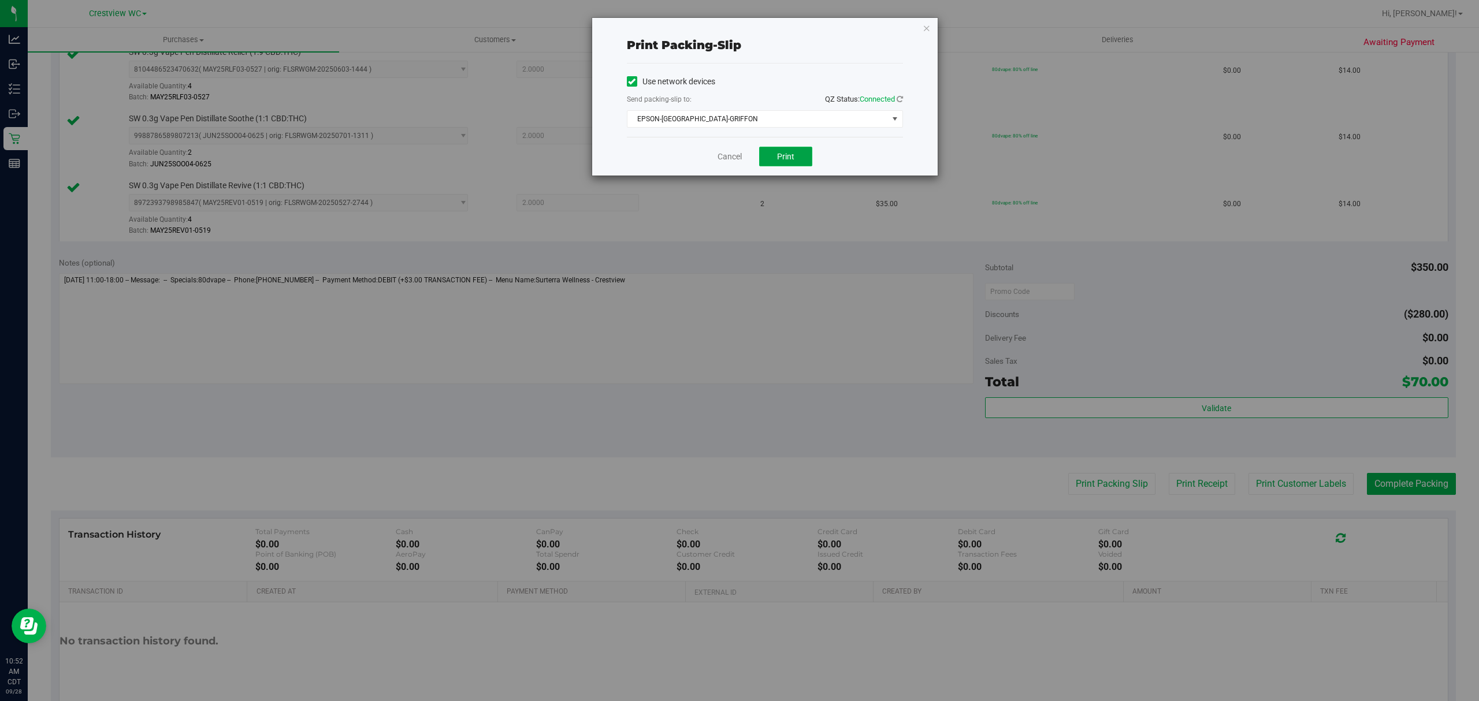
click at [771, 151] on button "Print" at bounding box center [785, 157] width 53 height 20
drag, startPoint x: 731, startPoint y: 153, endPoint x: 738, endPoint y: 158, distance: 9.0
click at [731, 153] on link "Cancel" at bounding box center [729, 157] width 24 height 12
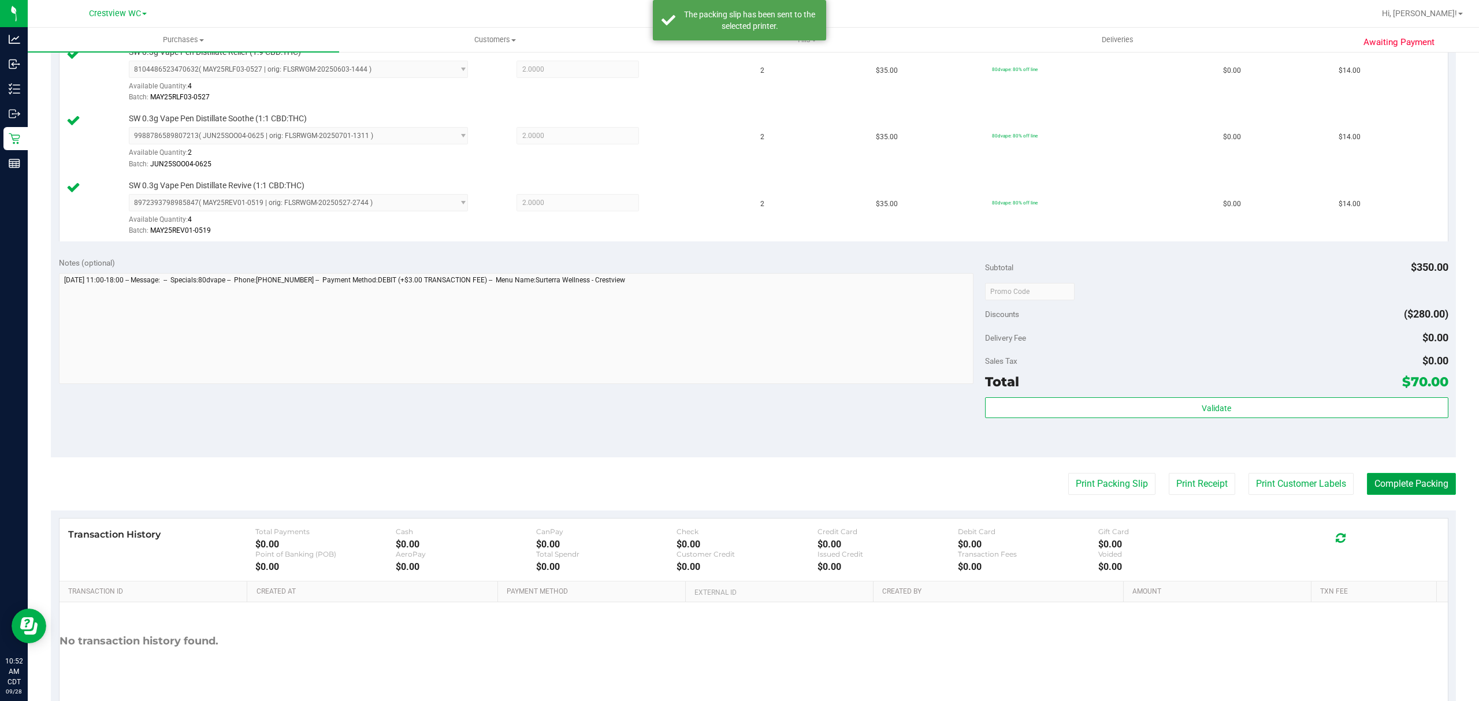
click at [1394, 488] on button "Complete Packing" at bounding box center [1411, 484] width 89 height 22
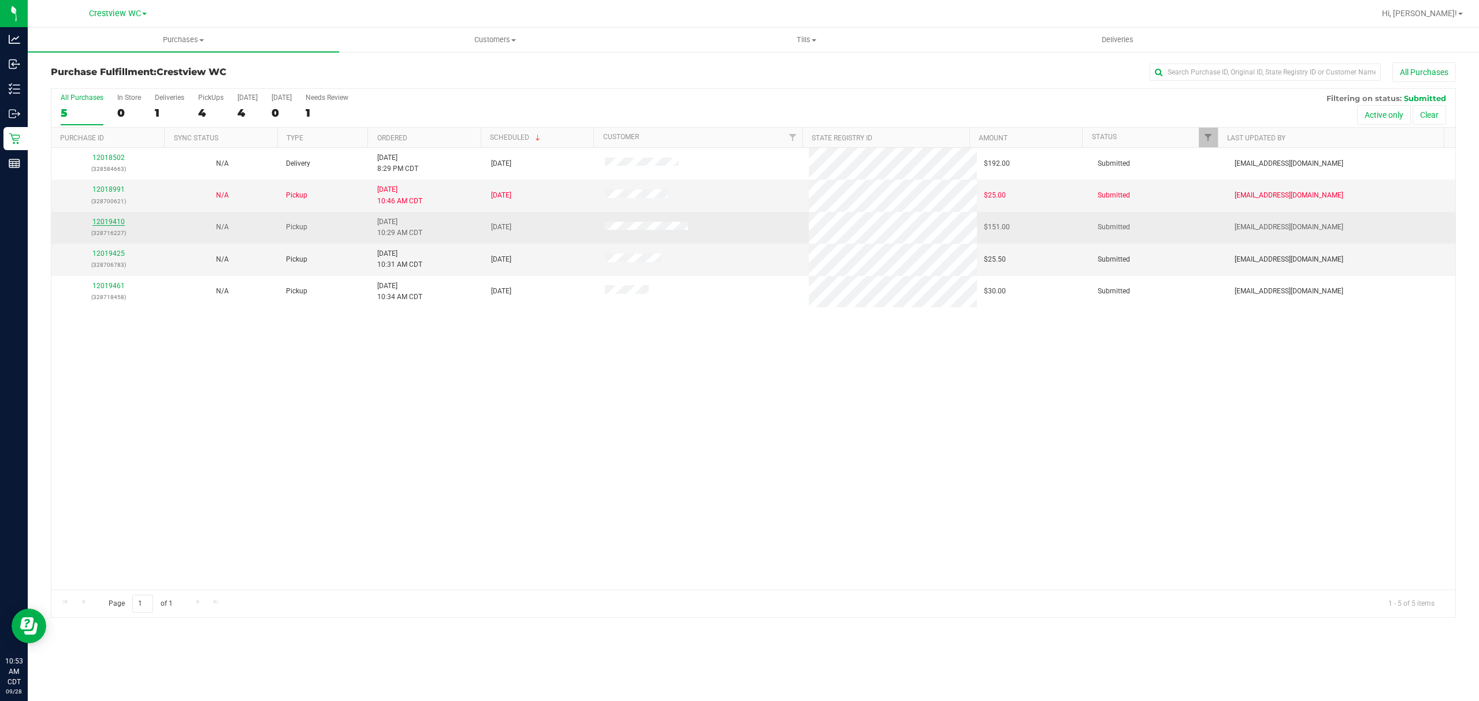
click at [113, 225] on link "12019410" at bounding box center [108, 222] width 32 height 8
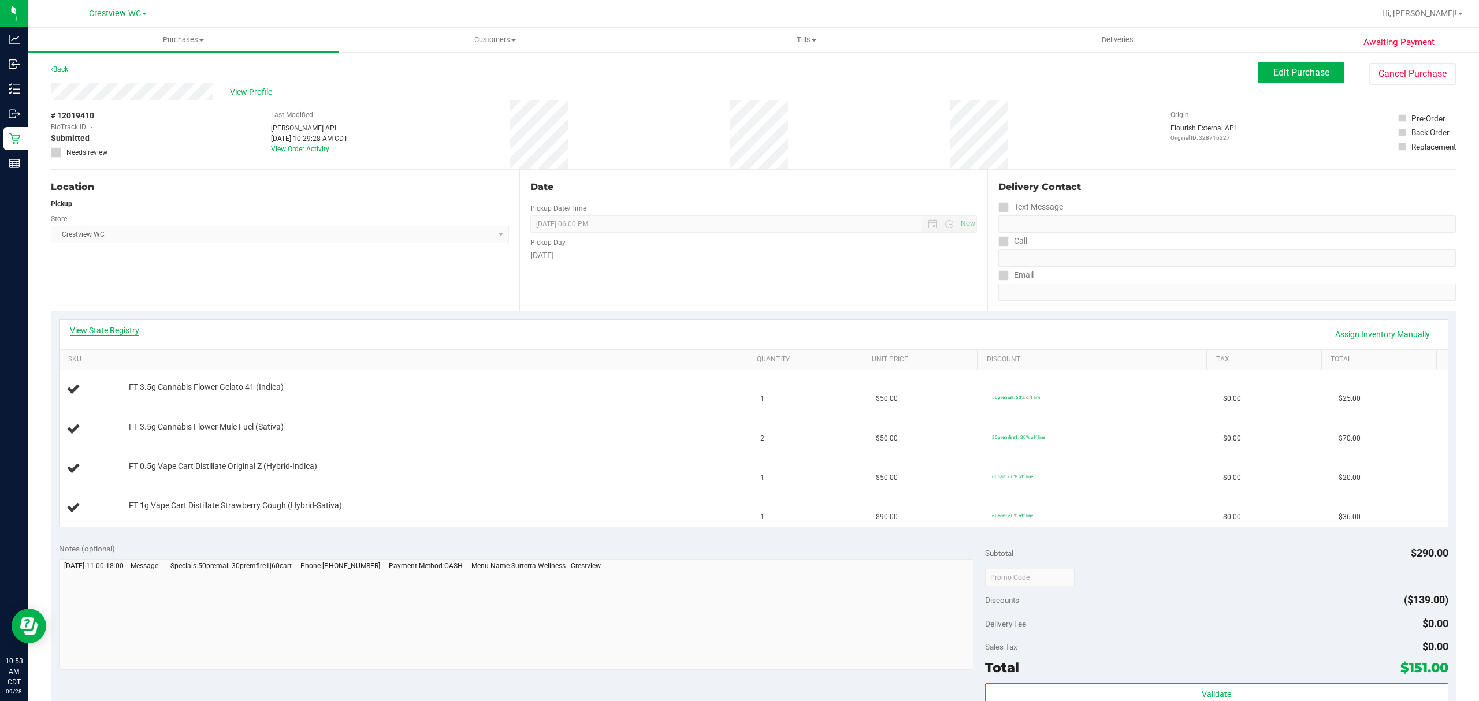
click at [125, 331] on link "View State Registry" at bounding box center [104, 331] width 69 height 12
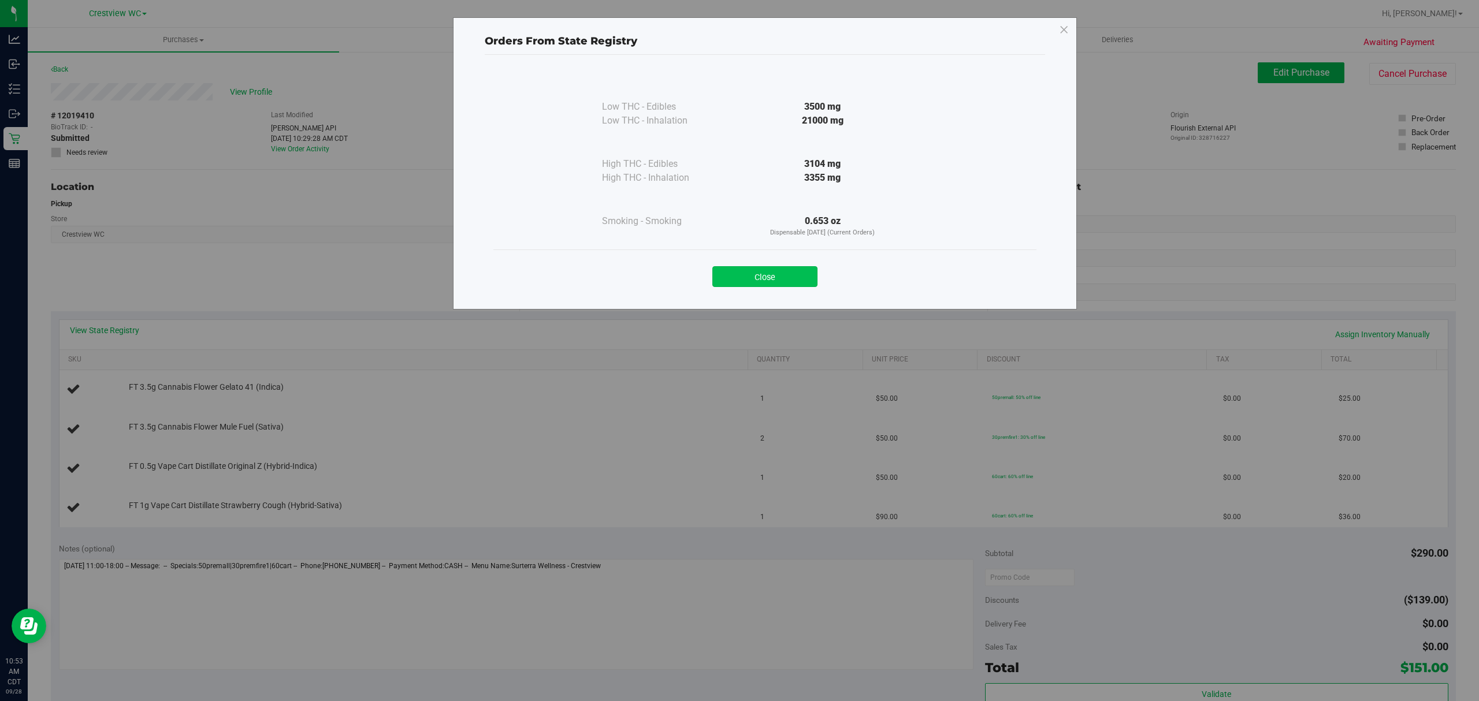
click at [741, 274] on button "Close" at bounding box center [764, 276] width 105 height 21
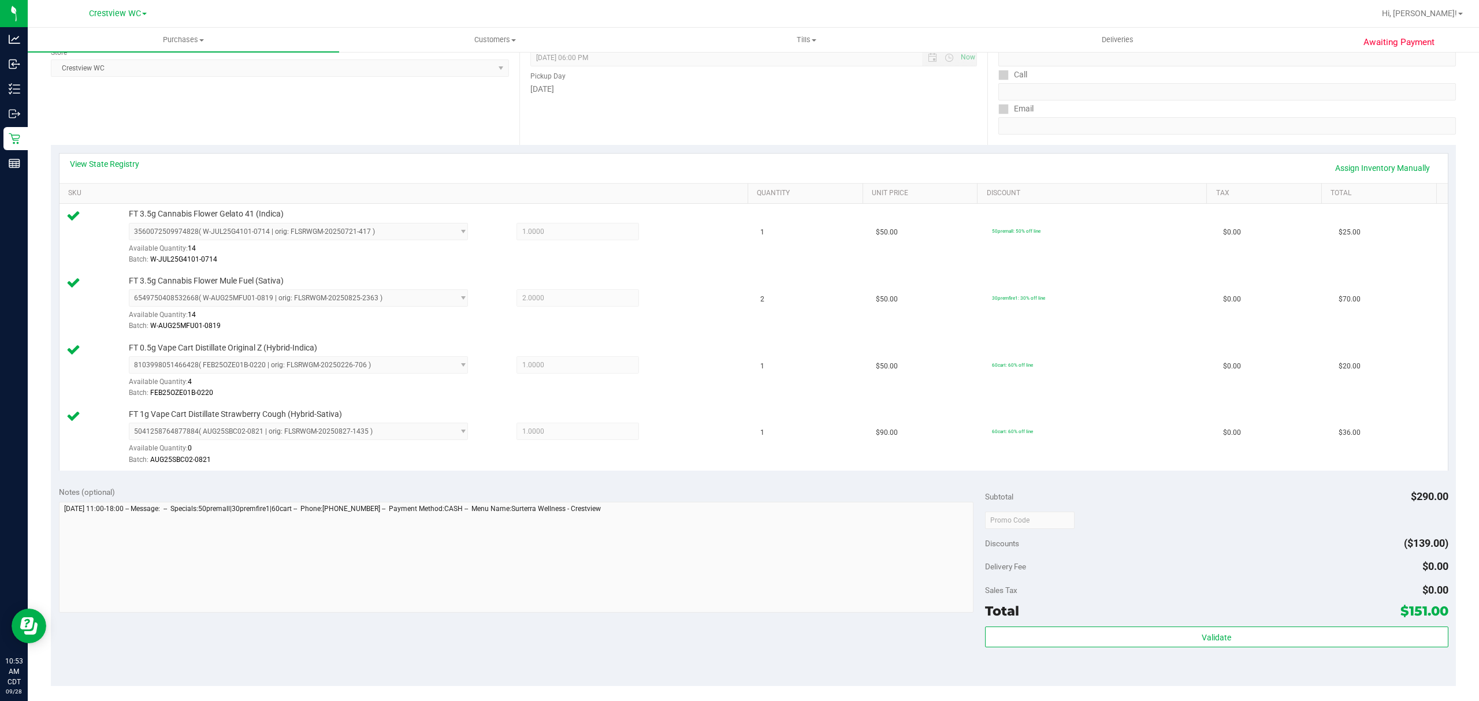
scroll to position [385, 0]
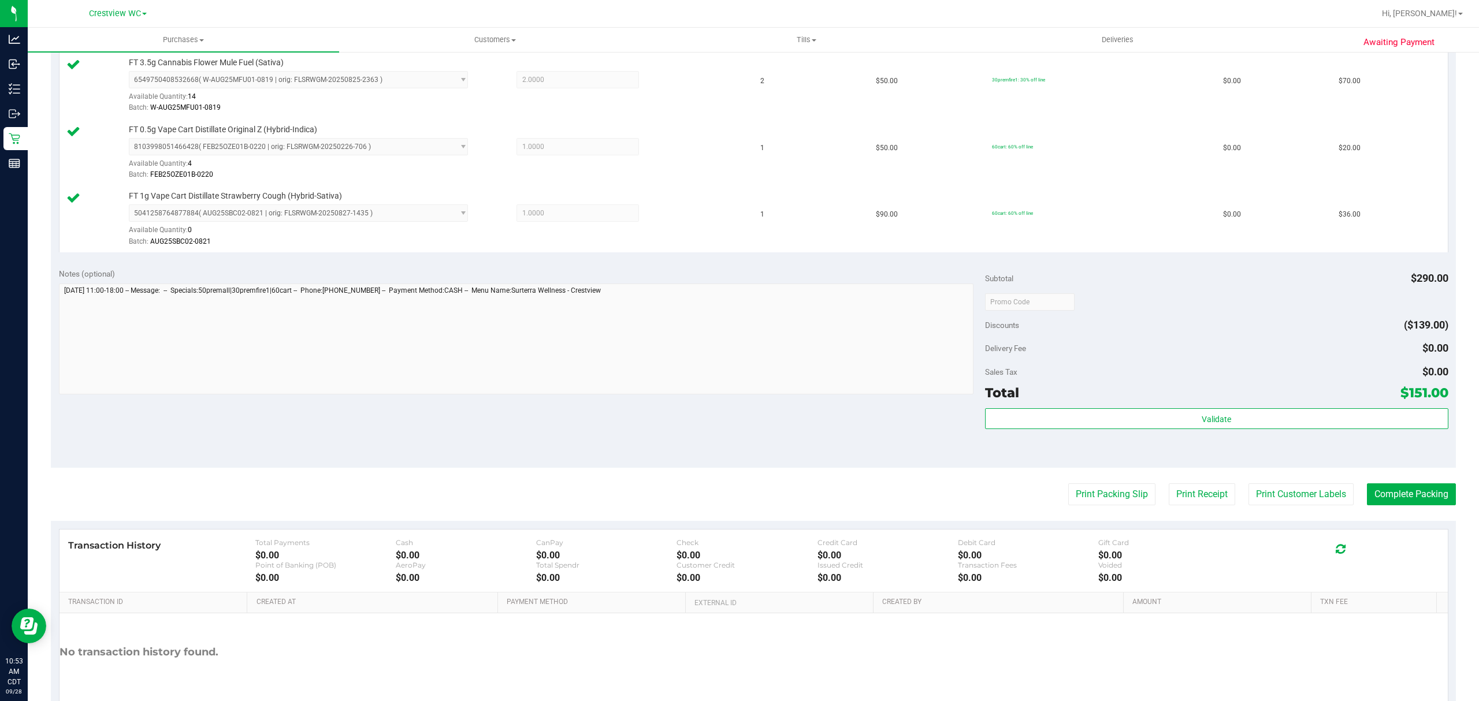
drag, startPoint x: 1156, startPoint y: 442, endPoint x: 1161, endPoint y: 436, distance: 8.7
click at [1158, 440] on div "Validate" at bounding box center [1216, 434] width 463 height 52
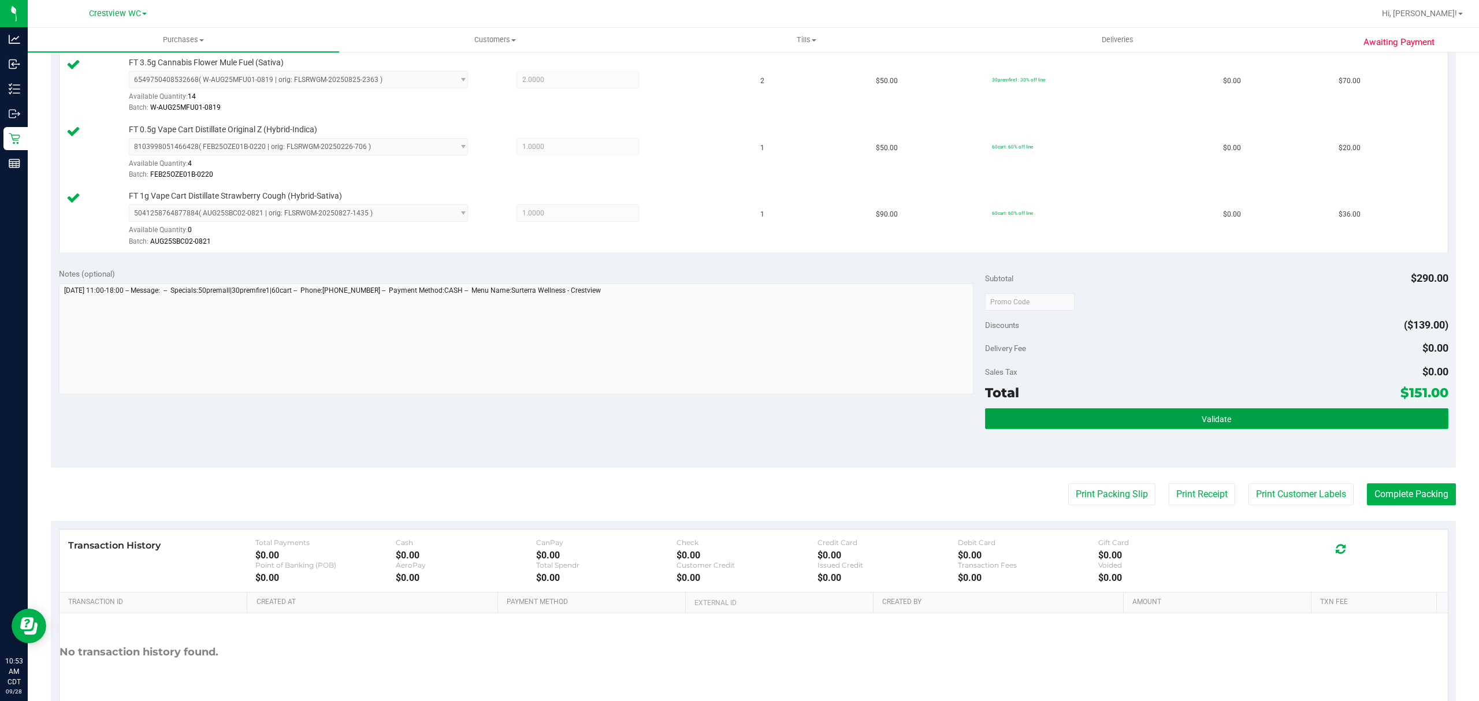
click at [1167, 428] on button "Validate" at bounding box center [1216, 418] width 463 height 21
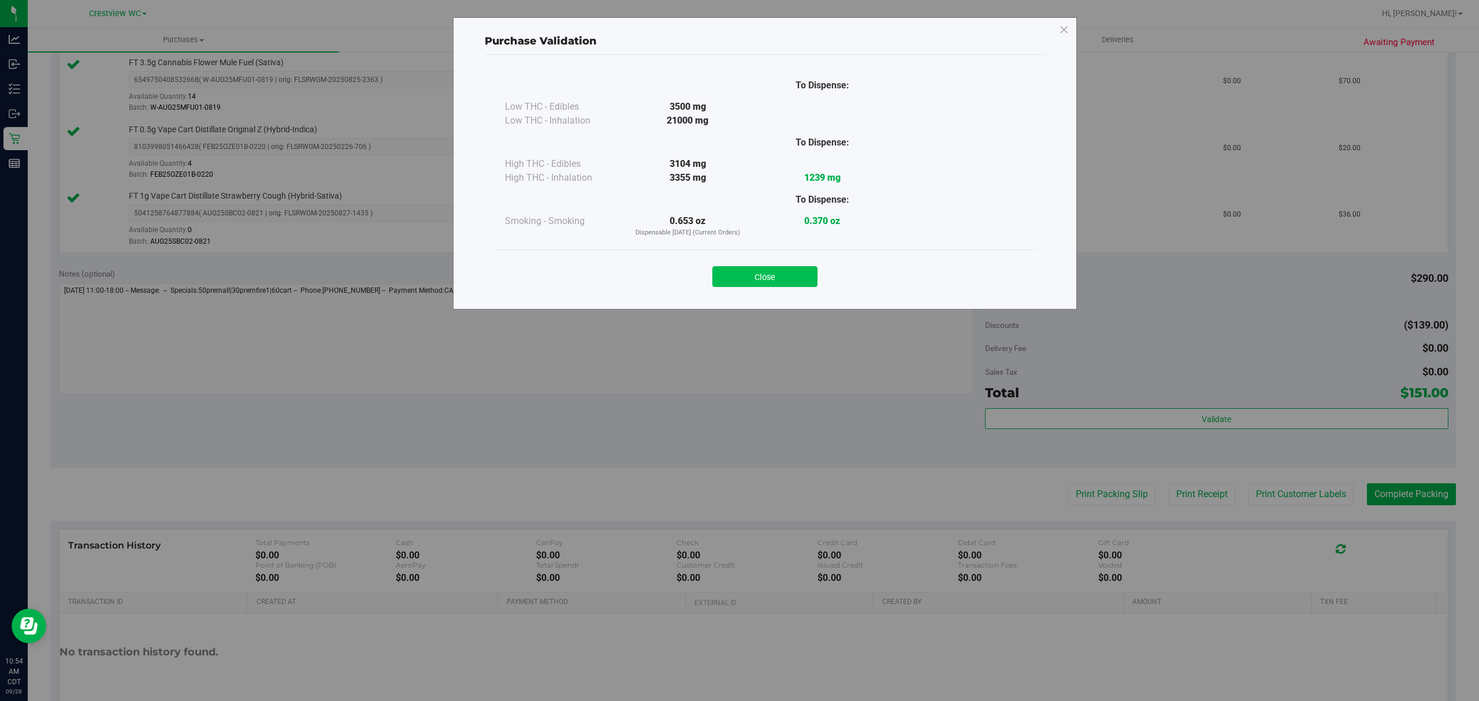
click at [798, 284] on button "Close" at bounding box center [764, 276] width 105 height 21
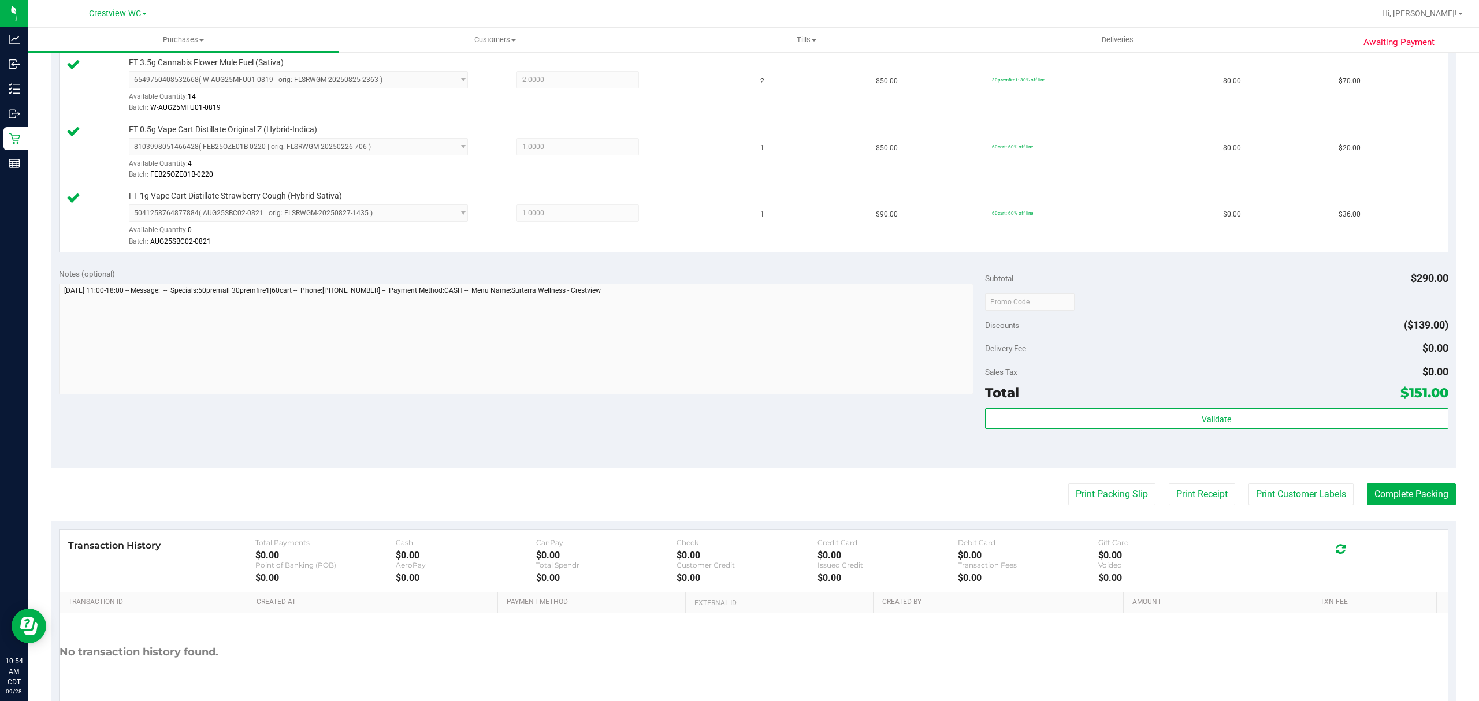
click at [1131, 512] on purchase-details "Back Edit Purchase Cancel Purchase View Profile # 12019410 BioTrack ID: - Submi…" at bounding box center [753, 207] width 1405 height 1059
click at [1130, 505] on button "Print Packing Slip" at bounding box center [1111, 494] width 87 height 22
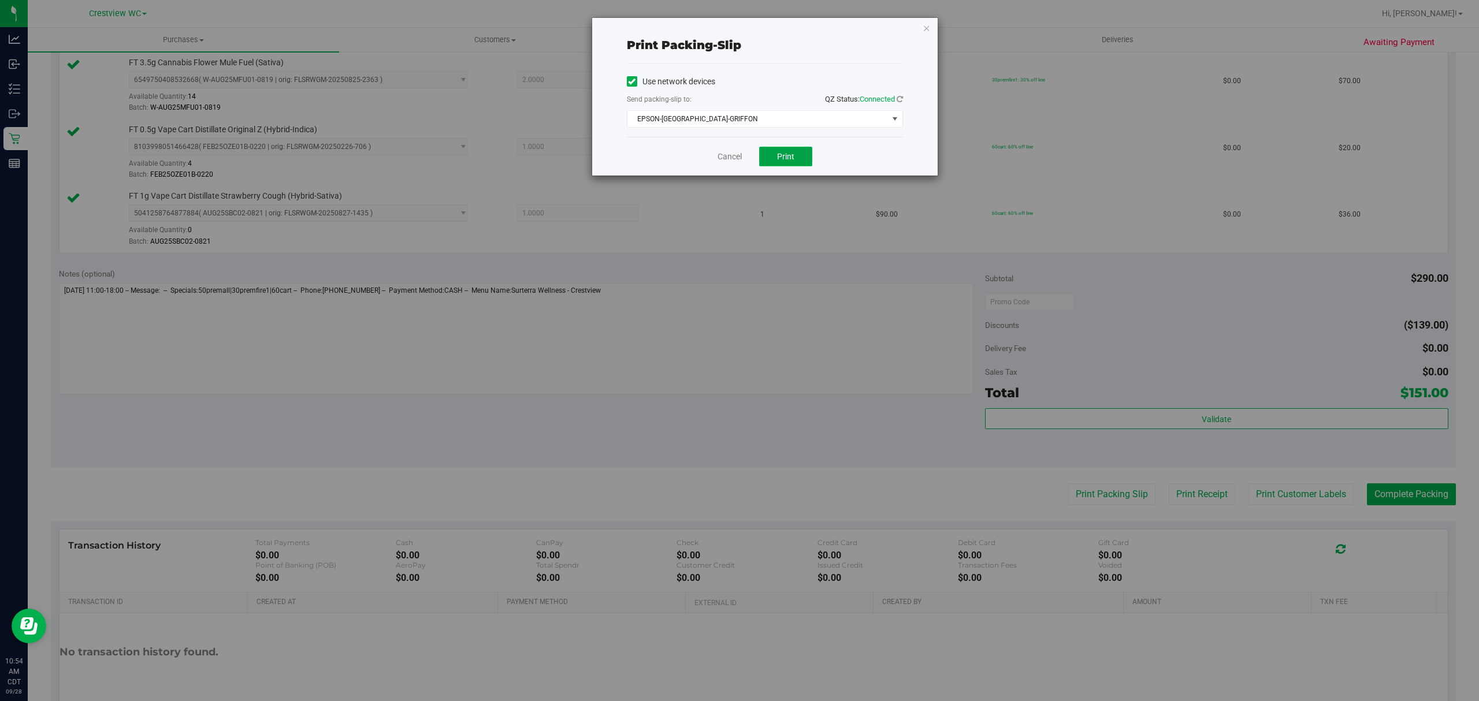
click at [784, 166] on button "Print" at bounding box center [785, 157] width 53 height 20
click at [732, 154] on link "Cancel" at bounding box center [729, 157] width 24 height 12
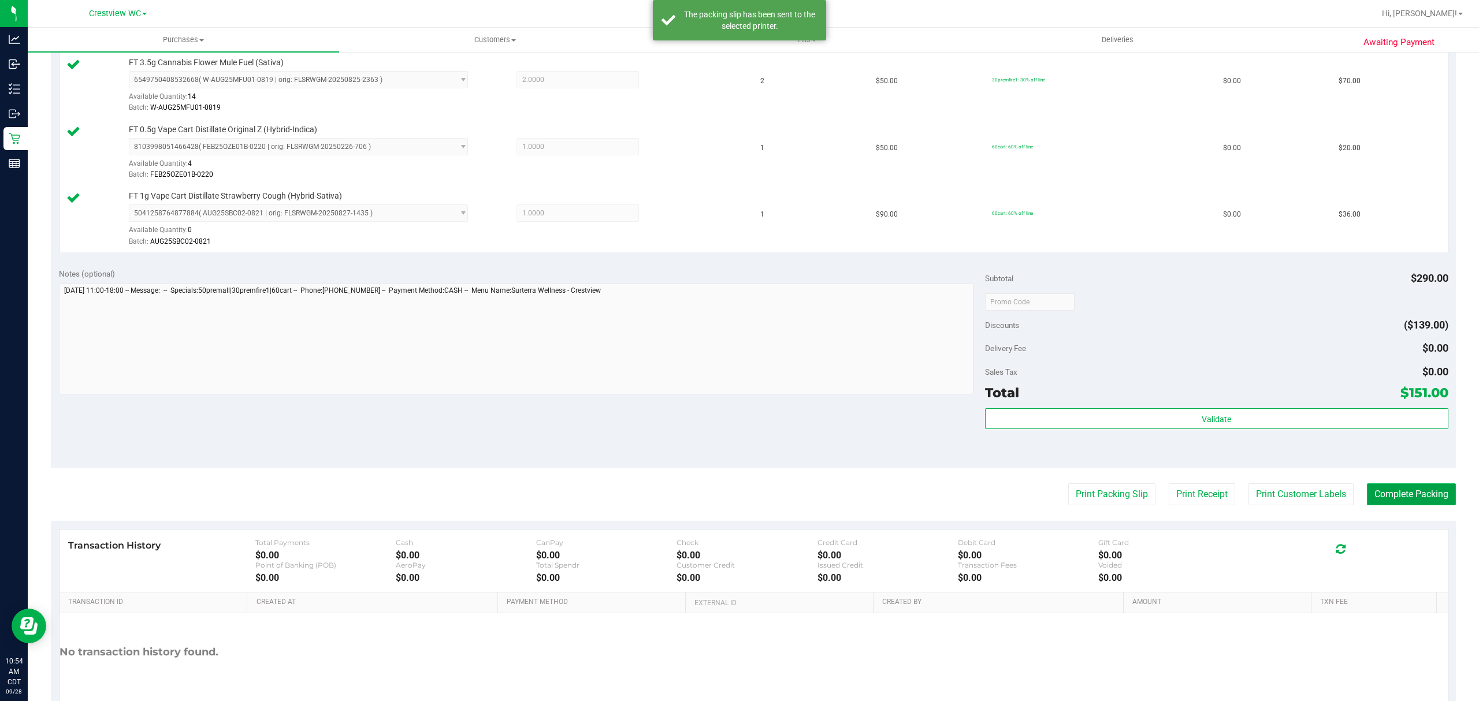
click at [1411, 501] on button "Complete Packing" at bounding box center [1411, 494] width 89 height 22
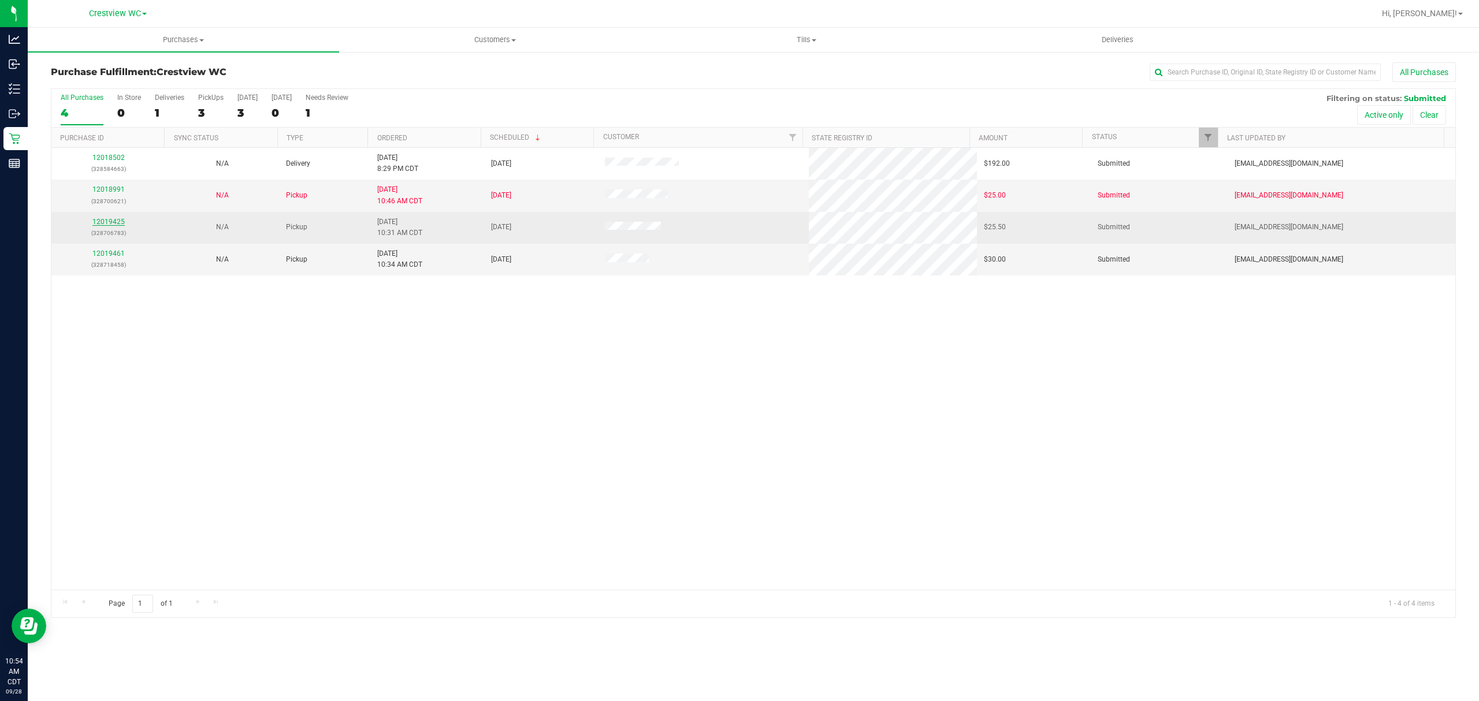
click at [109, 221] on link "12019425" at bounding box center [108, 222] width 32 height 8
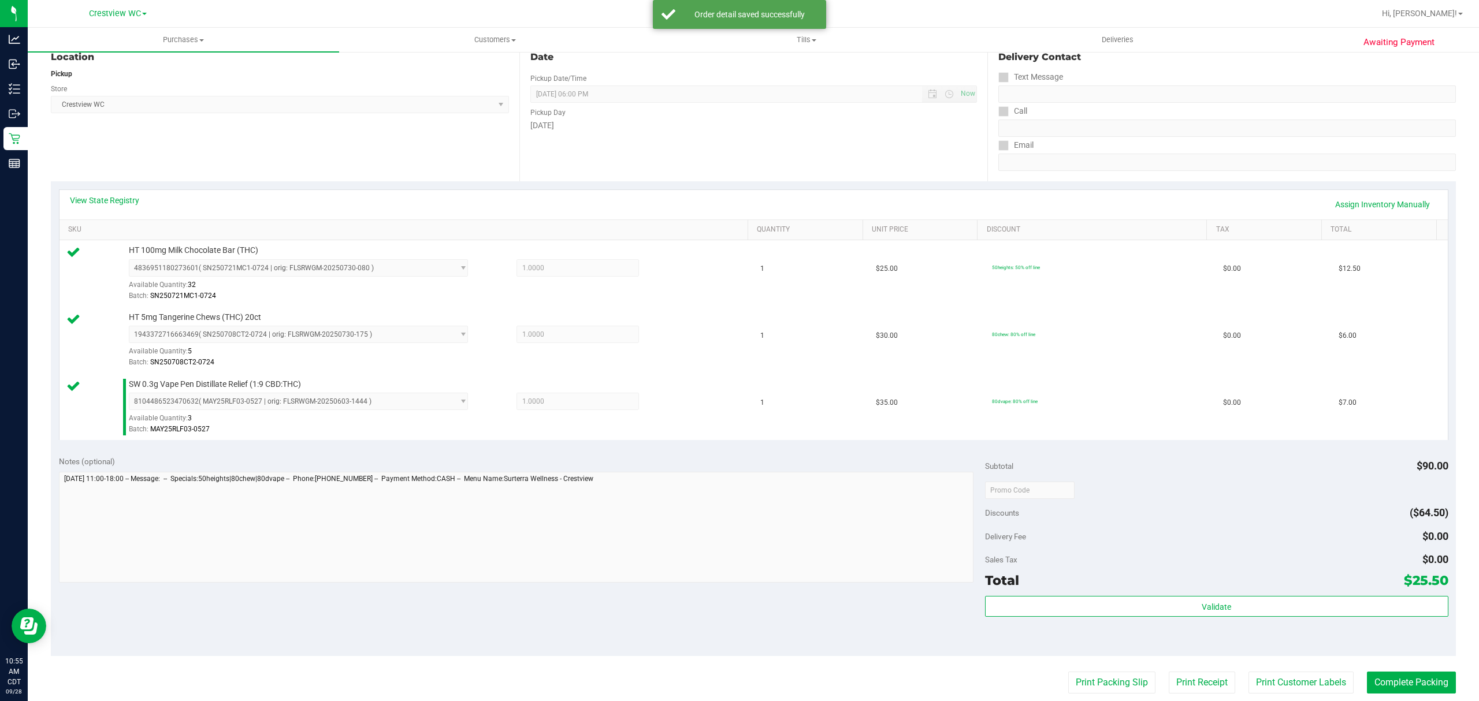
scroll to position [308, 0]
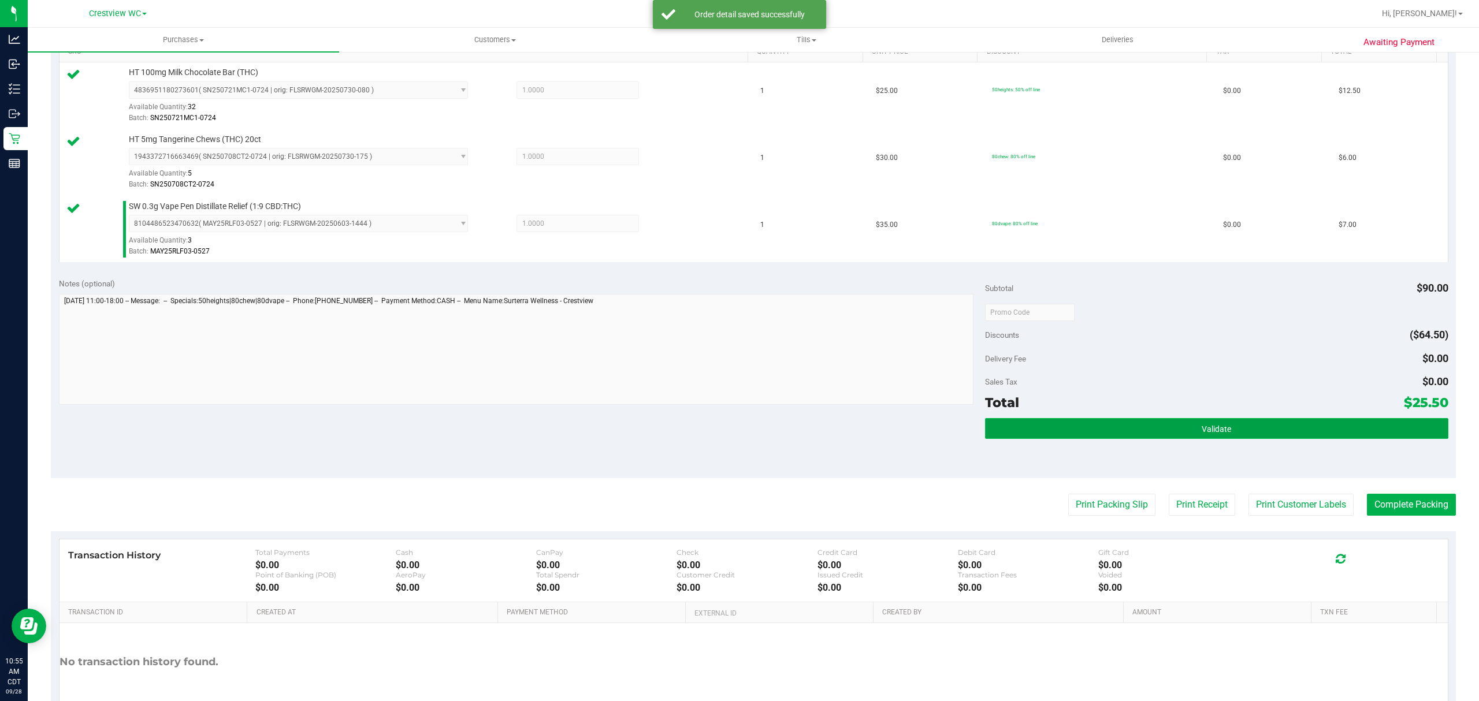
click at [1113, 429] on button "Validate" at bounding box center [1216, 428] width 463 height 21
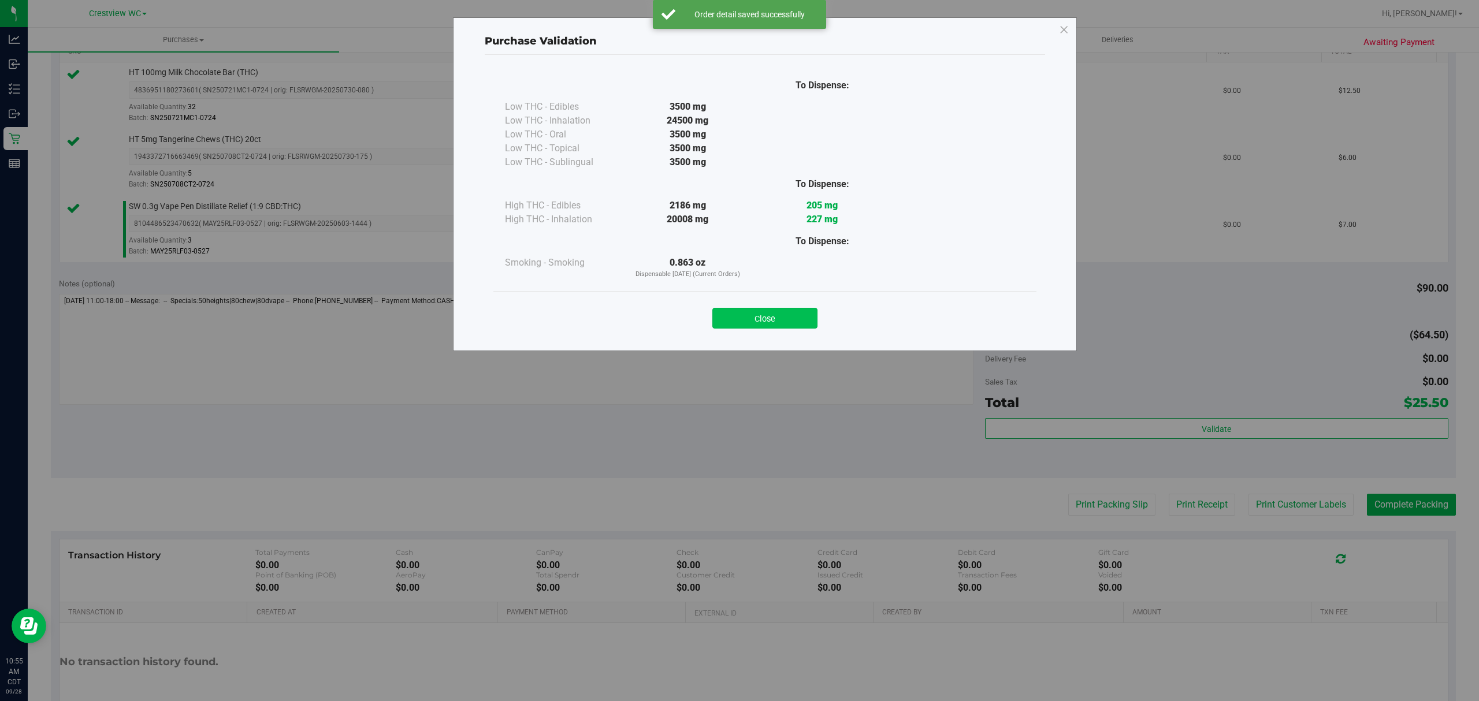
click at [778, 312] on button "Close" at bounding box center [764, 318] width 105 height 21
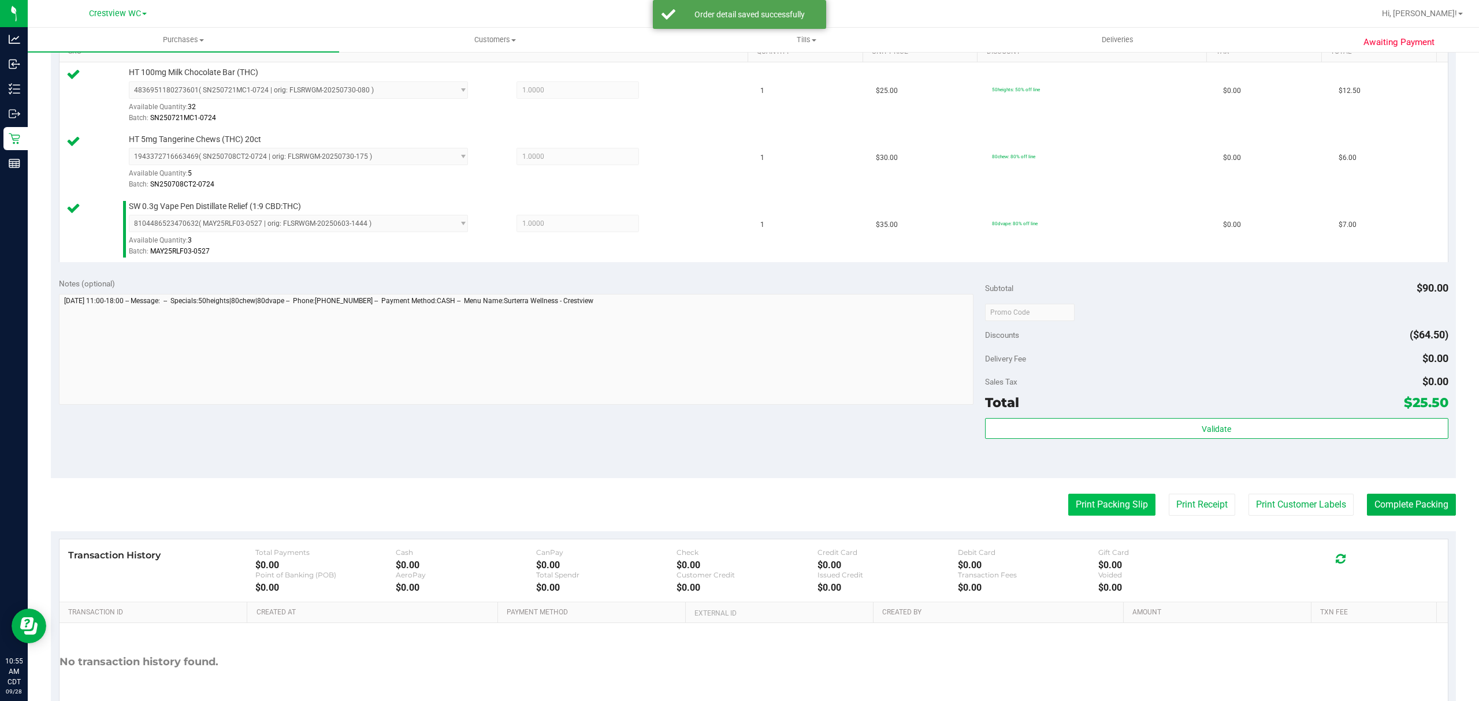
click at [1101, 509] on button "Print Packing Slip" at bounding box center [1111, 505] width 87 height 22
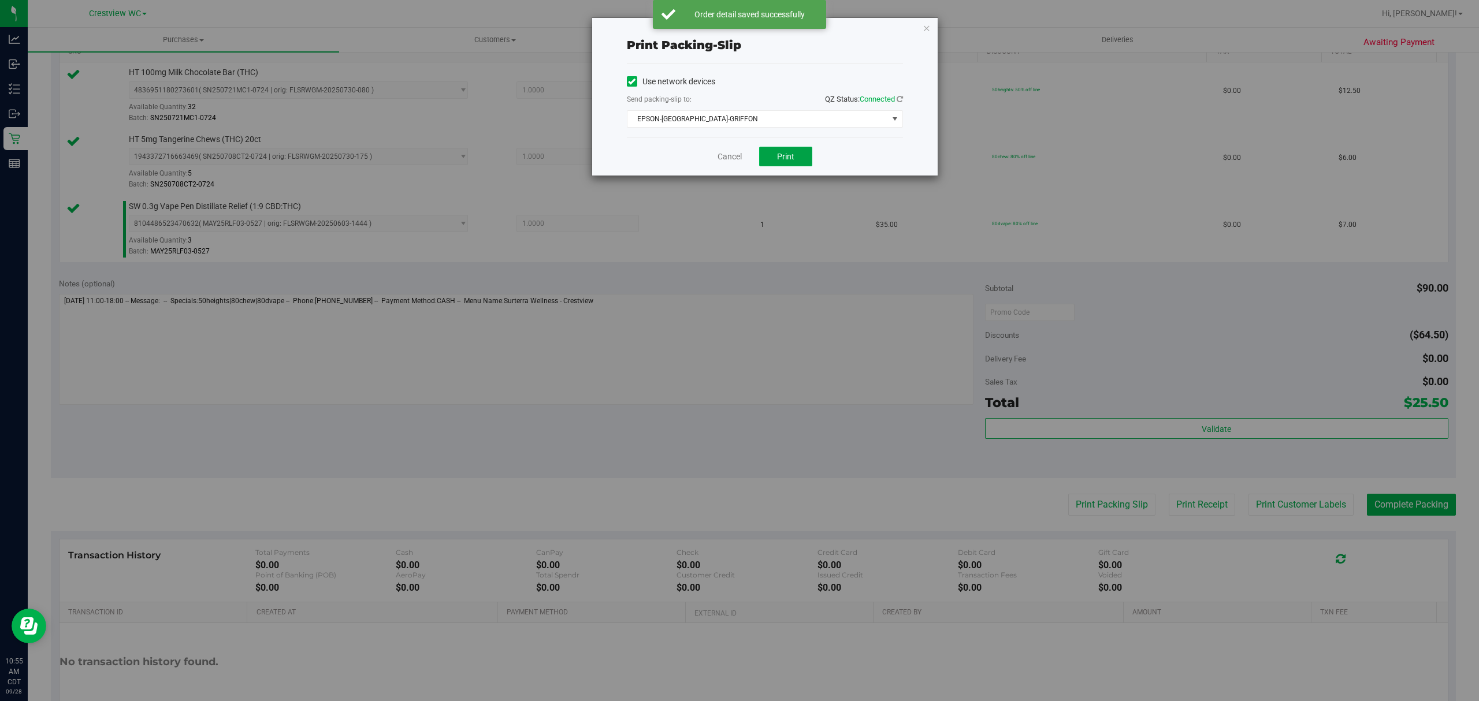
click at [795, 157] on button "Print" at bounding box center [785, 157] width 53 height 20
click at [730, 155] on link "Cancel" at bounding box center [729, 157] width 24 height 12
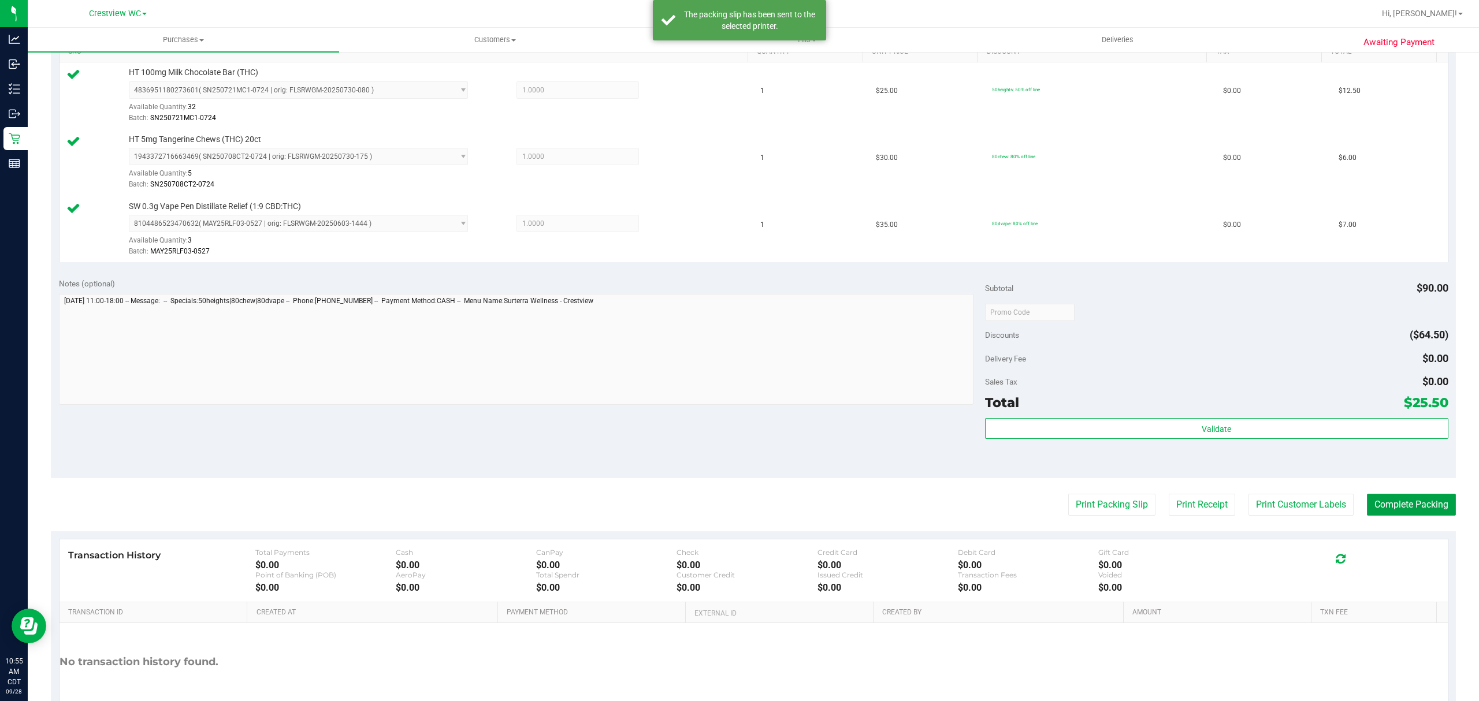
click at [1409, 505] on button "Complete Packing" at bounding box center [1411, 505] width 89 height 22
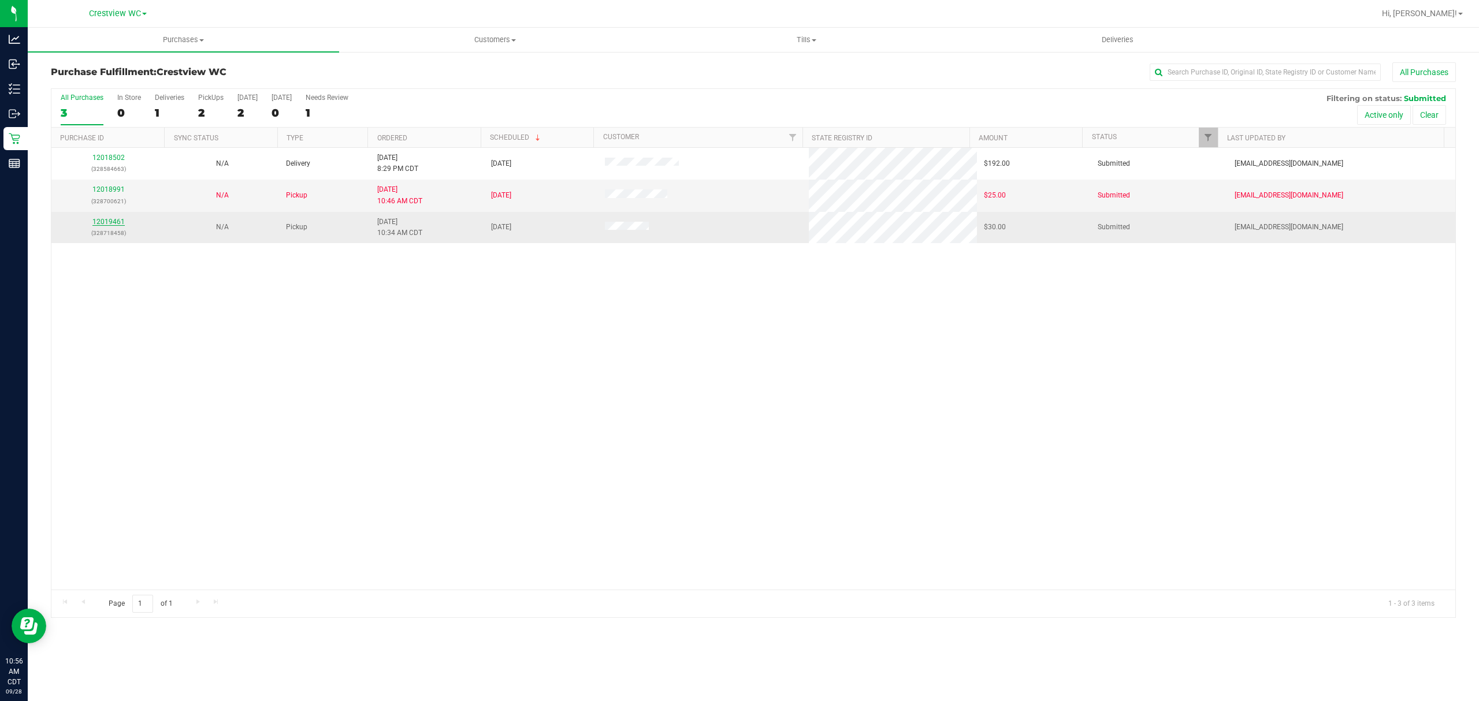
click at [122, 223] on link "12019461" at bounding box center [108, 222] width 32 height 8
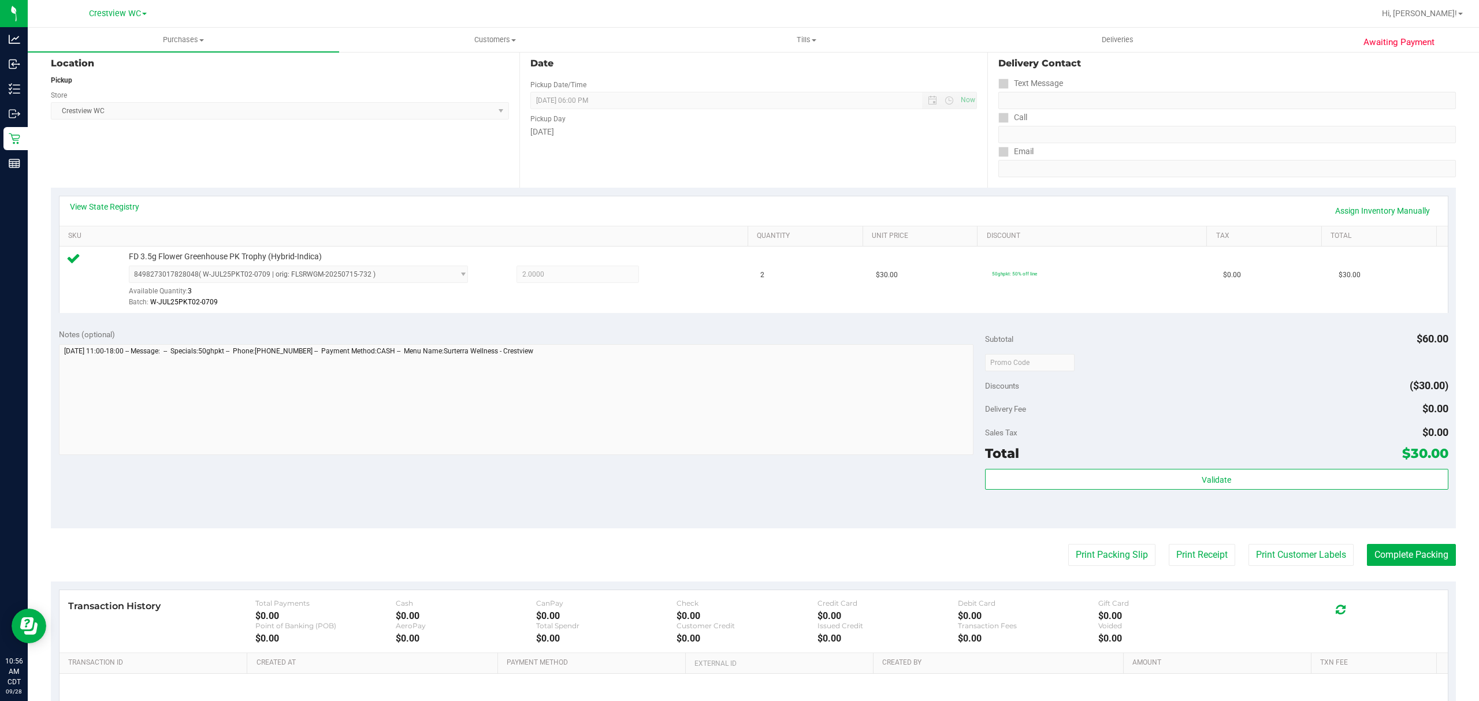
scroll to position [245, 0]
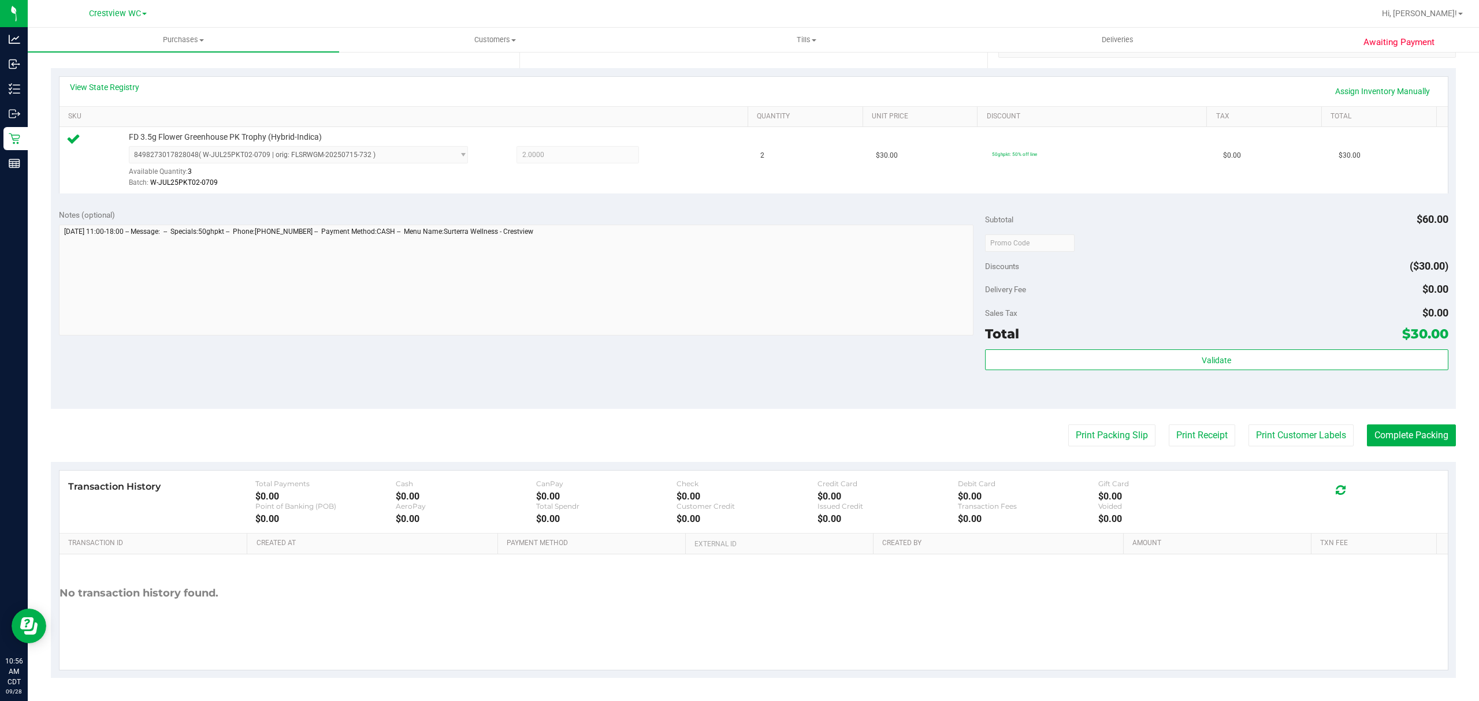
click at [1066, 371] on div "Validate" at bounding box center [1216, 375] width 463 height 52
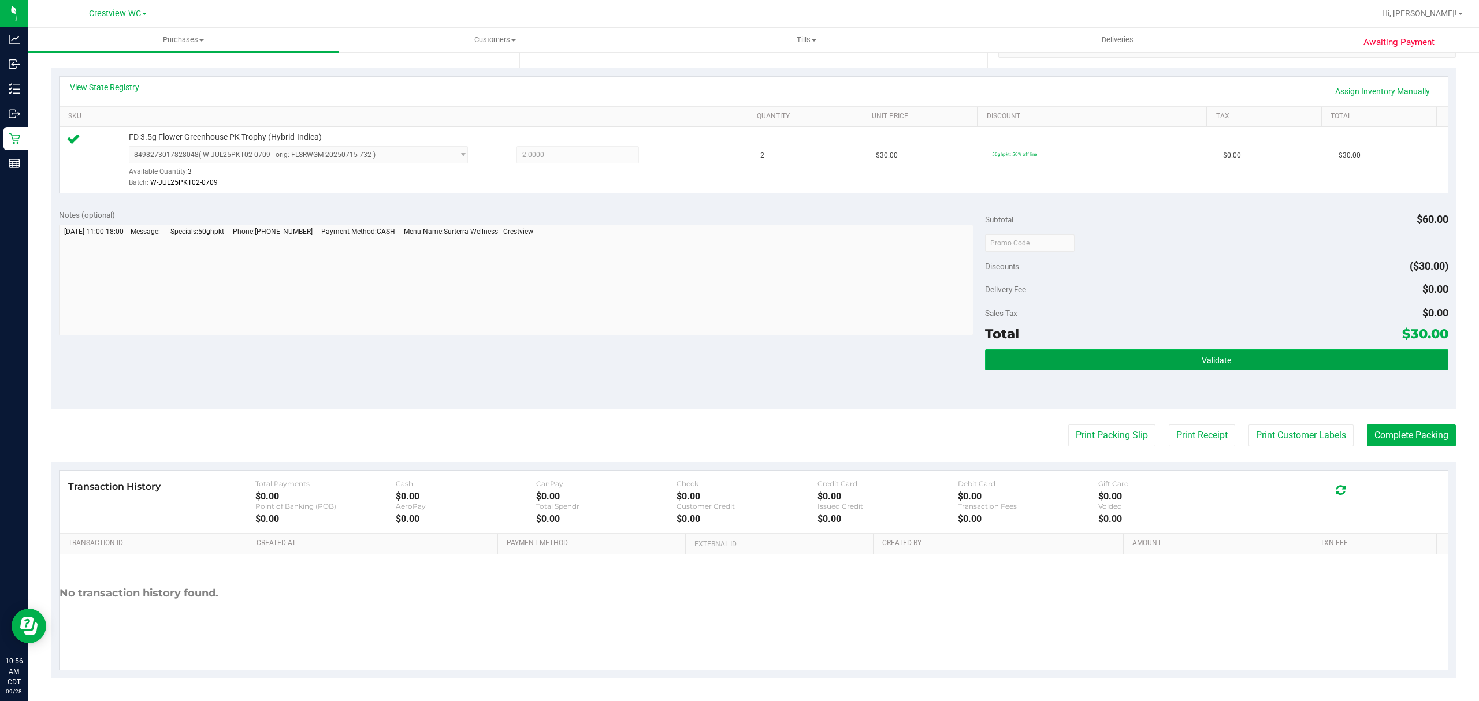
click at [1073, 366] on button "Validate" at bounding box center [1216, 359] width 463 height 21
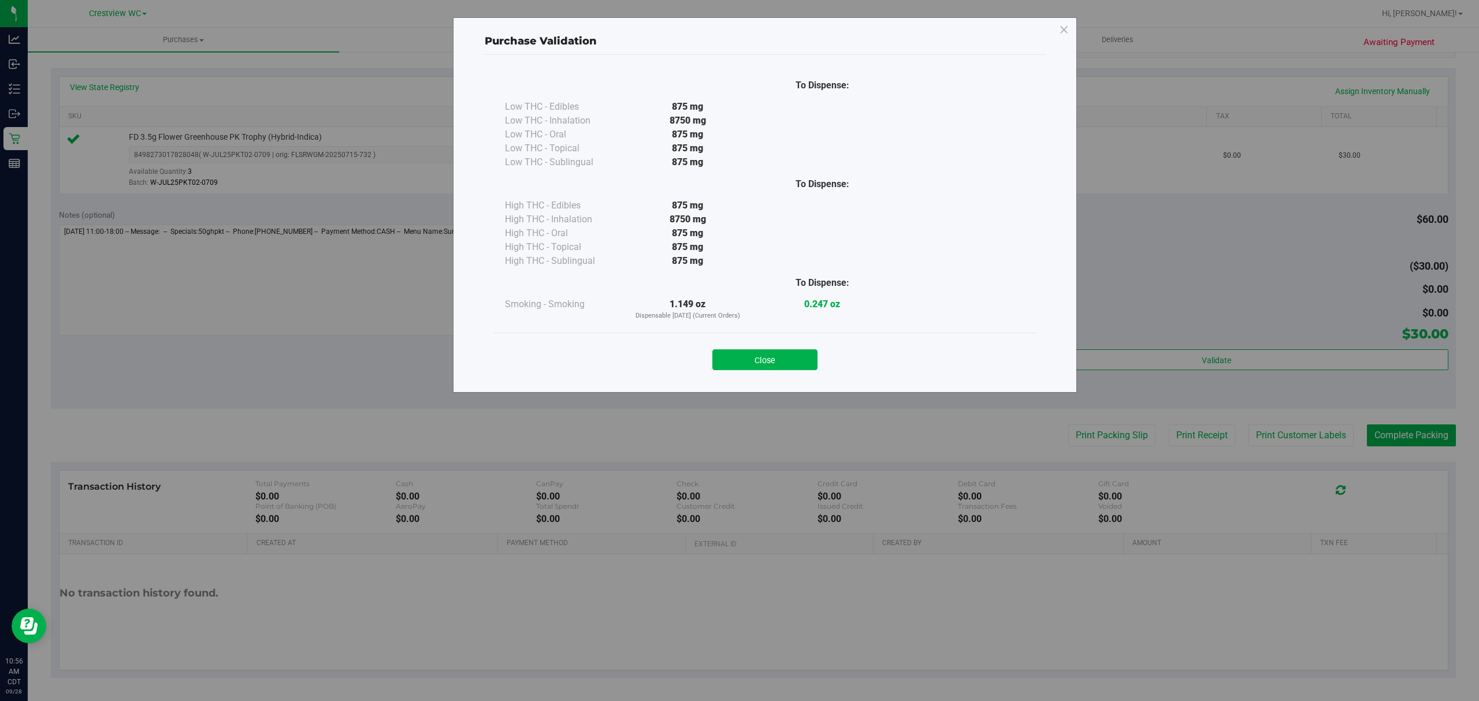
click at [749, 366] on button "Close" at bounding box center [764, 359] width 105 height 21
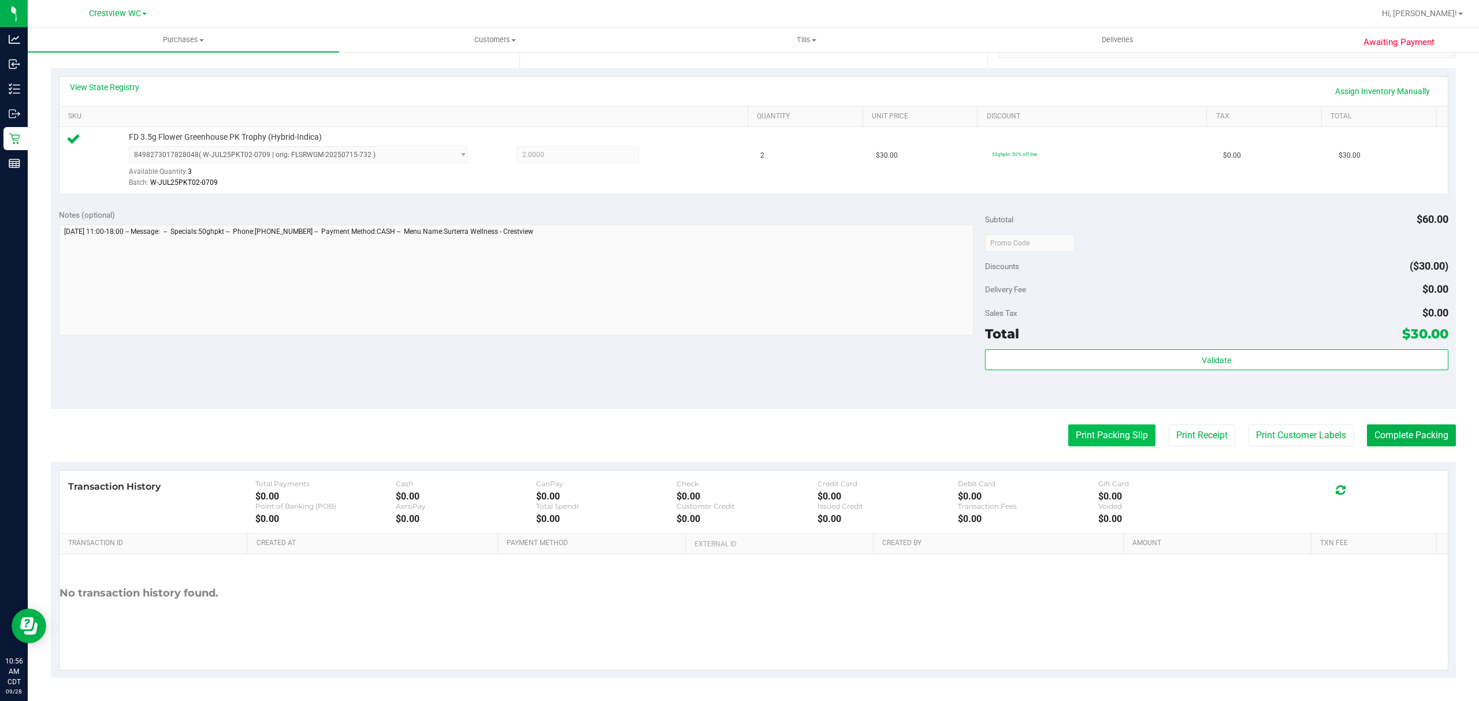
click at [1080, 441] on button "Print Packing Slip" at bounding box center [1111, 436] width 87 height 22
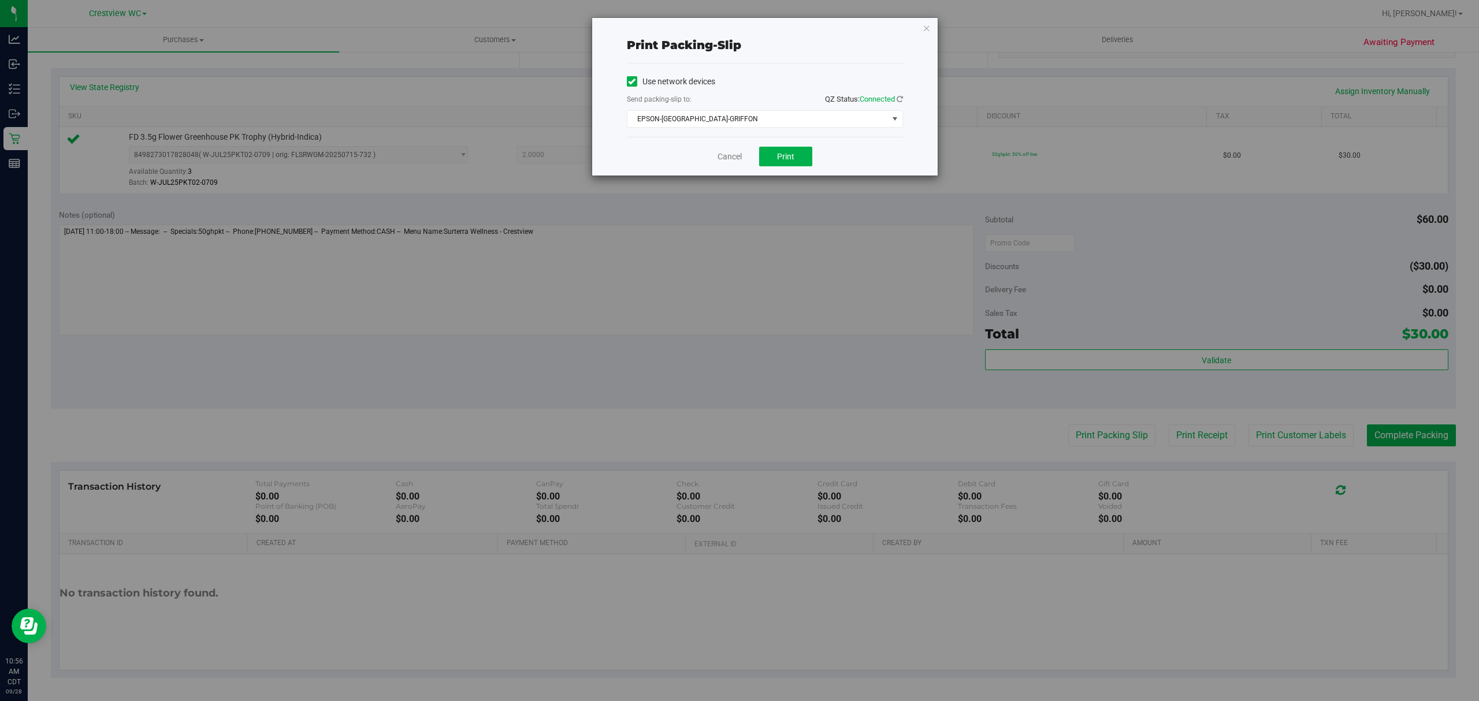
click at [752, 139] on div "Cancel Print" at bounding box center [765, 156] width 276 height 39
click at [784, 155] on span "Print" at bounding box center [785, 156] width 17 height 9
click at [719, 176] on div "Cancel Print" at bounding box center [765, 156] width 276 height 39
click at [735, 160] on link "Cancel" at bounding box center [729, 157] width 24 height 12
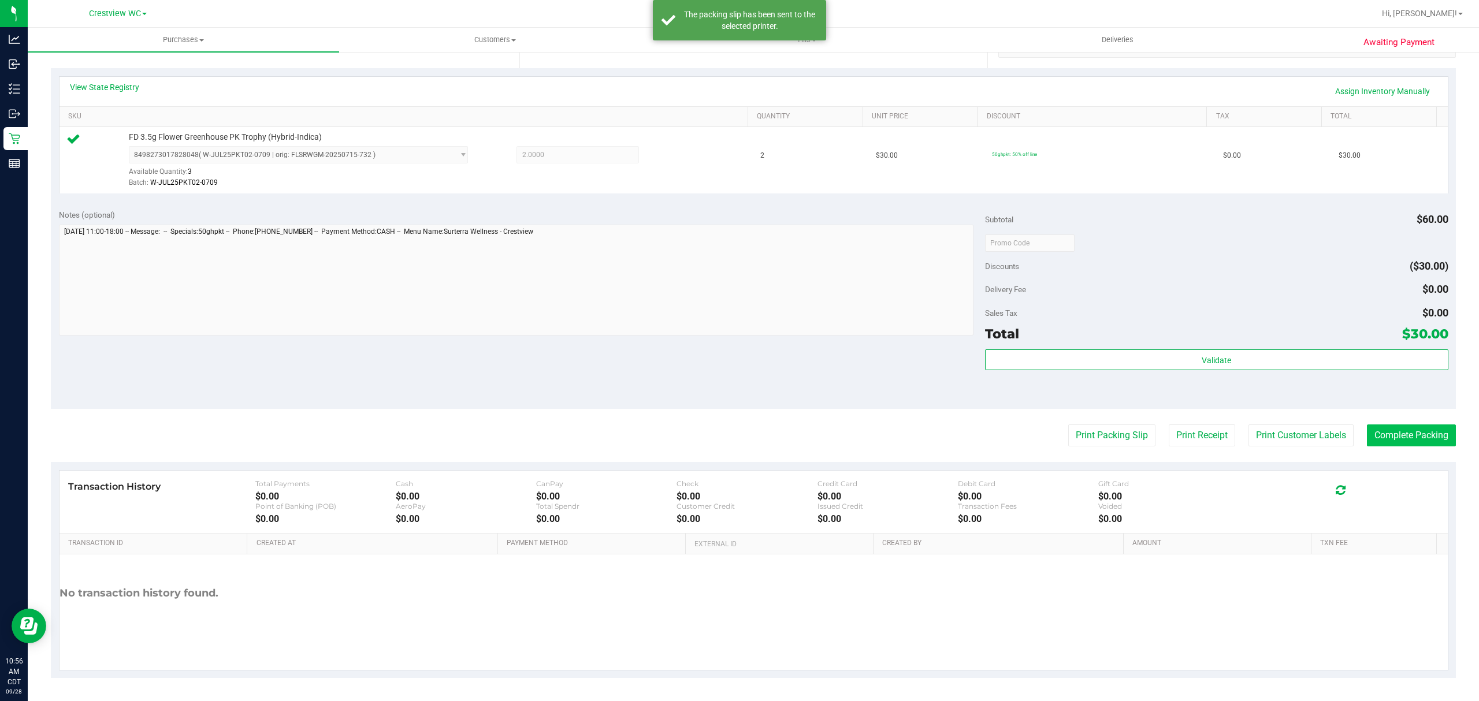
click at [1419, 447] on button "Complete Packing" at bounding box center [1411, 436] width 89 height 22
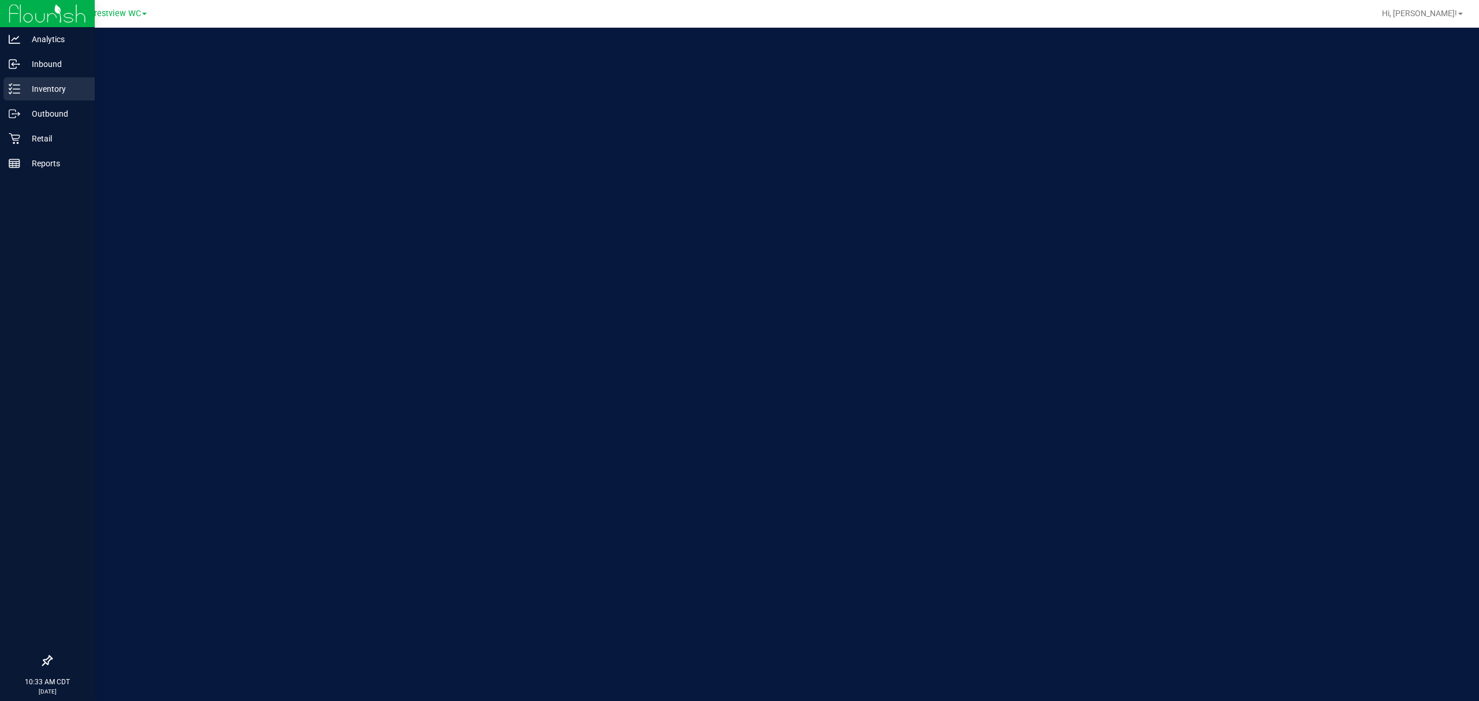
click at [21, 87] on p "Inventory" at bounding box center [54, 89] width 69 height 14
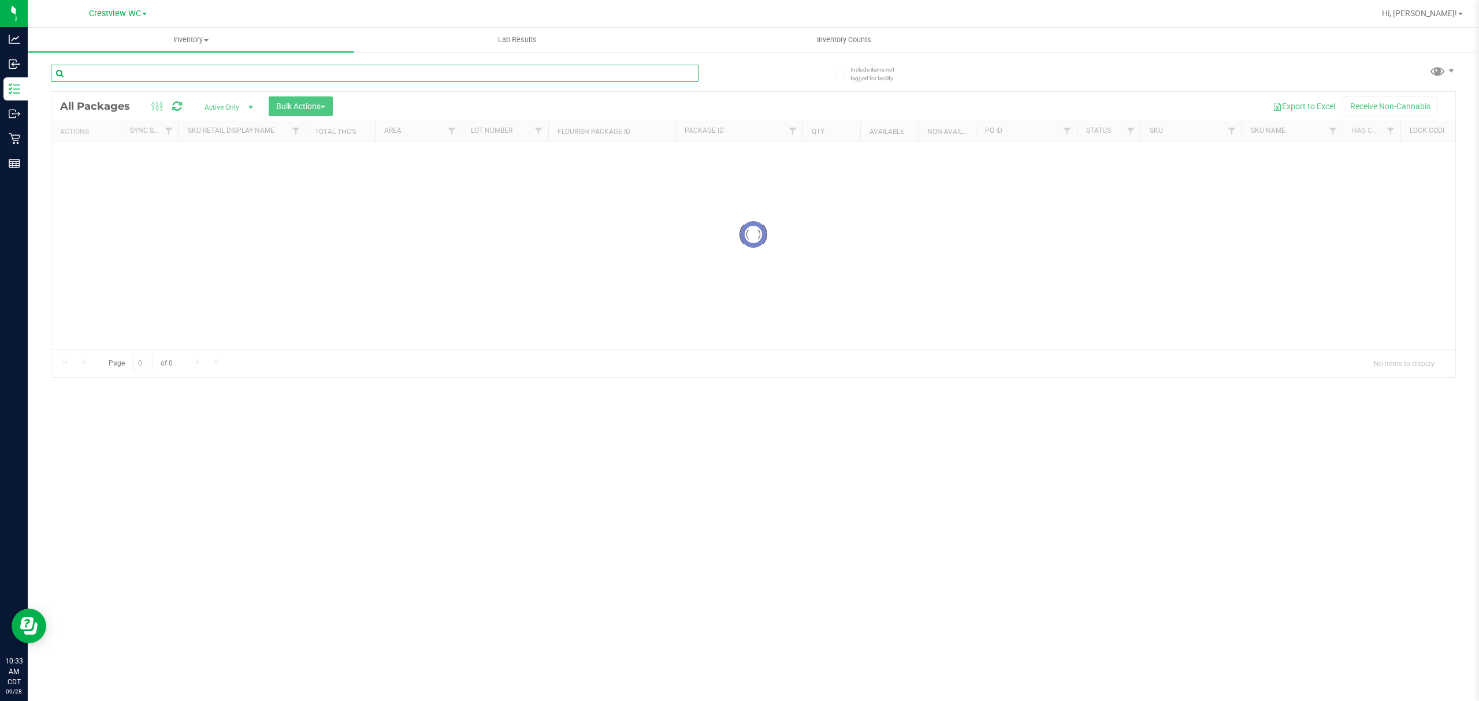
click at [127, 73] on input "text" at bounding box center [375, 73] width 648 height 17
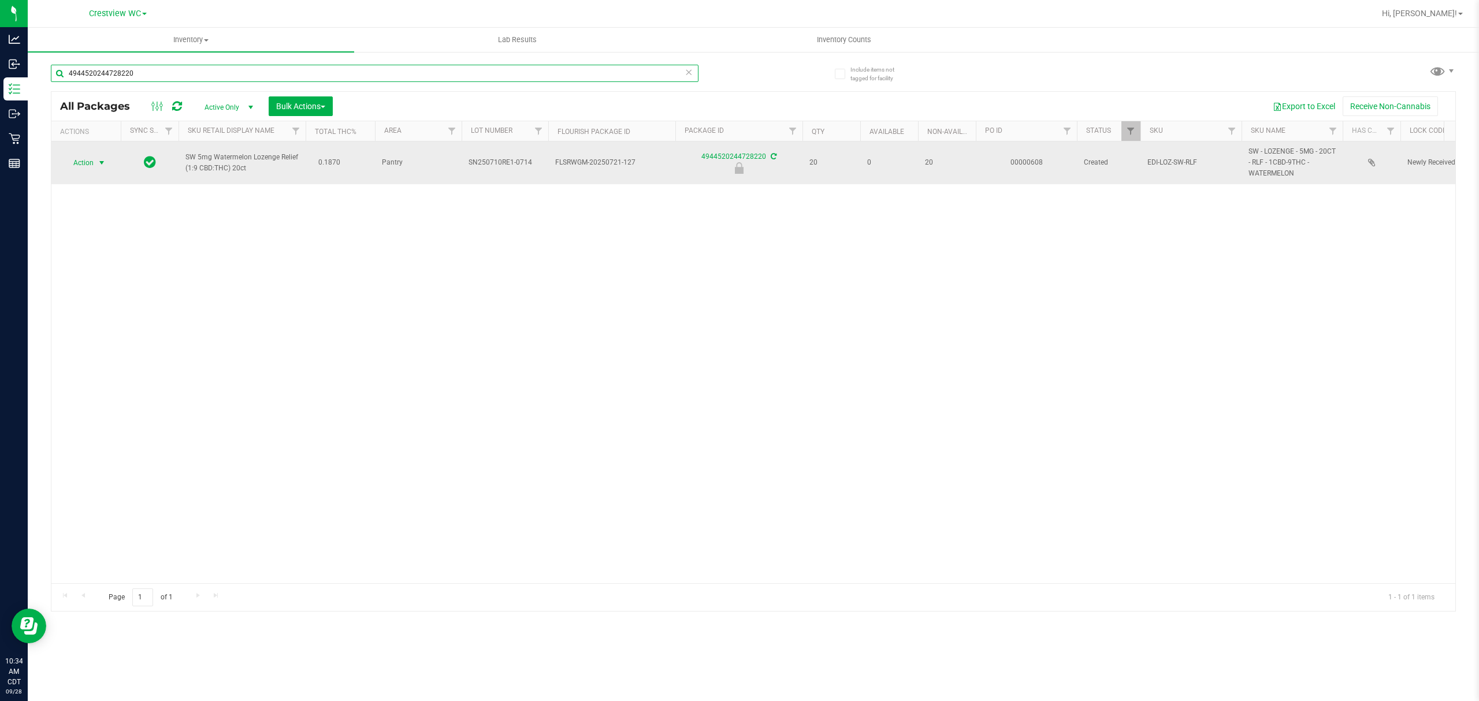
type input "4944520244728220"
click at [81, 166] on span "Action" at bounding box center [78, 163] width 31 height 16
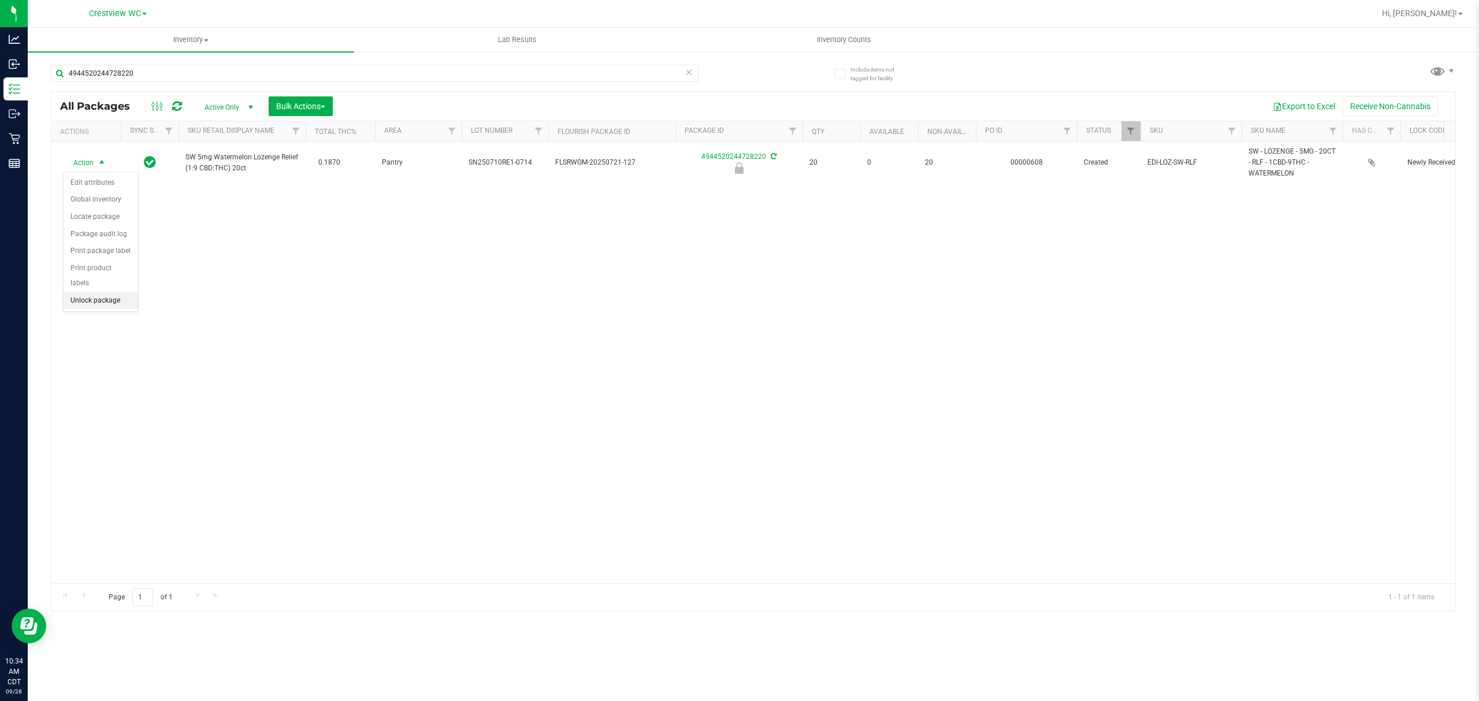
click at [104, 296] on li "Unlock package" at bounding box center [101, 300] width 75 height 17
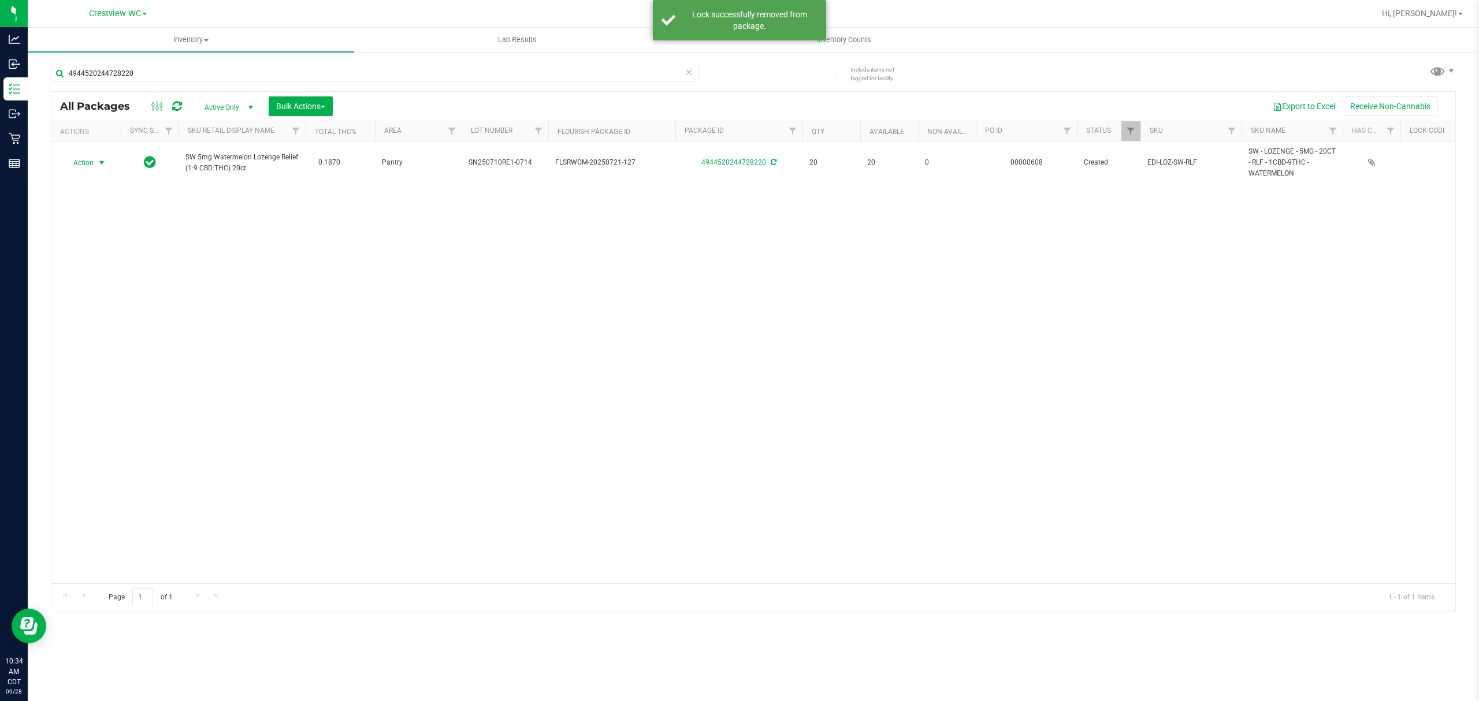
click at [95, 169] on span "select" at bounding box center [102, 163] width 14 height 16
click at [120, 304] on li "Print package label" at bounding box center [109, 303] width 90 height 17
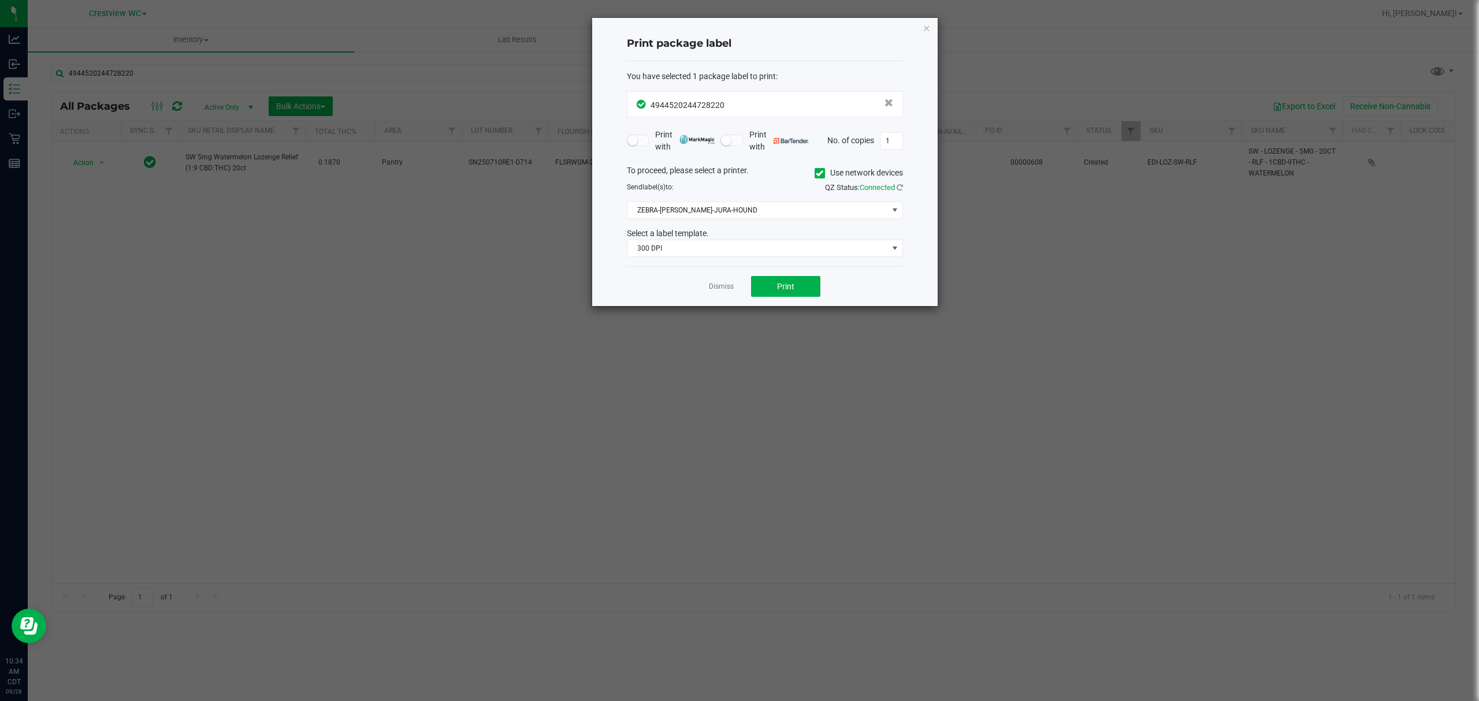
click at [757, 259] on div "You have selected 1 package label to print : 4944520244728220 Print with Print …" at bounding box center [765, 164] width 276 height 206
click at [734, 257] on span "300 DPI" at bounding box center [765, 248] width 276 height 17
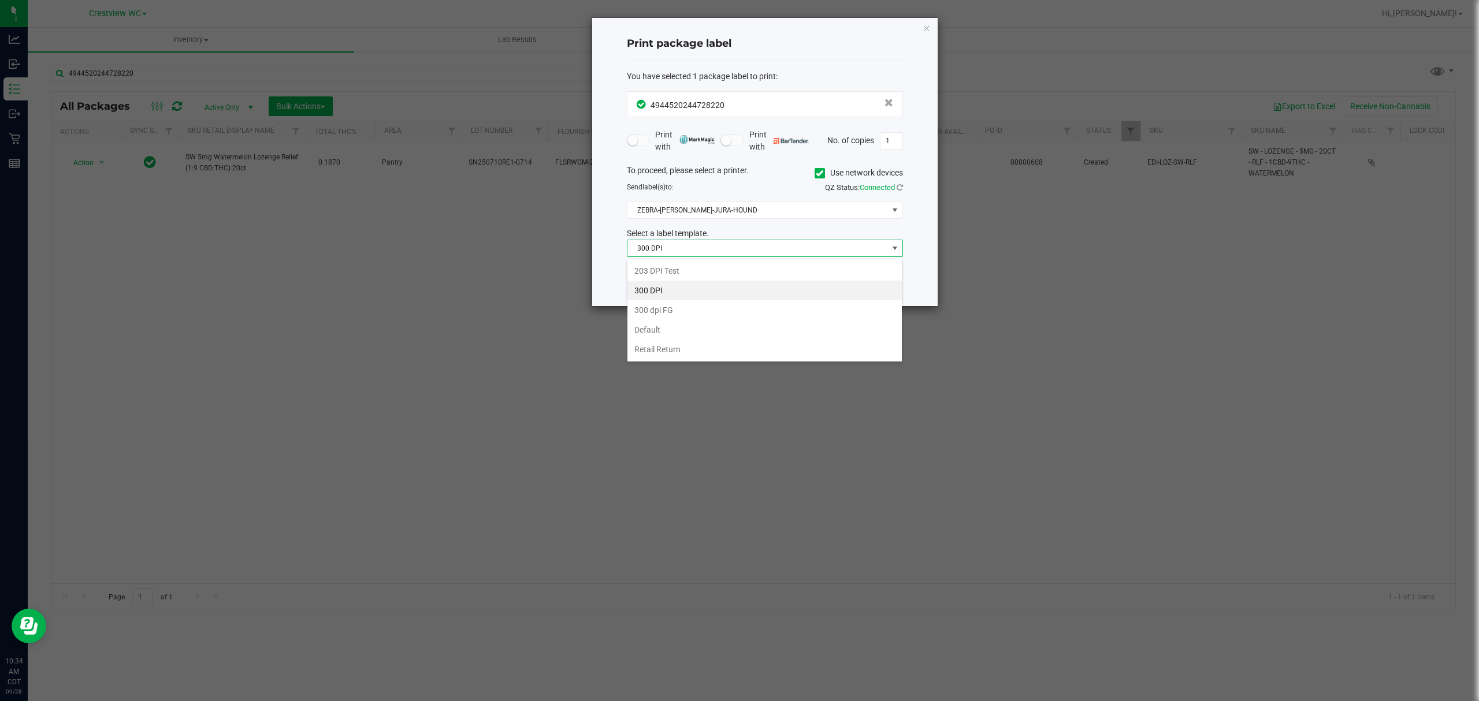
scroll to position [17, 276]
click at [719, 256] on span "300 DPI" at bounding box center [757, 248] width 261 height 16
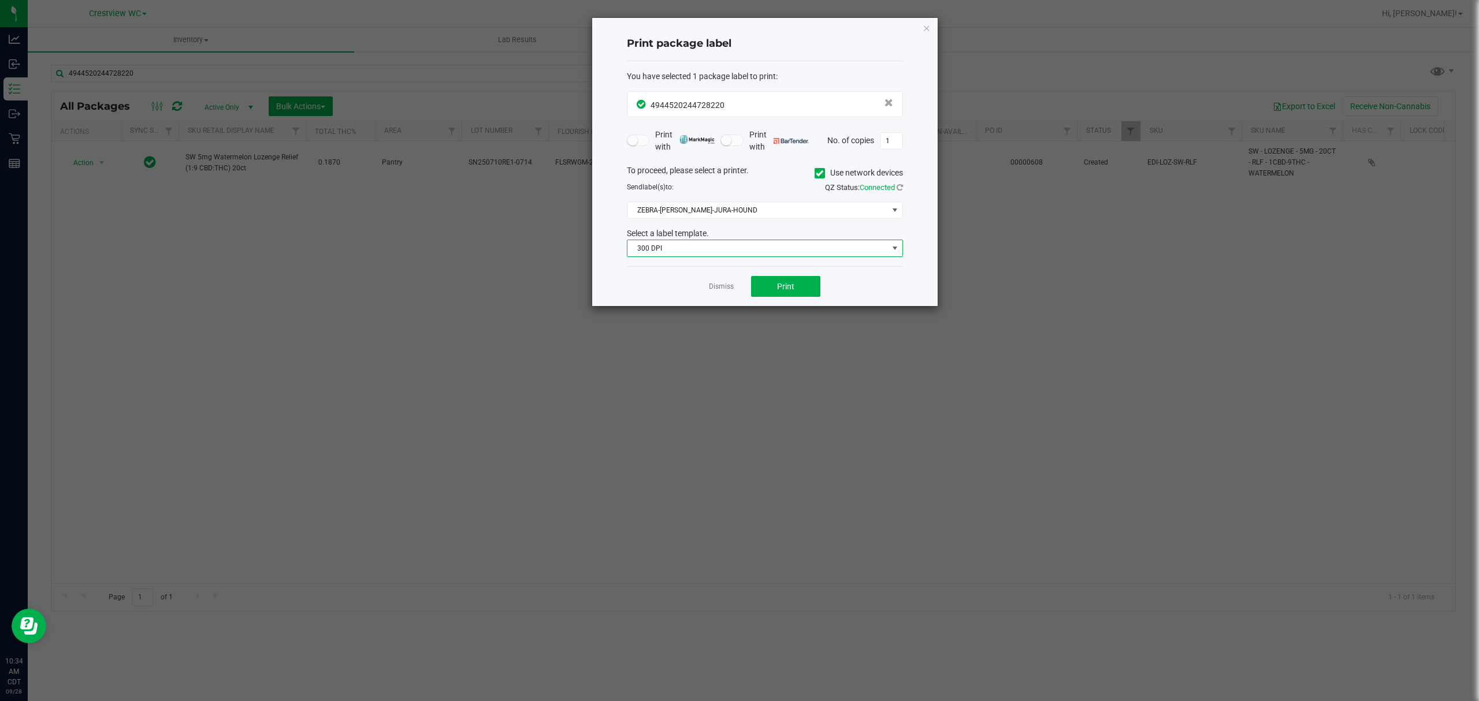
click at [717, 254] on span "300 DPI" at bounding box center [757, 248] width 261 height 16
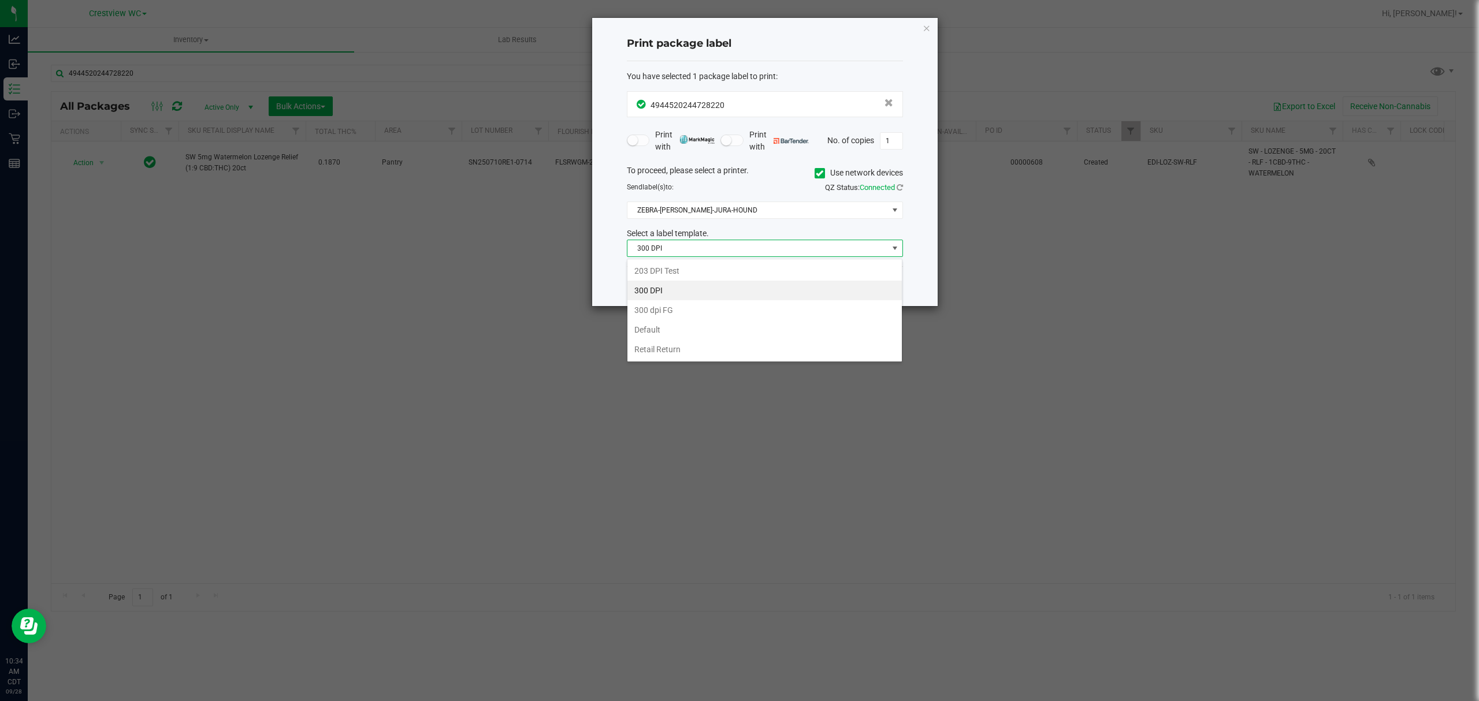
drag, startPoint x: 701, startPoint y: 264, endPoint x: 728, endPoint y: 247, distance: 32.4
click at [701, 265] on li "203 DPI Test" at bounding box center [764, 271] width 274 height 20
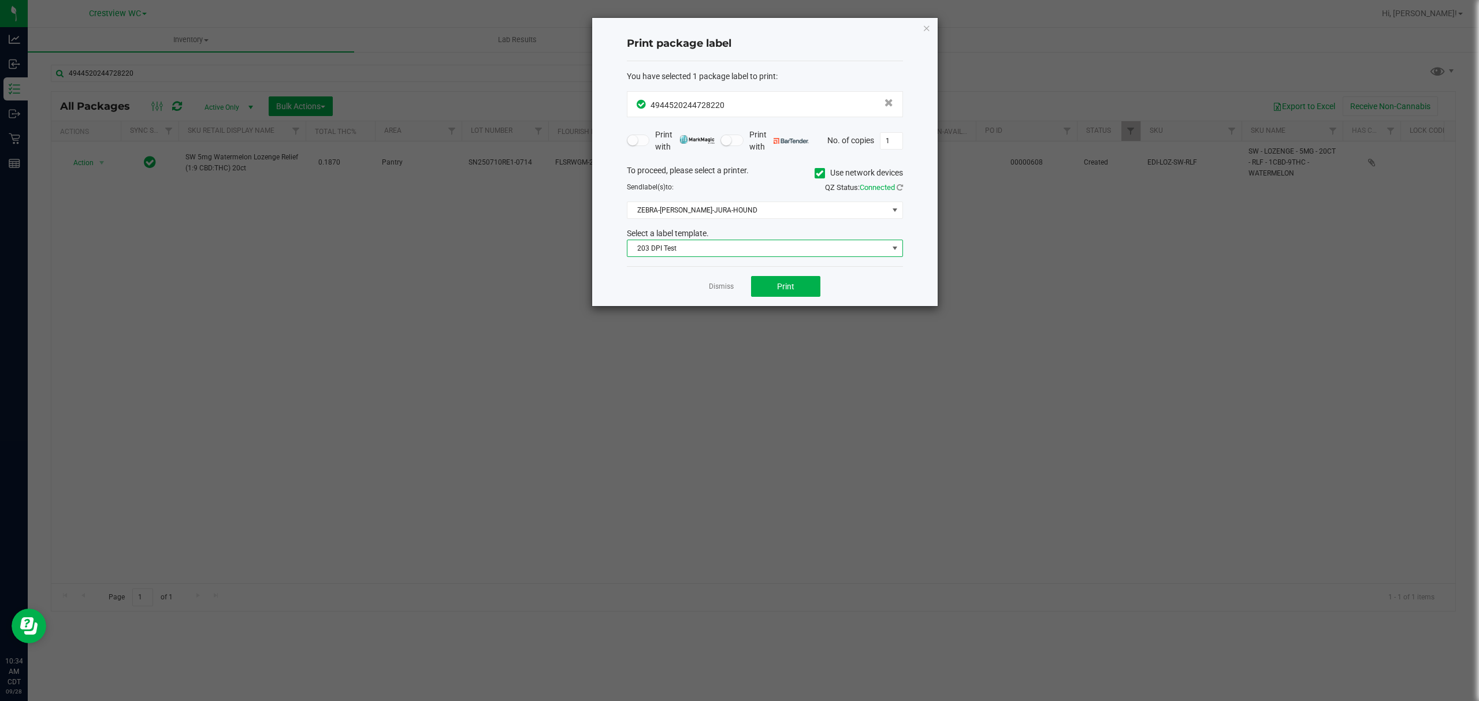
click at [738, 235] on div "Select a label template." at bounding box center [764, 234] width 293 height 12
click at [749, 214] on span "ZEBRA-BRUNO-JURA-HOUND" at bounding box center [757, 210] width 261 height 16
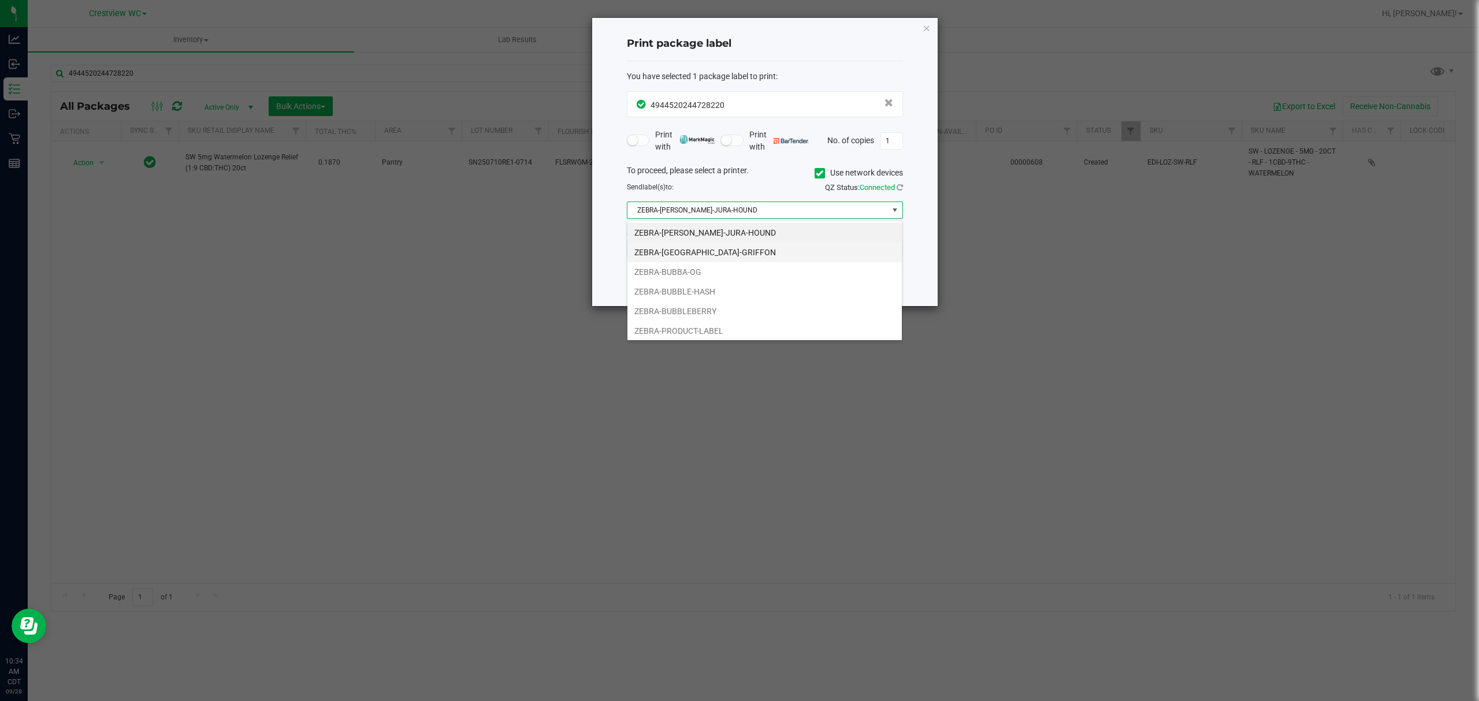
click at [726, 253] on li "ZEBRA-BRUSSELS-GRIFFON" at bounding box center [764, 253] width 274 height 20
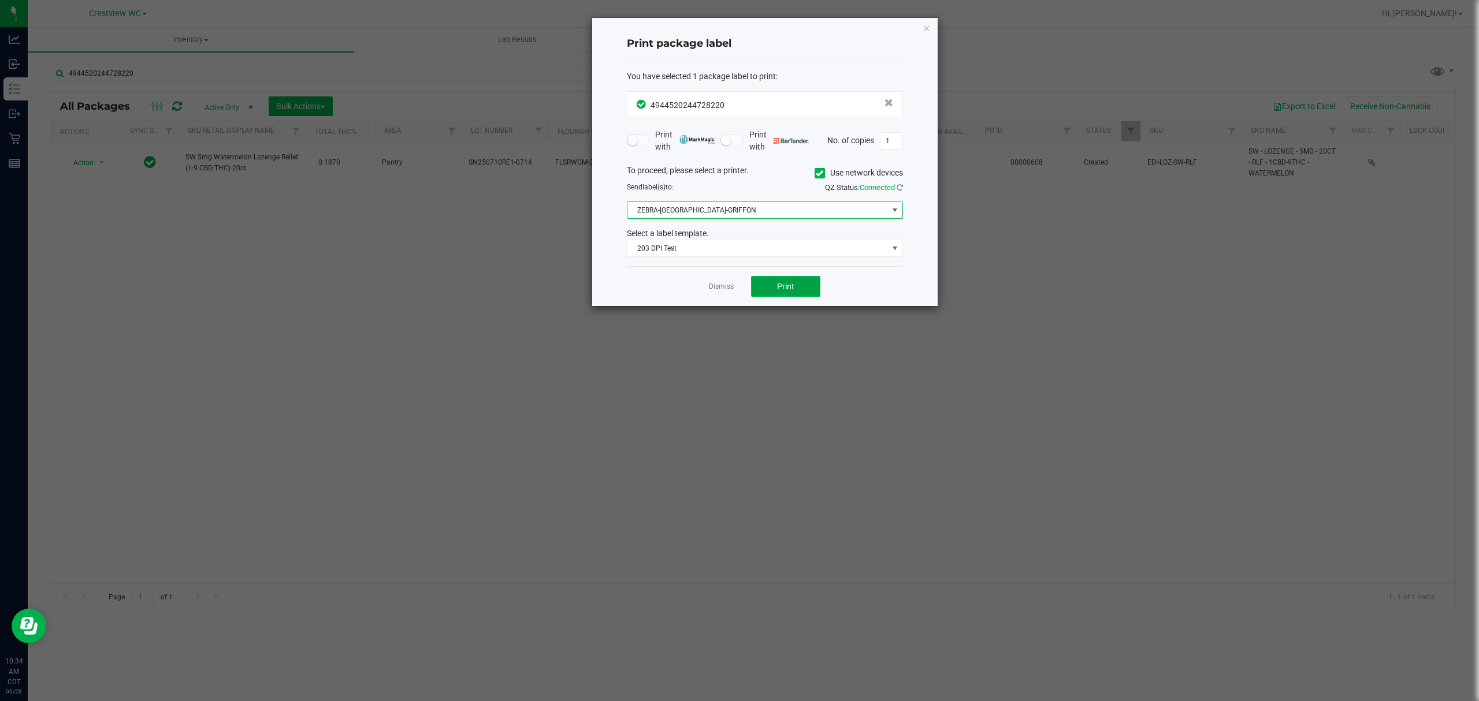
click at [804, 281] on button "Print" at bounding box center [785, 286] width 69 height 21
click at [709, 287] on link "Dismiss" at bounding box center [721, 287] width 25 height 10
